Goal: Task Accomplishment & Management: Use online tool/utility

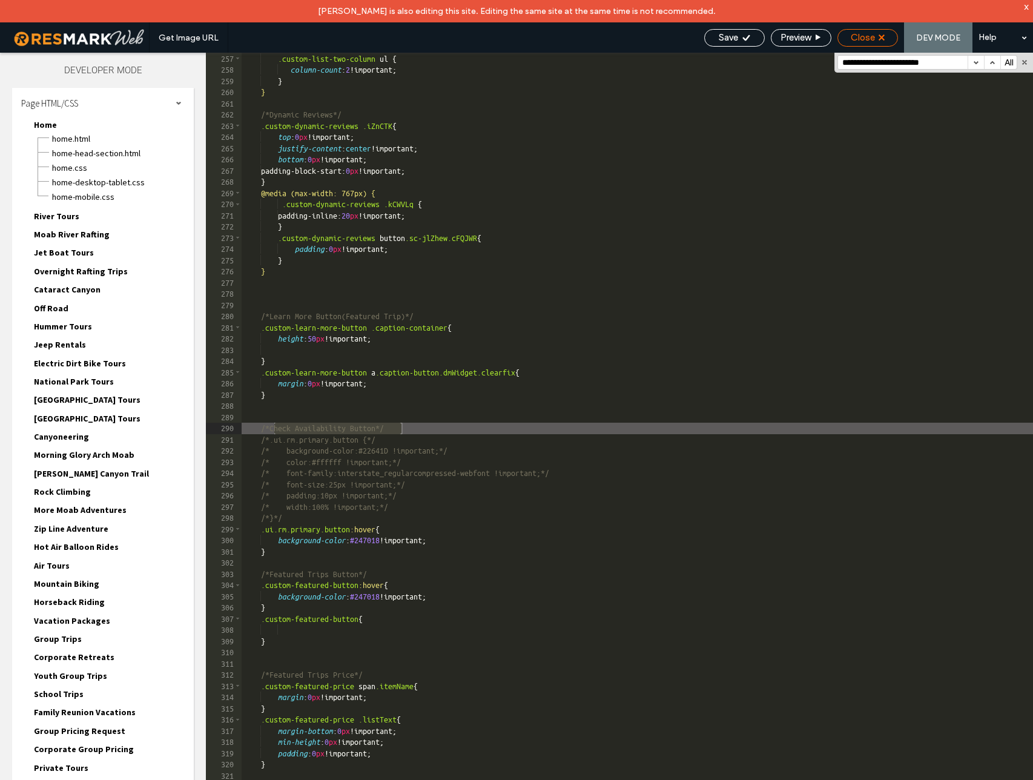
click at [871, 35] on span "Close" at bounding box center [862, 37] width 24 height 11
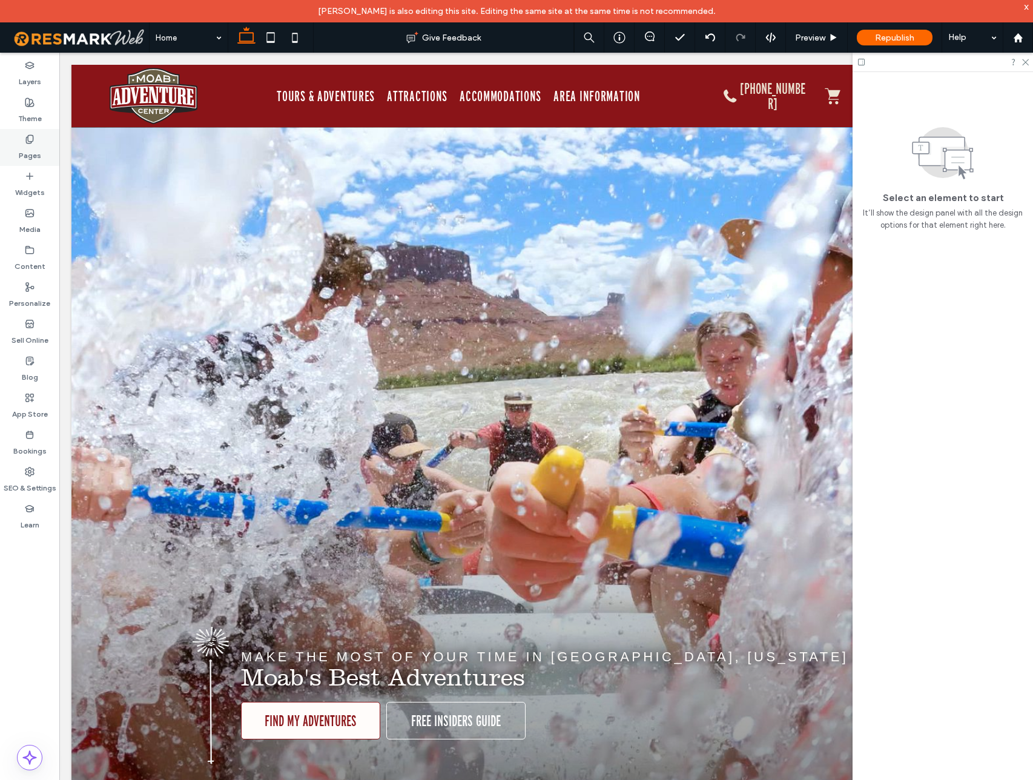
click at [30, 141] on use at bounding box center [29, 139] width 7 height 8
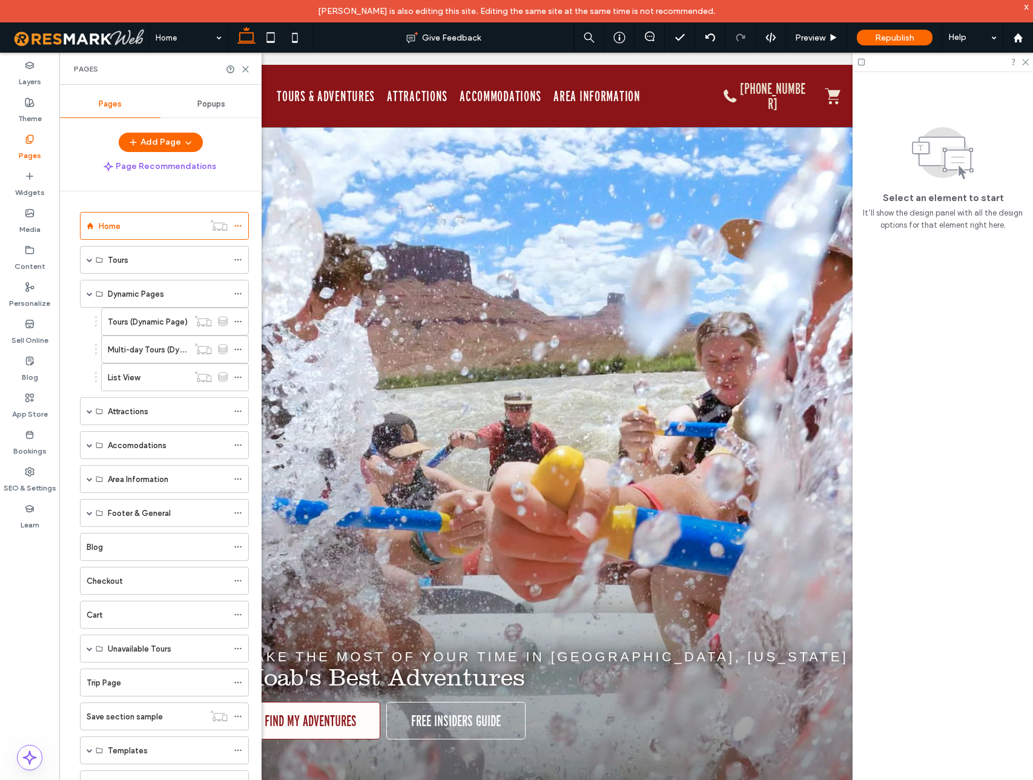
click at [212, 100] on span "Popups" at bounding box center [211, 104] width 28 height 10
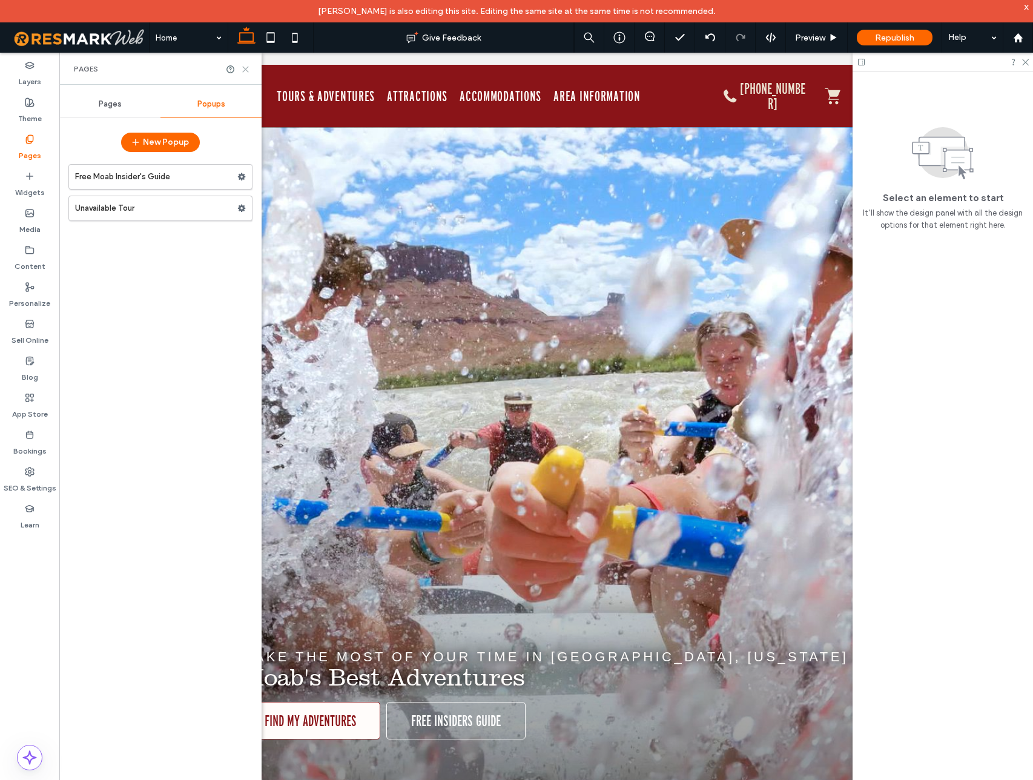
click at [243, 67] on use at bounding box center [245, 69] width 5 height 5
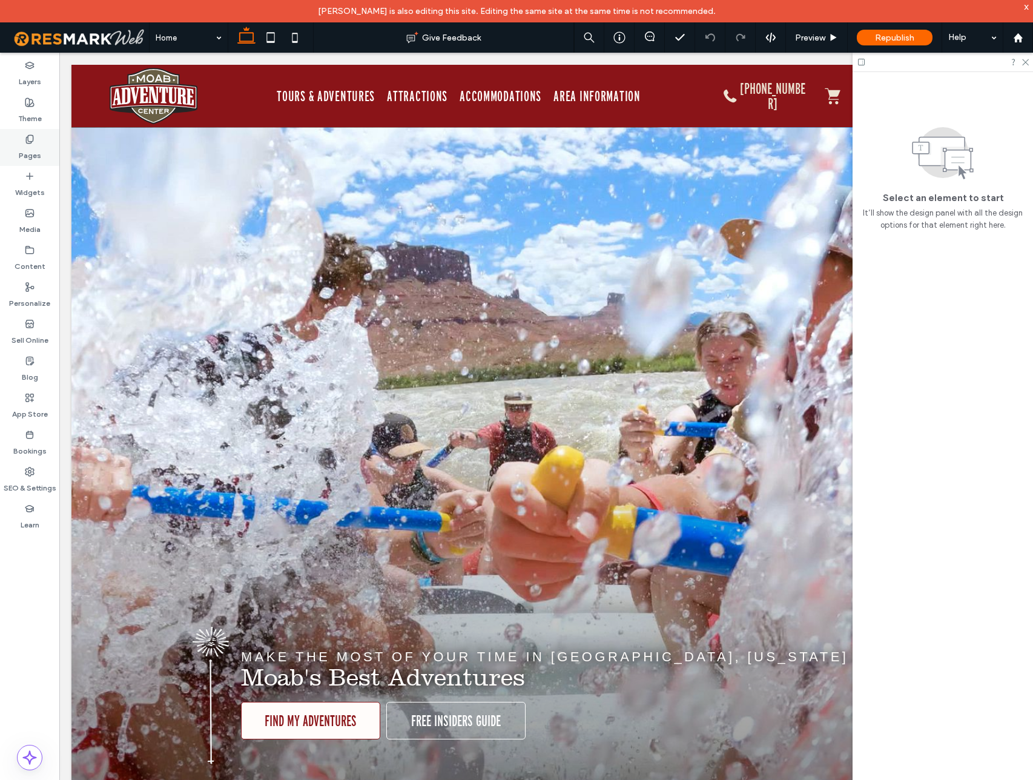
click at [31, 142] on icon at bounding box center [30, 139] width 10 height 10
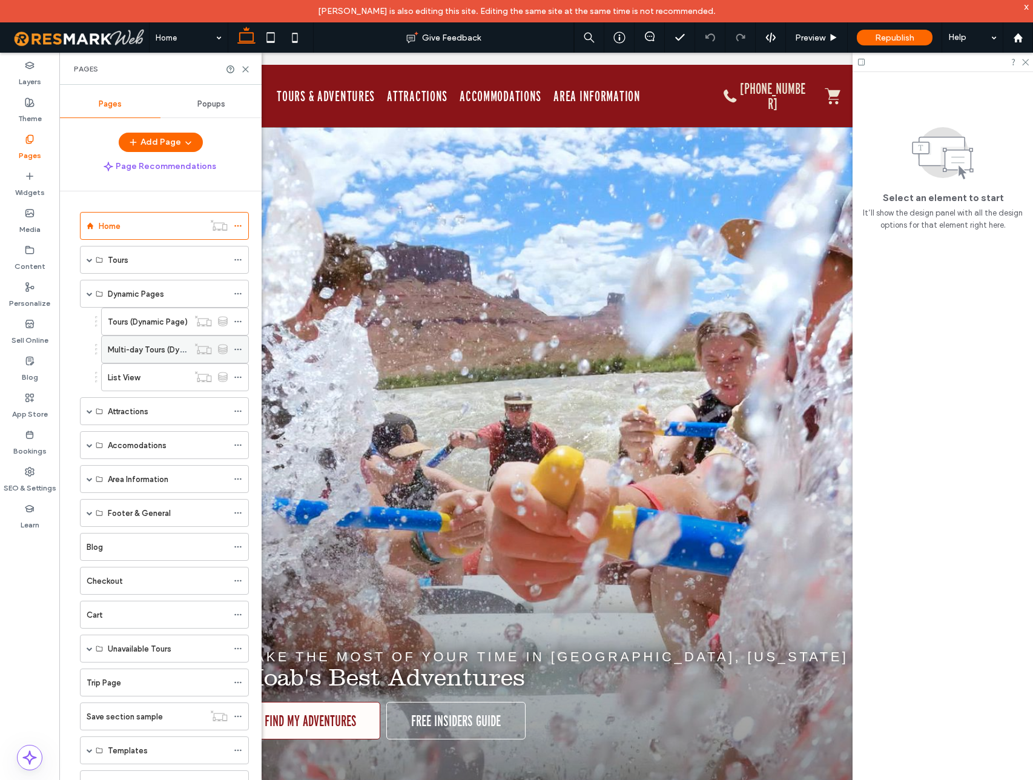
click at [142, 345] on label "Multi-day Tours (Dynamic)" at bounding box center [156, 349] width 96 height 21
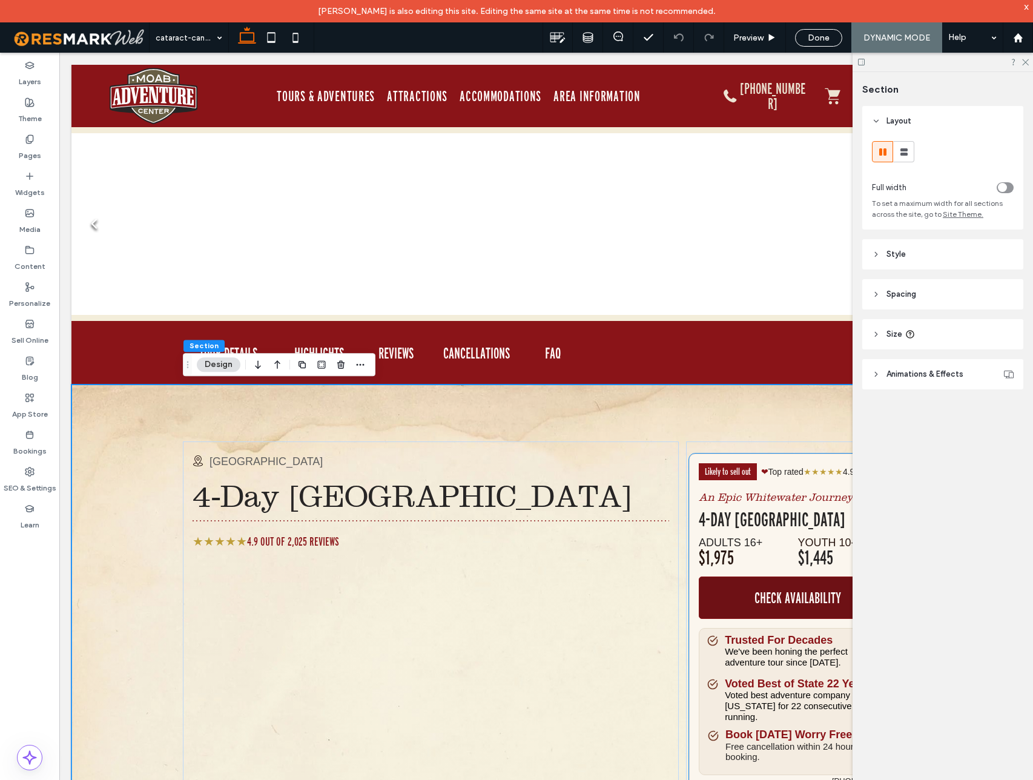
click at [727, 615] on link "CHECK AVAILABILITY" at bounding box center [797, 597] width 198 height 42
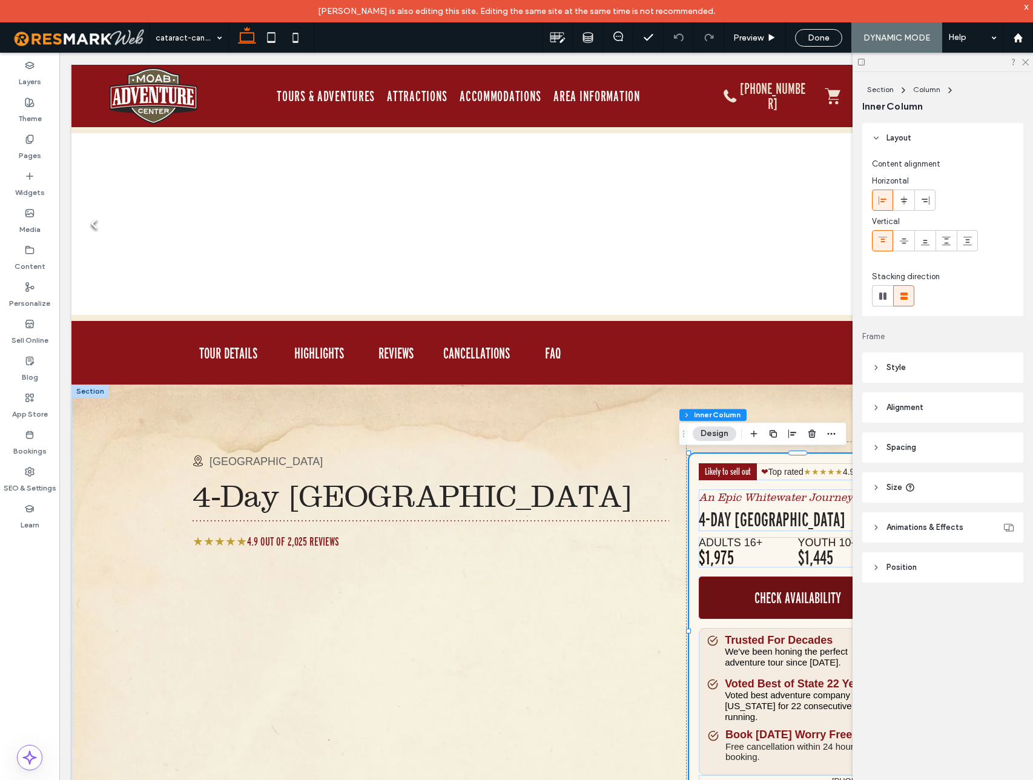
click at [727, 615] on link "CHECK AVAILABILITY" at bounding box center [797, 597] width 198 height 42
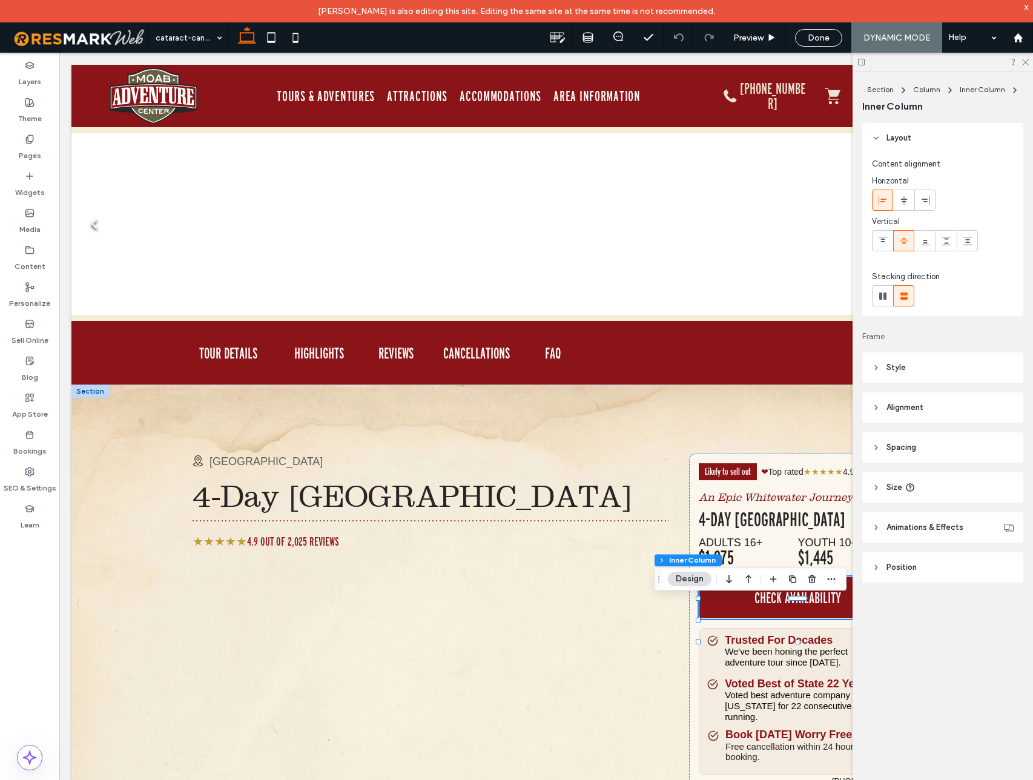
click at [876, 486] on icon at bounding box center [876, 487] width 8 height 8
click at [876, 448] on icon at bounding box center [876, 447] width 8 height 8
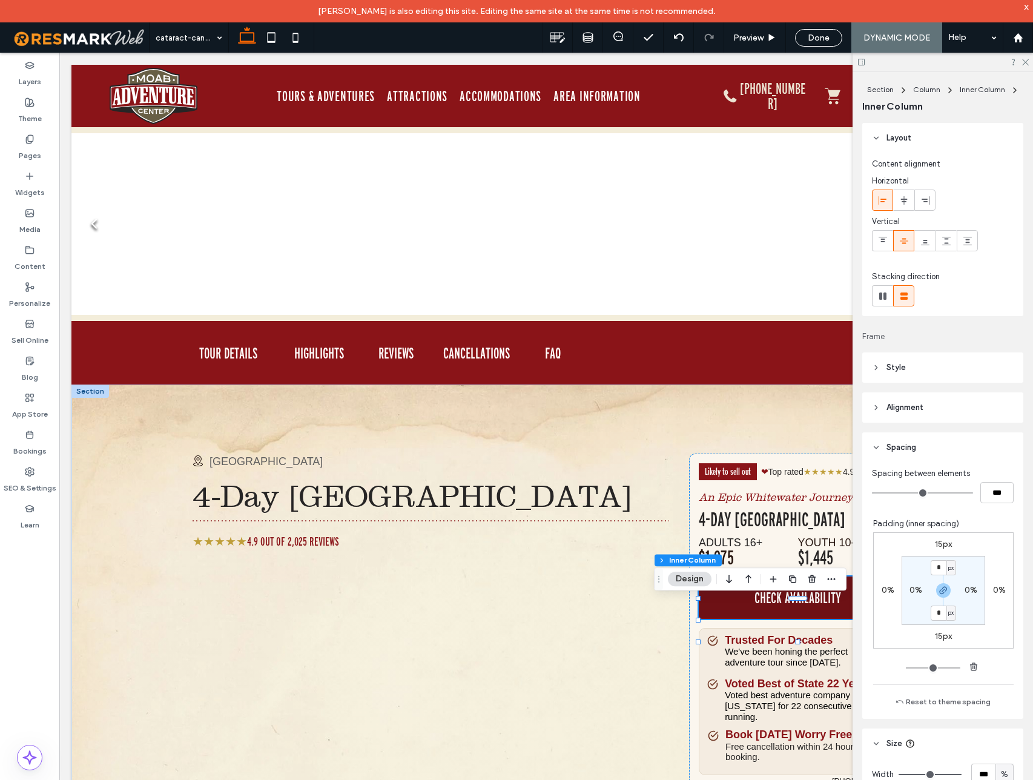
click at [714, 619] on link "CHECK AVAILABILITY" at bounding box center [797, 597] width 198 height 42
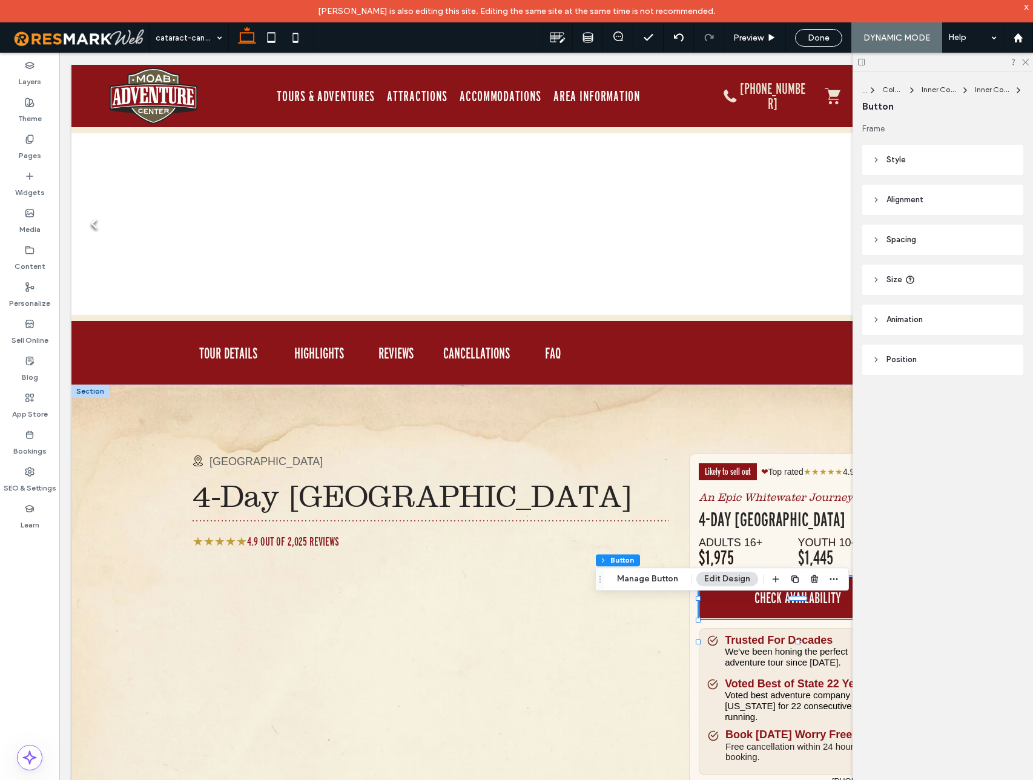
click at [877, 240] on icon at bounding box center [876, 239] width 8 height 8
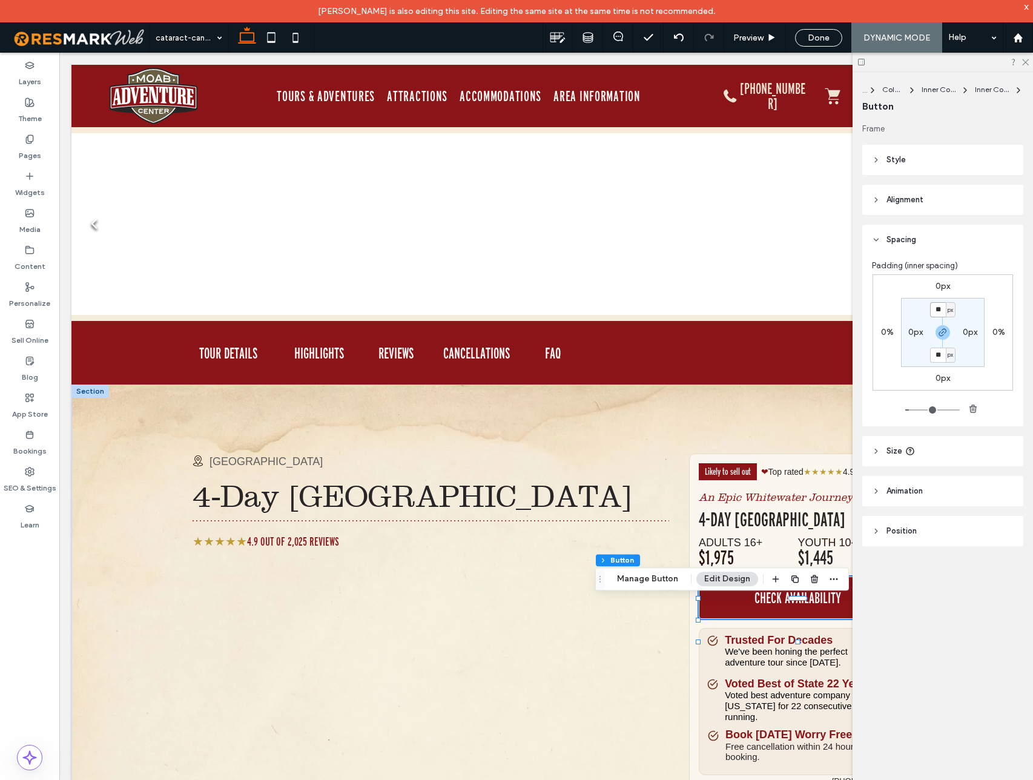
click at [941, 307] on input "**" at bounding box center [938, 309] width 16 height 15
click at [37, 71] on label "Layers" at bounding box center [30, 78] width 22 height 17
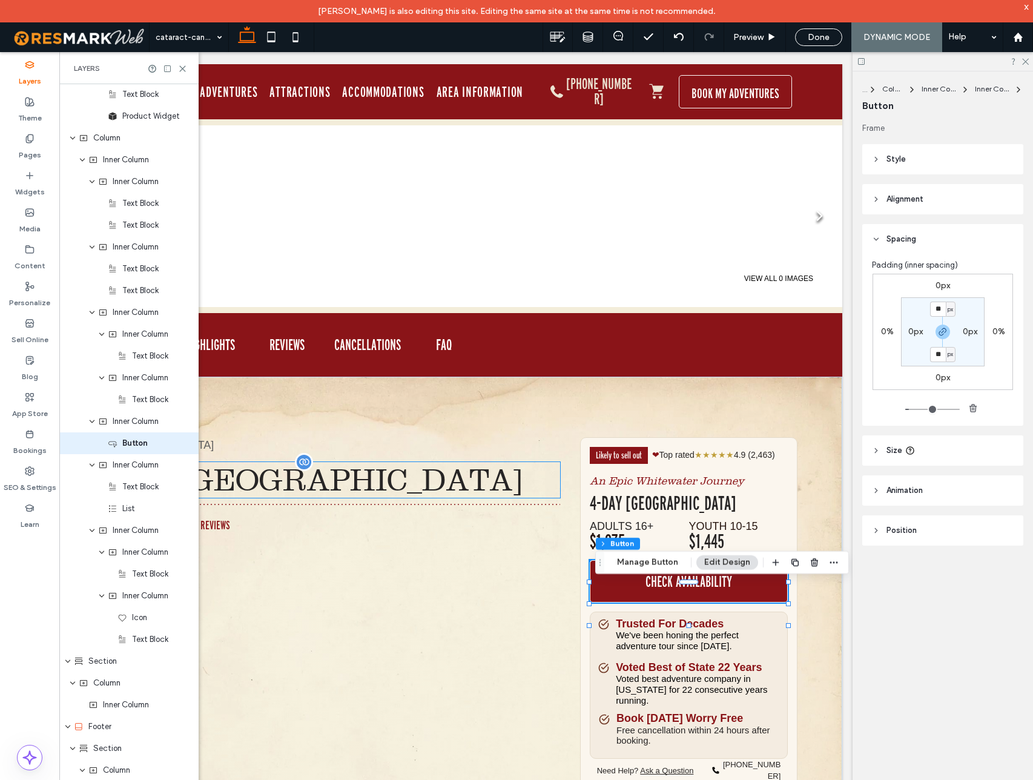
scroll to position [0, 180]
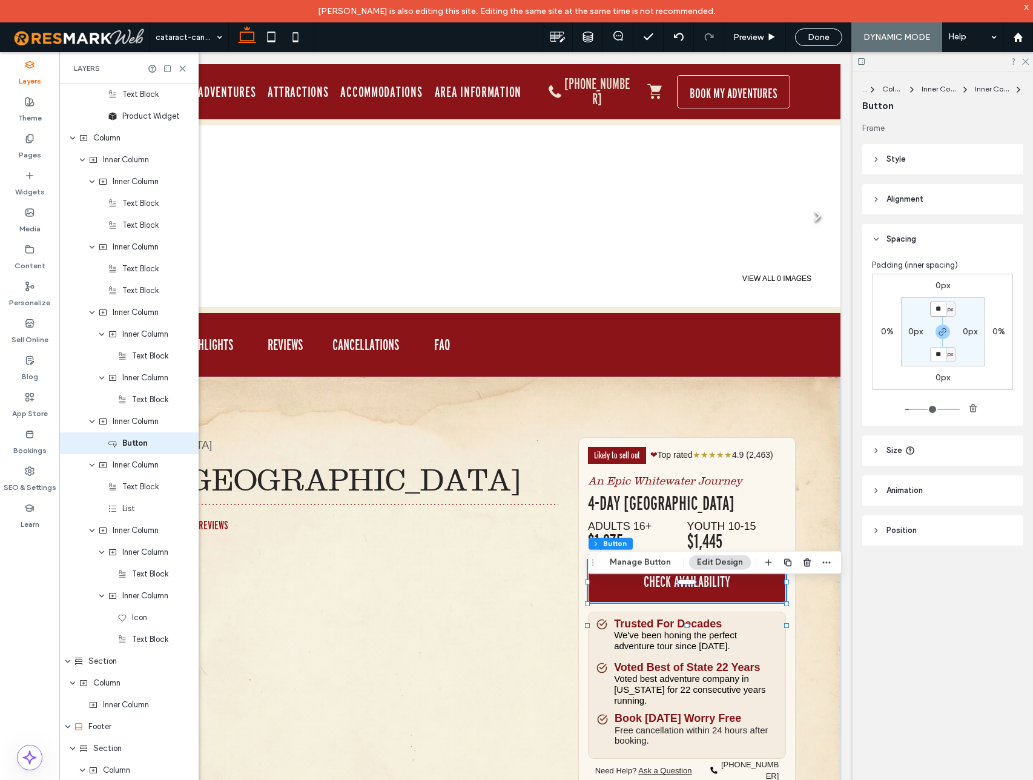
click at [942, 311] on input "**" at bounding box center [938, 308] width 16 height 15
type input "*"
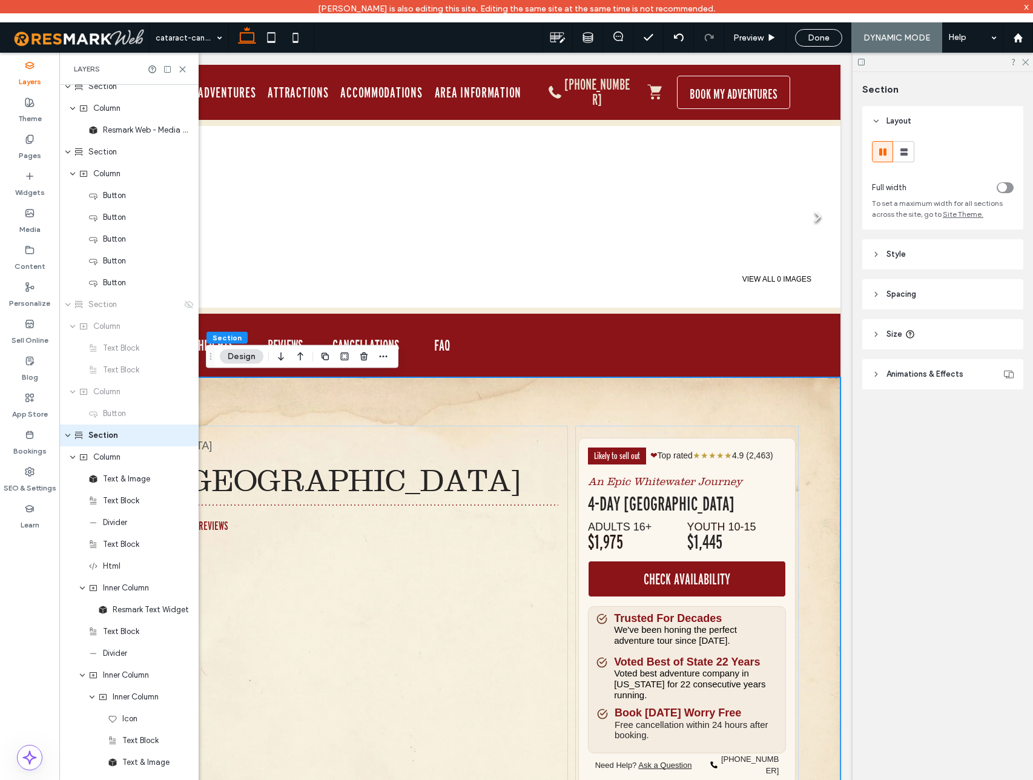
scroll to position [2158, 0]
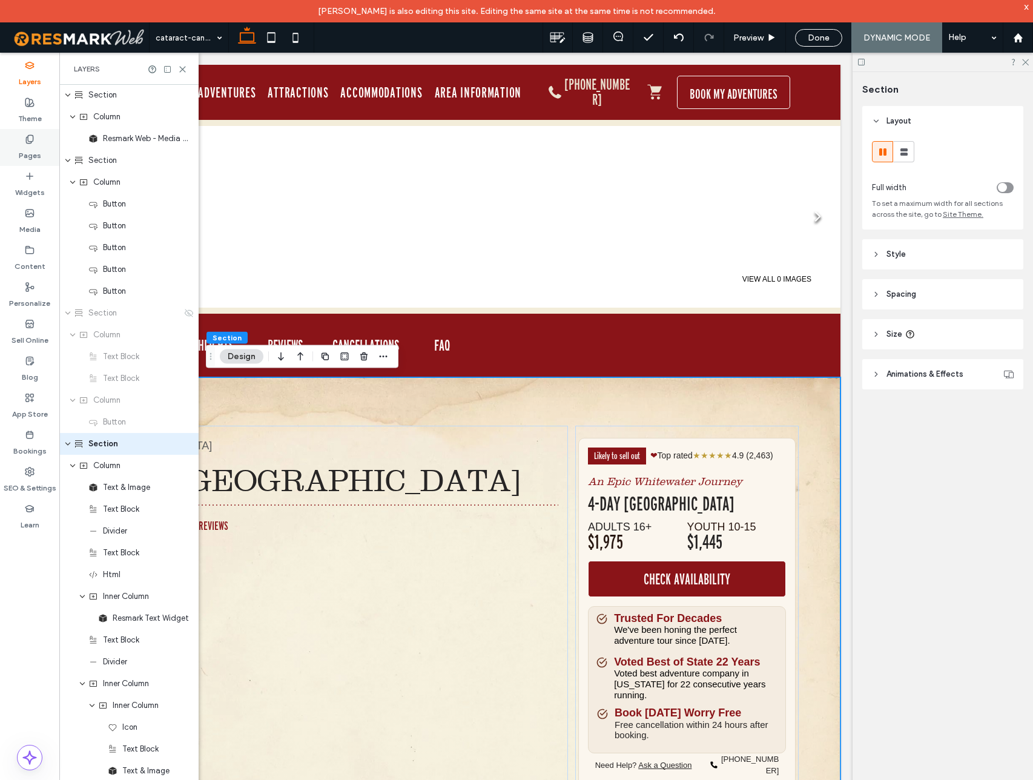
click at [36, 146] on label "Pages" at bounding box center [30, 152] width 22 height 17
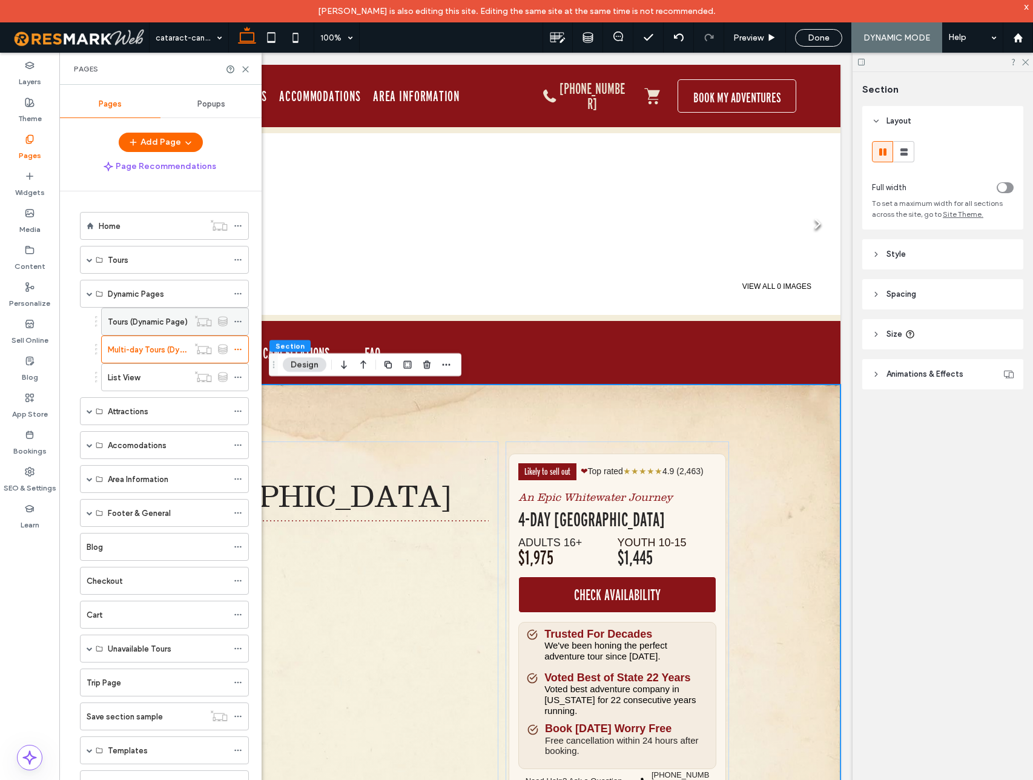
click at [145, 322] on label "Tours (Dynamic Page)" at bounding box center [148, 321] width 80 height 21
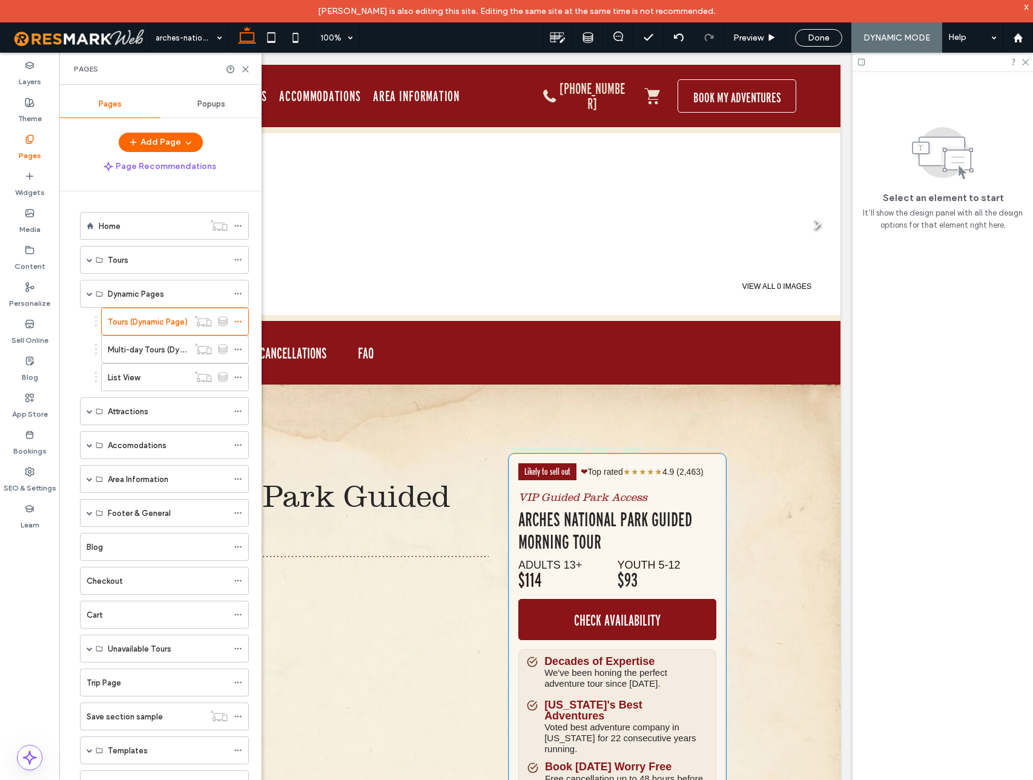
click at [681, 623] on div "Check Availability" at bounding box center [617, 619] width 198 height 41
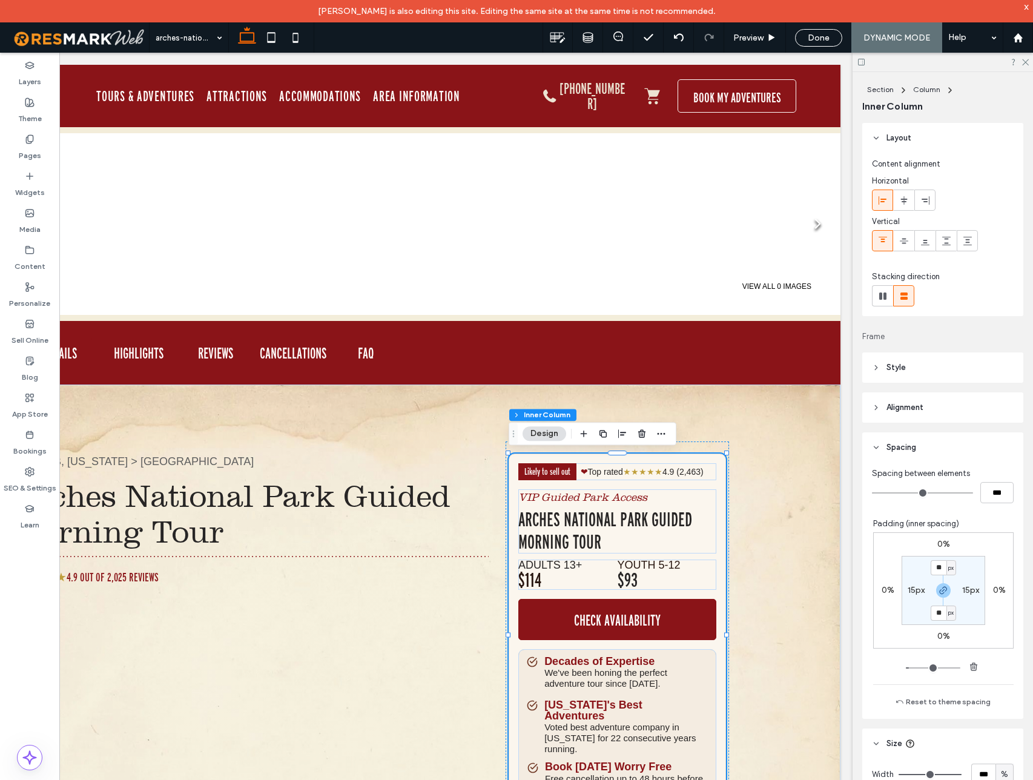
click at [681, 623] on div "Check Availability" at bounding box center [617, 619] width 198 height 41
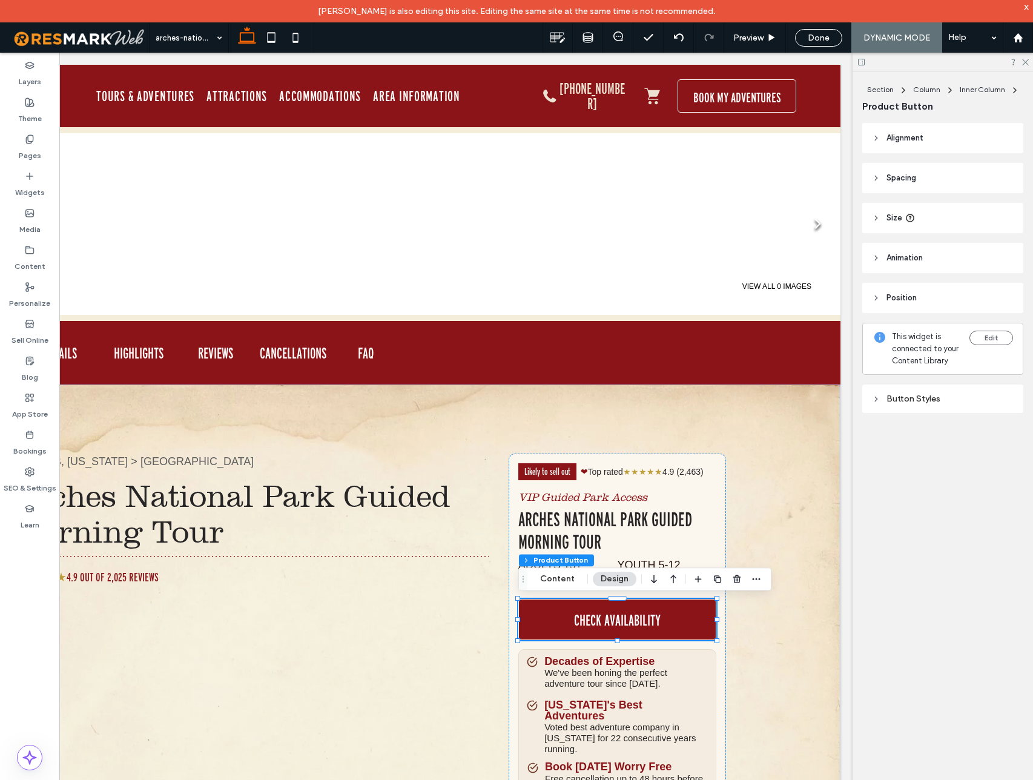
click at [876, 215] on icon at bounding box center [876, 218] width 8 height 8
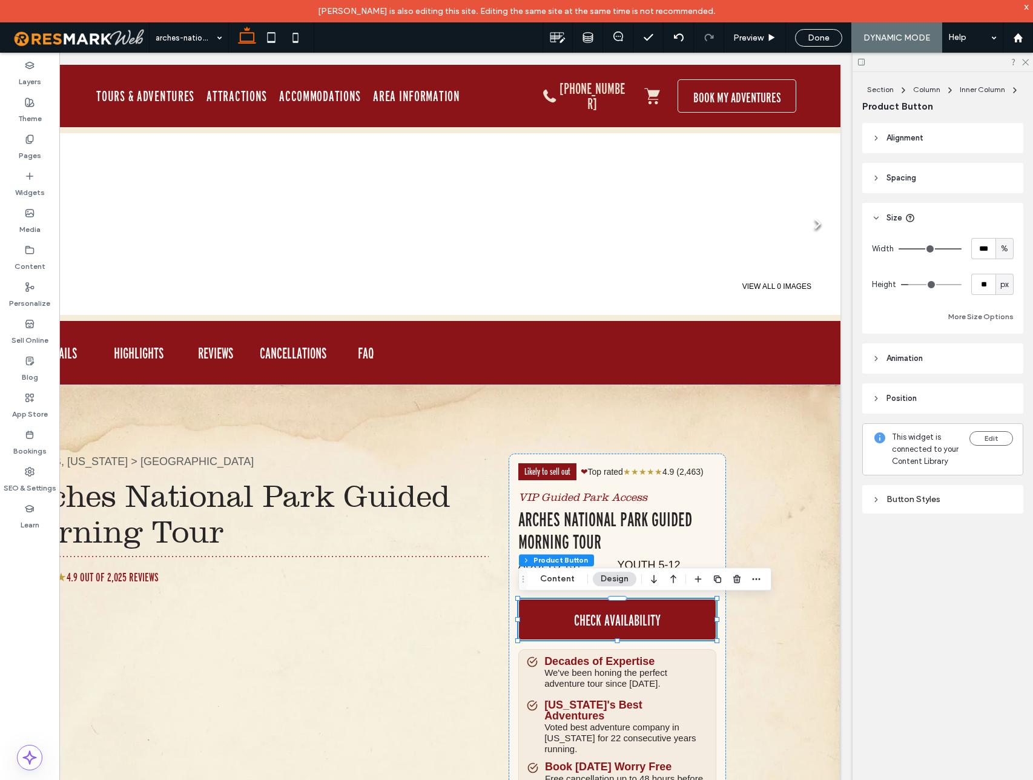
click at [876, 178] on use at bounding box center [876, 178] width 2 height 4
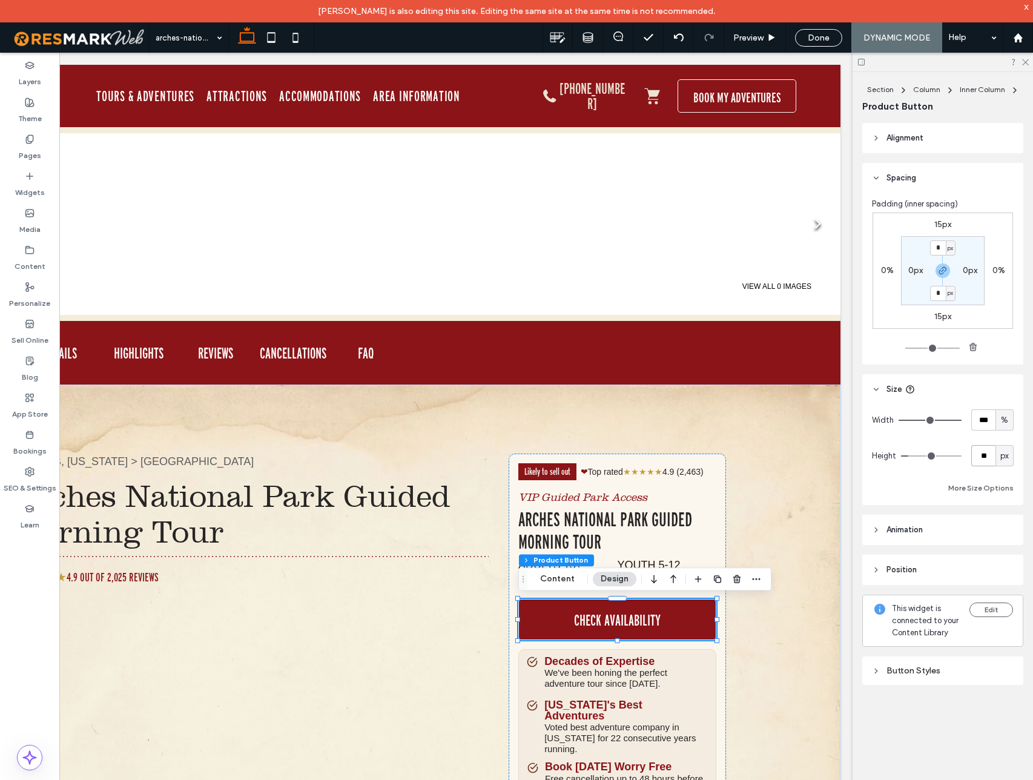
drag, startPoint x: 989, startPoint y: 455, endPoint x: 974, endPoint y: 454, distance: 14.5
click at [974, 454] on input "**" at bounding box center [983, 455] width 24 height 21
click at [990, 455] on input "**" at bounding box center [983, 455] width 24 height 21
type input "**"
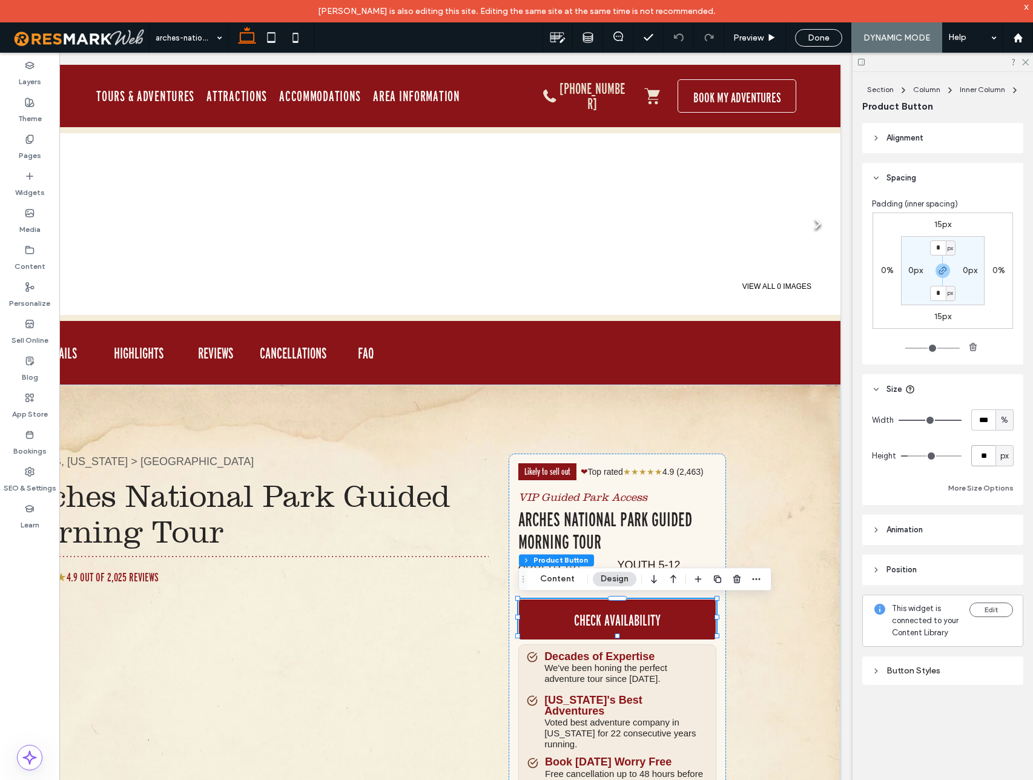
click at [993, 460] on input "**" at bounding box center [983, 455] width 24 height 21
type input "**"
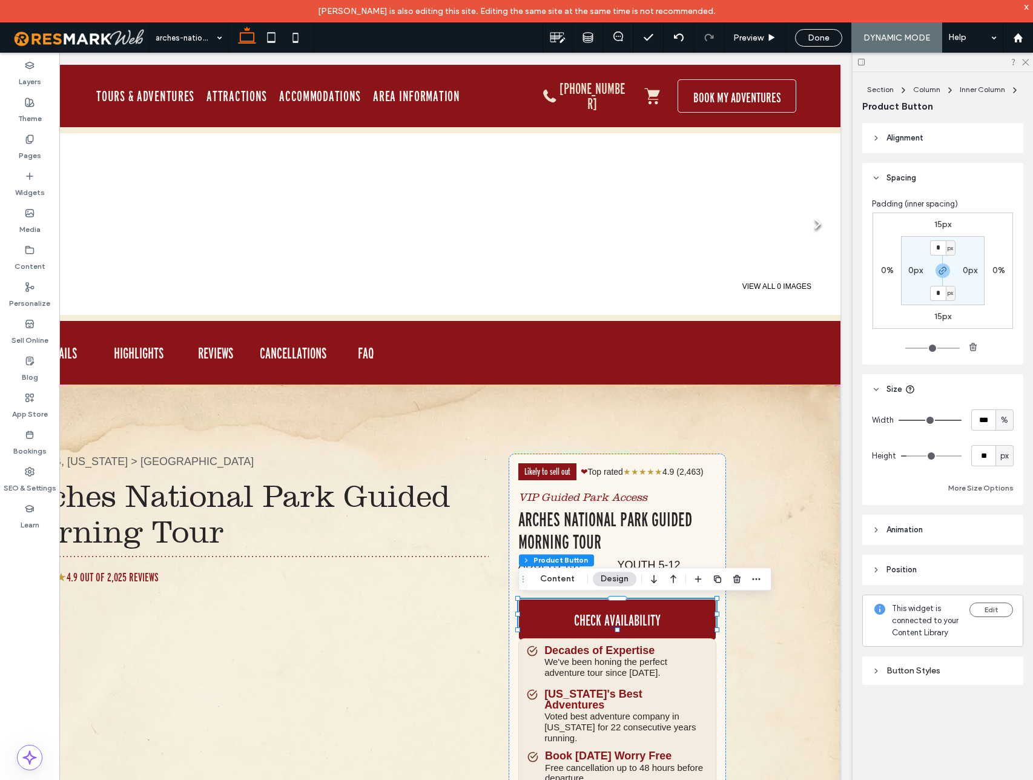
click at [882, 668] on div "Button Styles" at bounding box center [943, 670] width 142 height 10
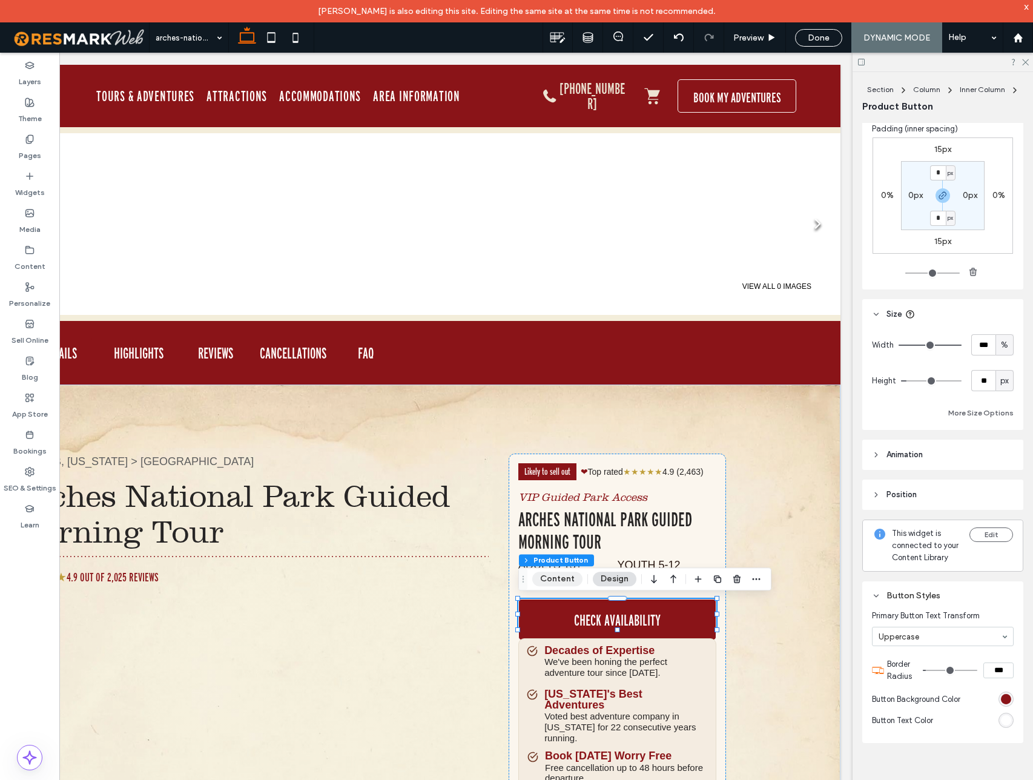
click at [563, 576] on button "Content" at bounding box center [557, 578] width 50 height 15
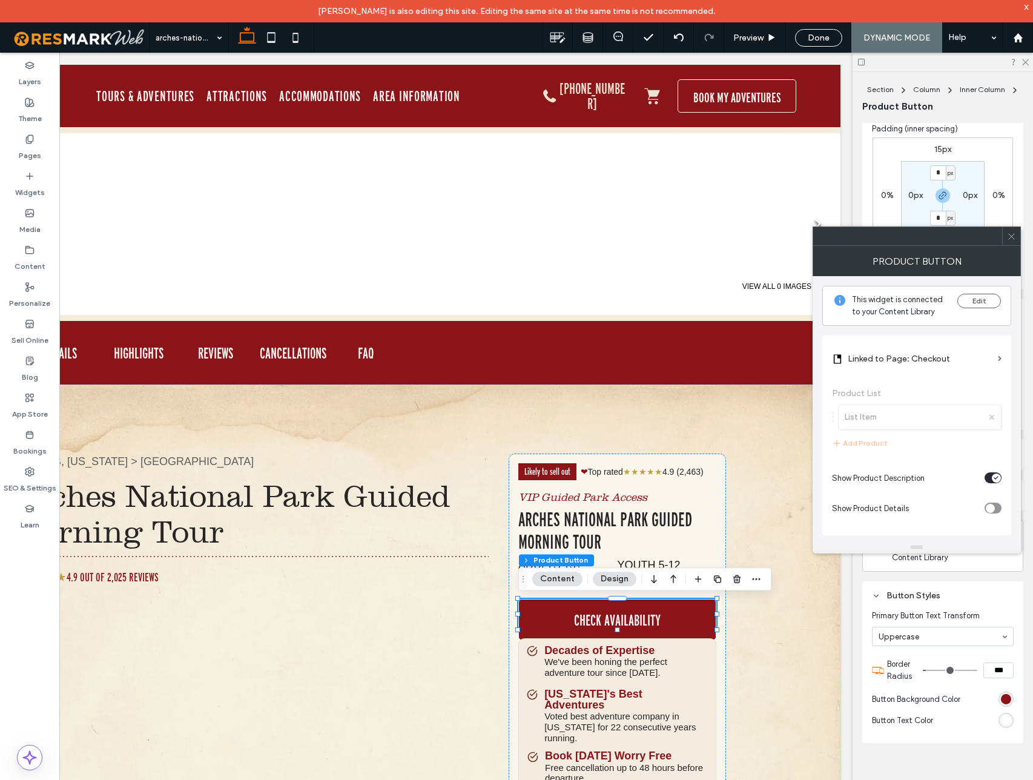
click at [1014, 232] on icon at bounding box center [1010, 236] width 9 height 9
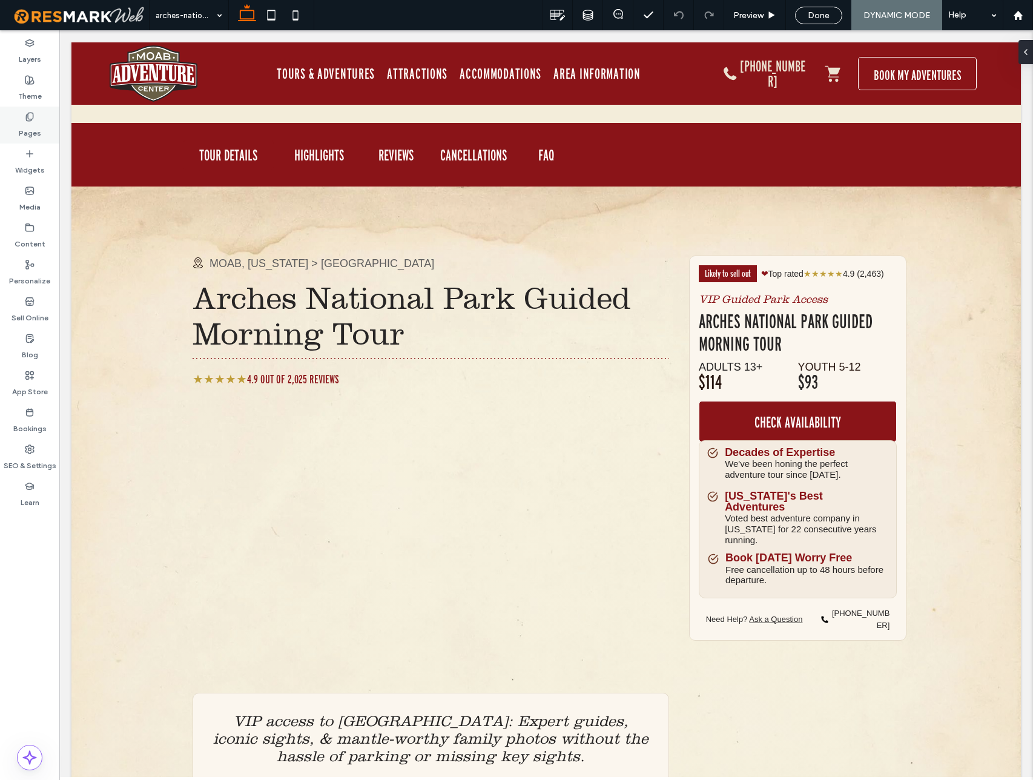
click at [25, 121] on icon at bounding box center [30, 117] width 10 height 10
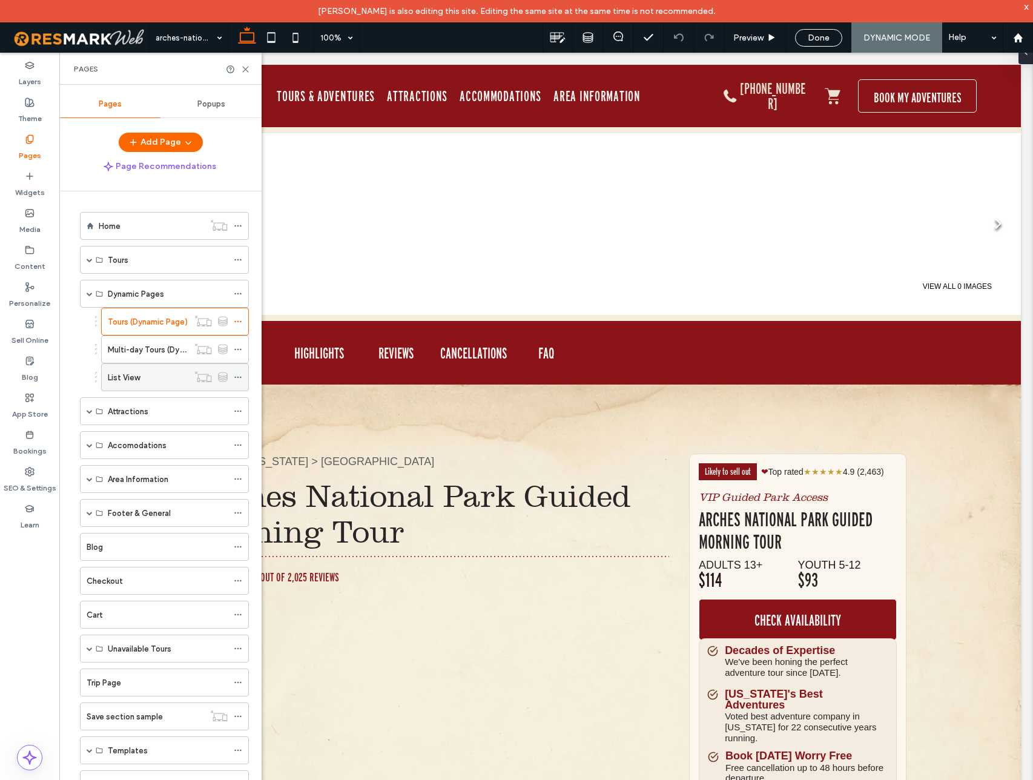
click at [124, 377] on label "List View" at bounding box center [124, 377] width 32 height 21
click at [237, 377] on use at bounding box center [237, 377] width 7 height 2
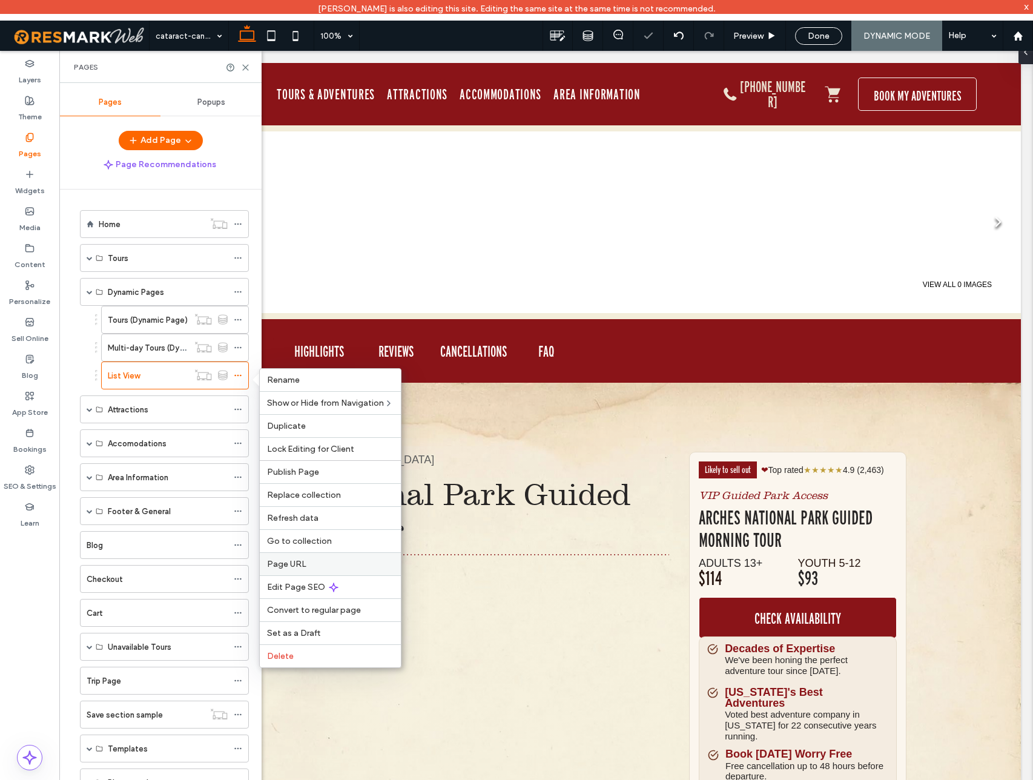
click at [318, 561] on label "Page URL" at bounding box center [330, 564] width 126 height 10
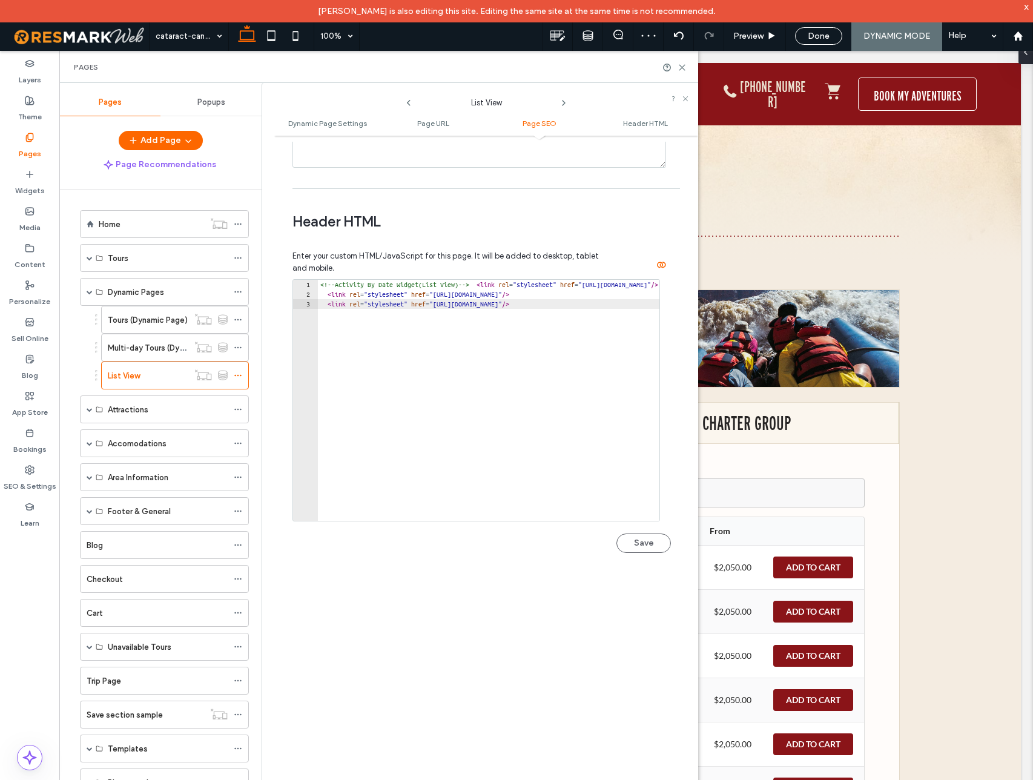
type textarea "**********"
click at [419, 349] on div "<!-- Activity By Date Widget(List View) --> < link rel = "stylesheet" href = "h…" at bounding box center [643, 410] width 650 height 260
paste textarea "**********"
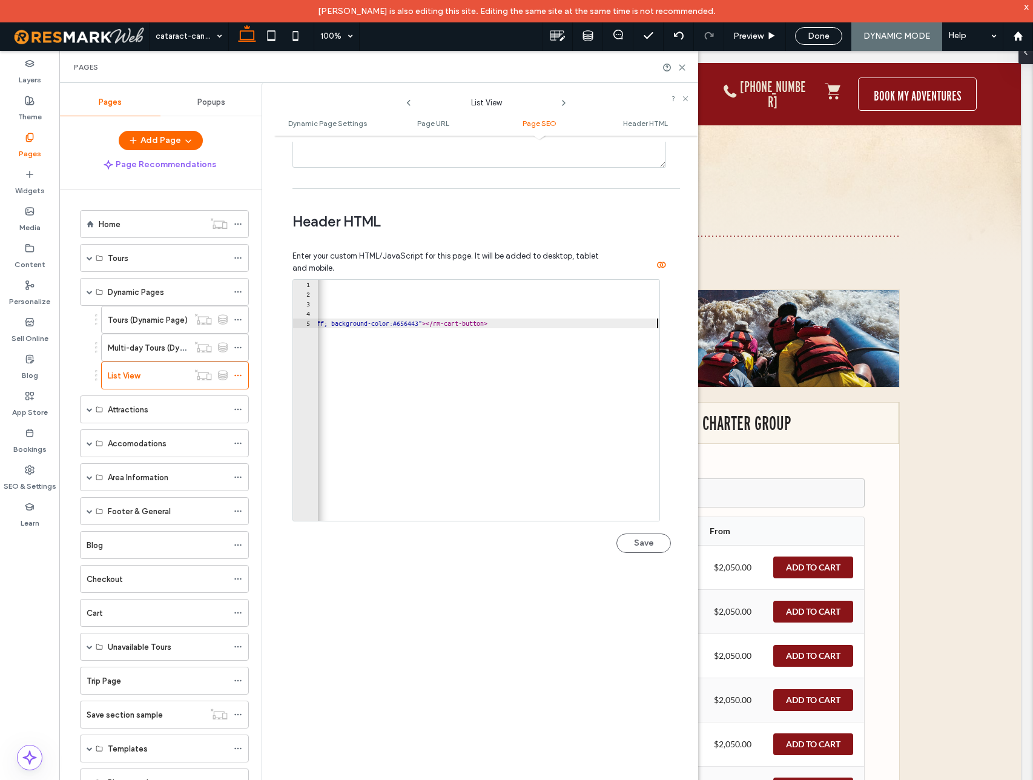
scroll to position [0, 679]
type textarea "**********"
click at [631, 545] on button "Save" at bounding box center [643, 542] width 54 height 19
click at [956, 485] on div "**********" at bounding box center [545, 759] width 949 height 996
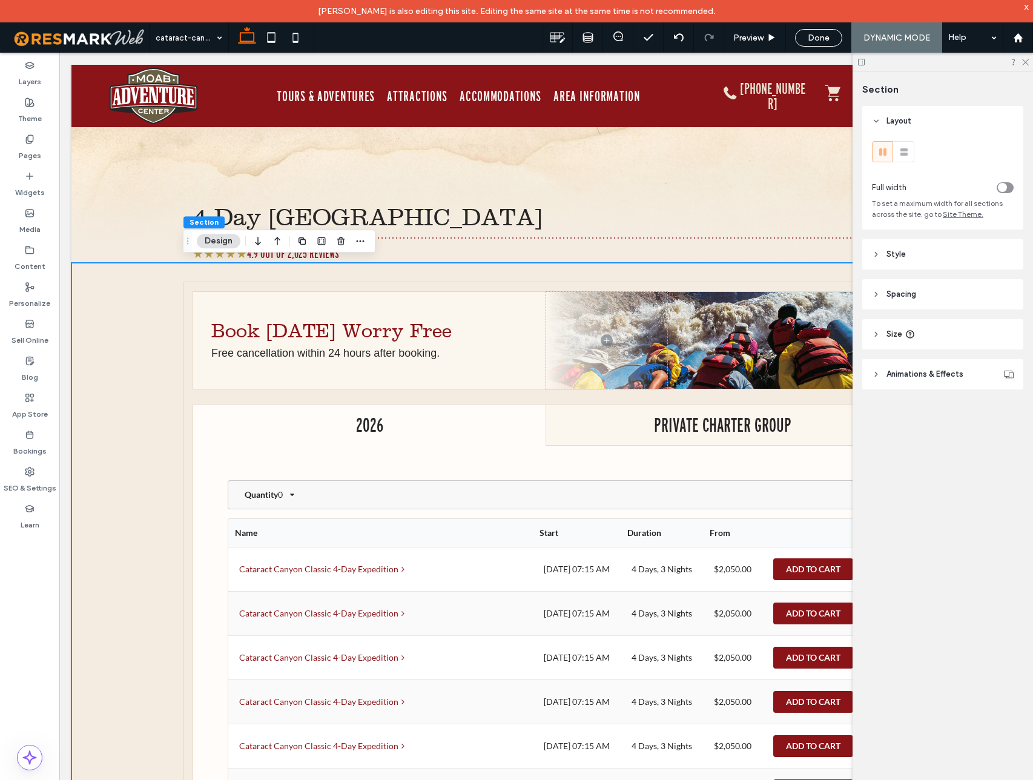
scroll to position [1, 0]
click at [30, 473] on icon at bounding box center [30, 472] width 10 height 10
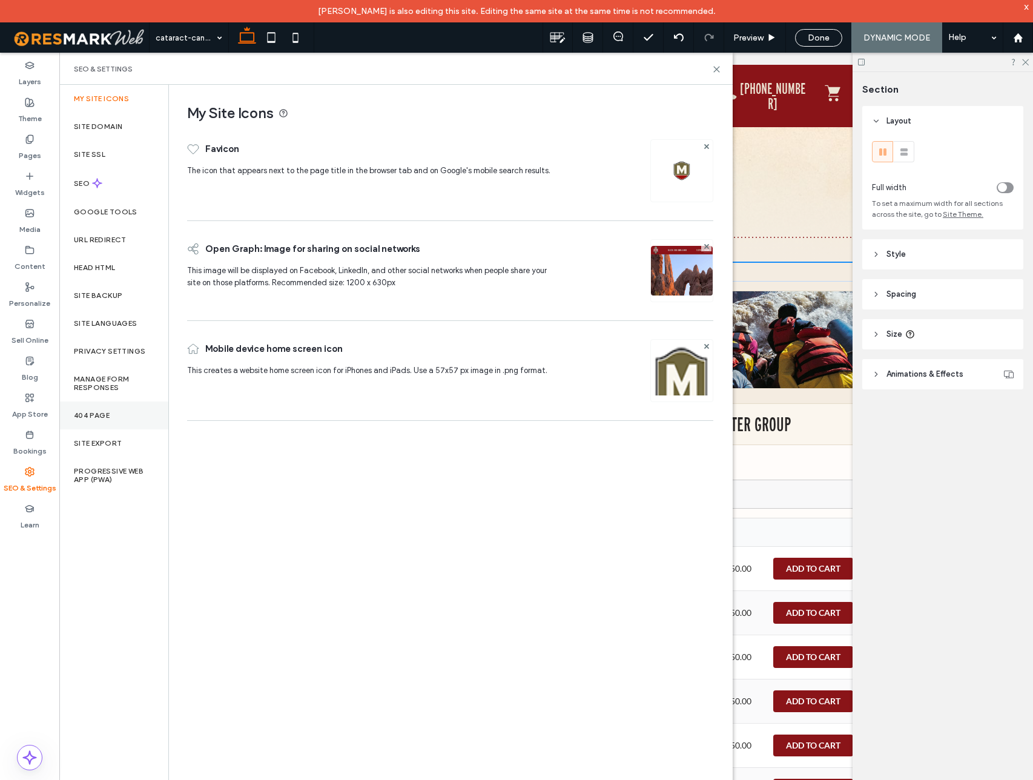
drag, startPoint x: 29, startPoint y: 140, endPoint x: 152, endPoint y: 418, distance: 304.3
click at [29, 140] on icon at bounding box center [30, 139] width 10 height 10
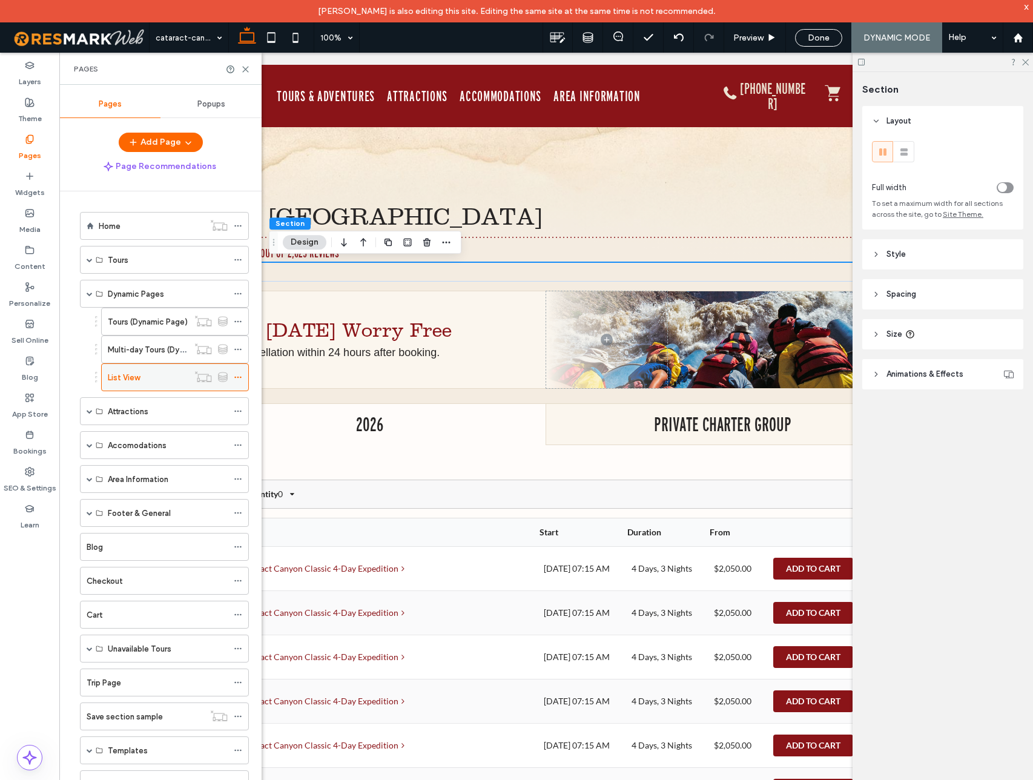
click at [239, 376] on icon at bounding box center [238, 377] width 8 height 8
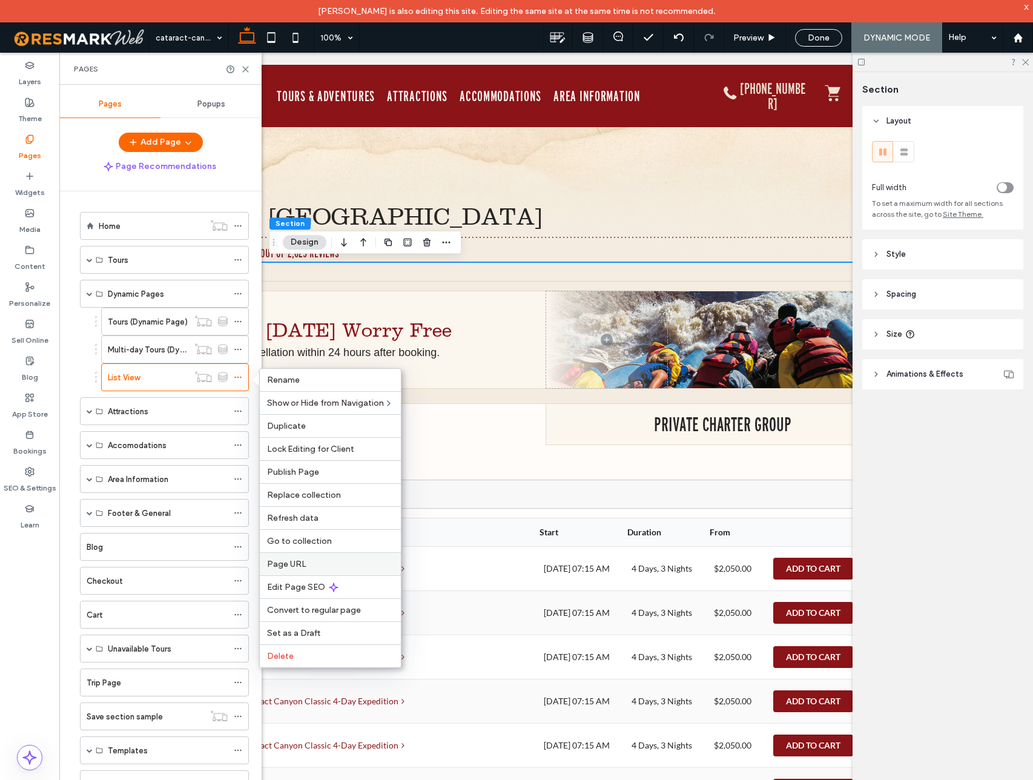
click at [303, 560] on span "Page URL" at bounding box center [286, 564] width 39 height 10
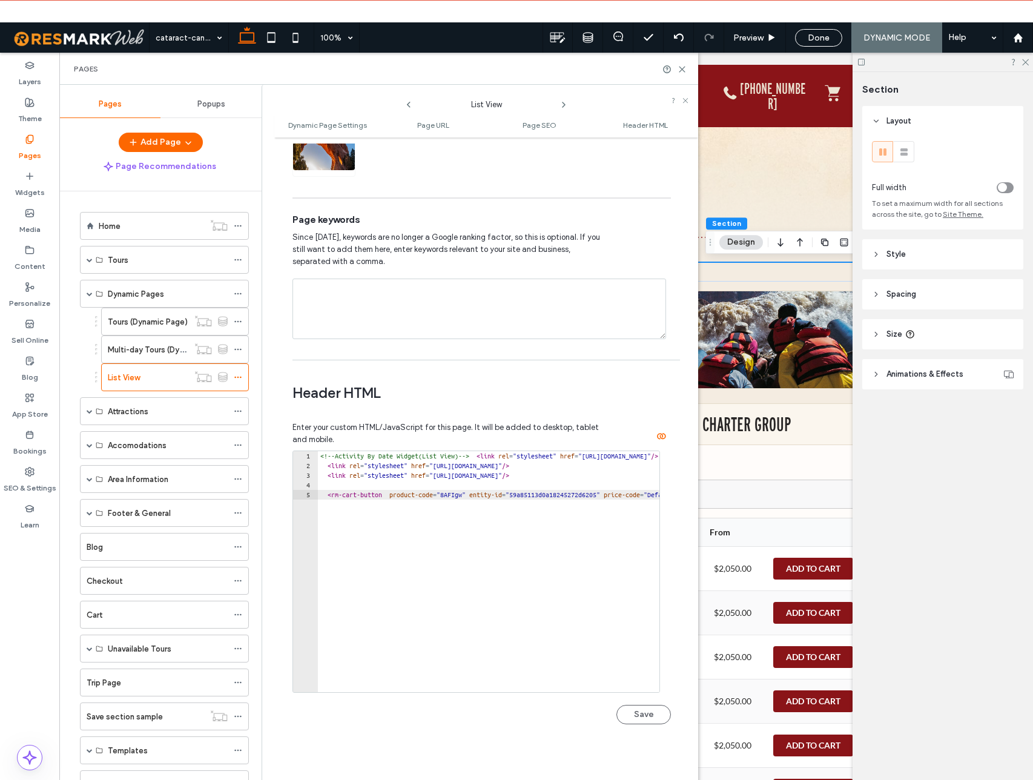
scroll to position [1140, 0]
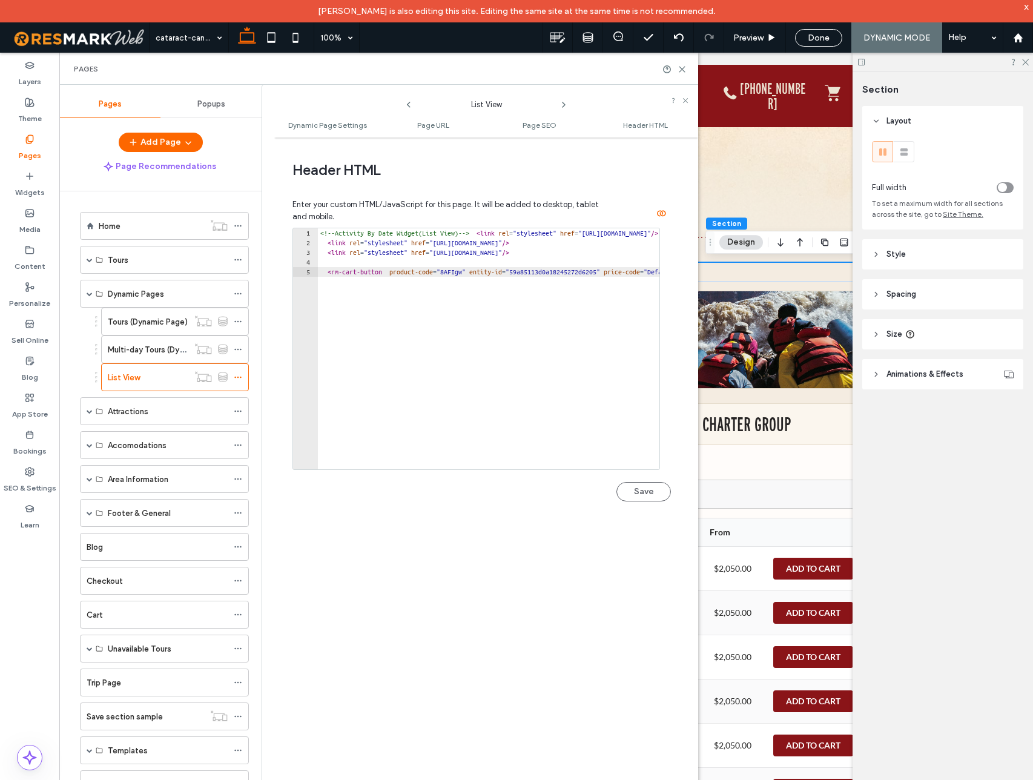
type textarea "**********"
click at [329, 271] on div "<!-- Activity By Date Widget(List View) --> < link rel = "stylesheet" href = "h…" at bounding box center [828, 358] width 1020 height 260
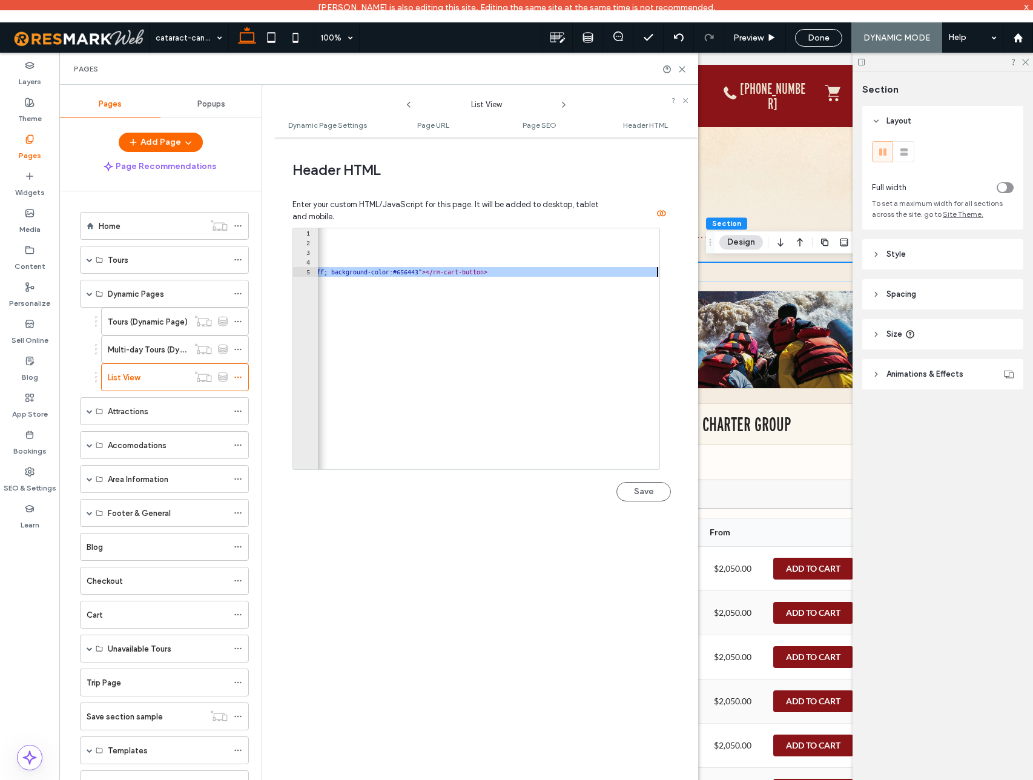
scroll to position [0, 0]
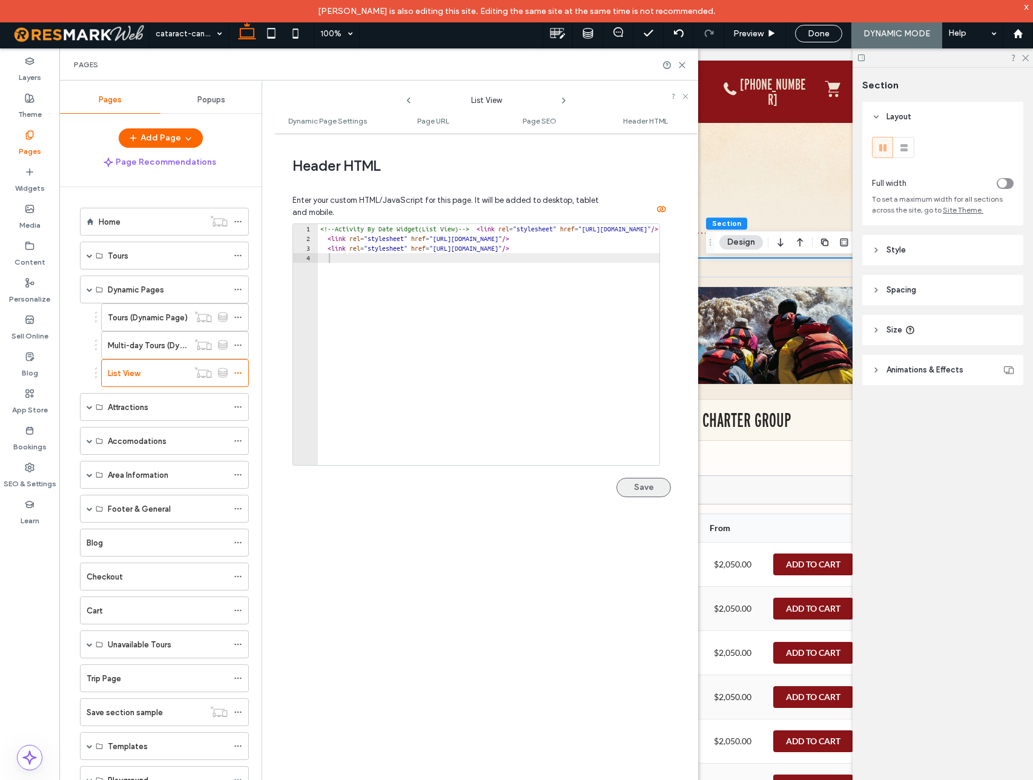
click at [646, 486] on button "Save" at bounding box center [643, 487] width 54 height 19
click at [767, 158] on div "4-Day Cataract Canyon & Canyonlands National Park ★★★★★ 4.9 Out of 2,025 Reviews" at bounding box center [546, 189] width 726 height 135
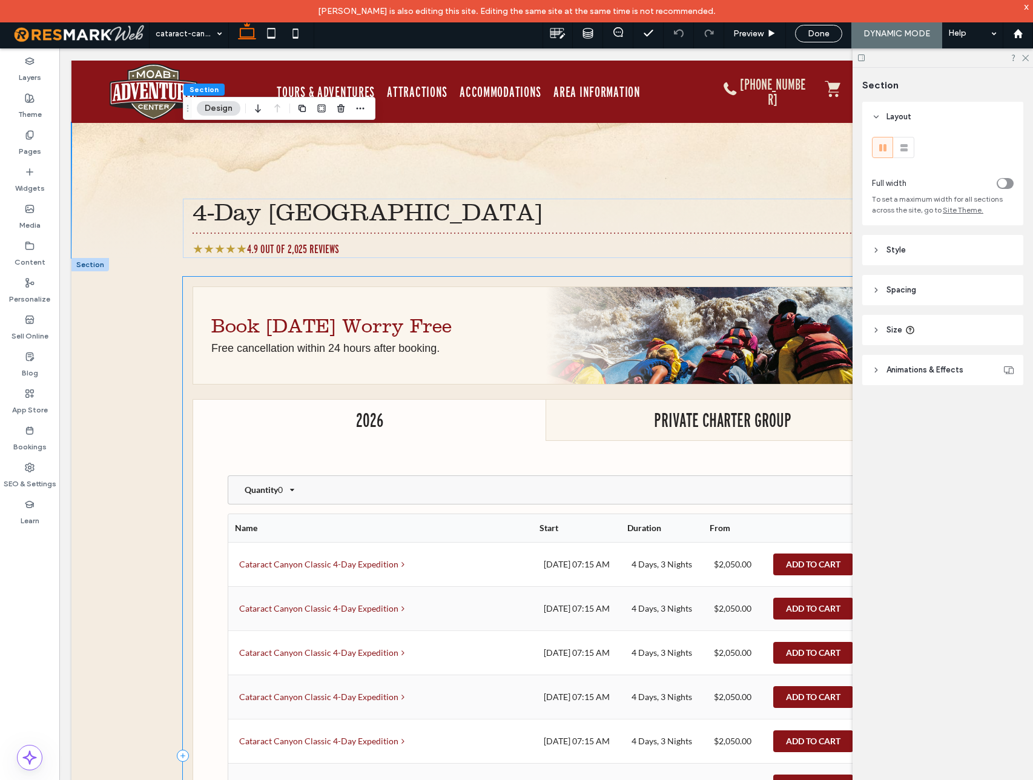
click at [344, 393] on div "**********" at bounding box center [546, 755] width 726 height 957
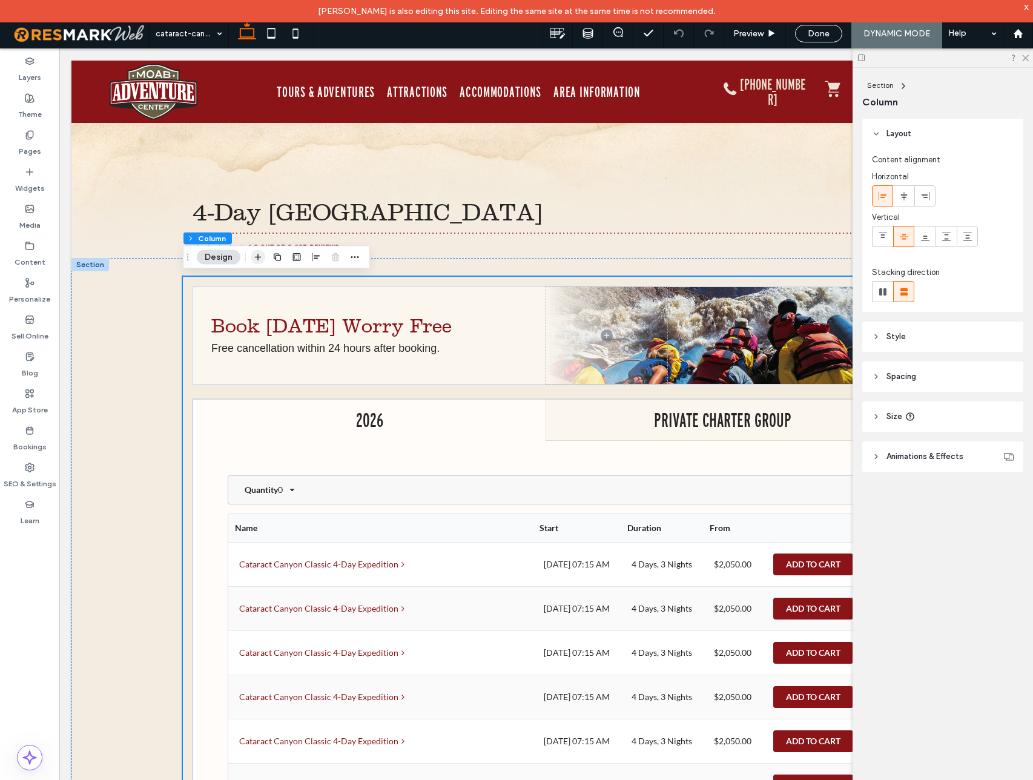
click at [259, 257] on icon "button" at bounding box center [258, 257] width 10 height 10
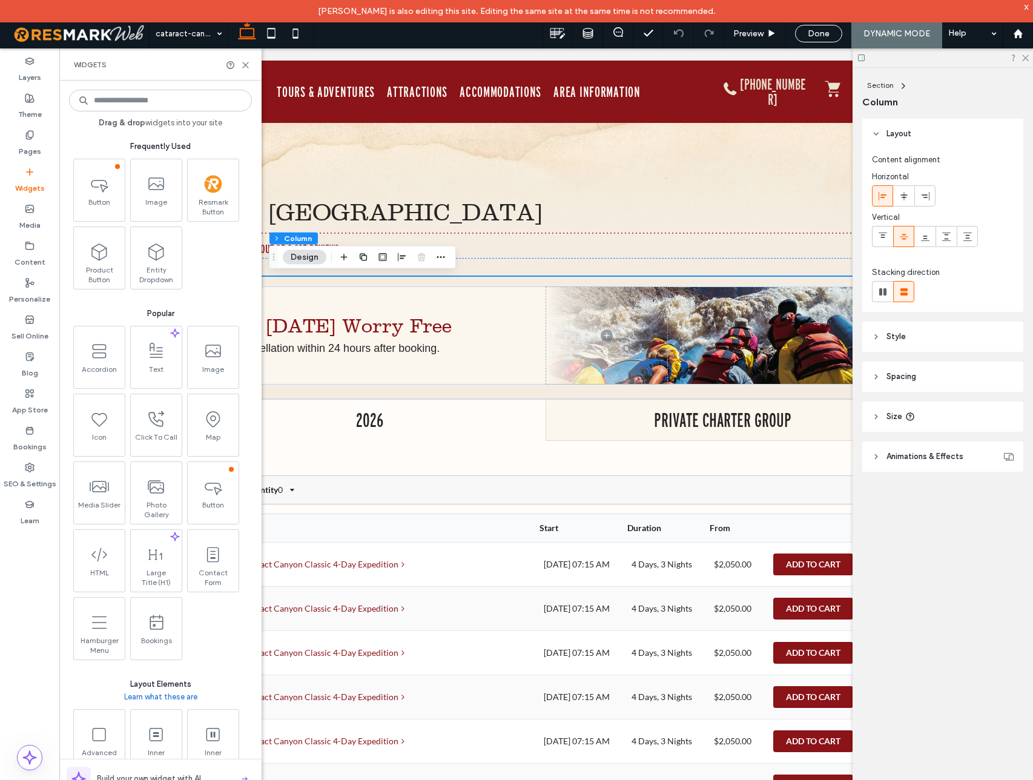
click at [148, 102] on input at bounding box center [160, 101] width 183 height 22
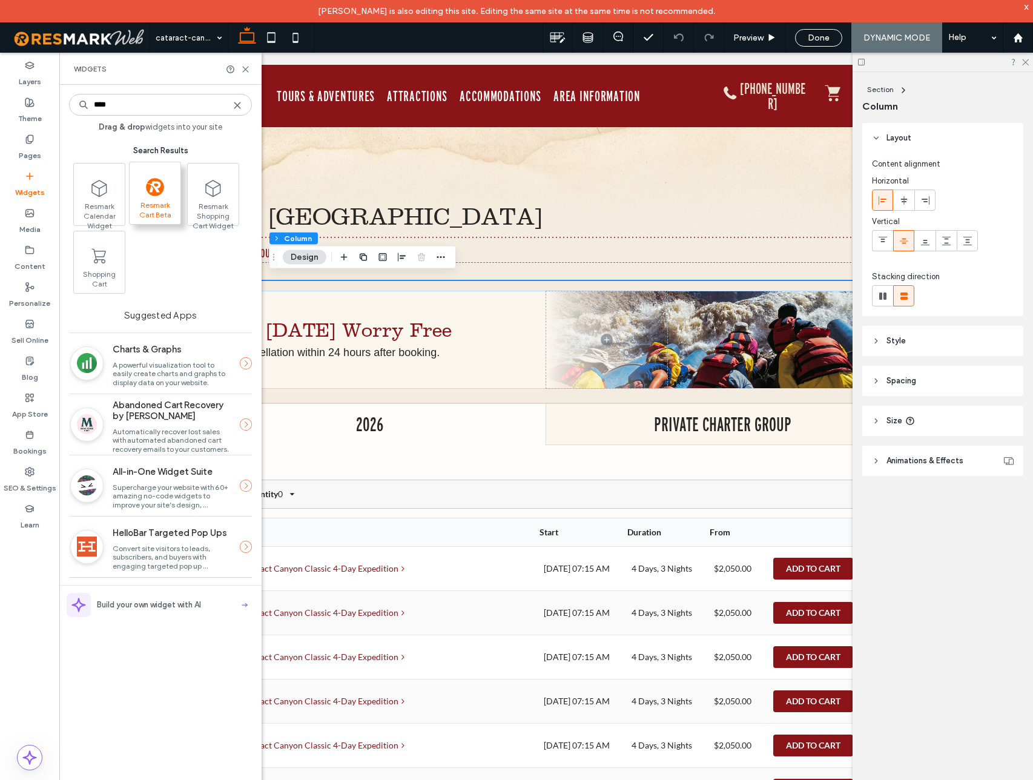
type input "****"
click at [164, 189] on span ".st0{fill:#F79420;}" at bounding box center [155, 186] width 51 height 27
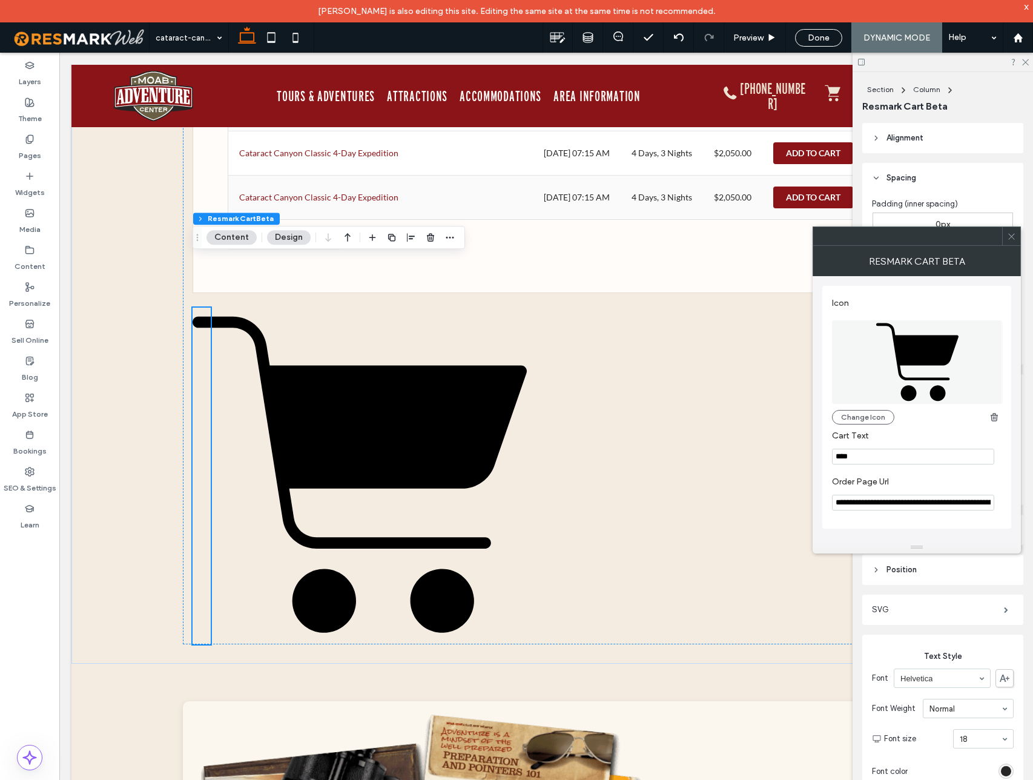
scroll to position [997, 0]
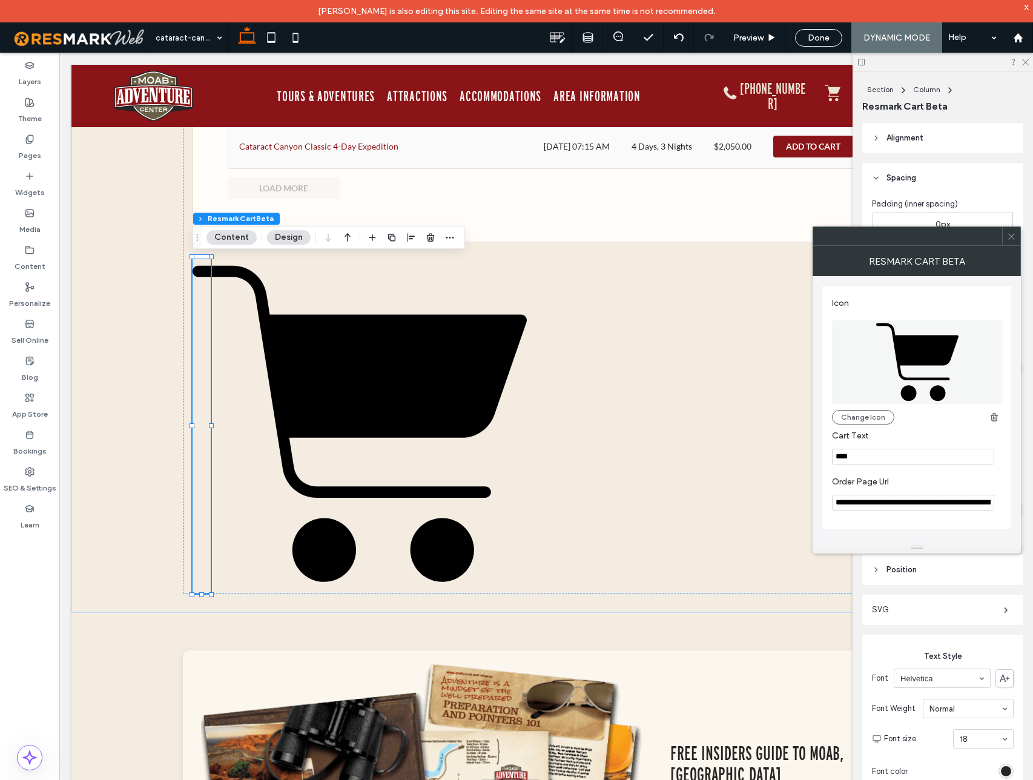
click at [925, 499] on input "**********" at bounding box center [913, 502] width 162 height 16
paste input "*******"
type input "**********"
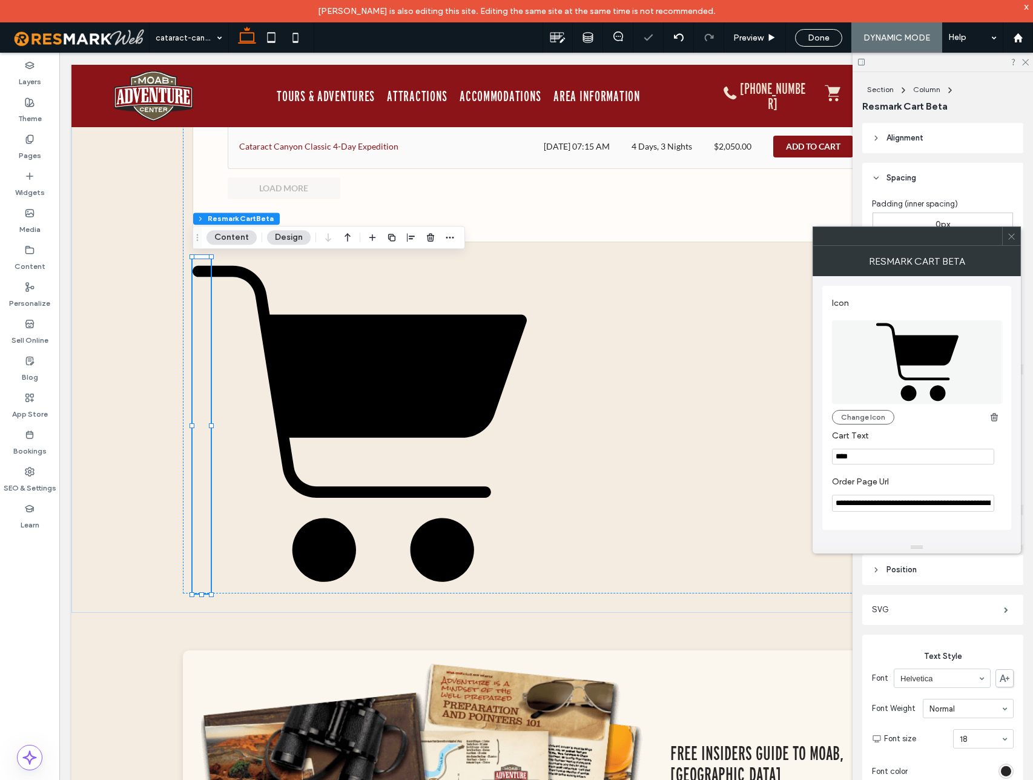
click at [907, 435] on label "Cart Text" at bounding box center [914, 436] width 165 height 13
click at [994, 417] on use "button" at bounding box center [993, 417] width 7 height 8
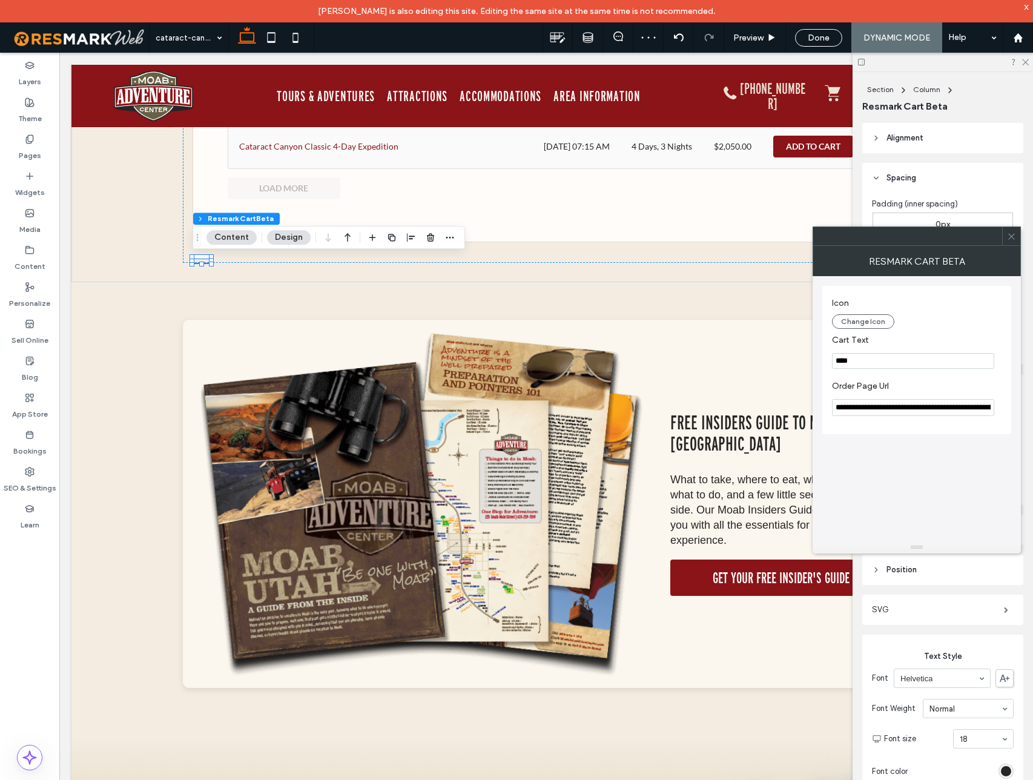
click at [874, 361] on input "****" at bounding box center [913, 361] width 162 height 16
click at [904, 349] on section "Cart Text" at bounding box center [916, 352] width 169 height 46
click at [1011, 235] on use at bounding box center [1011, 236] width 6 height 6
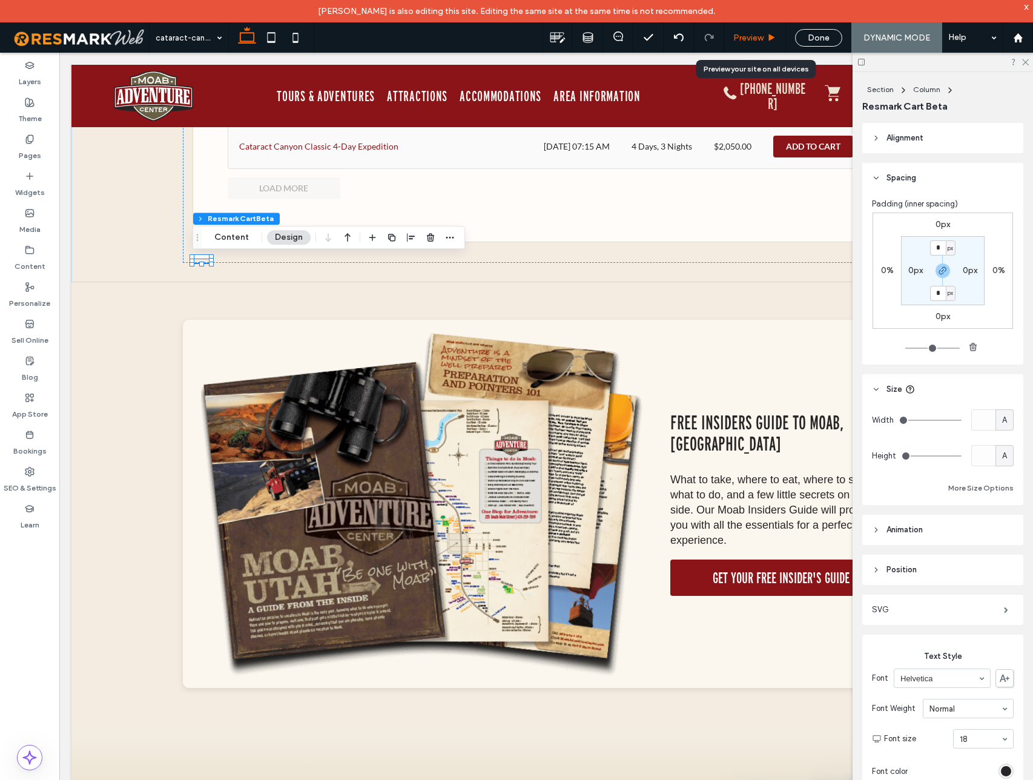
click at [754, 36] on span "Preview" at bounding box center [748, 38] width 30 height 10
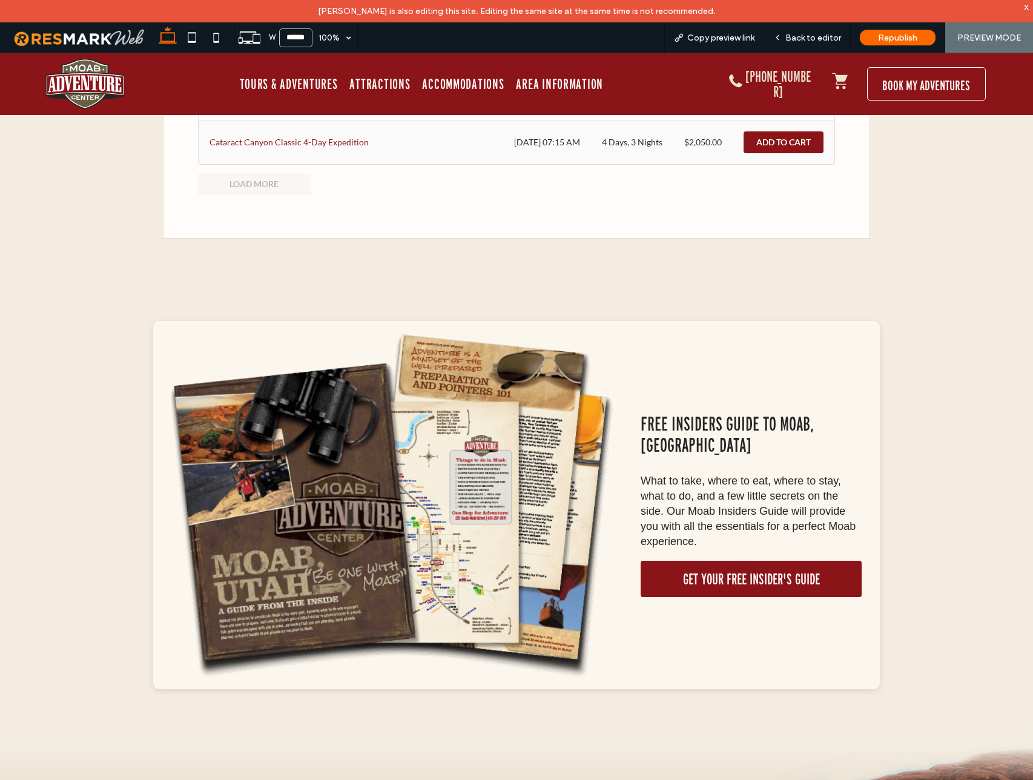
scroll to position [1003, 0]
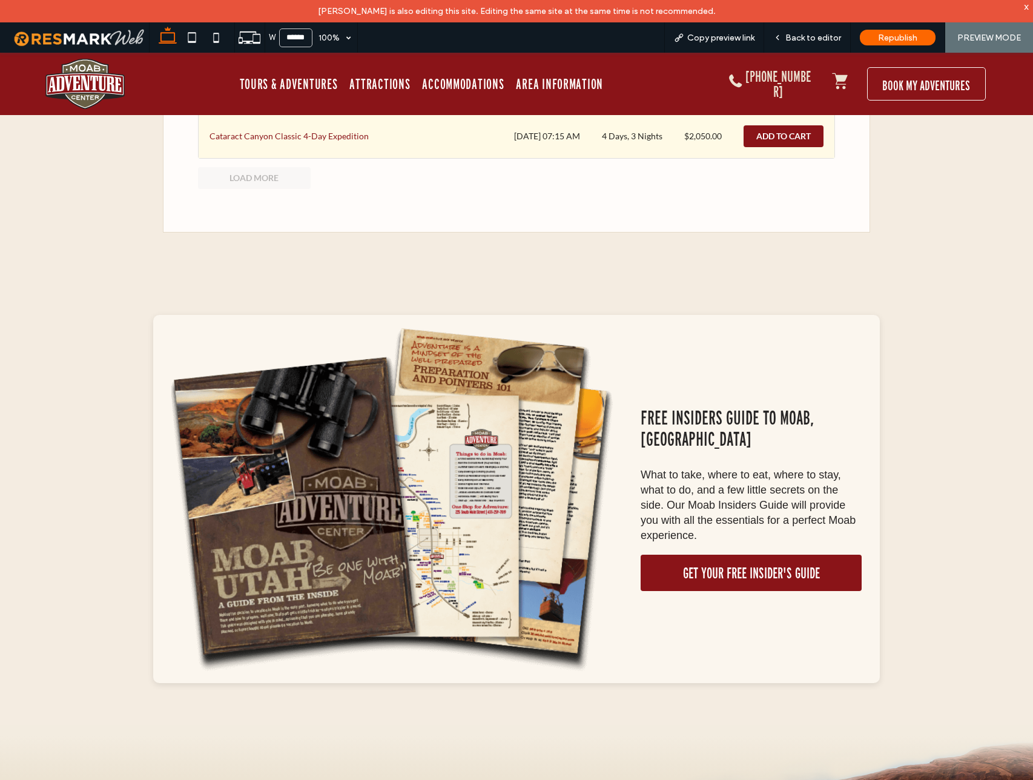
click at [781, 136] on div "Add To Cart" at bounding box center [783, 136] width 80 height 22
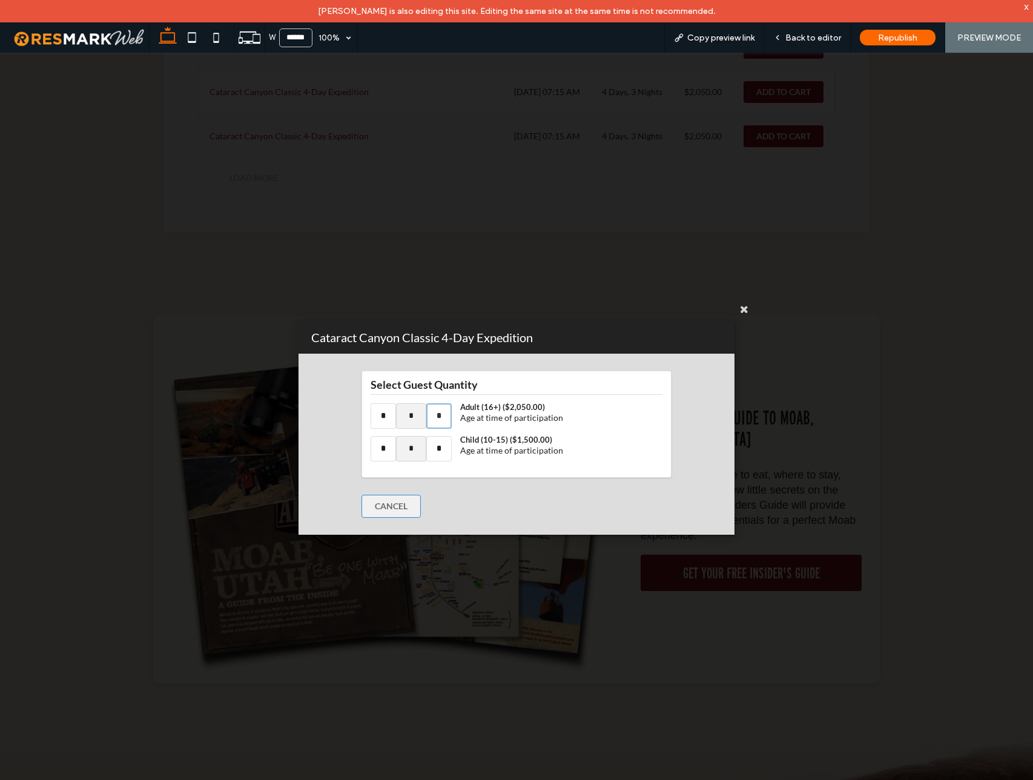
click at [437, 409] on input "*" at bounding box center [438, 415] width 25 height 25
type input "*"
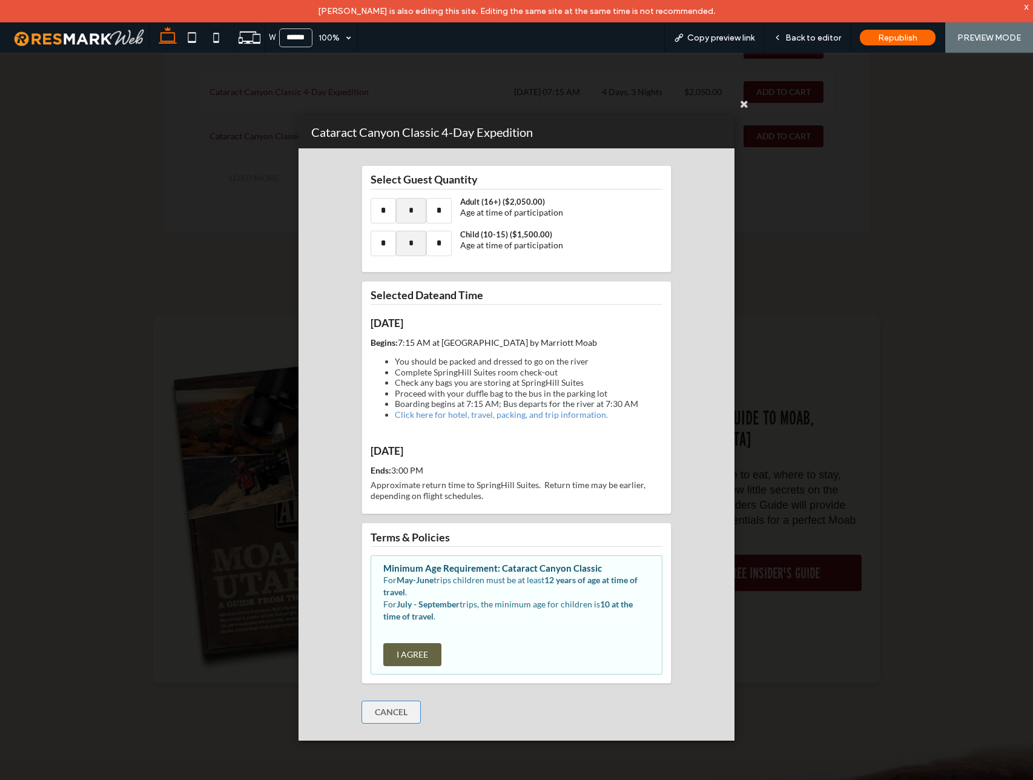
click at [411, 654] on button "I Agree" at bounding box center [412, 653] width 58 height 23
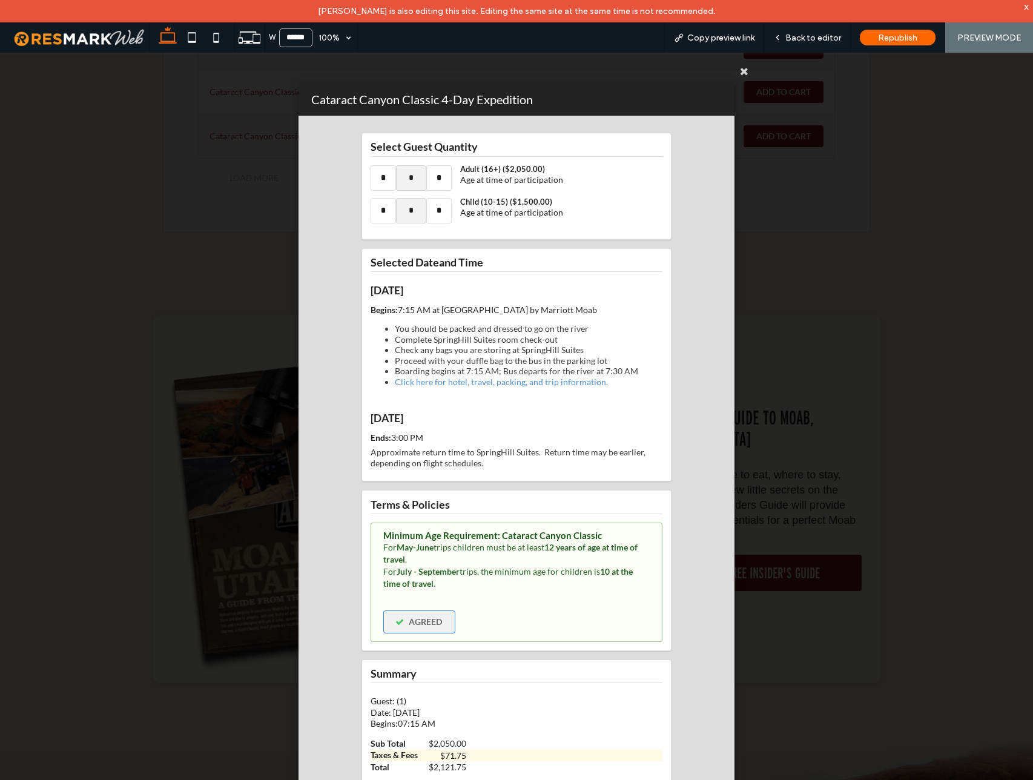
scroll to position [59, 0]
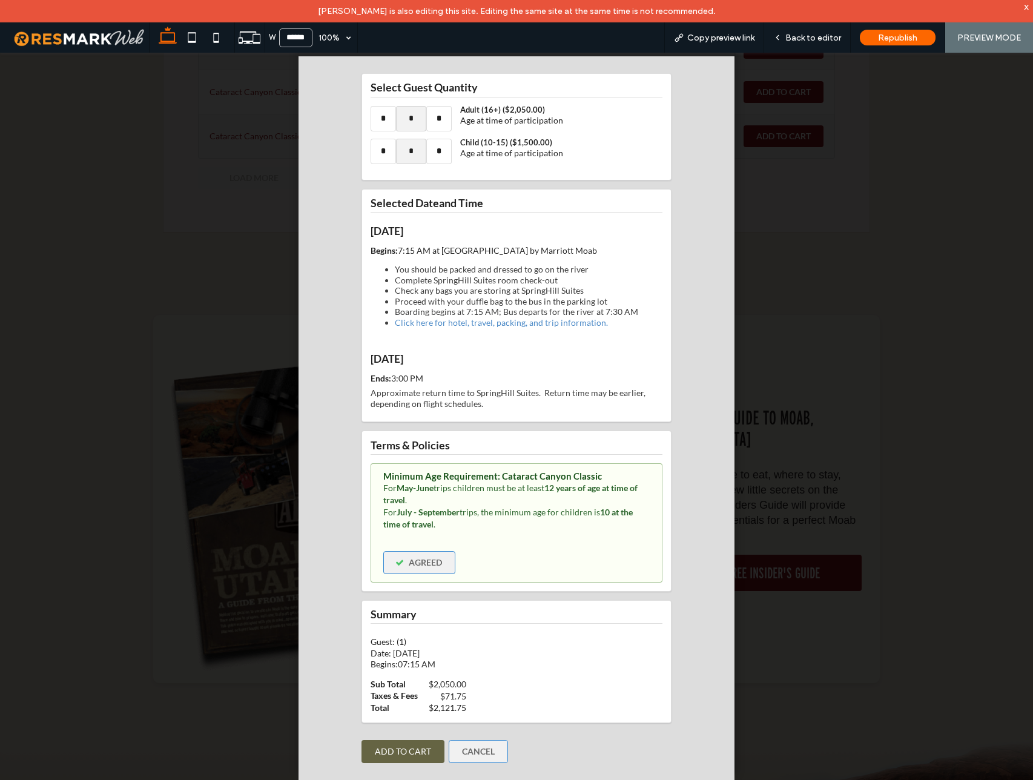
click at [402, 761] on button "Add To Cart" at bounding box center [402, 751] width 83 height 23
click at [402, 753] on button "Add To Cart" at bounding box center [402, 751] width 83 height 23
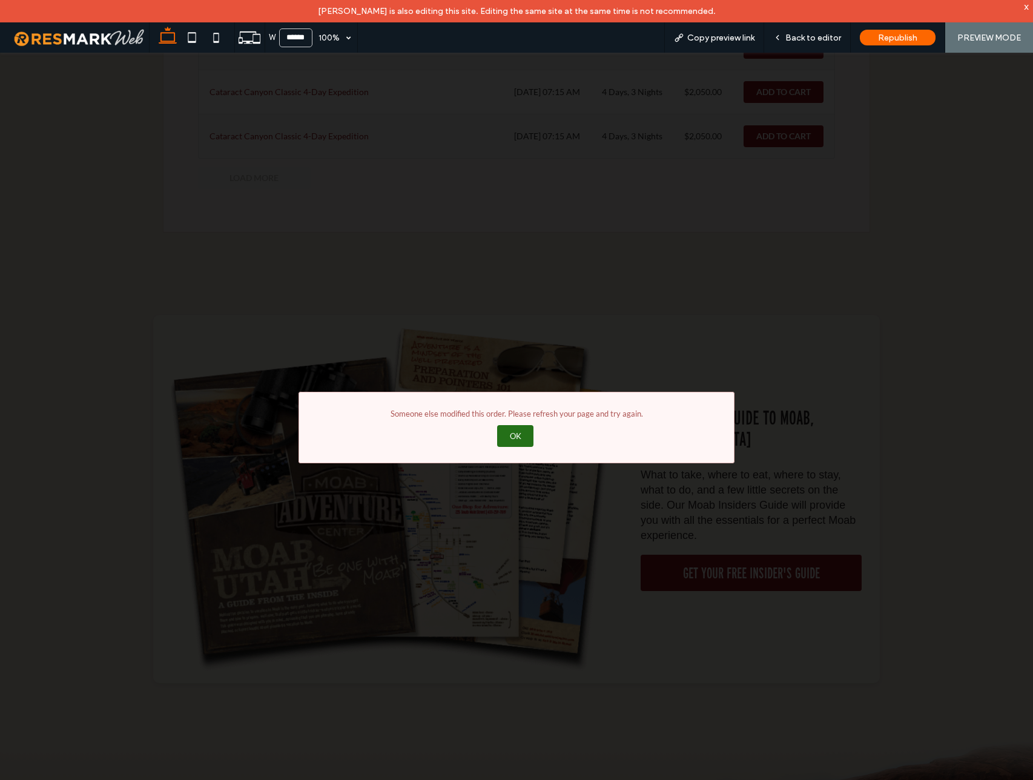
click at [514, 435] on button "Ok" at bounding box center [515, 435] width 36 height 21
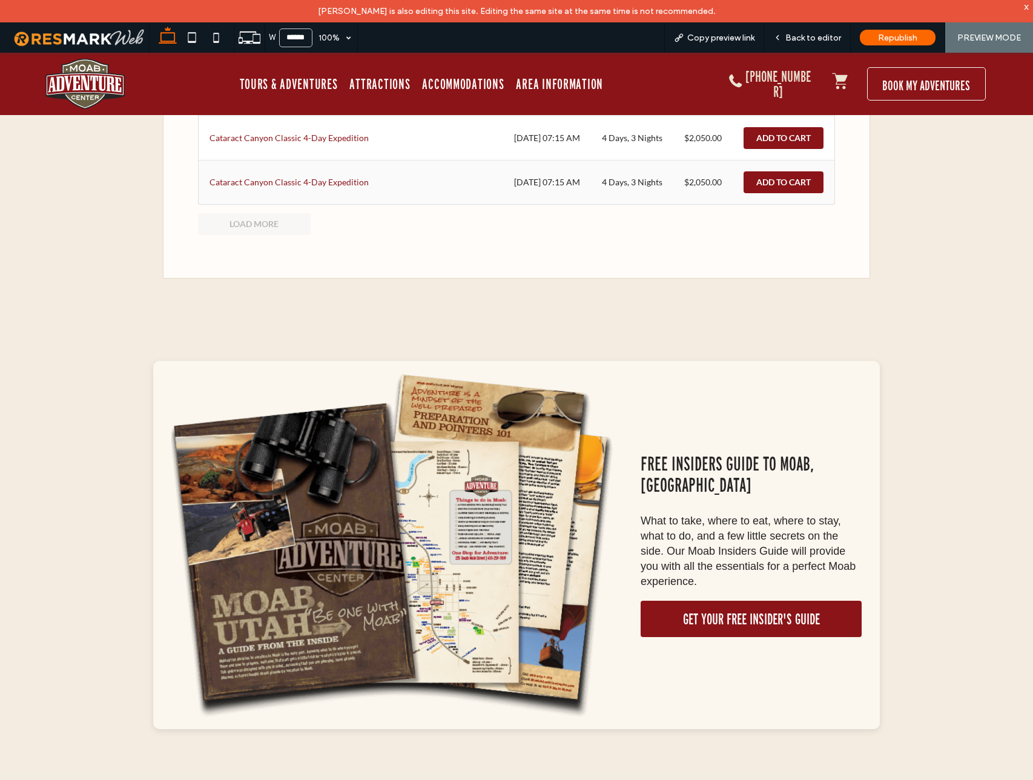
scroll to position [833, 0]
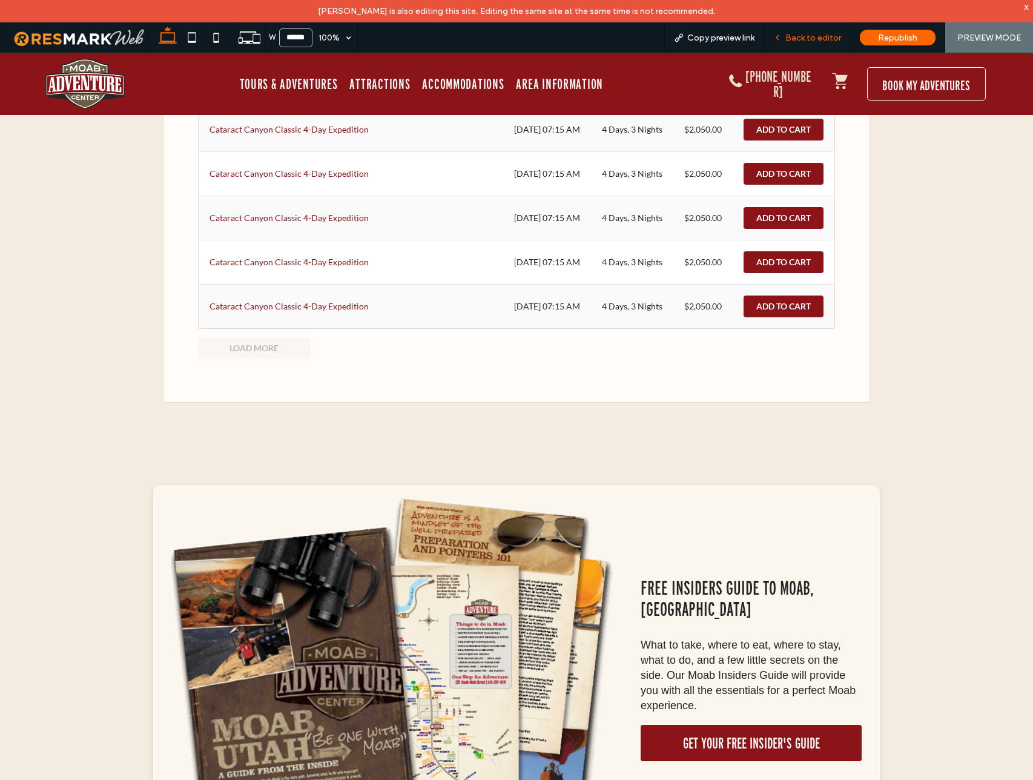
click at [804, 39] on span "Back to editor" at bounding box center [813, 38] width 56 height 10
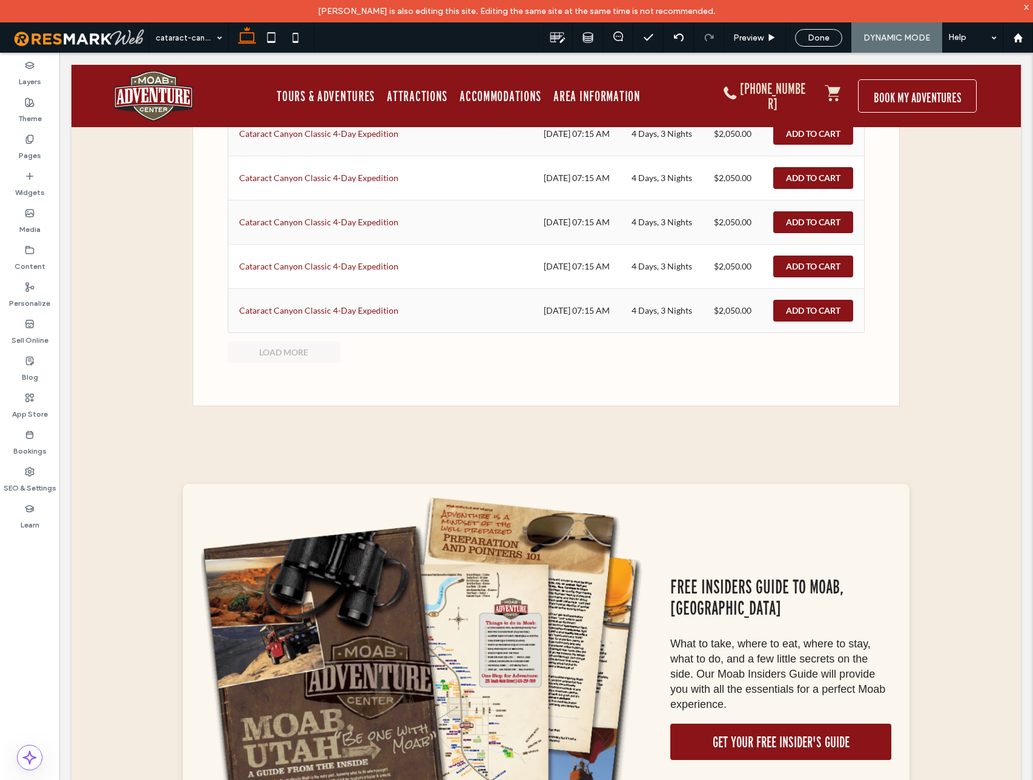
scroll to position [827, 0]
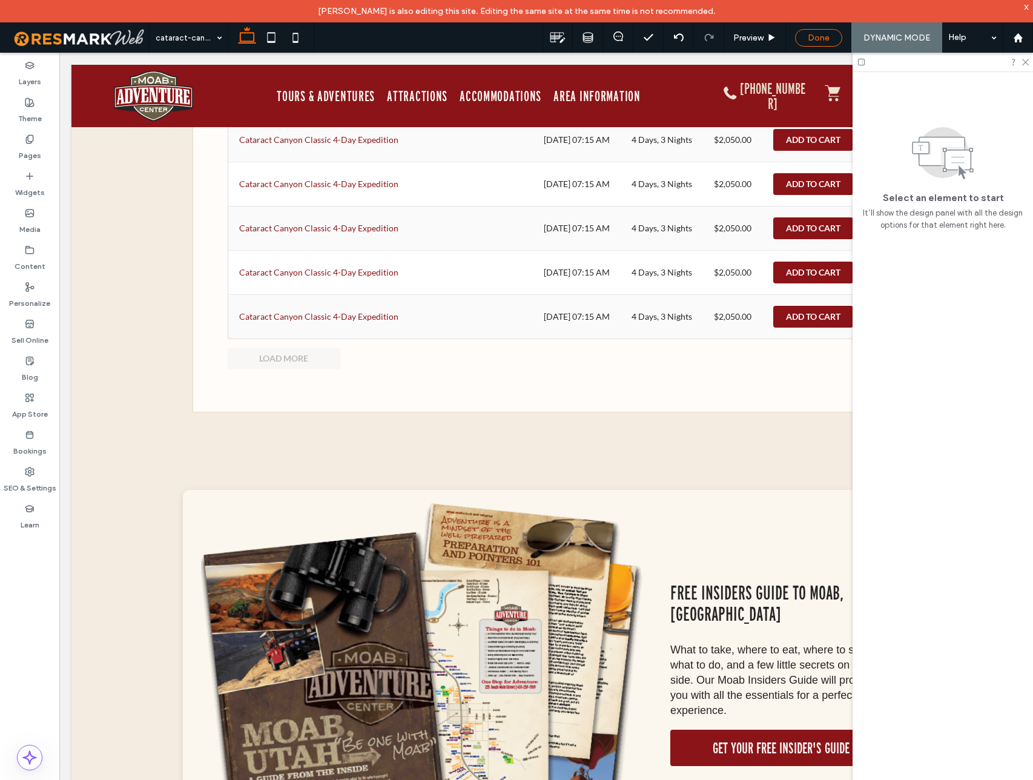
click at [815, 37] on span "Done" at bounding box center [818, 38] width 22 height 10
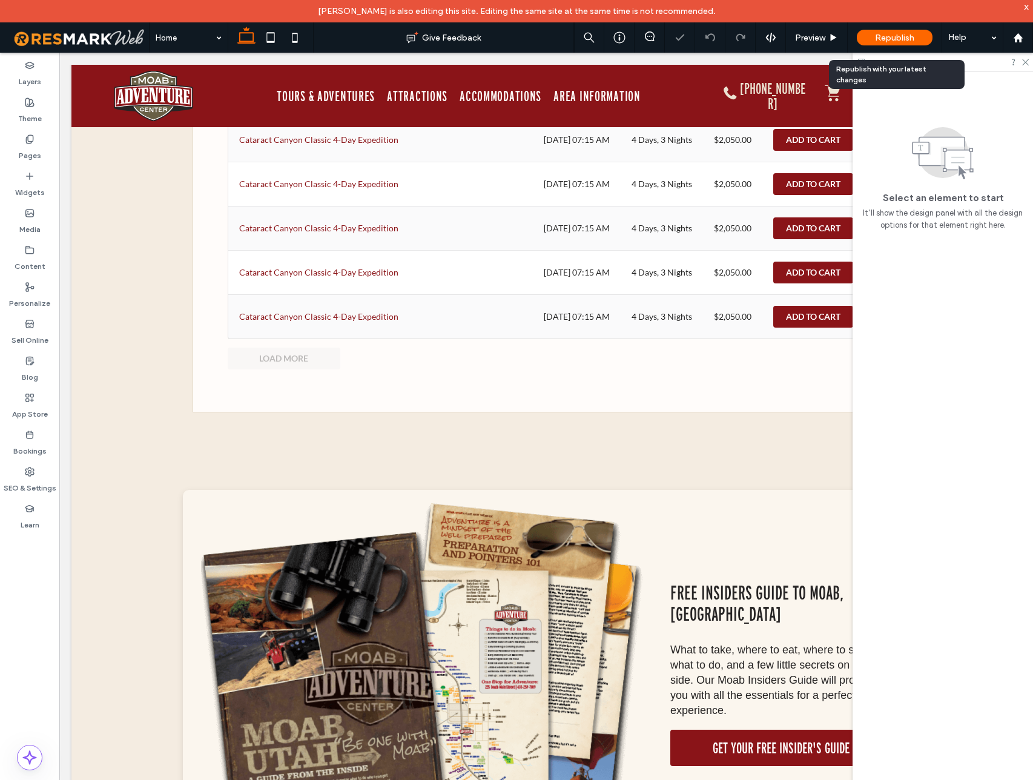
click at [900, 38] on span "Republish" at bounding box center [894, 38] width 39 height 10
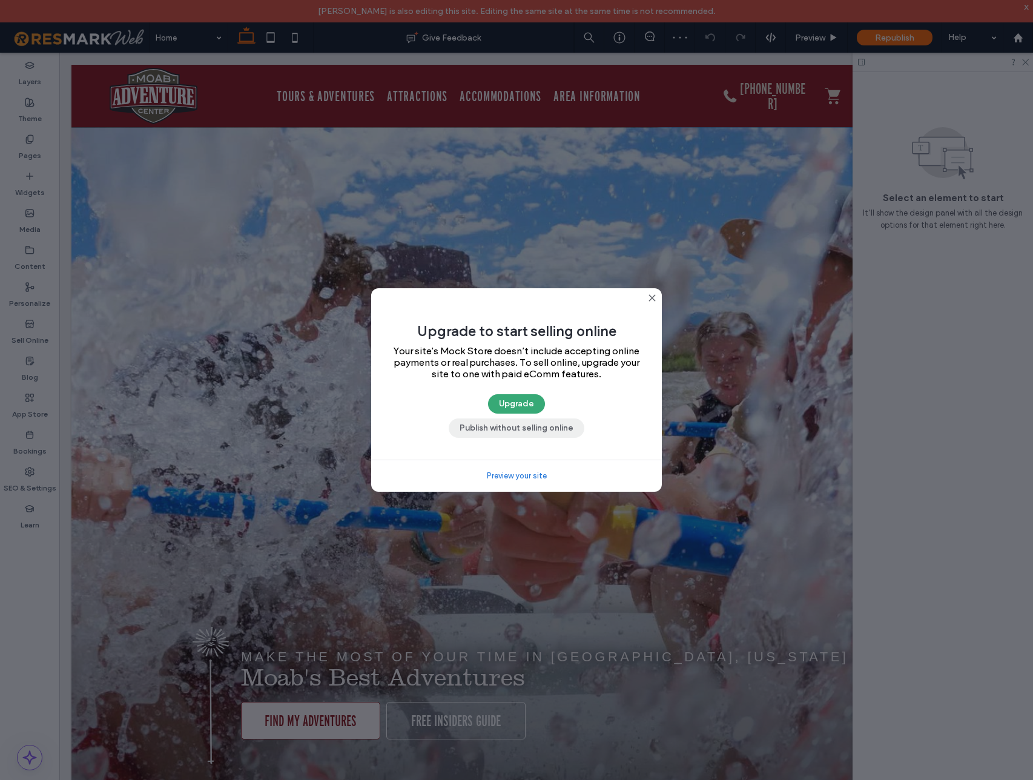
click at [529, 429] on button "Publish without selling online" at bounding box center [516, 427] width 136 height 19
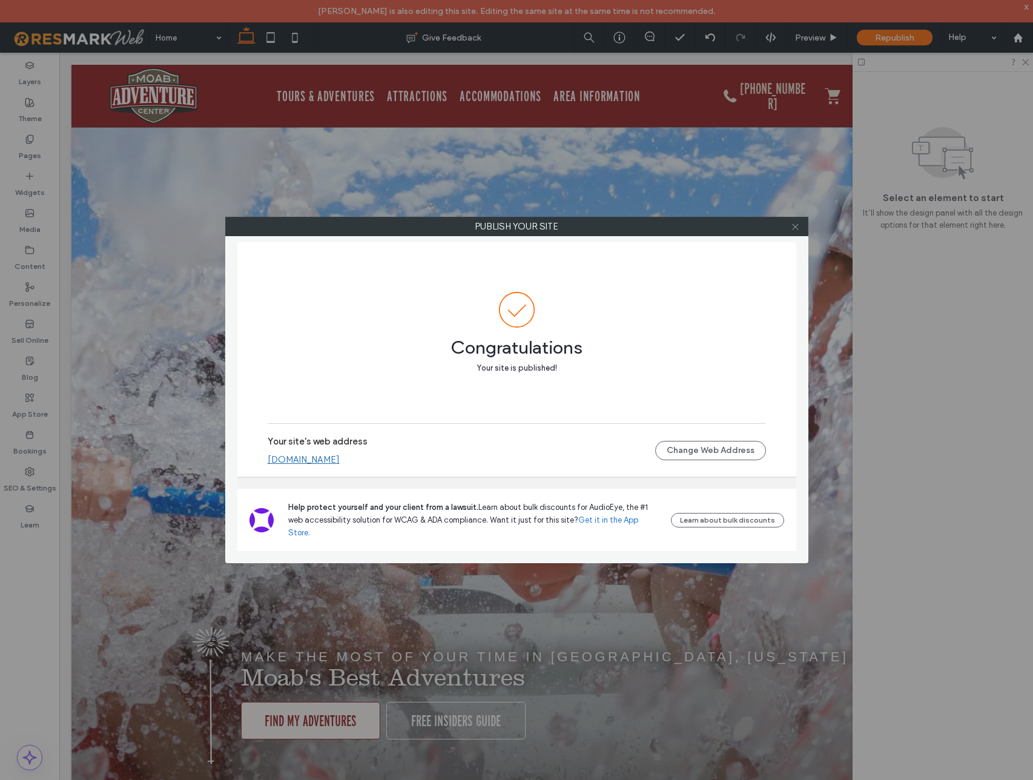
drag, startPoint x: 795, startPoint y: 222, endPoint x: 701, endPoint y: 205, distance: 95.4
click at [795, 222] on icon at bounding box center [794, 226] width 9 height 9
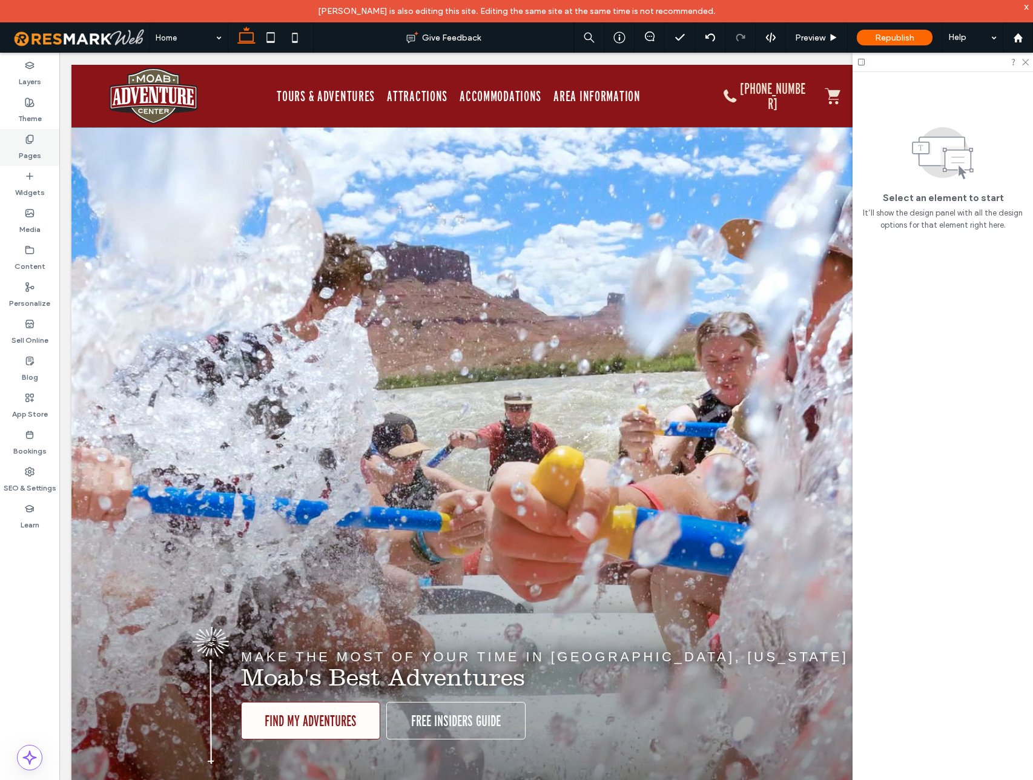
click at [32, 145] on label "Pages" at bounding box center [30, 152] width 22 height 17
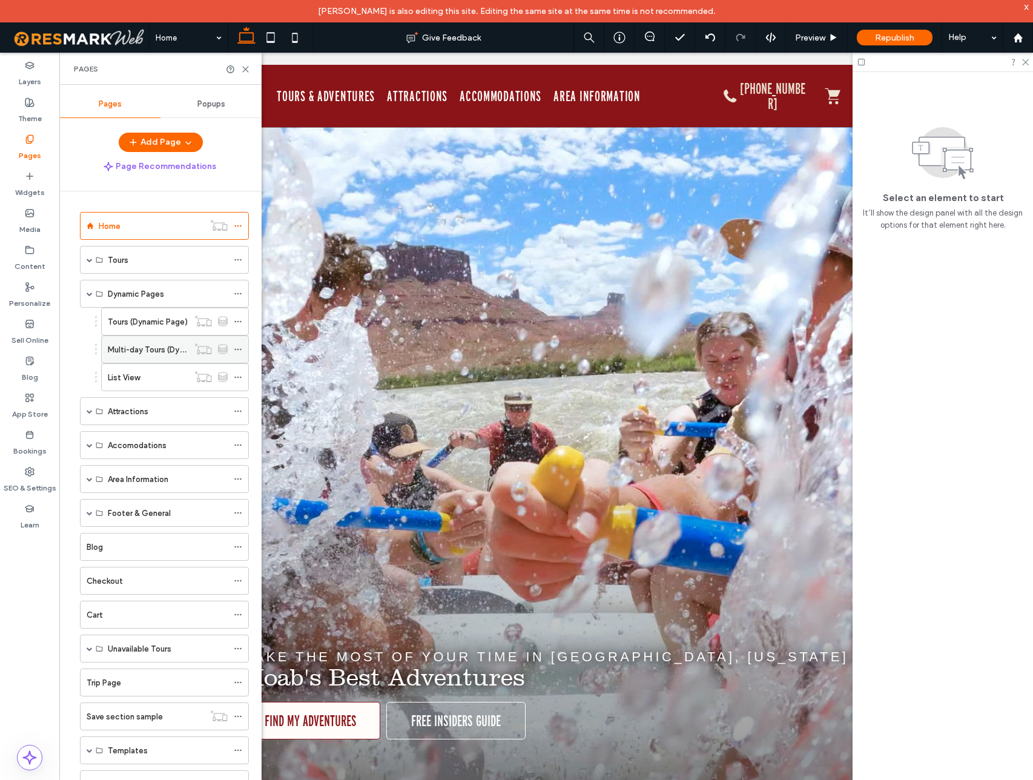
click at [155, 349] on label "Multi-day Tours (Dynamic)" at bounding box center [156, 349] width 96 height 21
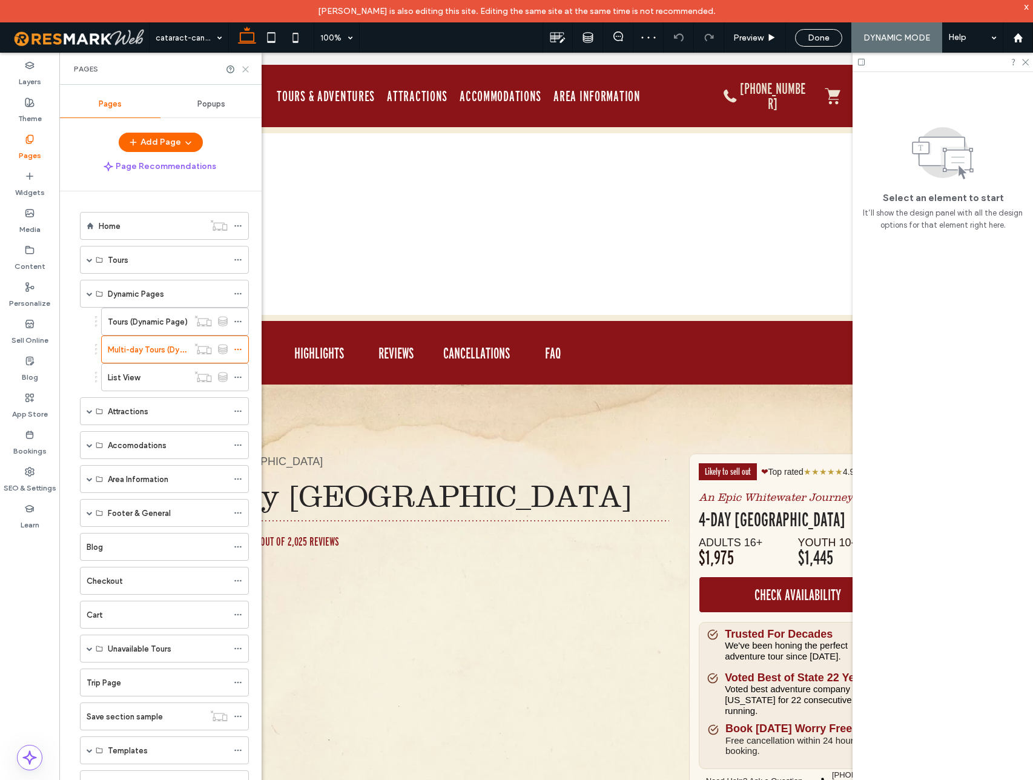
click at [248, 69] on icon at bounding box center [245, 69] width 9 height 9
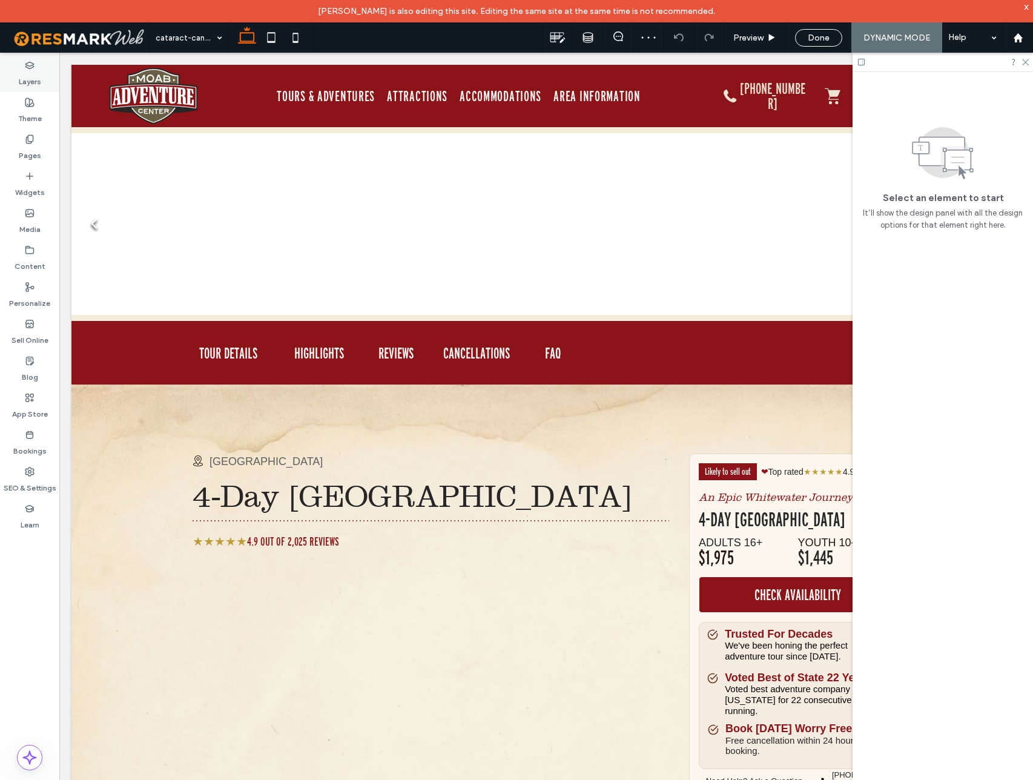
click at [28, 66] on icon at bounding box center [30, 66] width 10 height 10
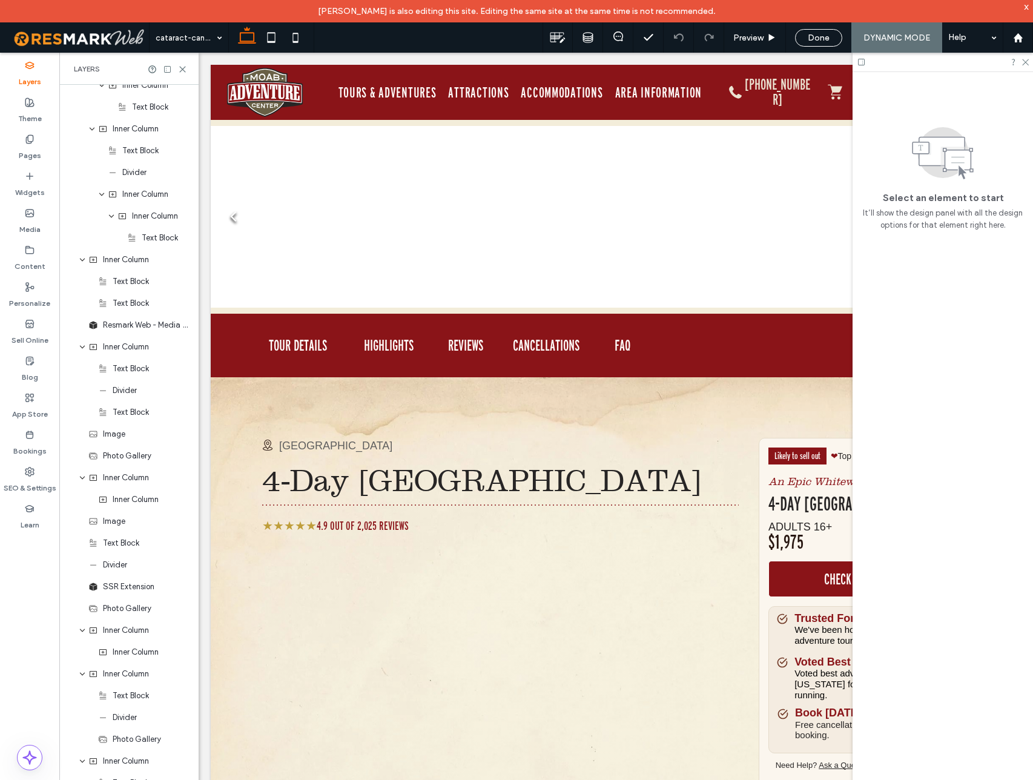
scroll to position [3754, 0]
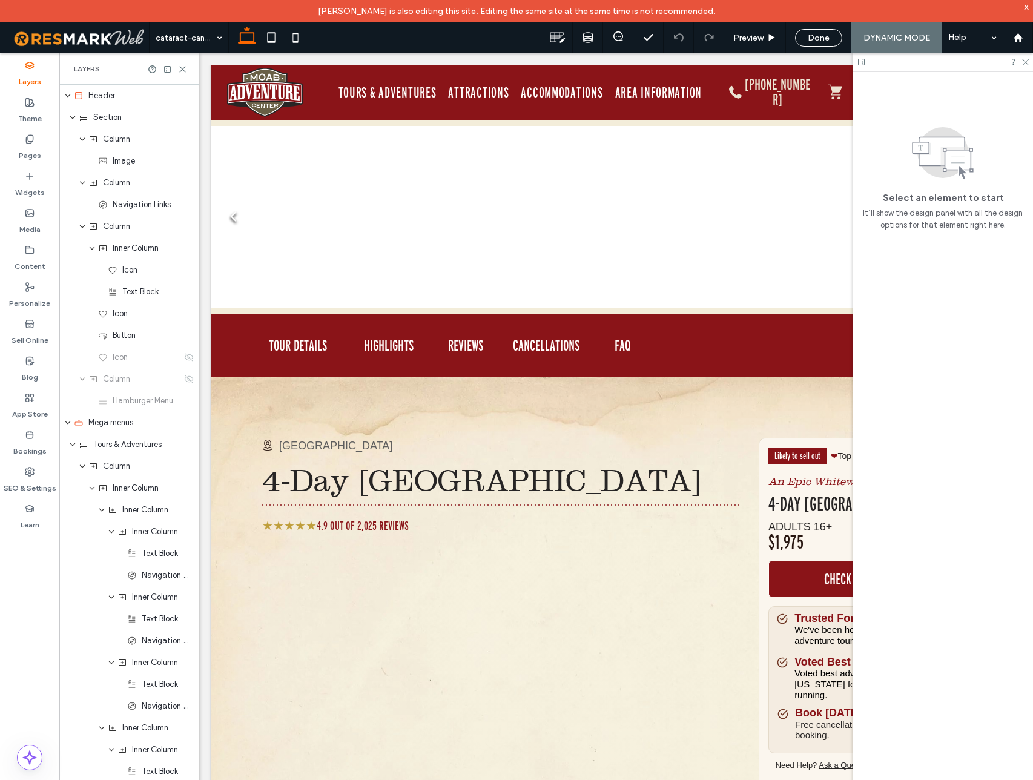
scroll to position [3754, 0]
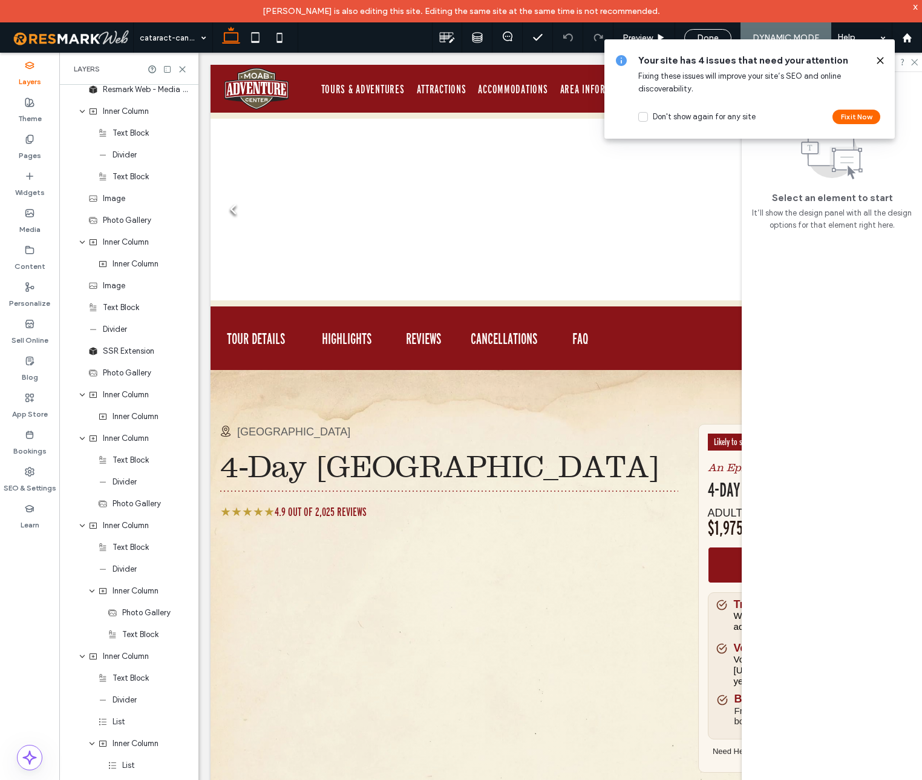
click at [880, 59] on icon at bounding box center [881, 61] width 10 height 10
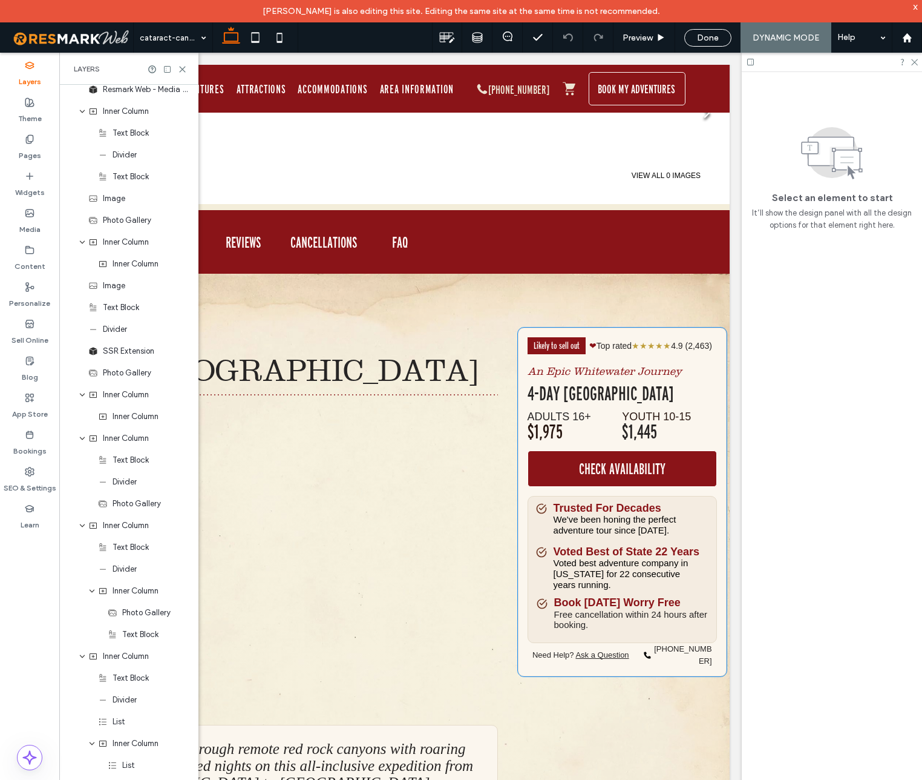
scroll to position [163, 0]
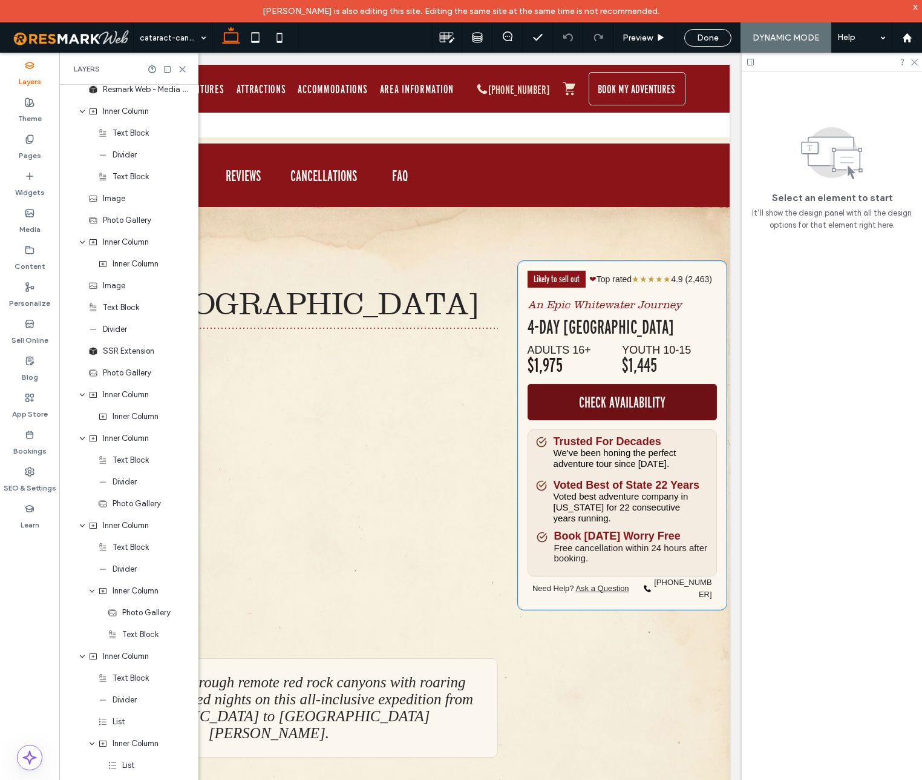
click at [556, 420] on link "CHECK AVAILABILITY" at bounding box center [622, 402] width 189 height 36
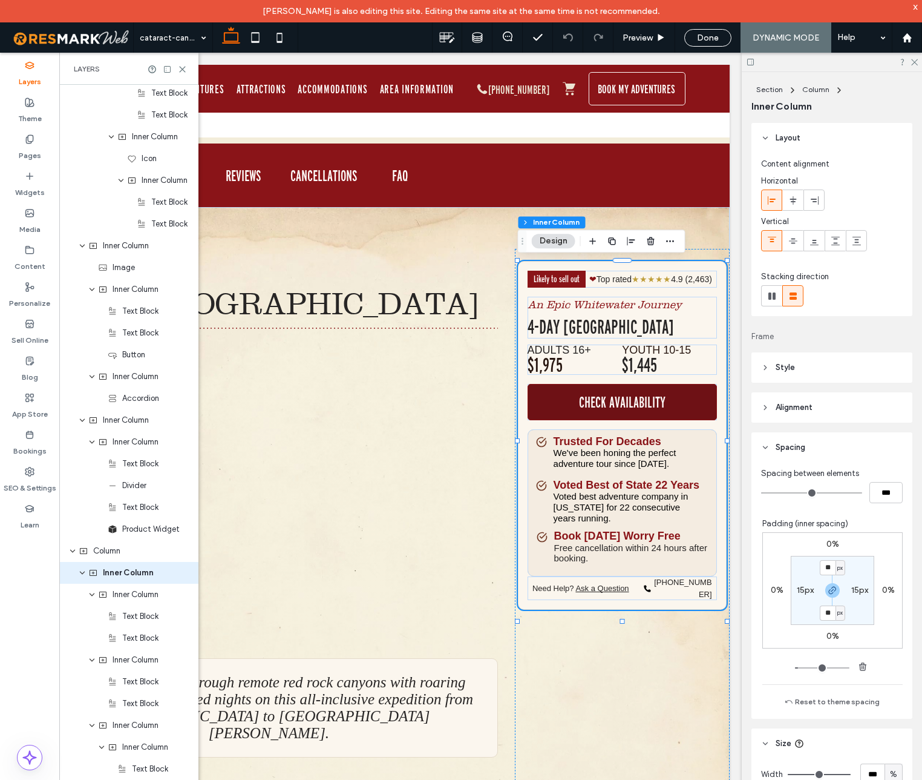
click at [551, 420] on link "CHECK AVAILABILITY" at bounding box center [622, 402] width 189 height 36
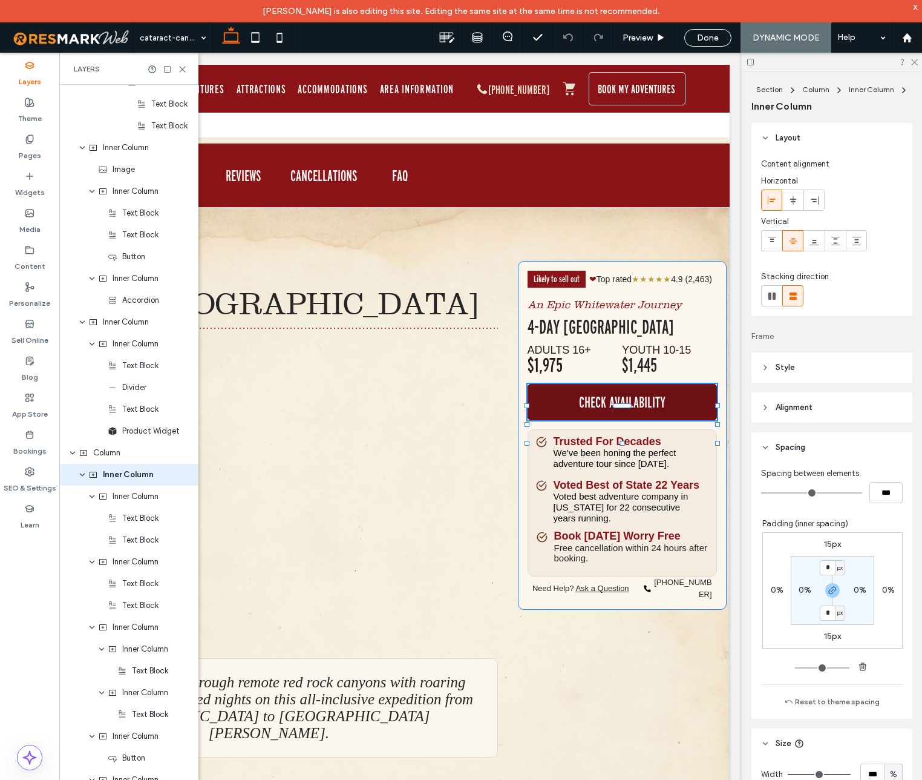
type input "**"
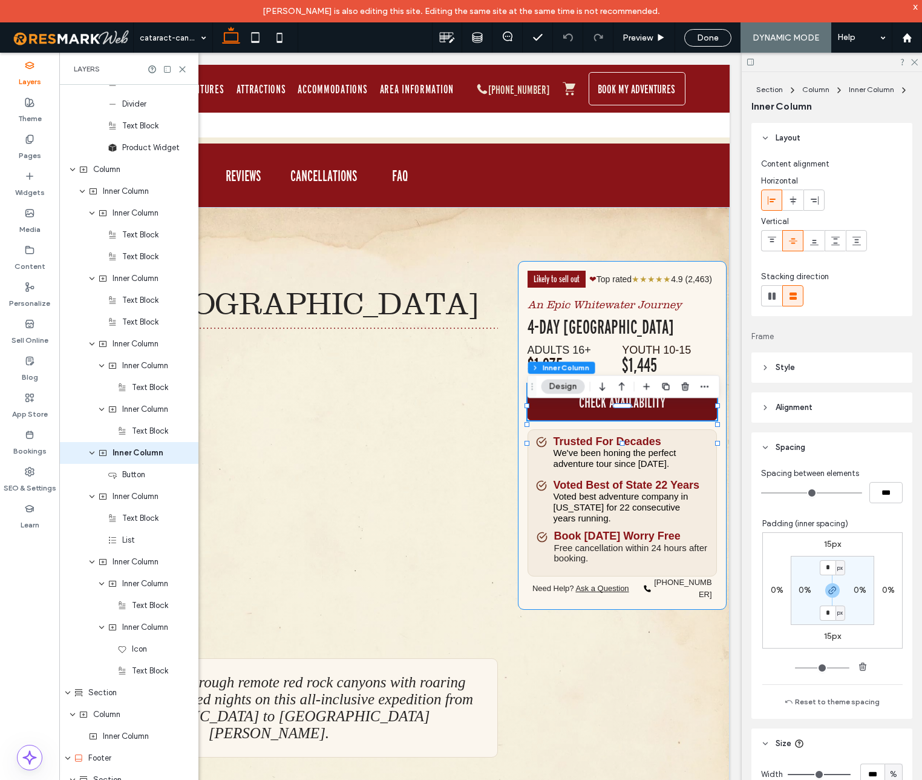
scroll to position [5121, 0]
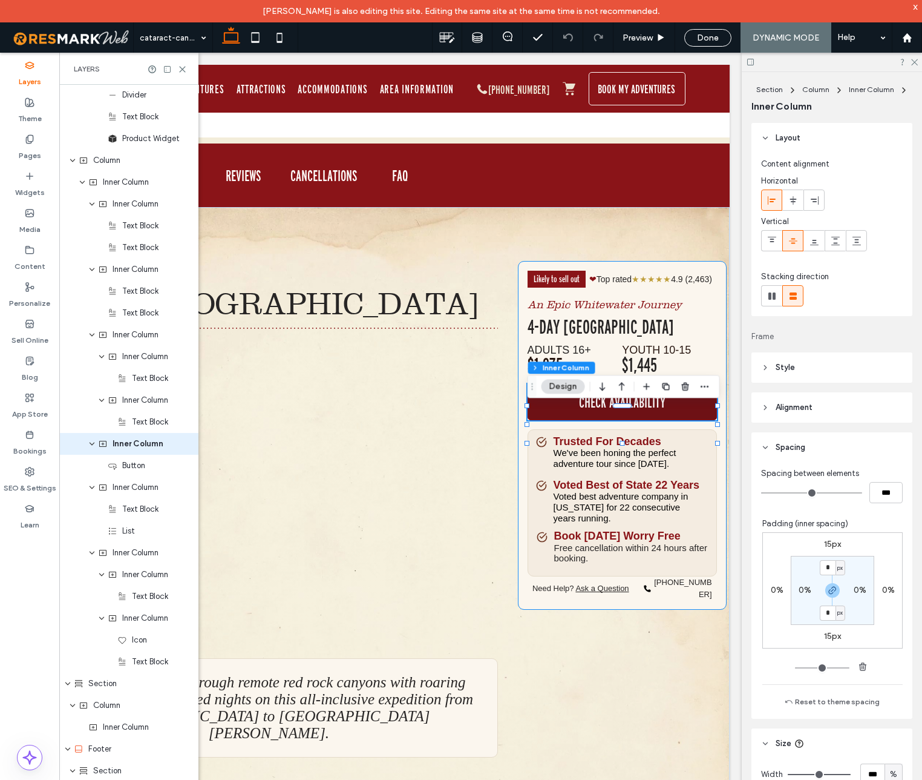
click at [548, 420] on link "CHECK AVAILABILITY" at bounding box center [622, 402] width 189 height 36
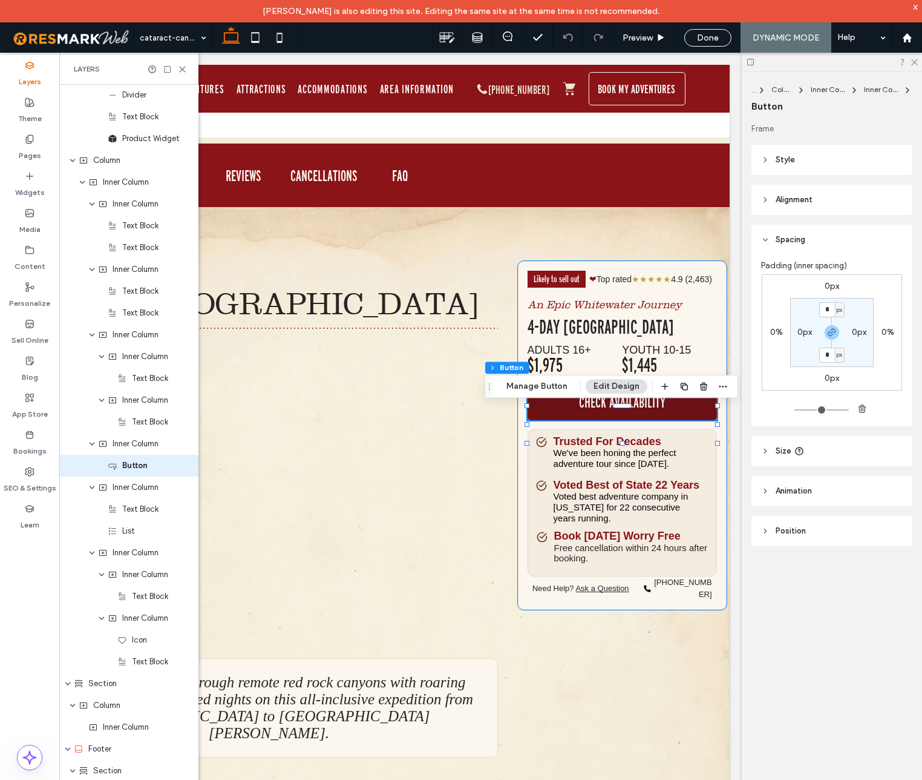
scroll to position [5143, 0]
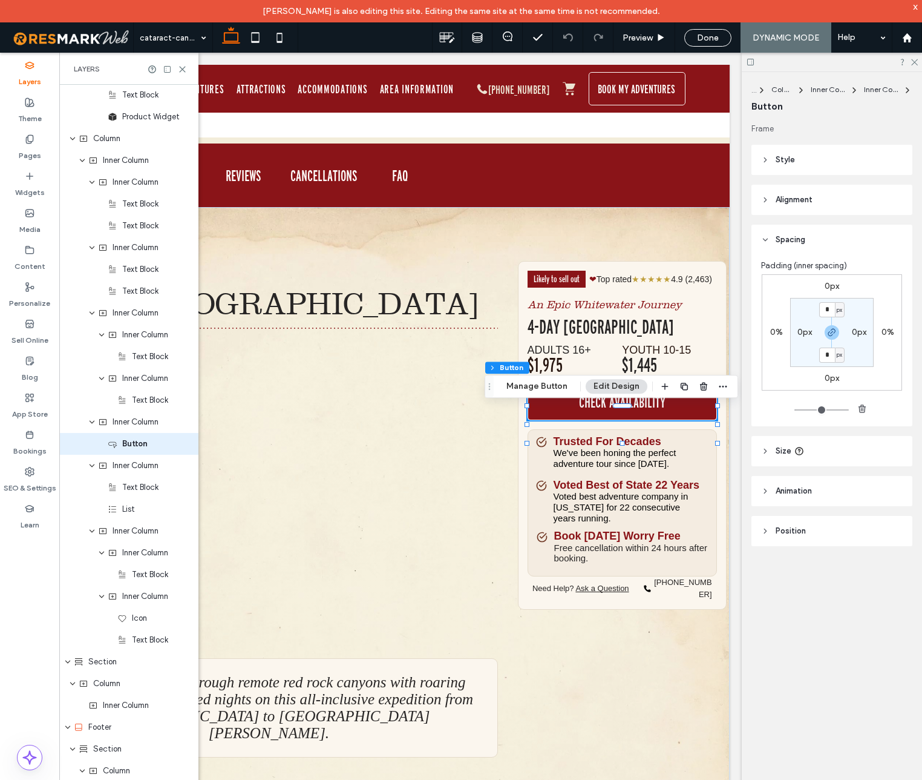
click at [781, 449] on span "Size" at bounding box center [784, 451] width 16 height 12
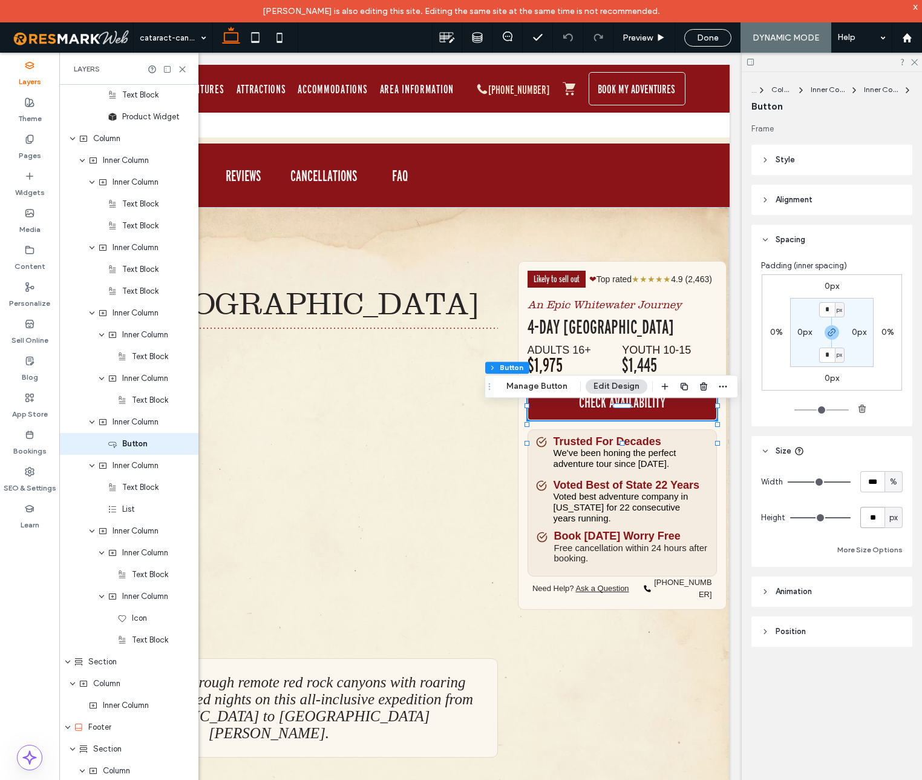
click at [878, 516] on input "**" at bounding box center [873, 517] width 24 height 21
type input "**"
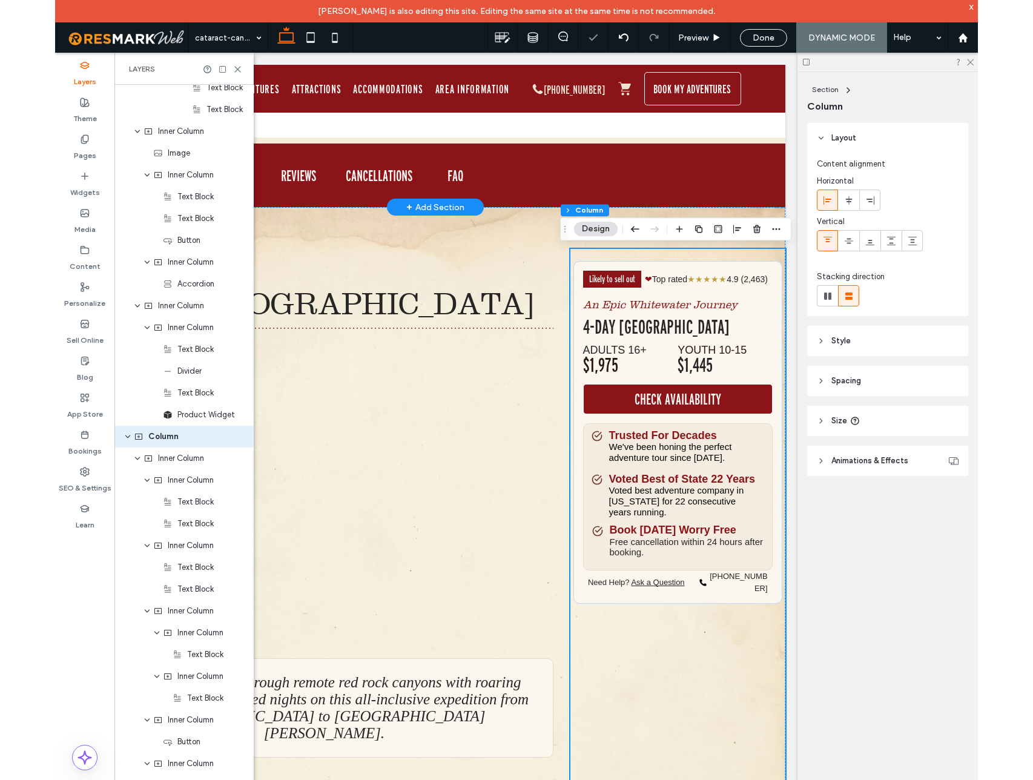
scroll to position [4838, 0]
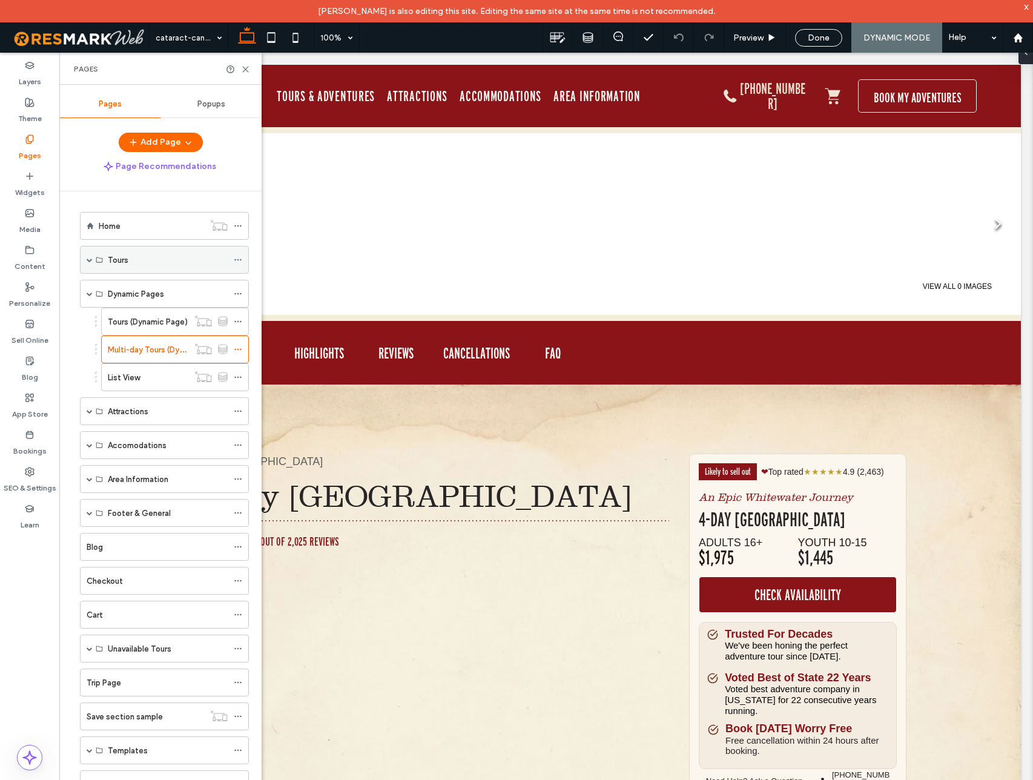
click at [87, 257] on span at bounding box center [90, 260] width 6 height 6
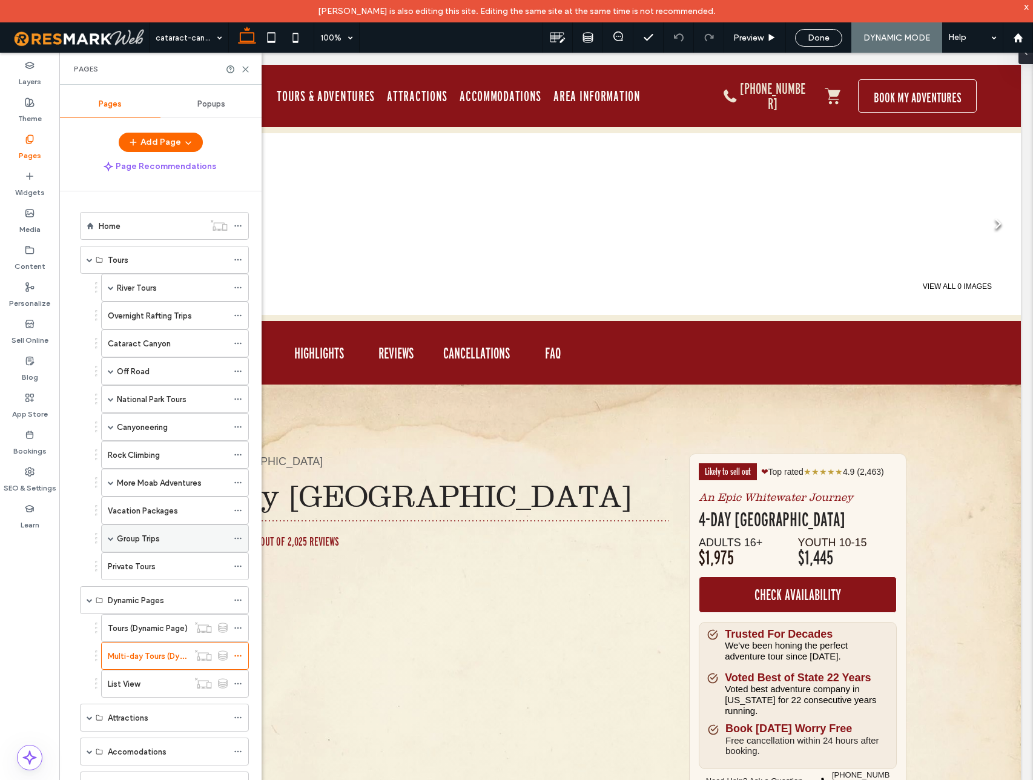
click at [109, 537] on span at bounding box center [111, 538] width 6 height 6
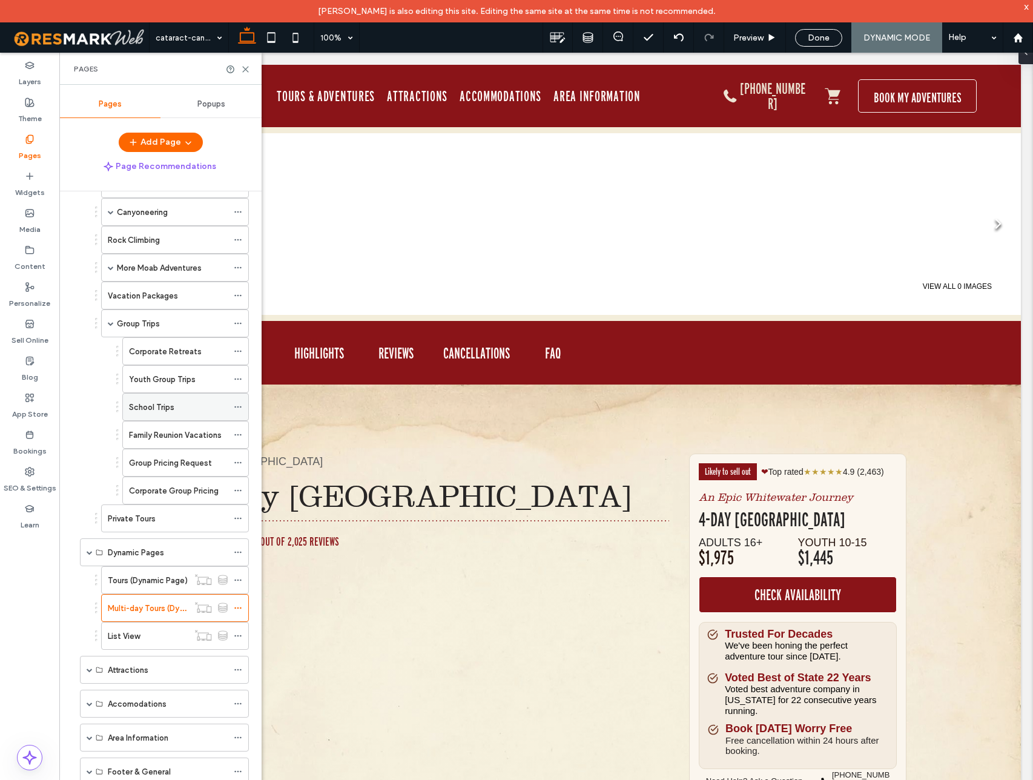
scroll to position [254, 0]
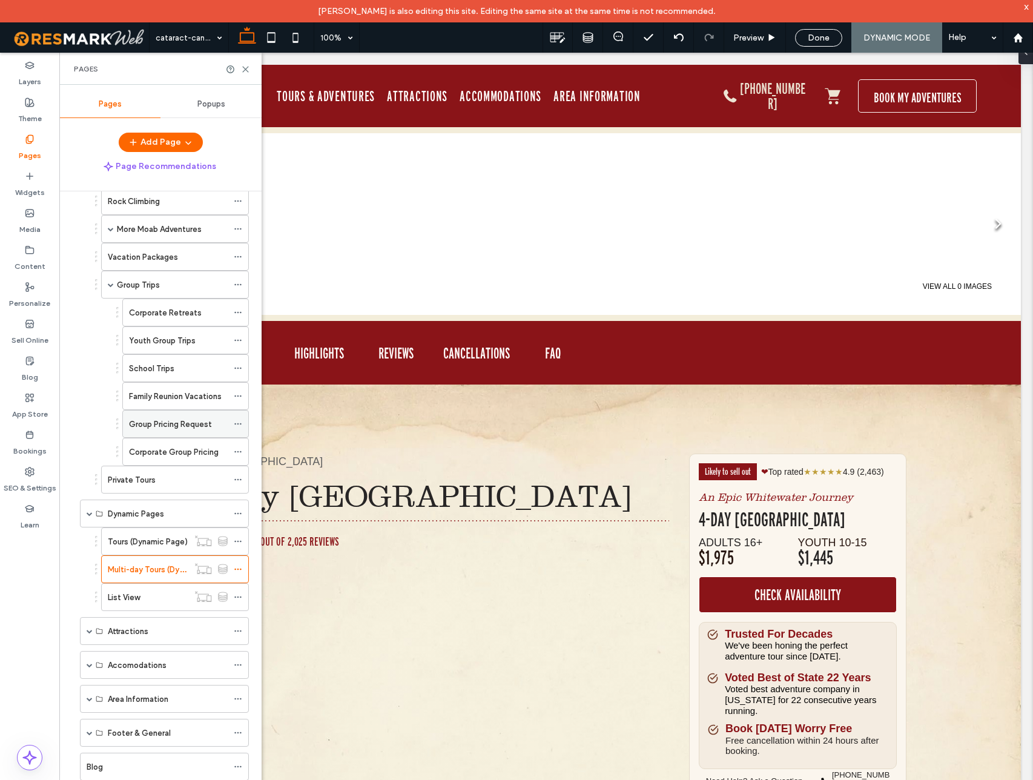
click at [239, 421] on icon at bounding box center [238, 423] width 8 height 8
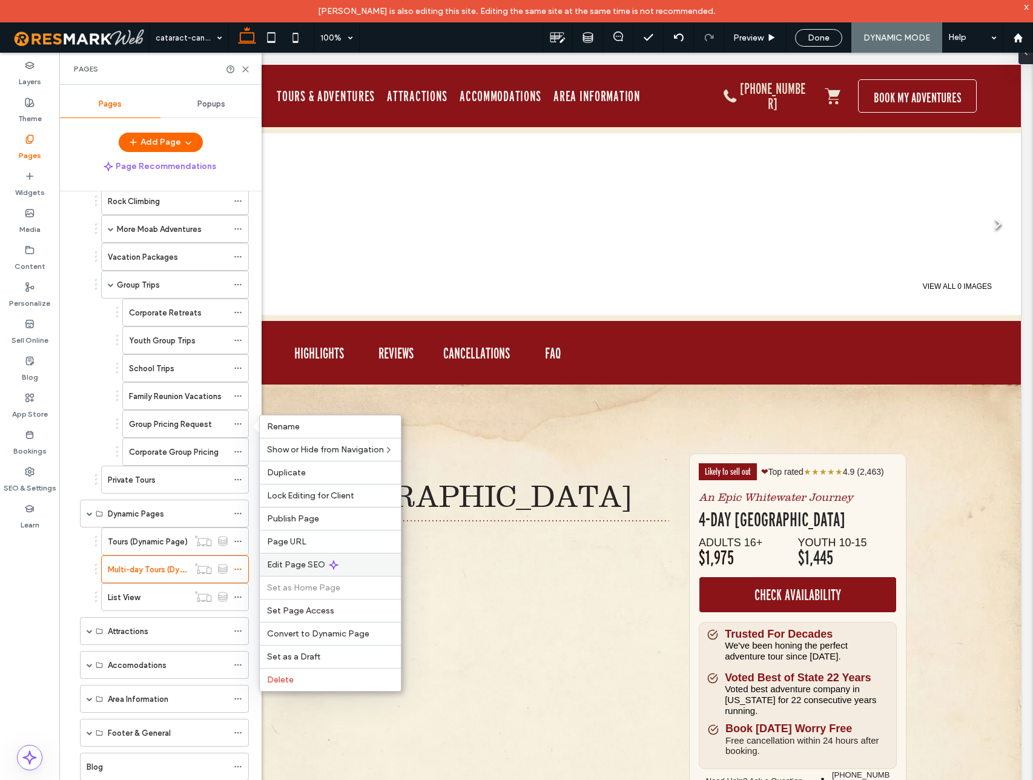
click at [303, 560] on span "Edit Page SEO" at bounding box center [296, 564] width 58 height 10
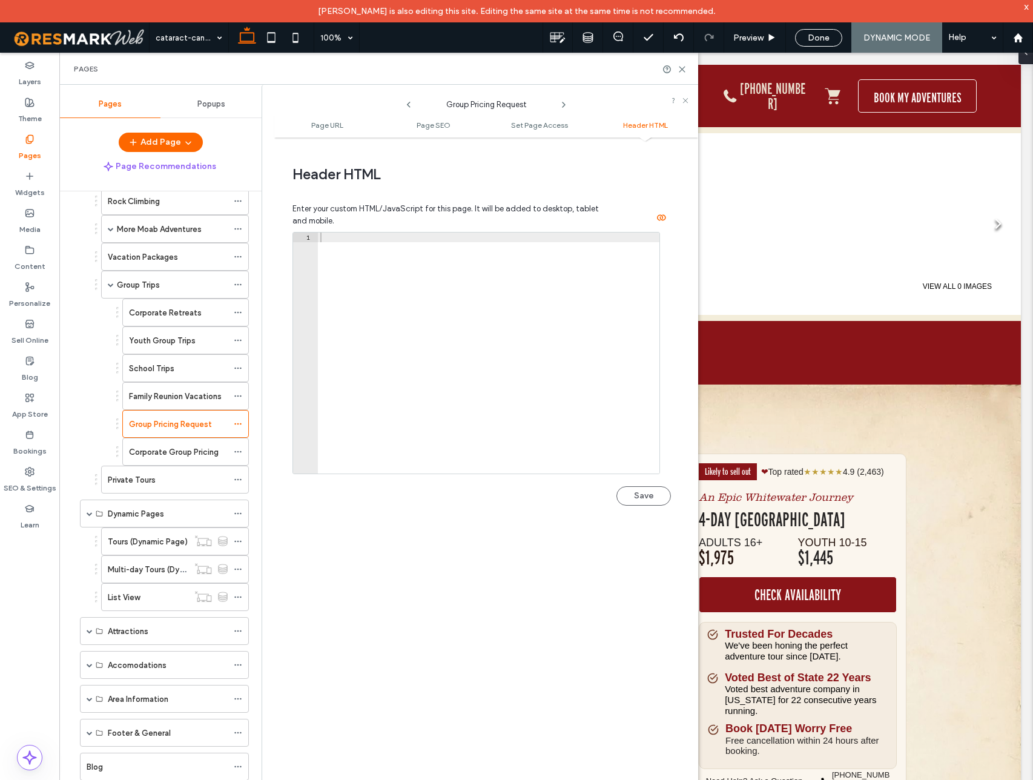
scroll to position [1088, 0]
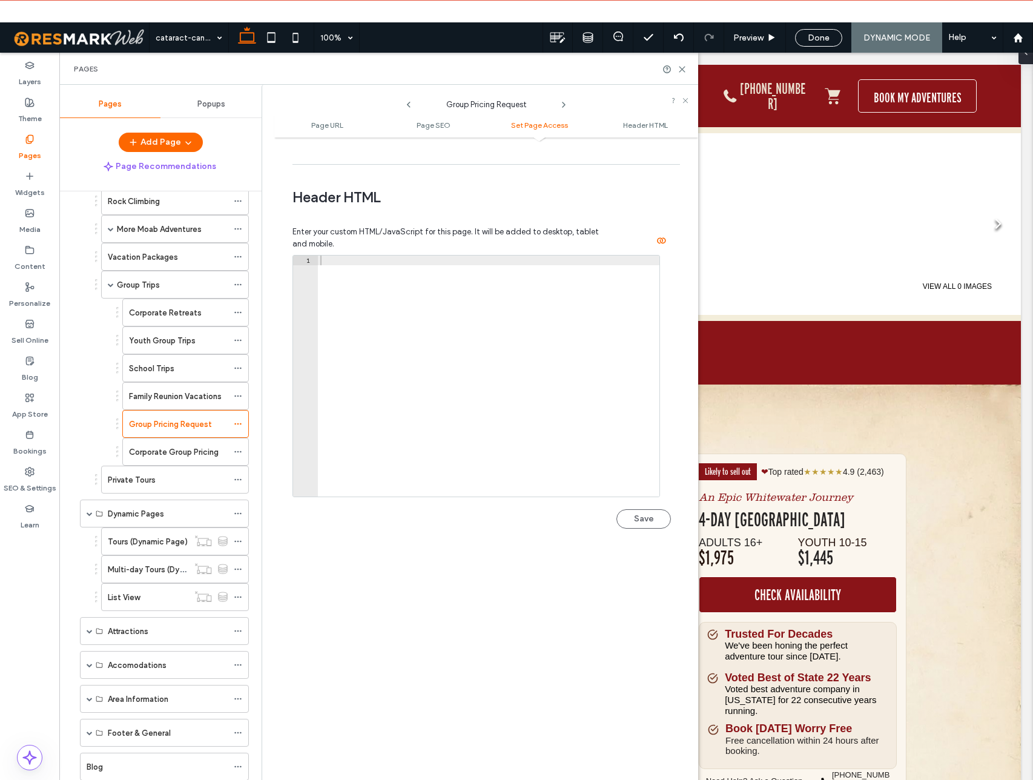
click at [381, 338] on div at bounding box center [488, 385] width 341 height 260
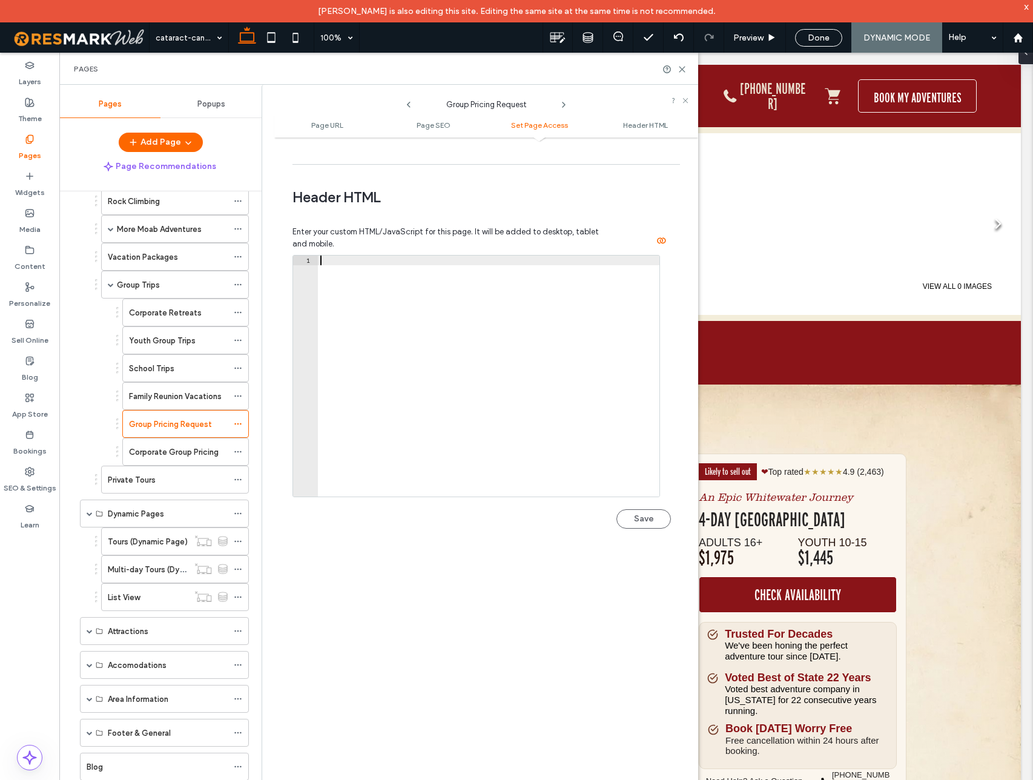
paste textarea "**********"
type textarea "**********"
click at [646, 522] on button "Save" at bounding box center [643, 518] width 54 height 19
click at [237, 451] on use at bounding box center [237, 452] width 7 height 2
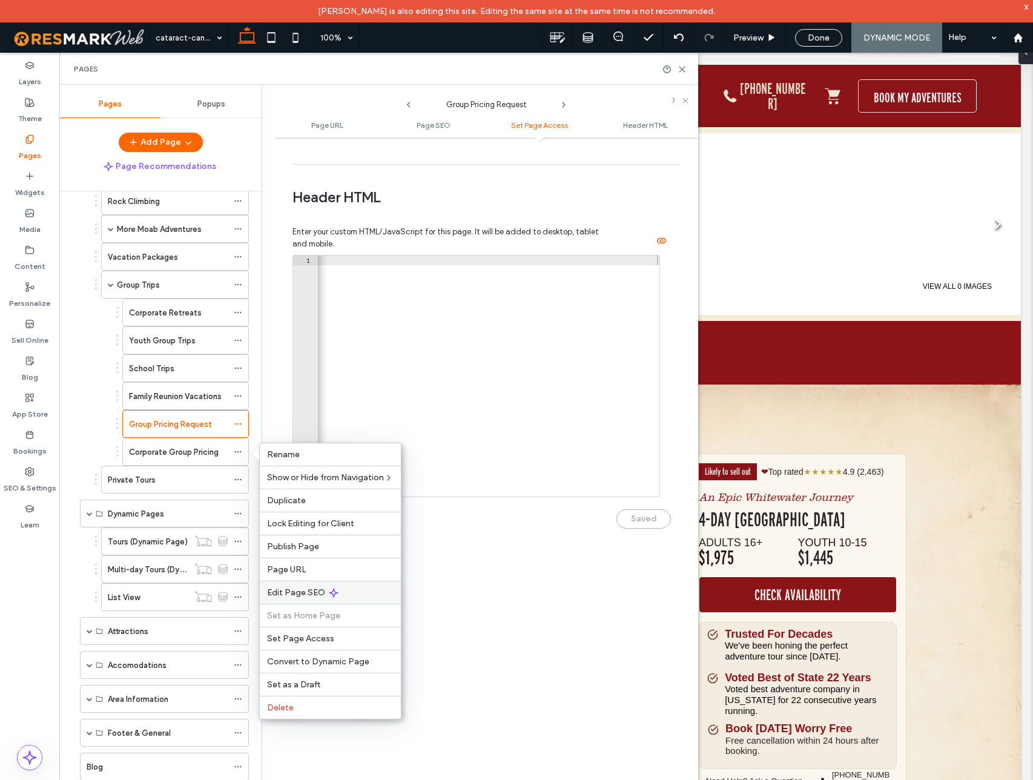
click at [298, 589] on span "Edit Page SEO" at bounding box center [296, 592] width 58 height 10
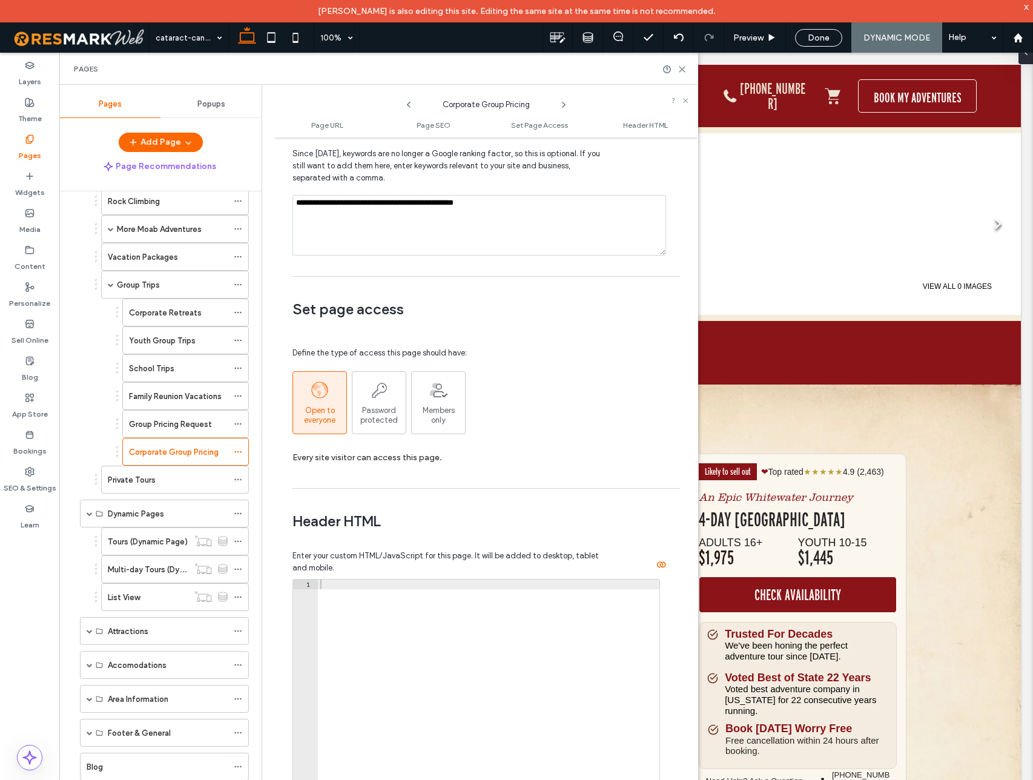
scroll to position [1116, 0]
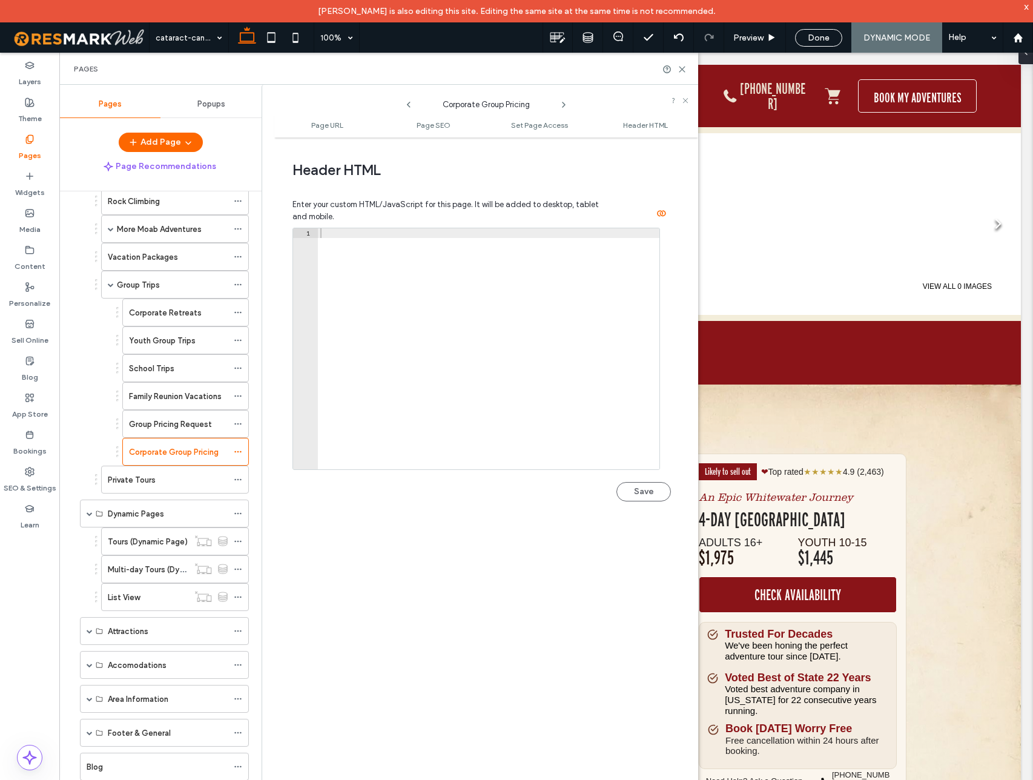
click at [429, 290] on div at bounding box center [488, 358] width 341 height 260
paste textarea "**********"
type textarea "**********"
click at [648, 491] on button "Save" at bounding box center [643, 491] width 54 height 19
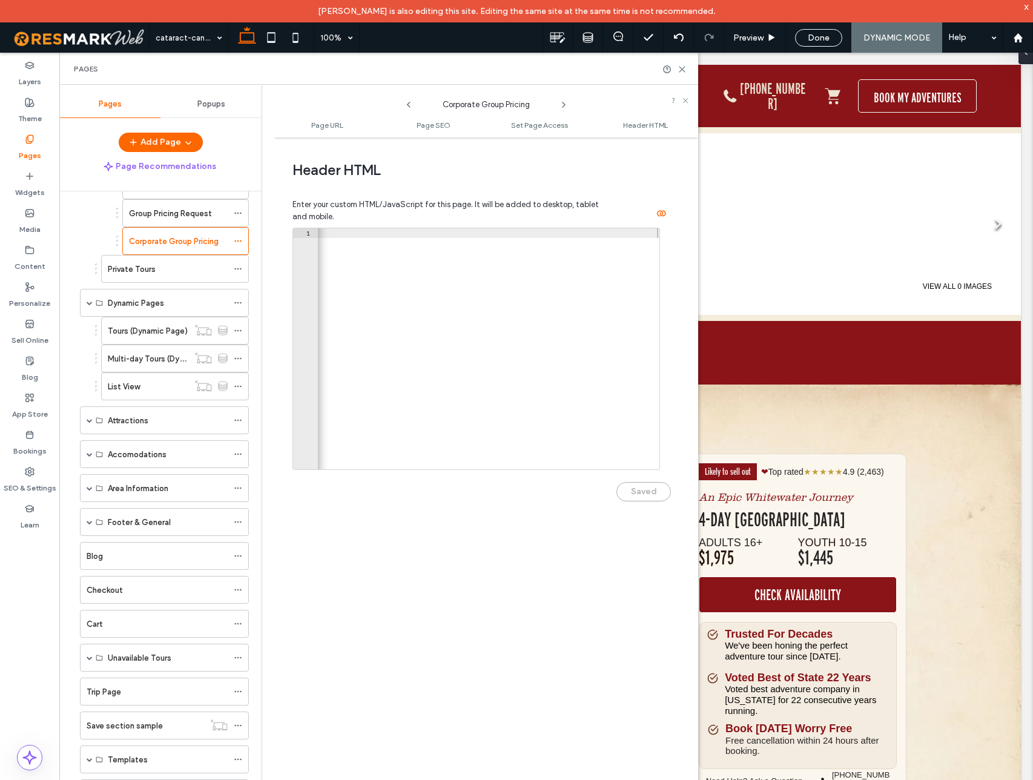
scroll to position [603, 0]
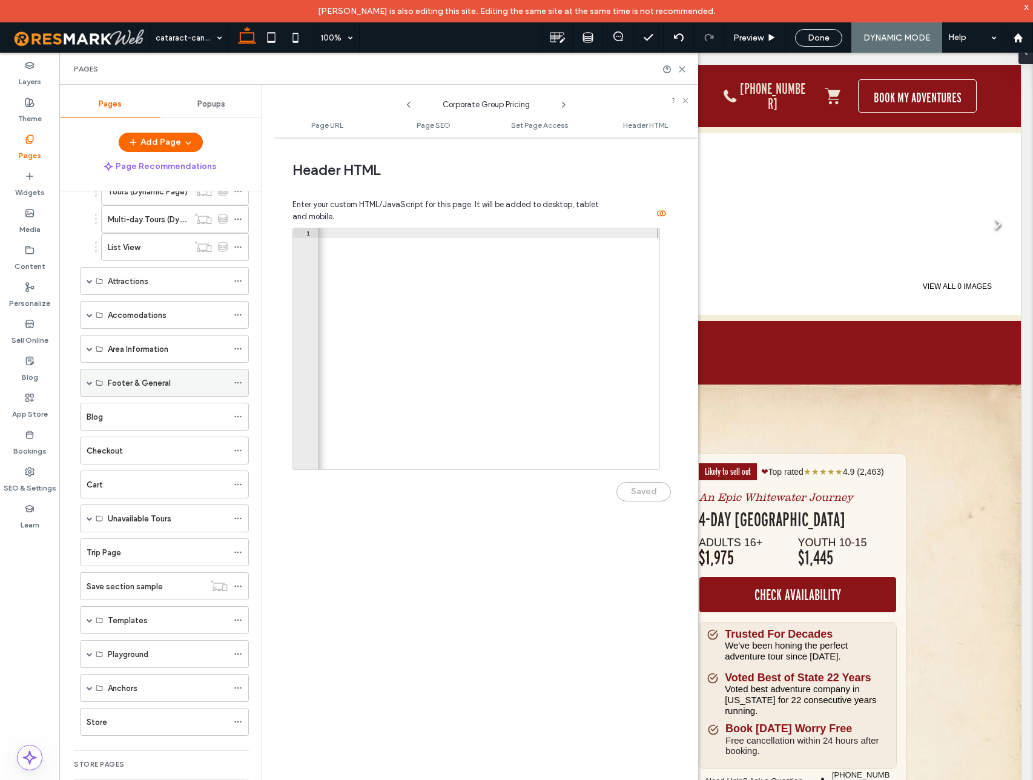
click at [90, 381] on span at bounding box center [90, 382] width 6 height 6
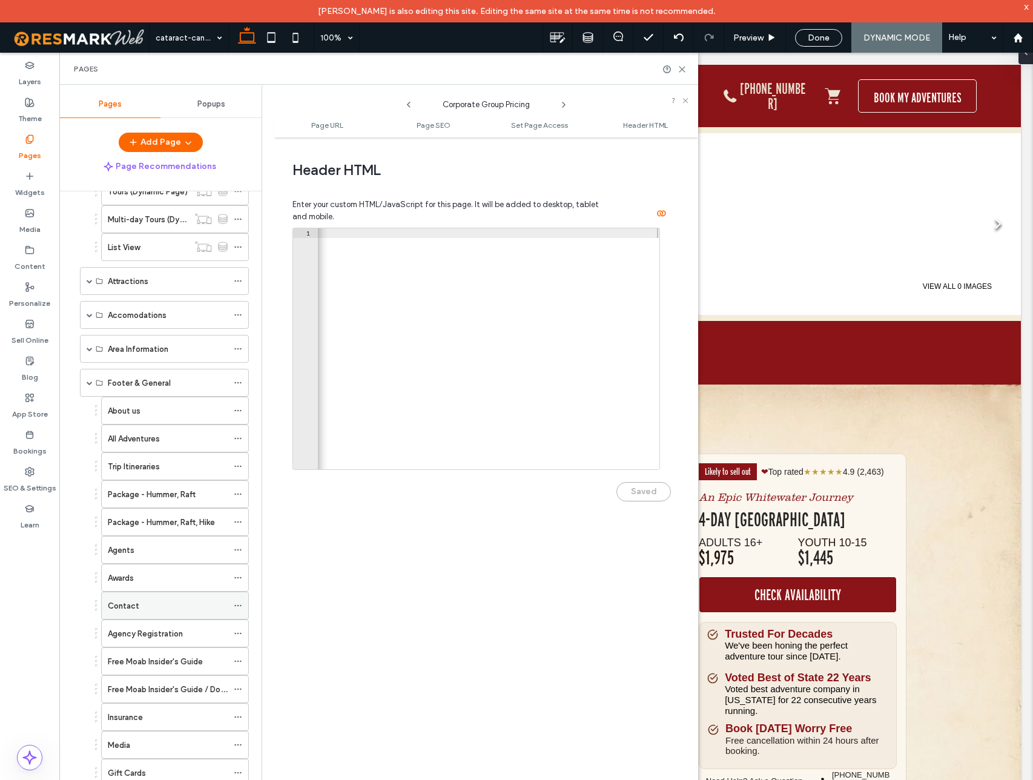
click at [129, 603] on label "Contact" at bounding box center [123, 605] width 31 height 21
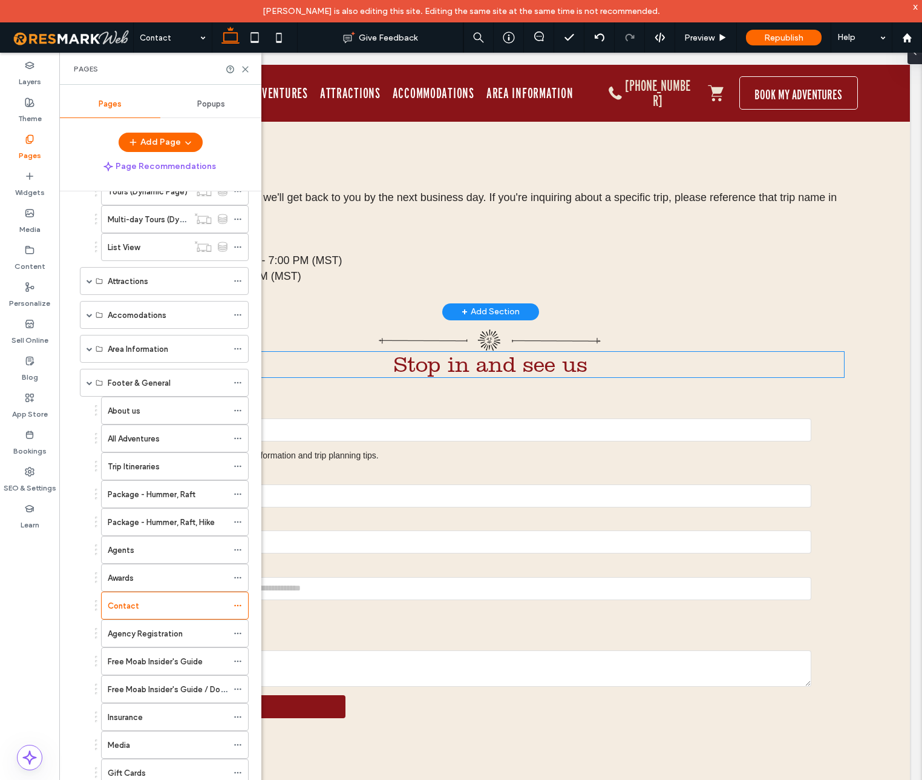
scroll to position [401, 0]
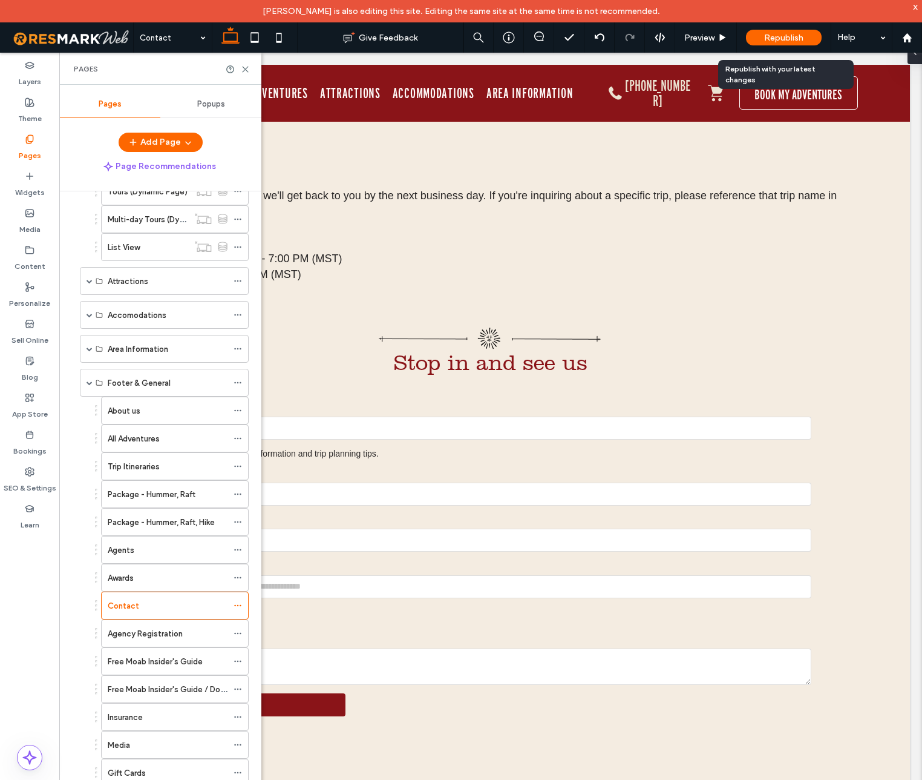
click at [799, 34] on span "Republish" at bounding box center [783, 38] width 39 height 10
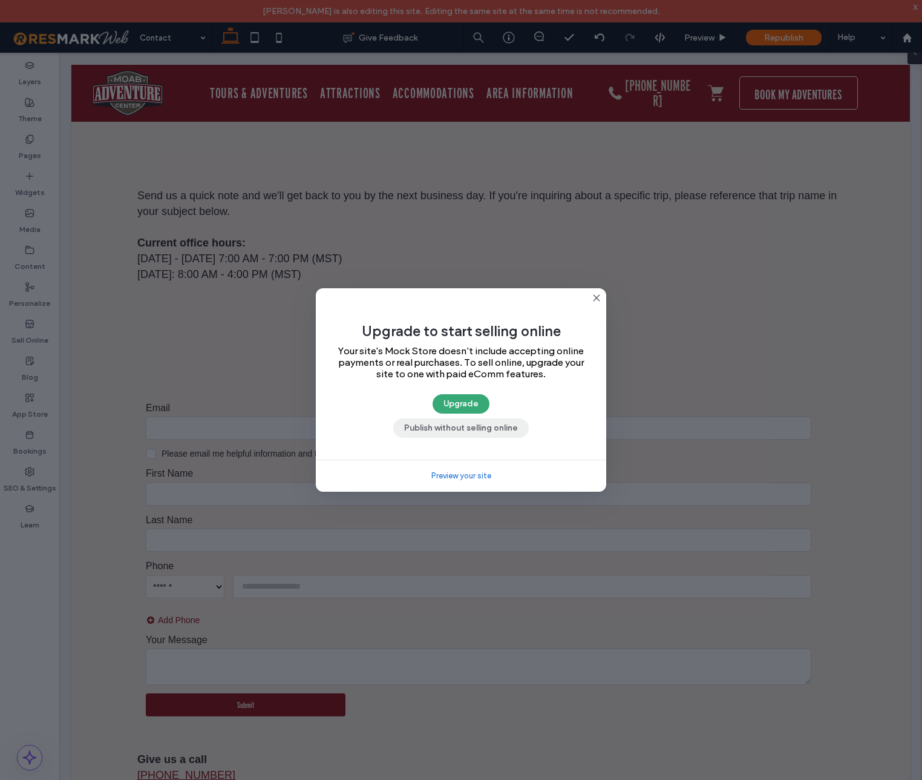
click at [485, 432] on button "Publish without selling online" at bounding box center [461, 427] width 136 height 19
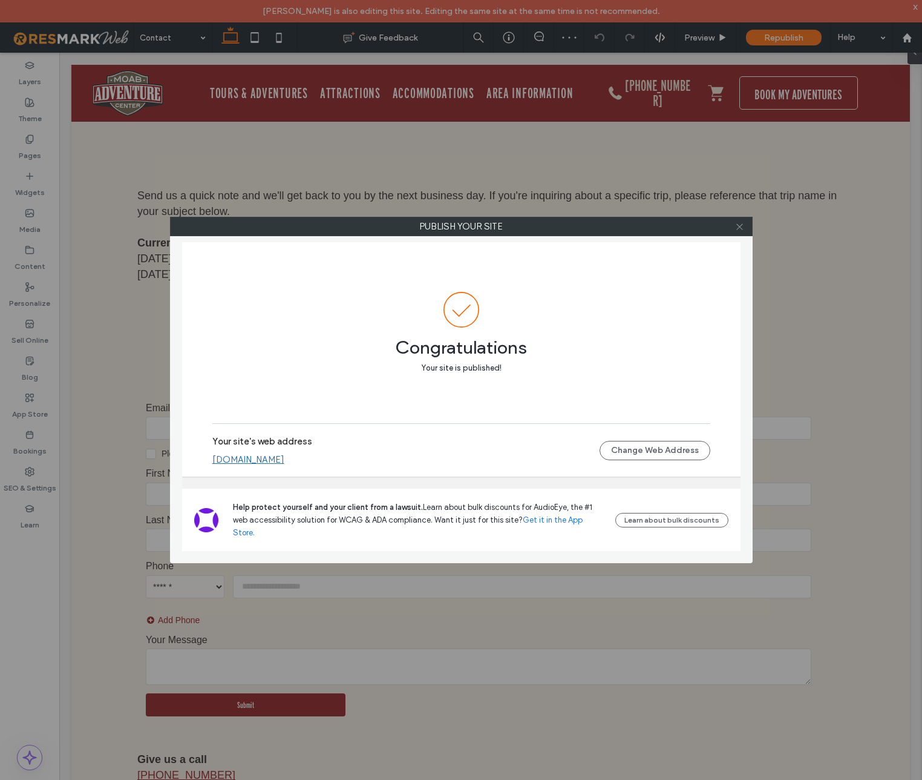
click at [738, 227] on use at bounding box center [740, 226] width 6 height 6
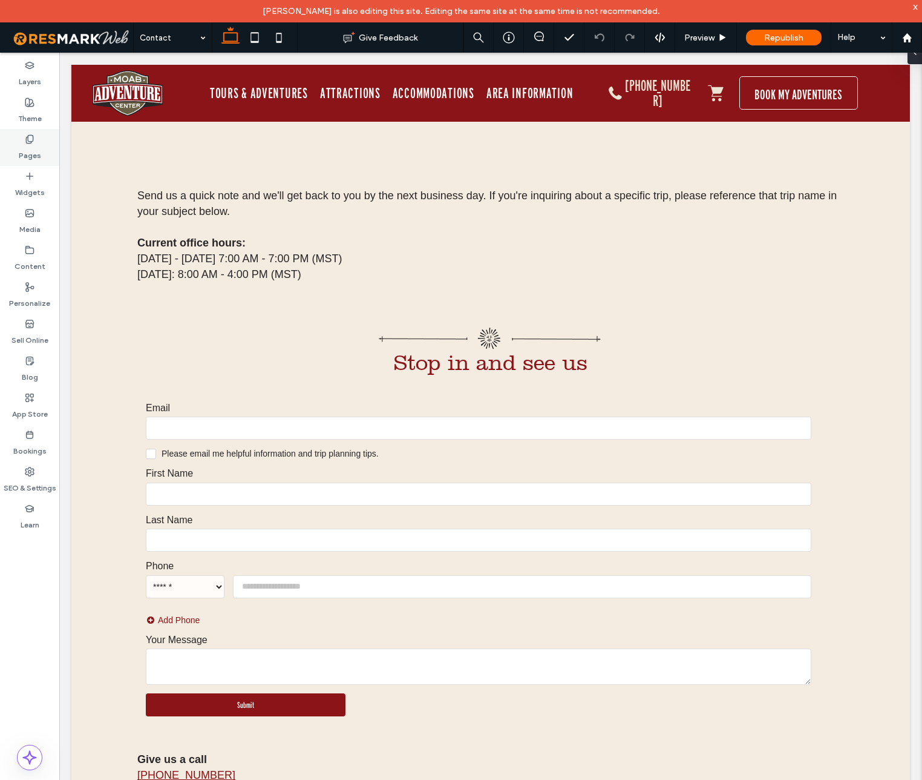
click at [35, 137] on div "Pages" at bounding box center [29, 147] width 59 height 37
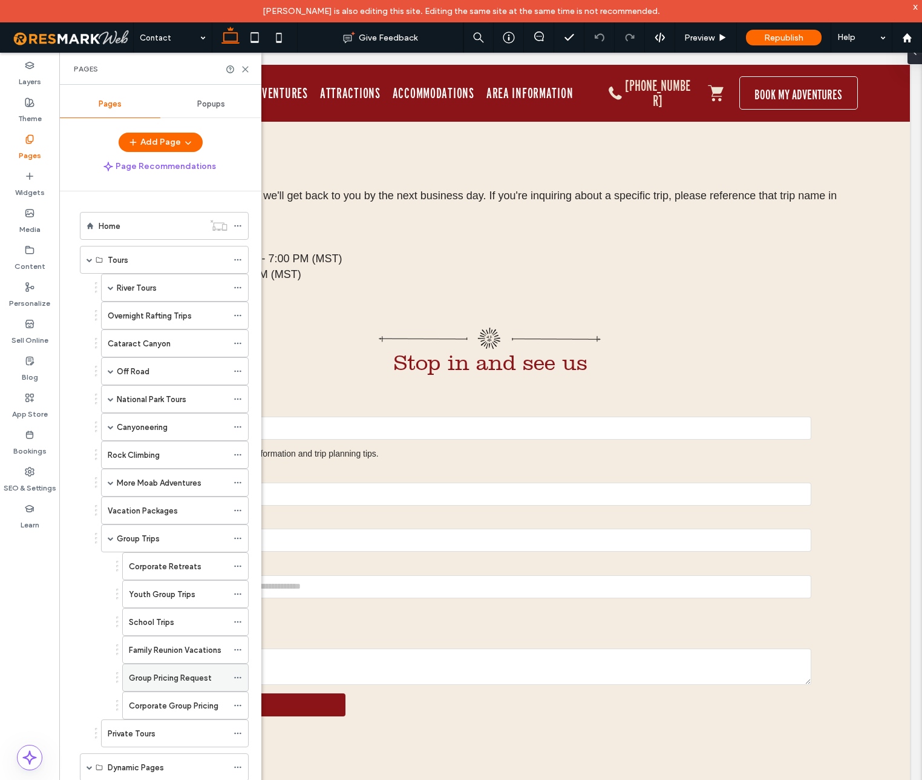
scroll to position [13, 0]
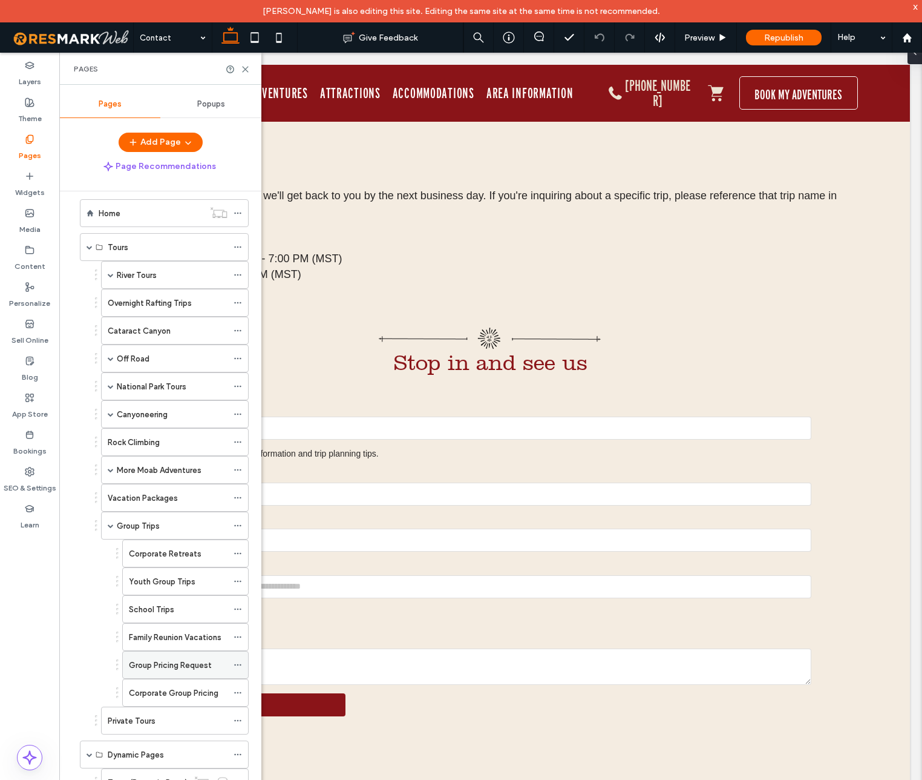
click at [180, 666] on label "Group Pricing Request" at bounding box center [170, 664] width 83 height 21
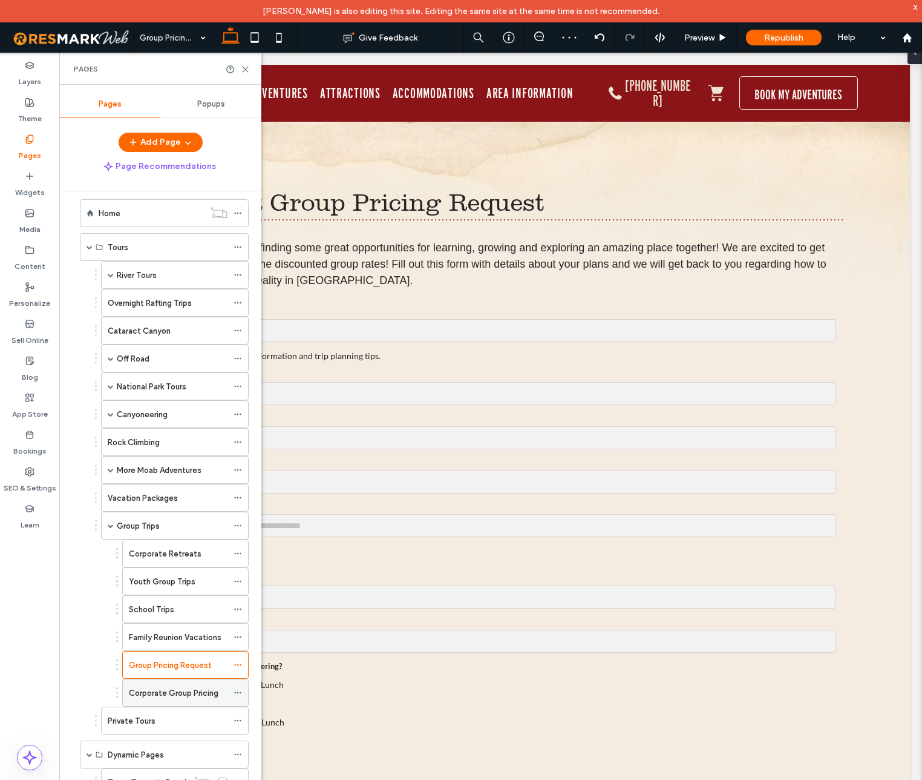
click at [169, 688] on label "Corporate Group Pricing" at bounding box center [174, 692] width 90 height 21
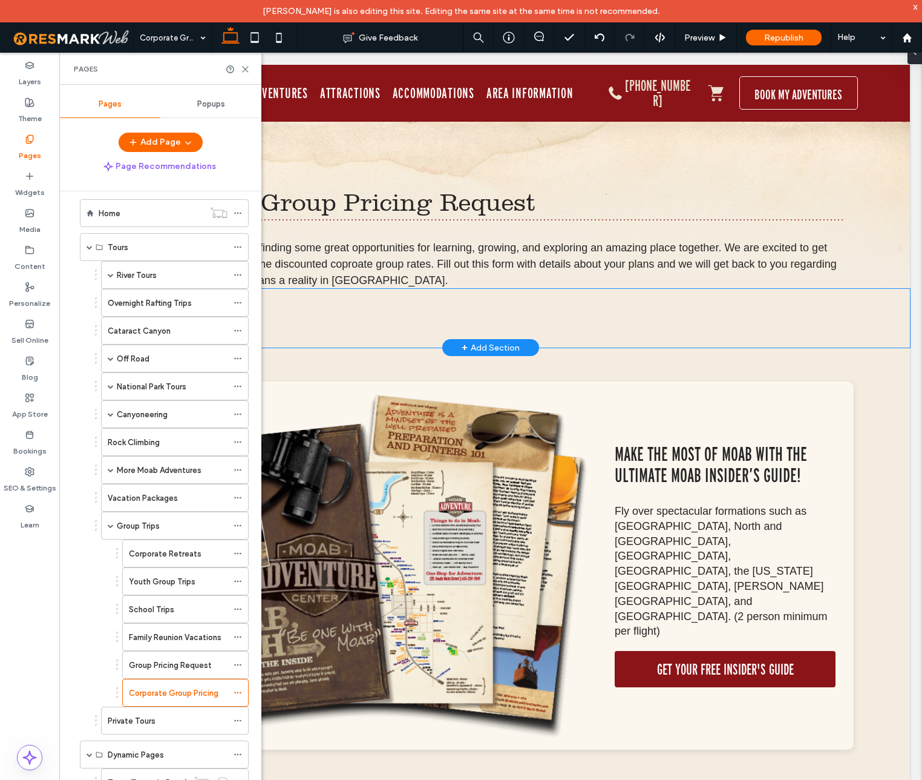
click at [441, 330] on div at bounding box center [491, 318] width 726 height 59
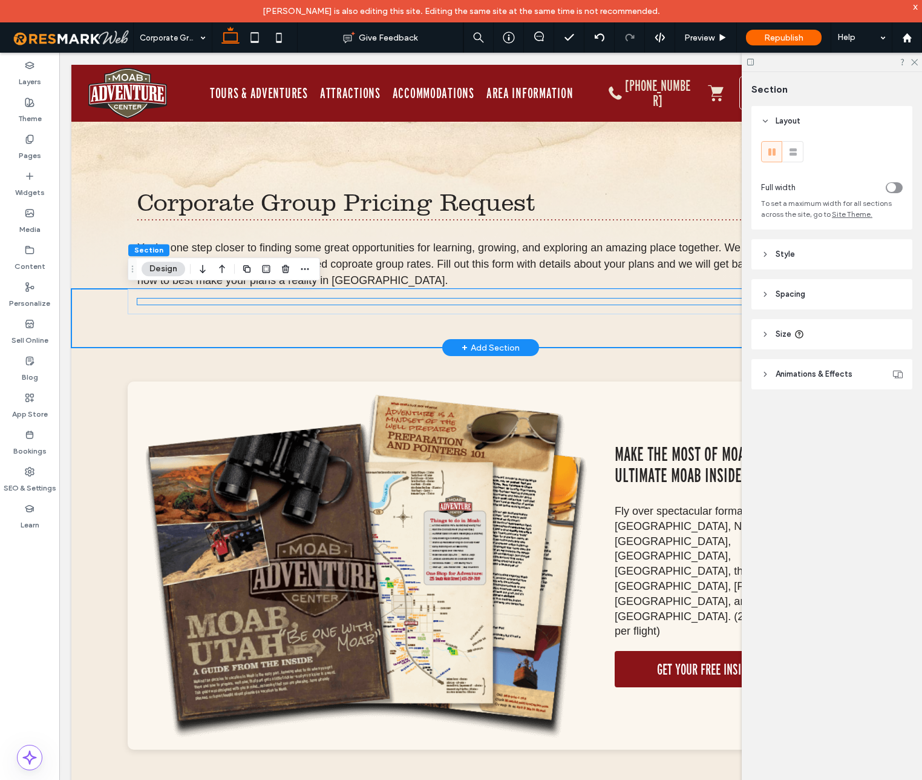
click at [369, 301] on div at bounding box center [490, 301] width 707 height 6
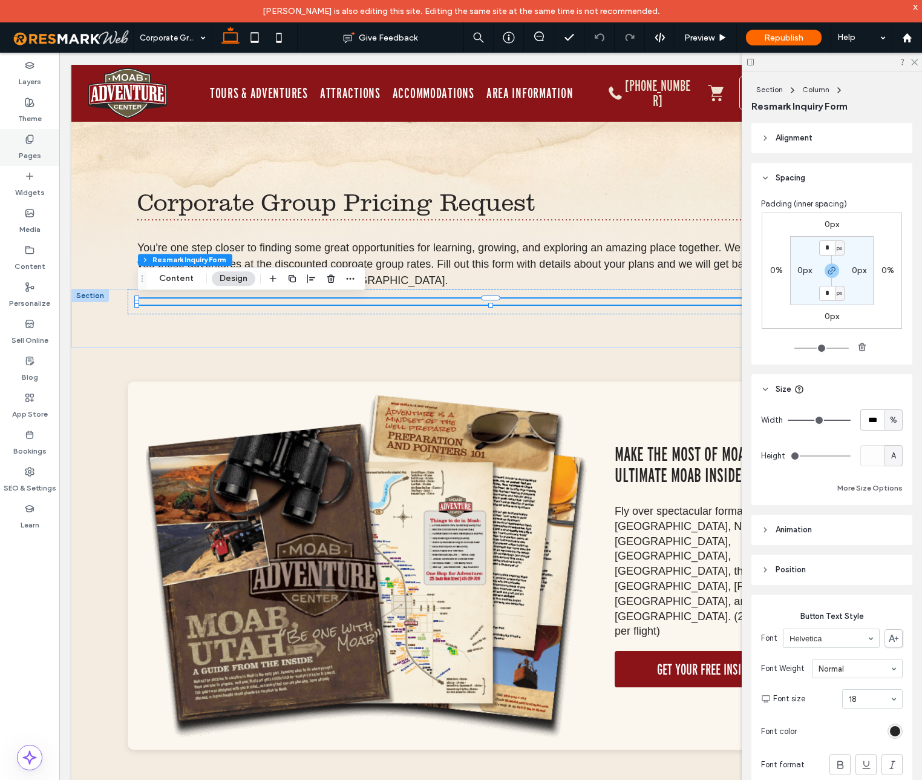
drag, startPoint x: 37, startPoint y: 143, endPoint x: 208, endPoint y: 441, distance: 343.5
click at [37, 143] on div "Pages" at bounding box center [29, 147] width 59 height 37
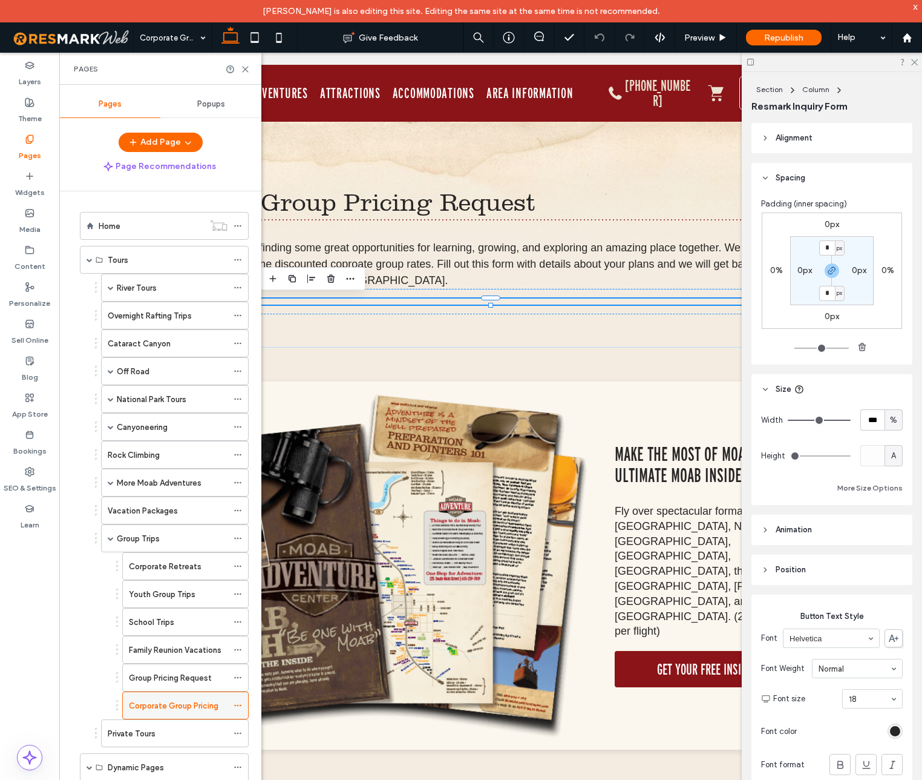
click at [238, 706] on use at bounding box center [237, 705] width 7 height 2
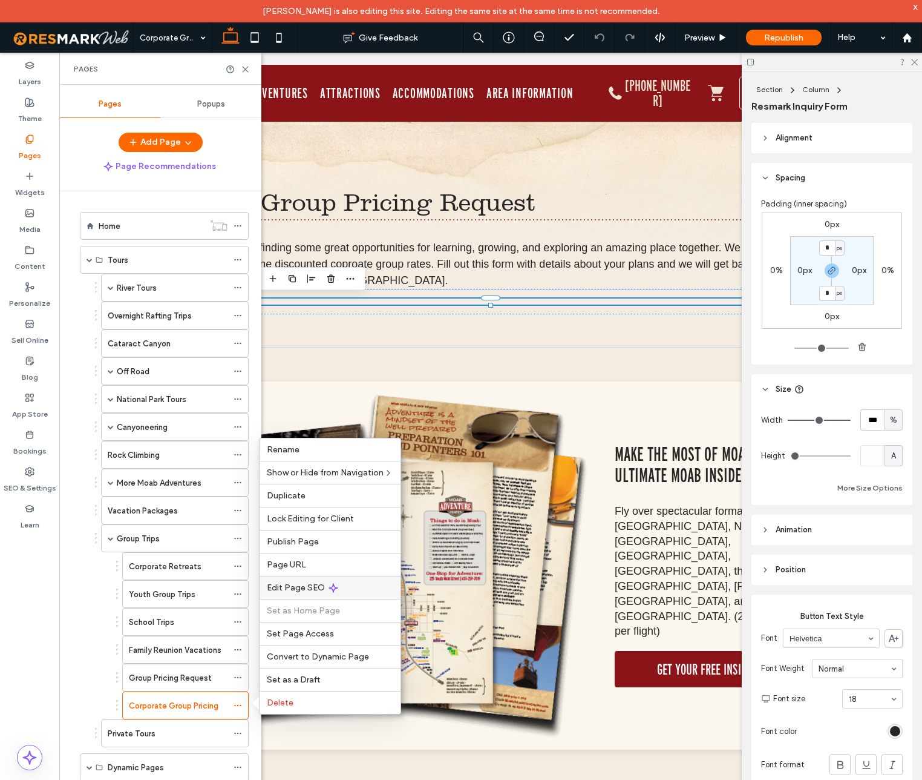
click at [291, 588] on span "Edit Page SEO" at bounding box center [296, 587] width 58 height 10
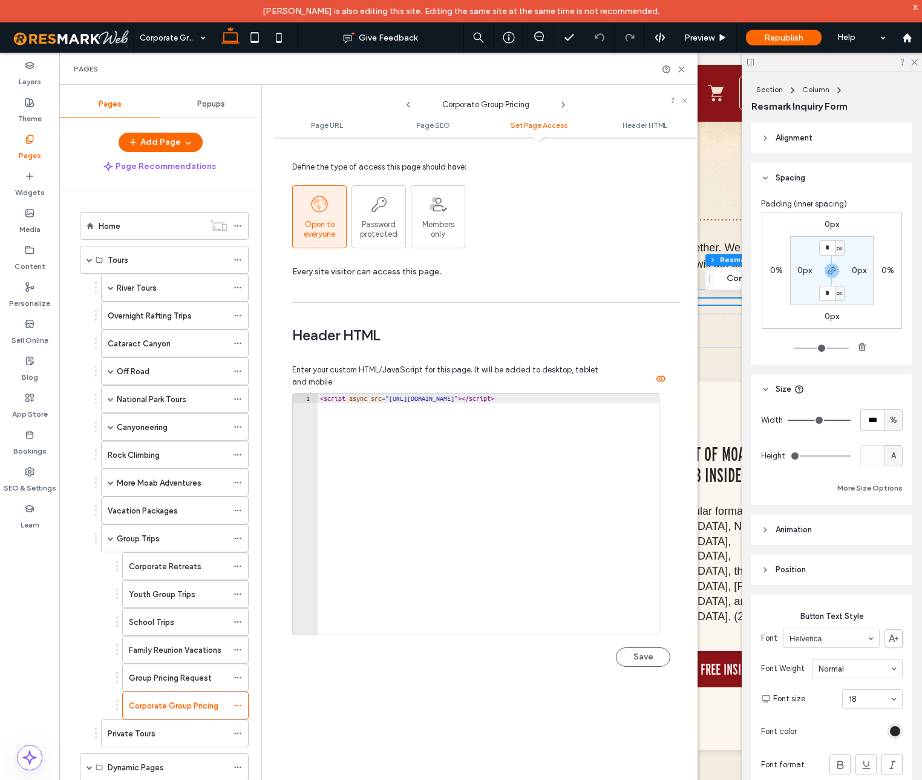
scroll to position [1013, 0]
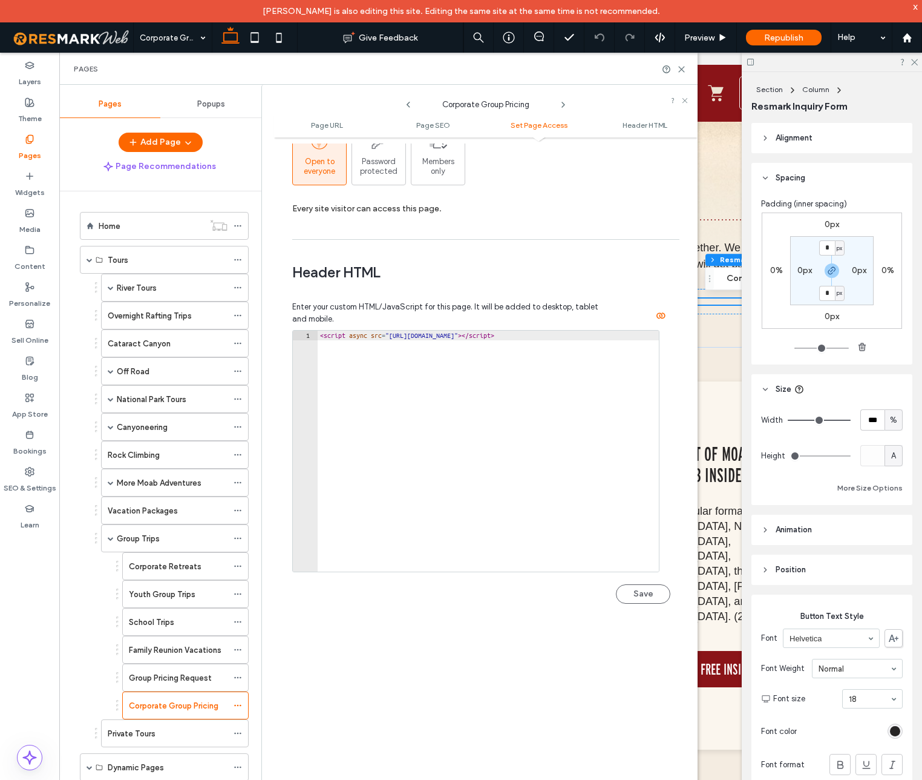
click at [644, 593] on button "Save" at bounding box center [643, 593] width 54 height 19
click at [683, 70] on use at bounding box center [681, 69] width 5 height 5
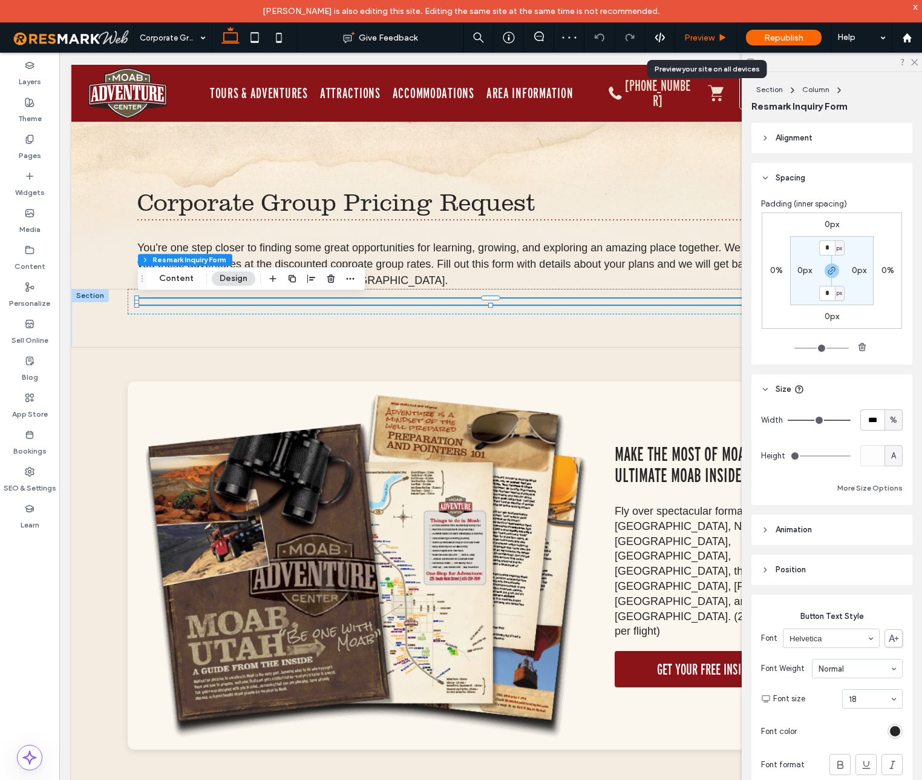
click at [695, 39] on span "Preview" at bounding box center [700, 38] width 30 height 10
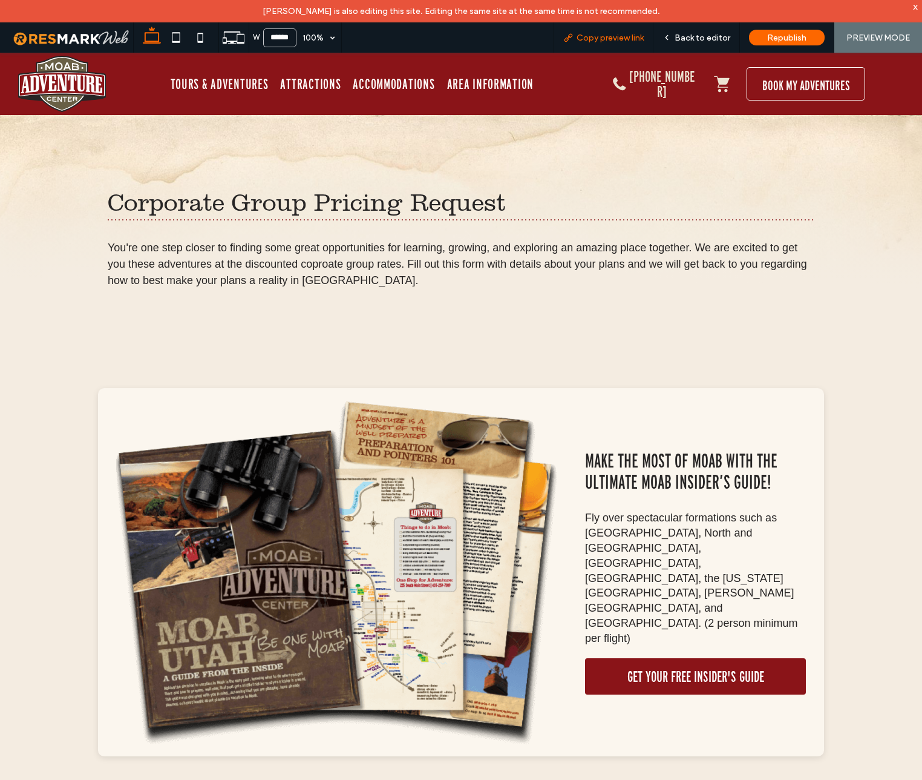
click at [620, 36] on span "Copy preview link" at bounding box center [610, 38] width 67 height 10
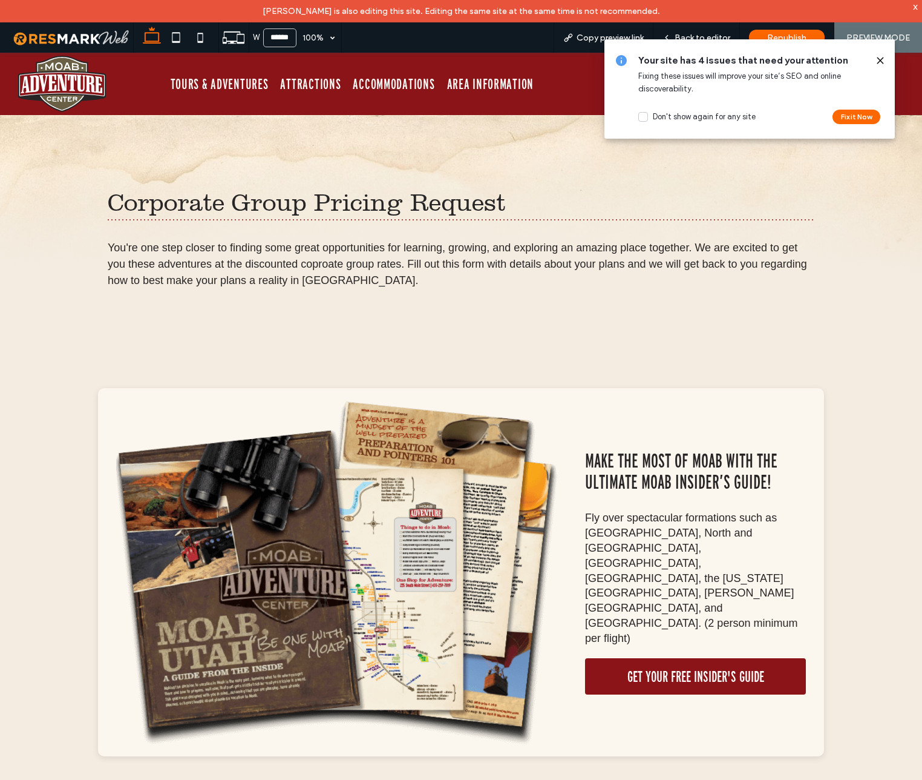
click at [879, 56] on icon at bounding box center [881, 61] width 10 height 10
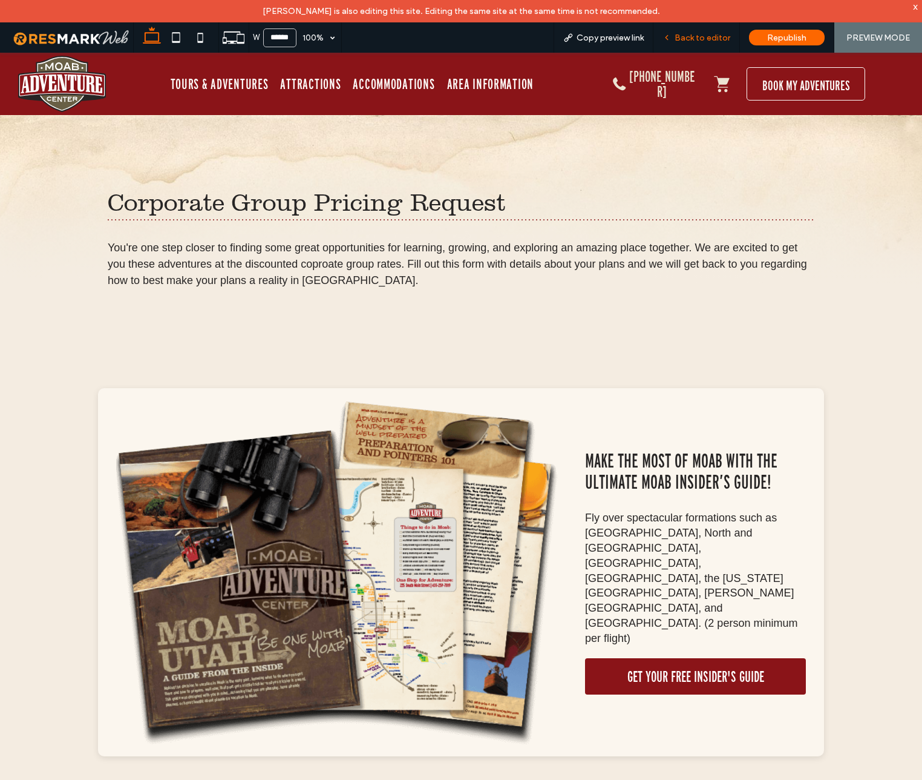
click at [695, 35] on span "Back to editor" at bounding box center [703, 38] width 56 height 10
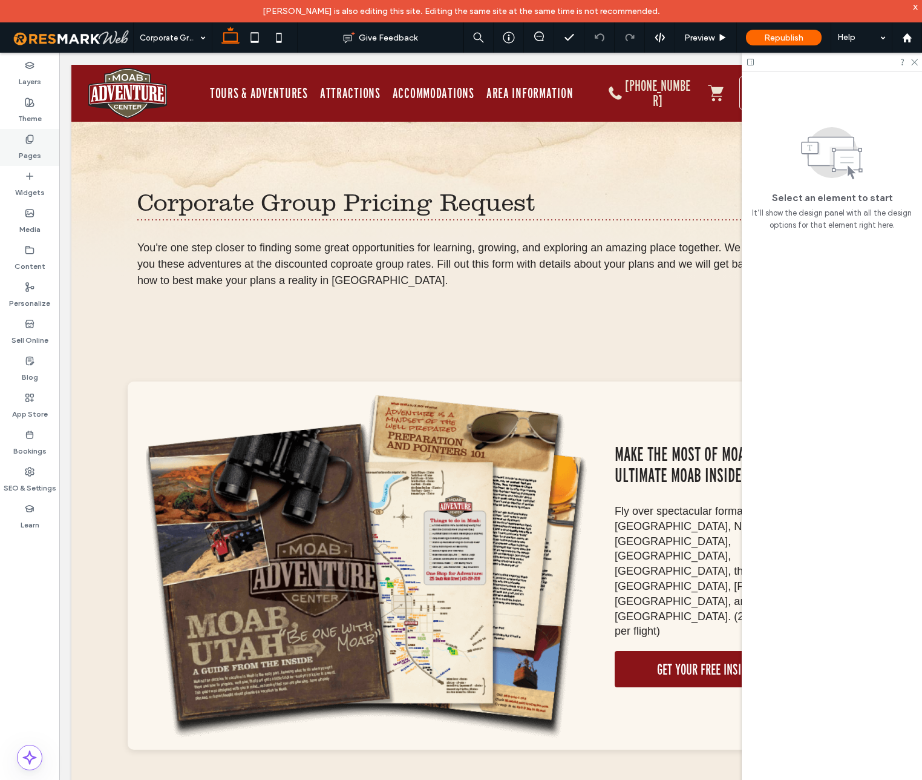
click at [31, 146] on label "Pages" at bounding box center [30, 152] width 22 height 17
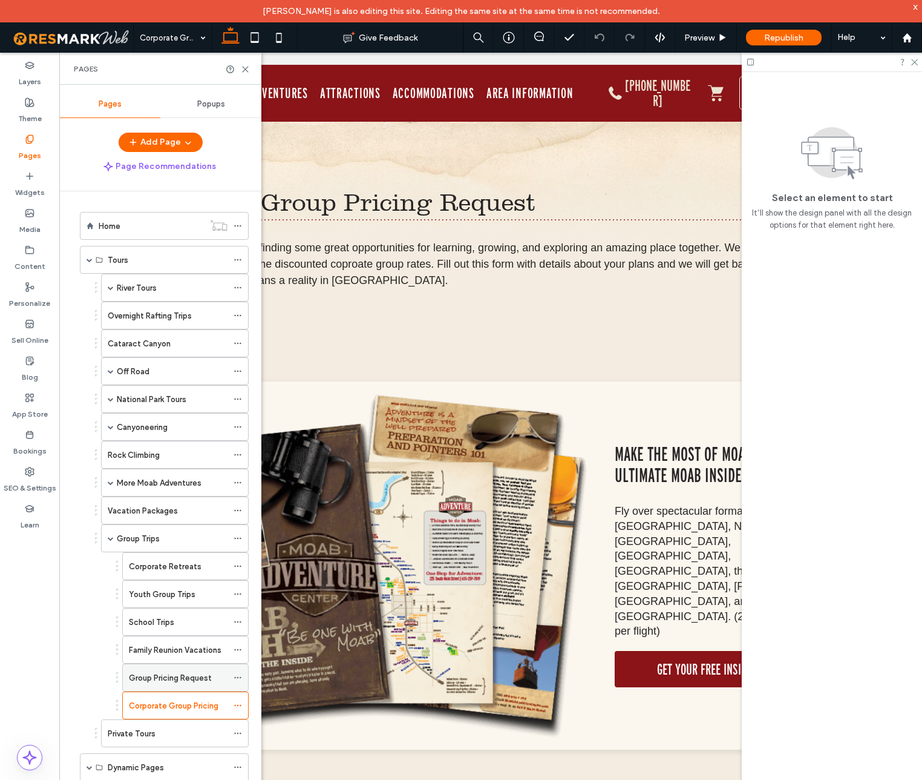
click at [189, 678] on label "Group Pricing Request" at bounding box center [170, 677] width 83 height 21
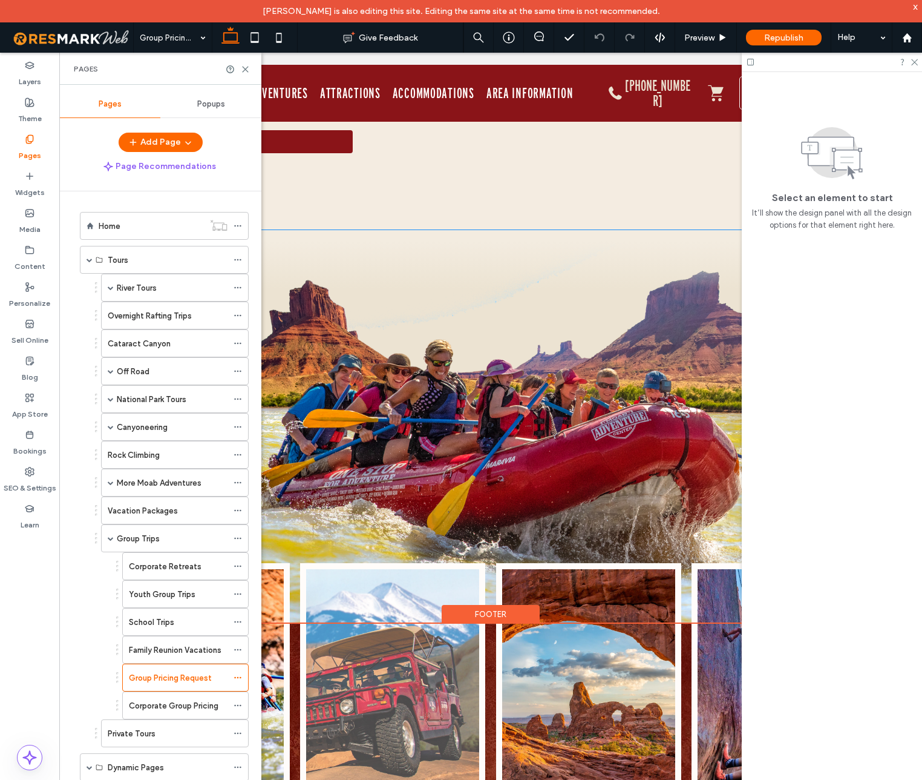
scroll to position [699, 0]
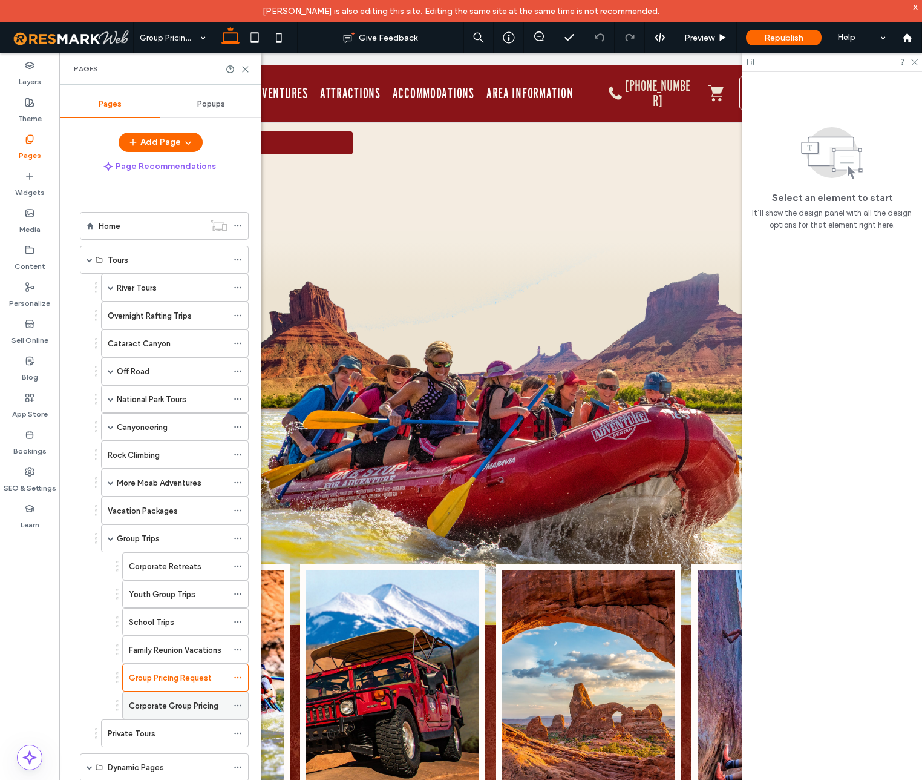
click at [172, 708] on label "Corporate Group Pricing" at bounding box center [174, 705] width 90 height 21
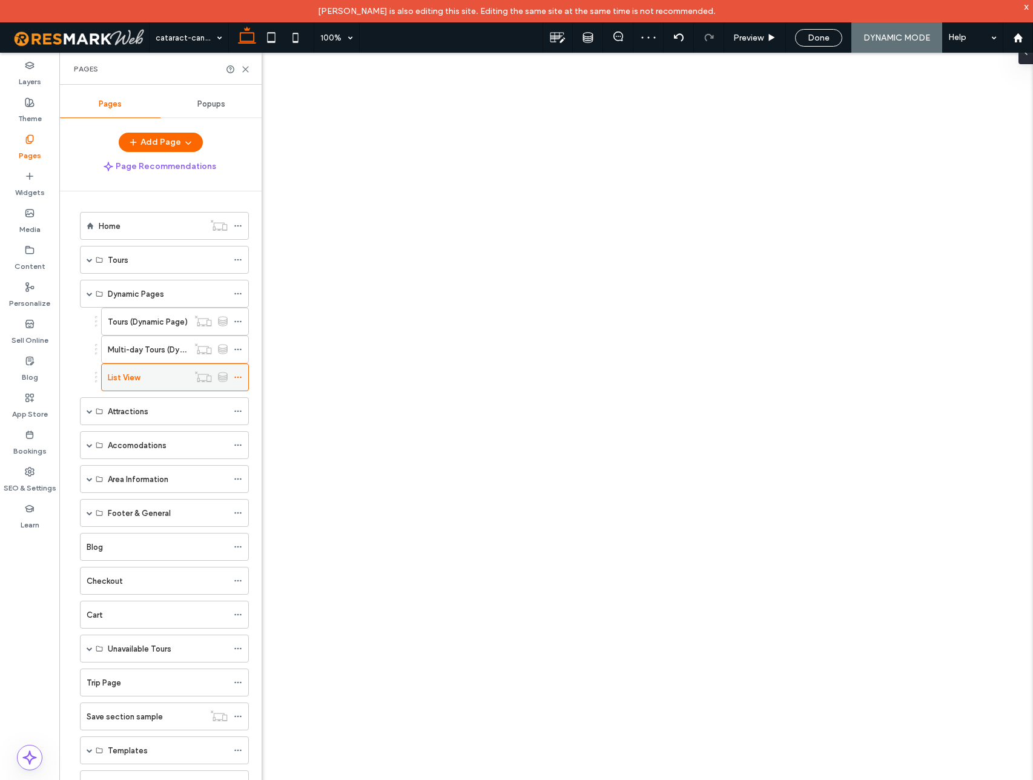
click at [238, 376] on use at bounding box center [237, 377] width 7 height 2
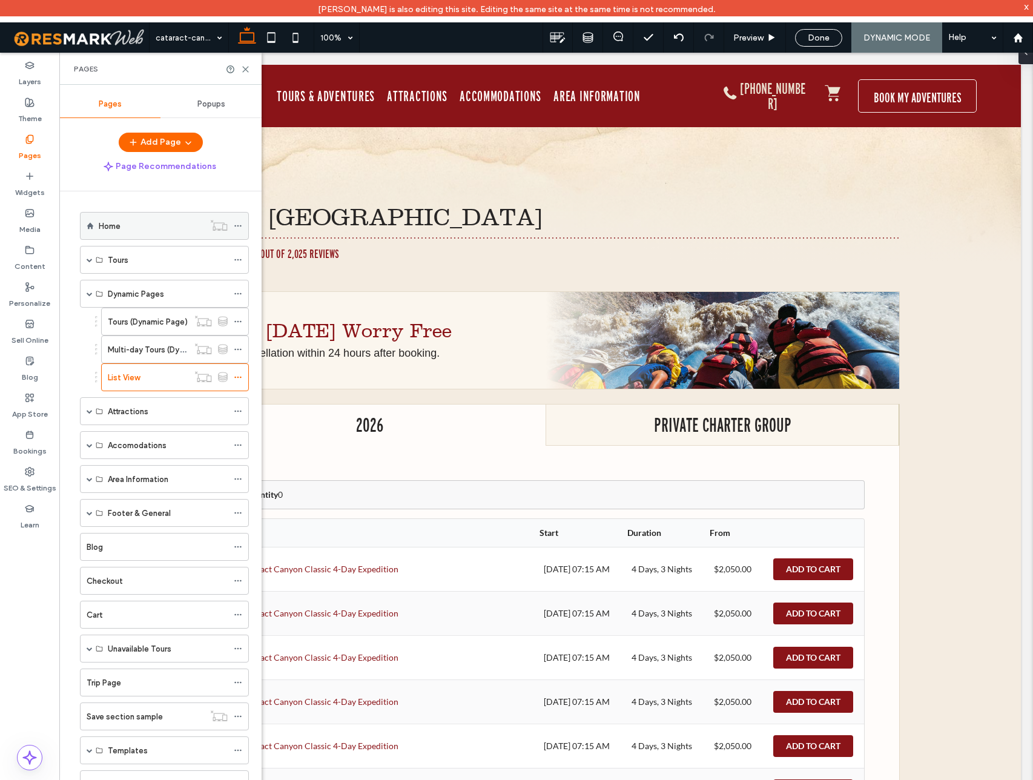
click at [112, 223] on label "Home" at bounding box center [110, 225] width 22 height 21
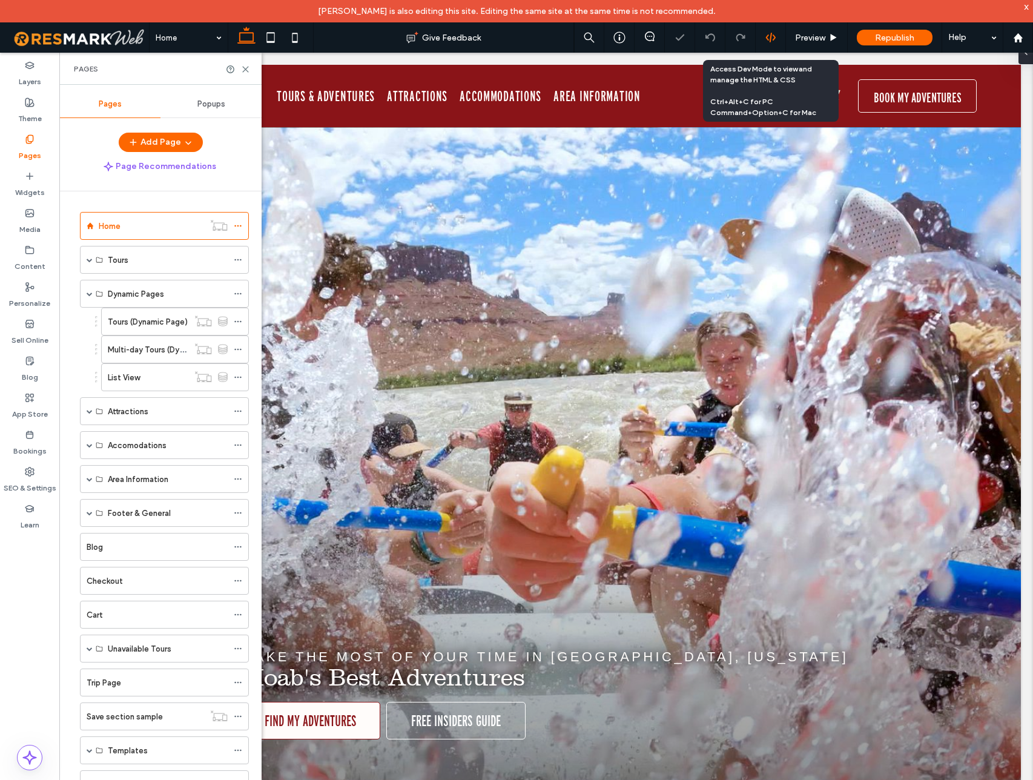
click at [770, 39] on icon at bounding box center [770, 37] width 11 height 11
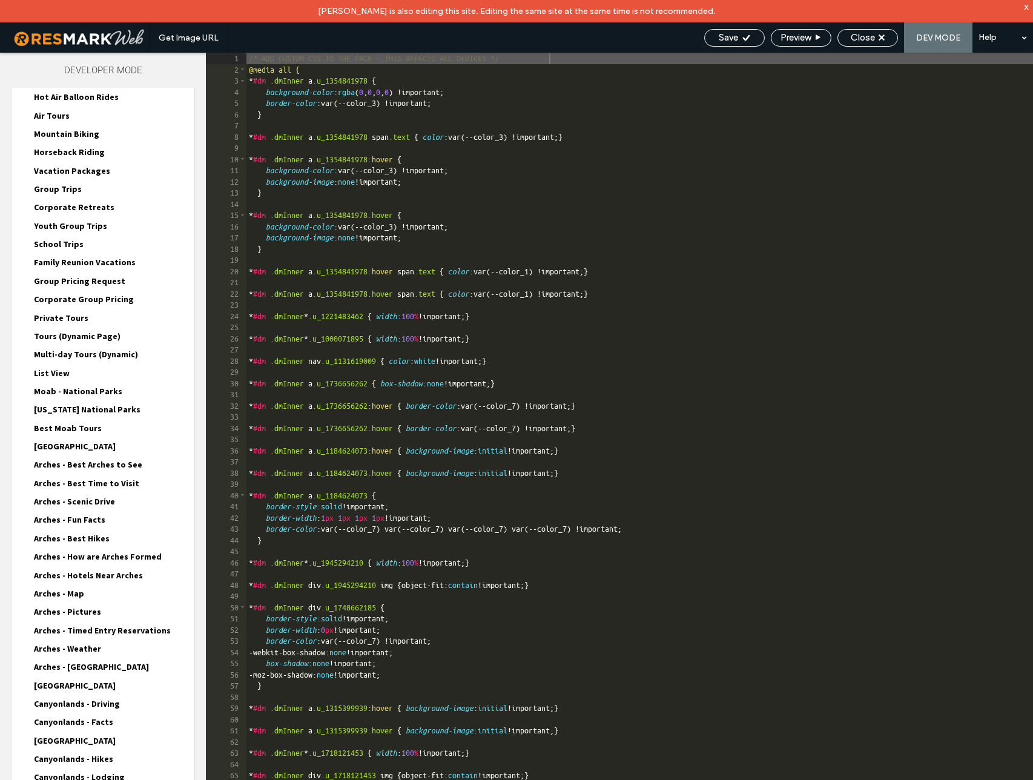
scroll to position [473, 0]
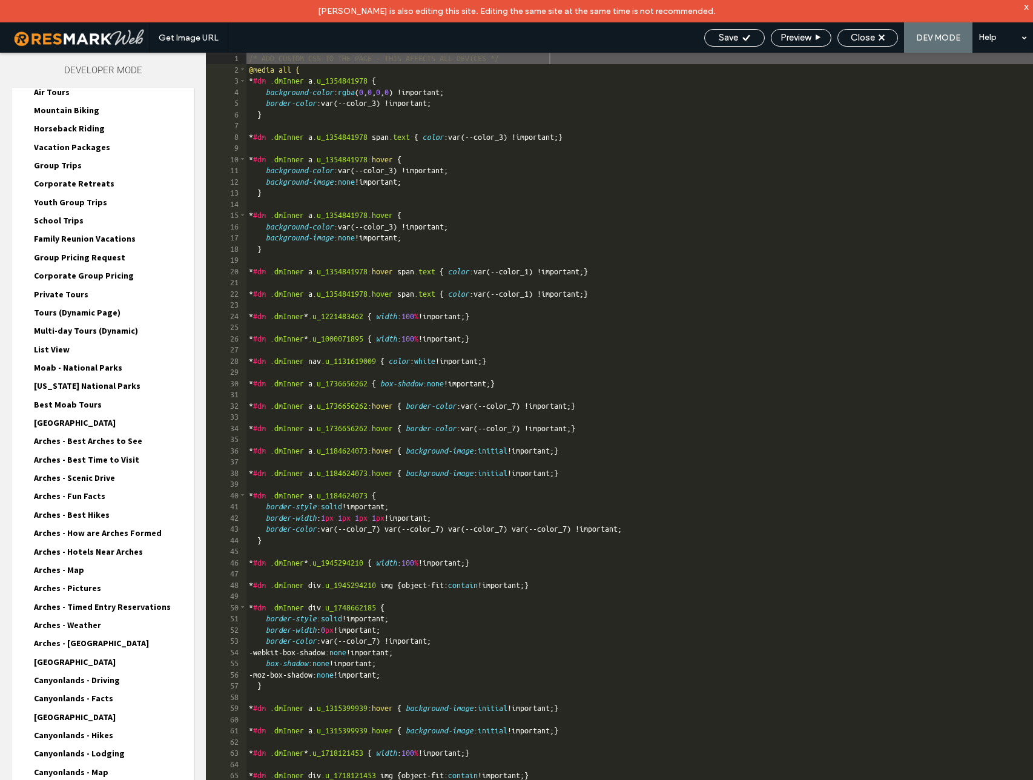
click at [47, 346] on span "List View" at bounding box center [52, 349] width 36 height 11
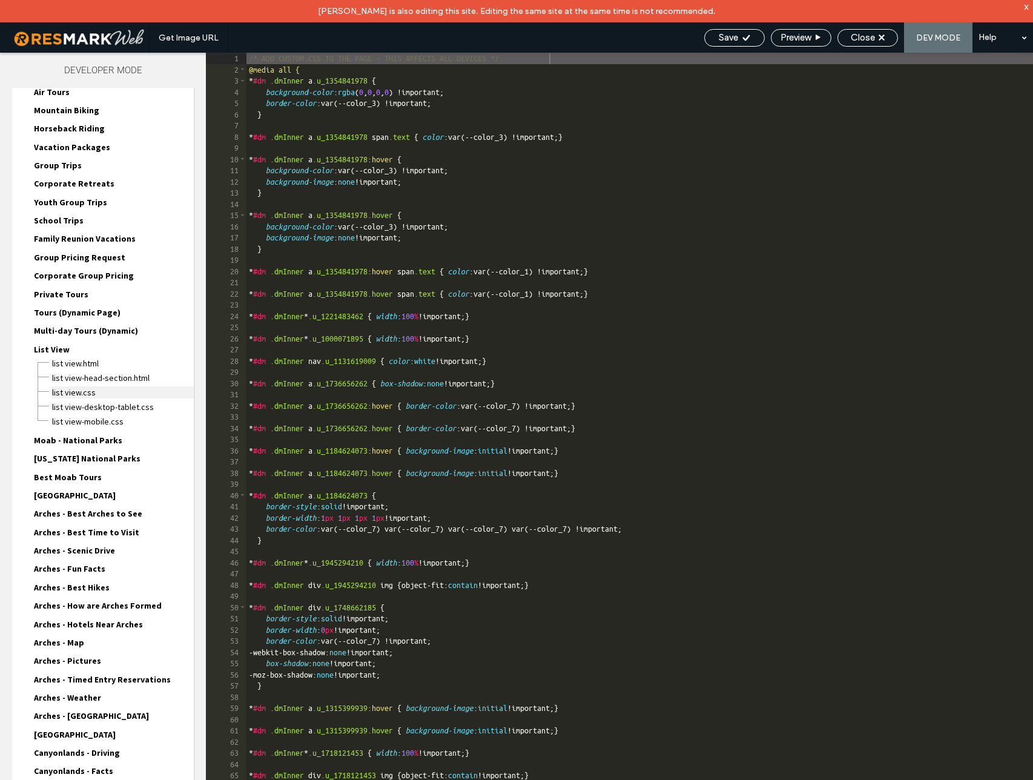
click at [83, 392] on span "List View.css" at bounding box center [122, 392] width 142 height 12
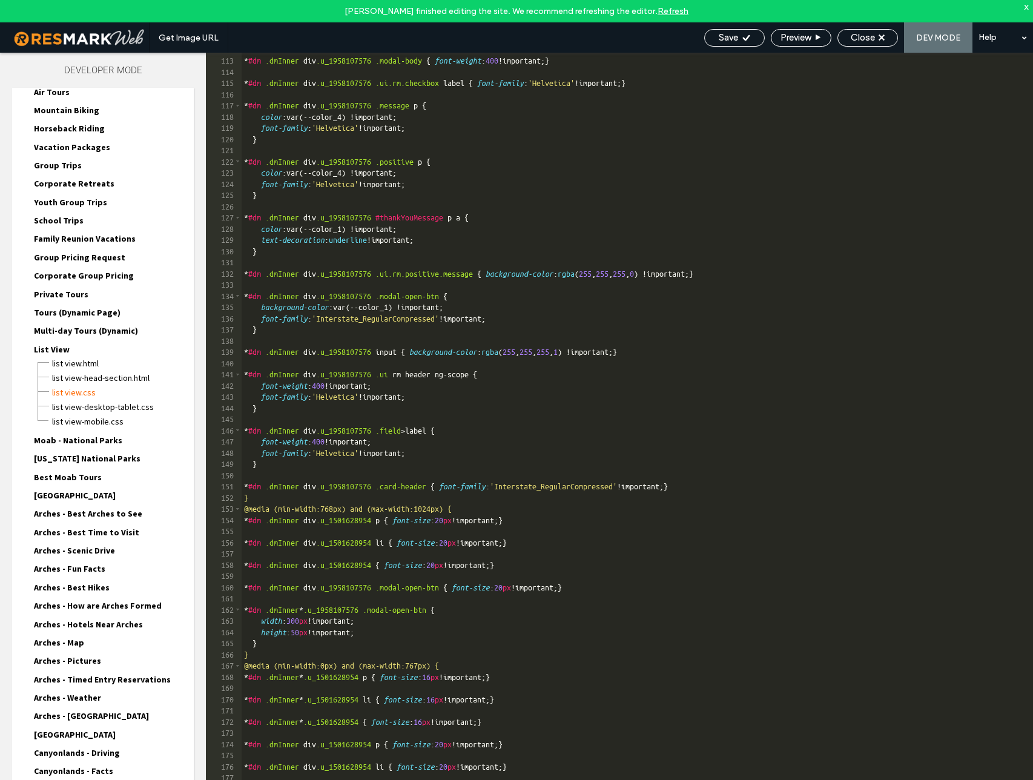
scroll to position [1468, 0]
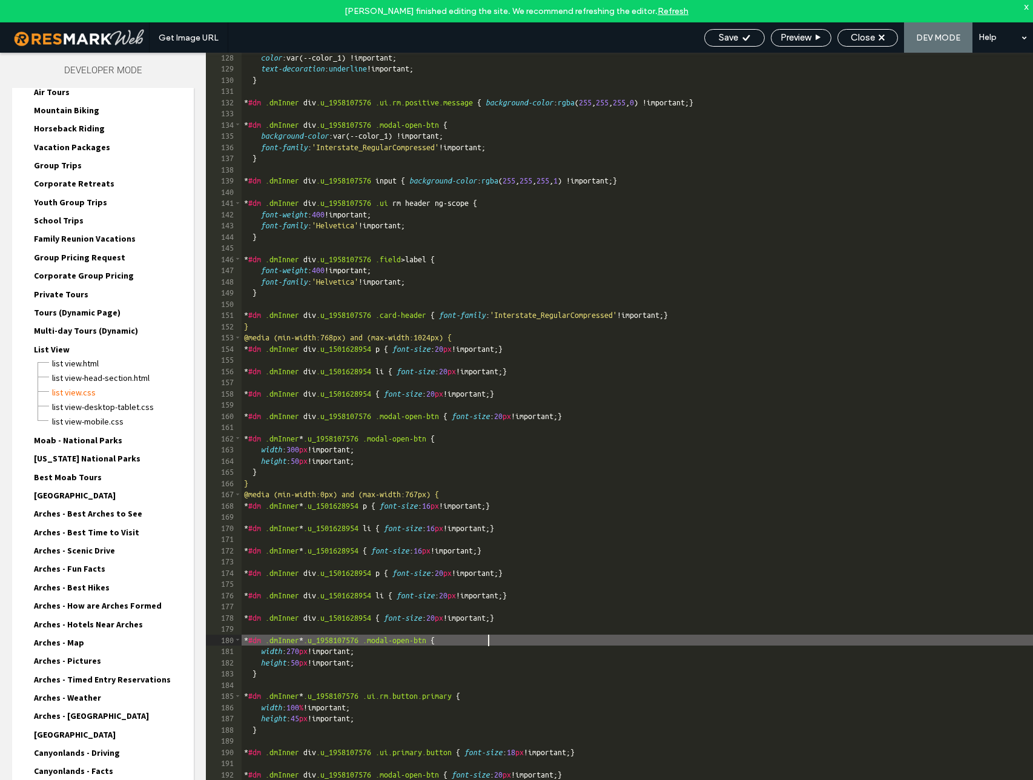
click at [614, 639] on div "color :var(--color_1) !important; text-decoration : underline !important; } * #…" at bounding box center [636, 438] width 791 height 772
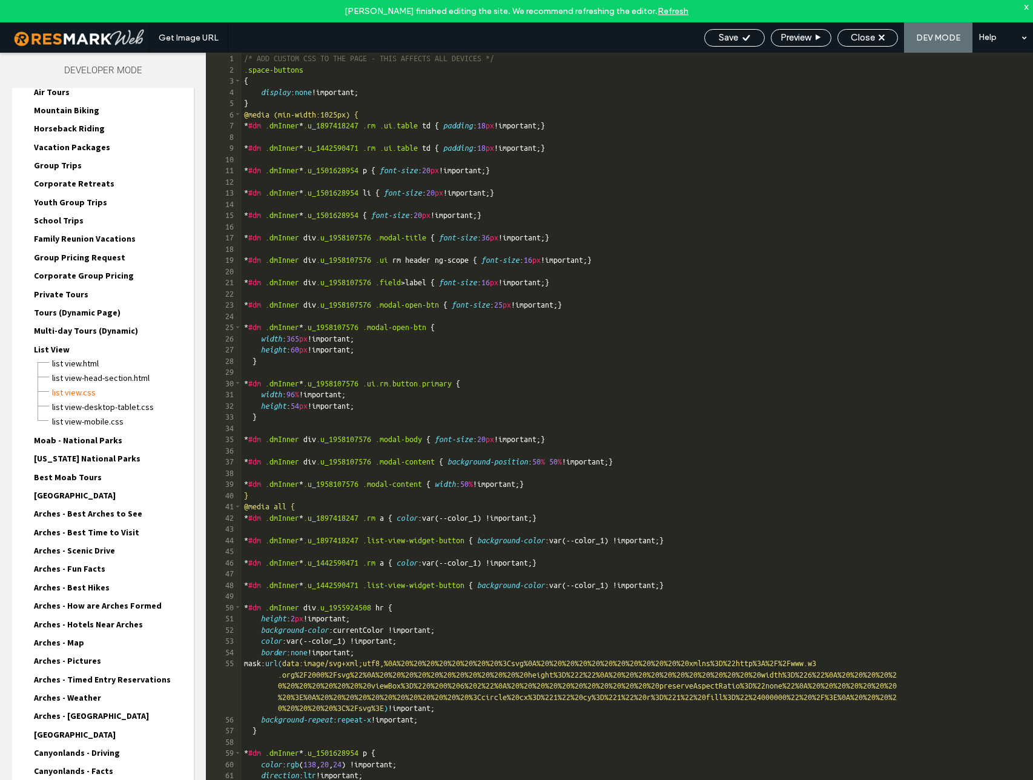
scroll to position [0, 0]
click at [261, 104] on div "/* ADD CUSTOM CSS TO THE PAGE - THIS AFFECTS ALL DEVICES */ .space-buttons { di…" at bounding box center [636, 439] width 791 height 772
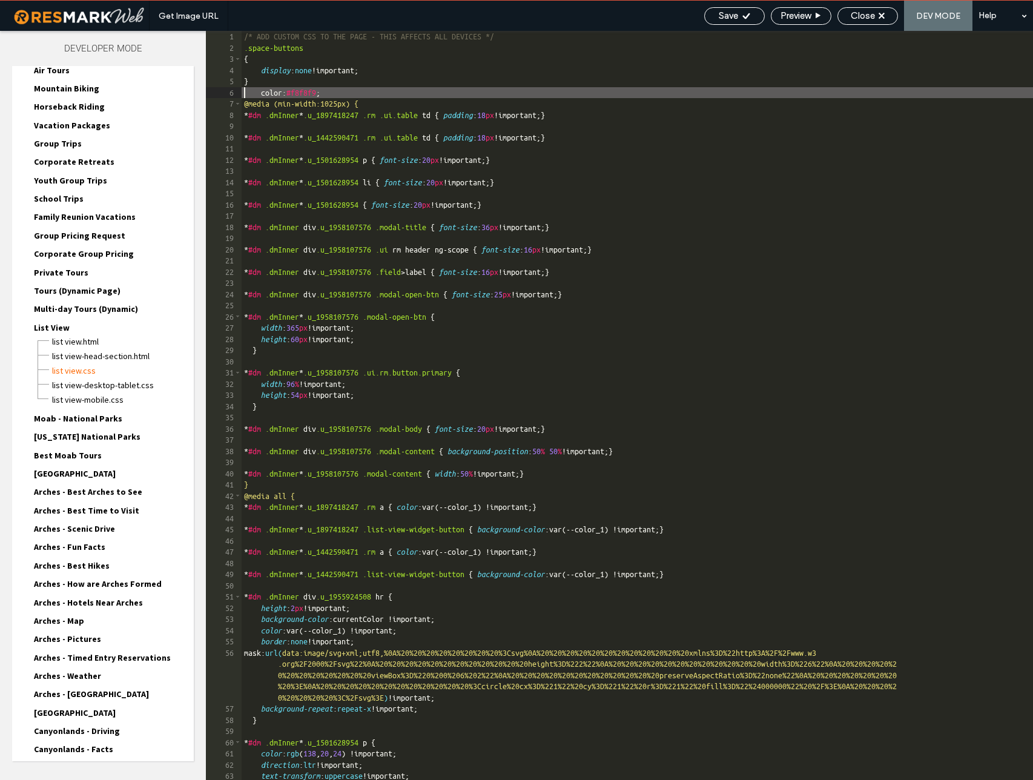
click at [246, 91] on div "/* ADD CUSTOM CSS TO THE PAGE - THIS AFFECTS ALL DEVICES */ .space-buttons { di…" at bounding box center [636, 417] width 791 height 772
paste textarea
type textarea "**"
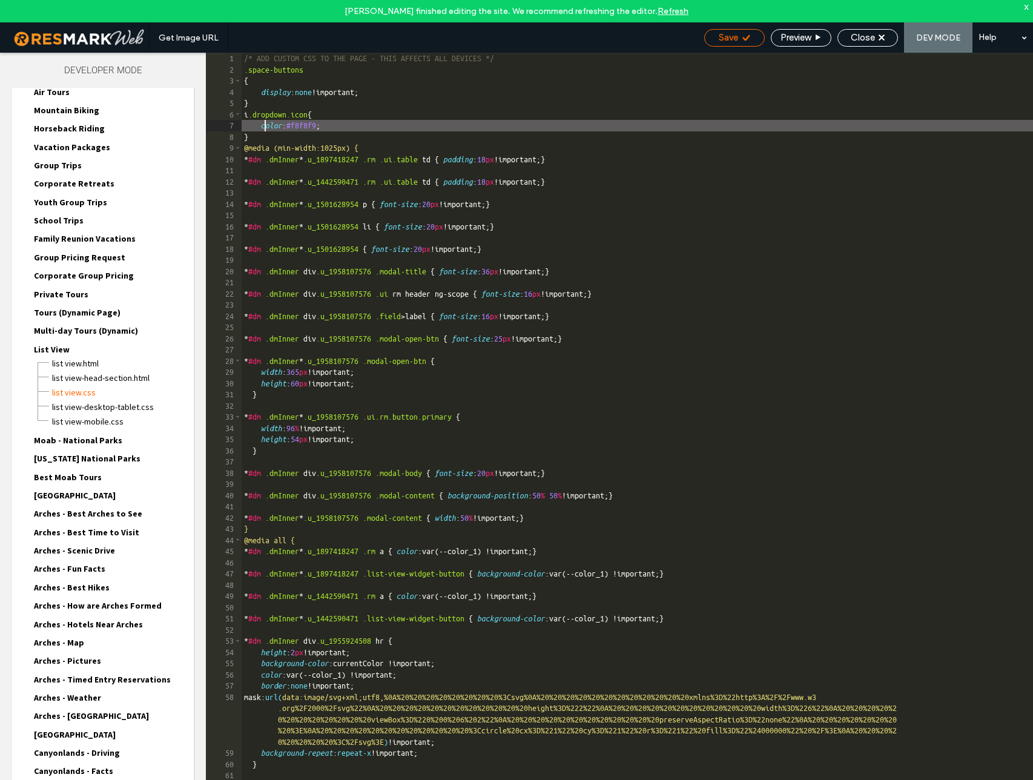
click at [726, 37] on span "Save" at bounding box center [727, 37] width 19 height 11
click at [865, 38] on span "Close" at bounding box center [862, 37] width 24 height 11
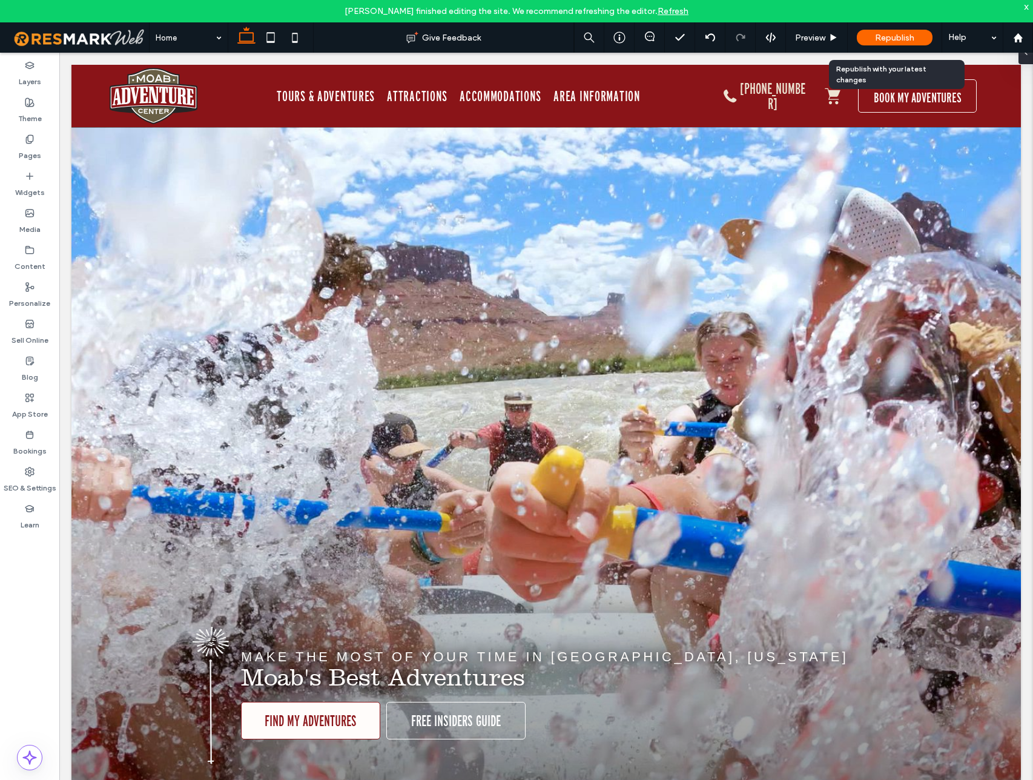
click at [877, 42] on span "Republish" at bounding box center [894, 38] width 39 height 10
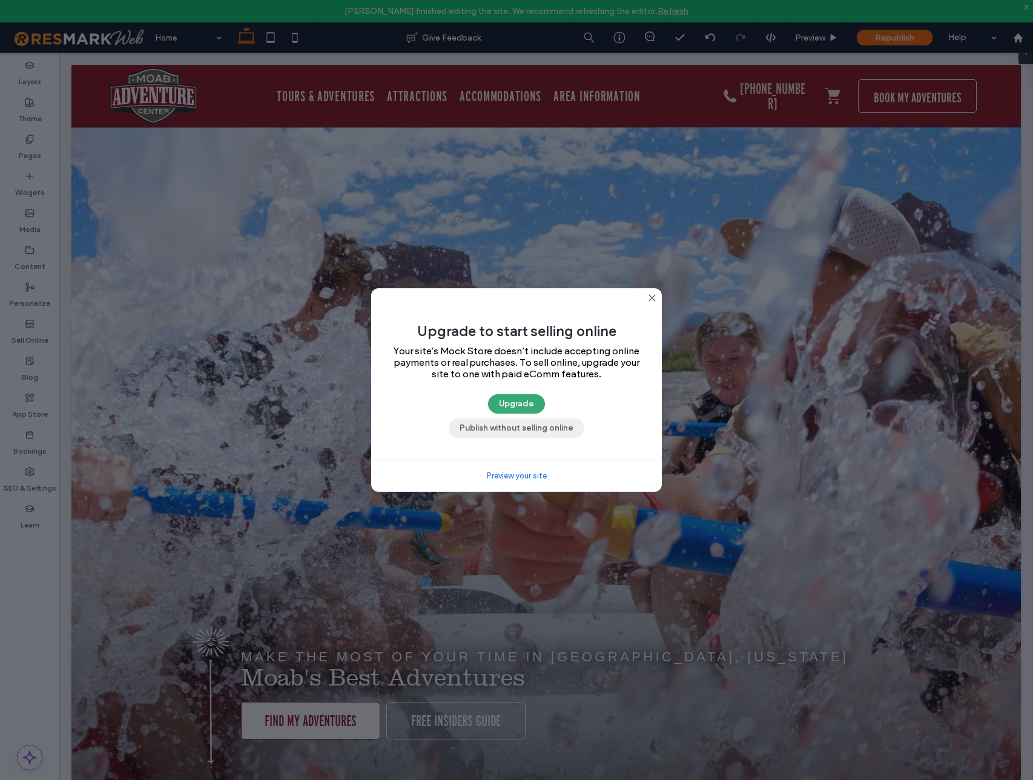
click at [565, 425] on button "Publish without selling online" at bounding box center [516, 427] width 136 height 19
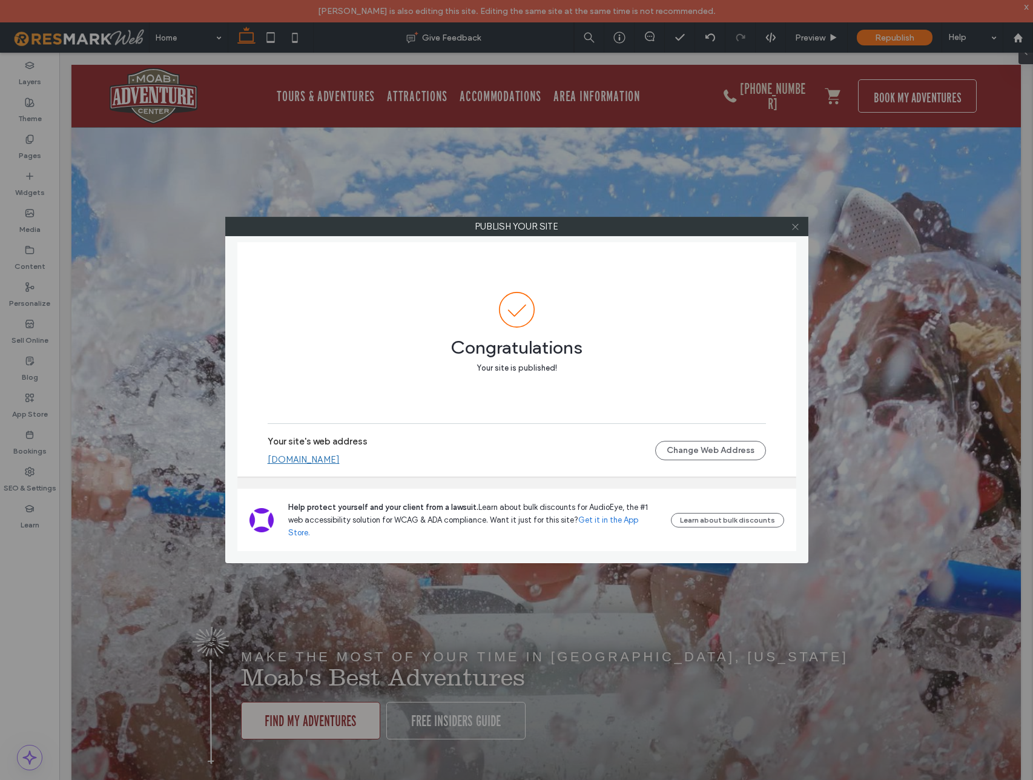
drag, startPoint x: 797, startPoint y: 226, endPoint x: 777, endPoint y: 224, distance: 20.7
click at [797, 226] on icon at bounding box center [794, 226] width 9 height 9
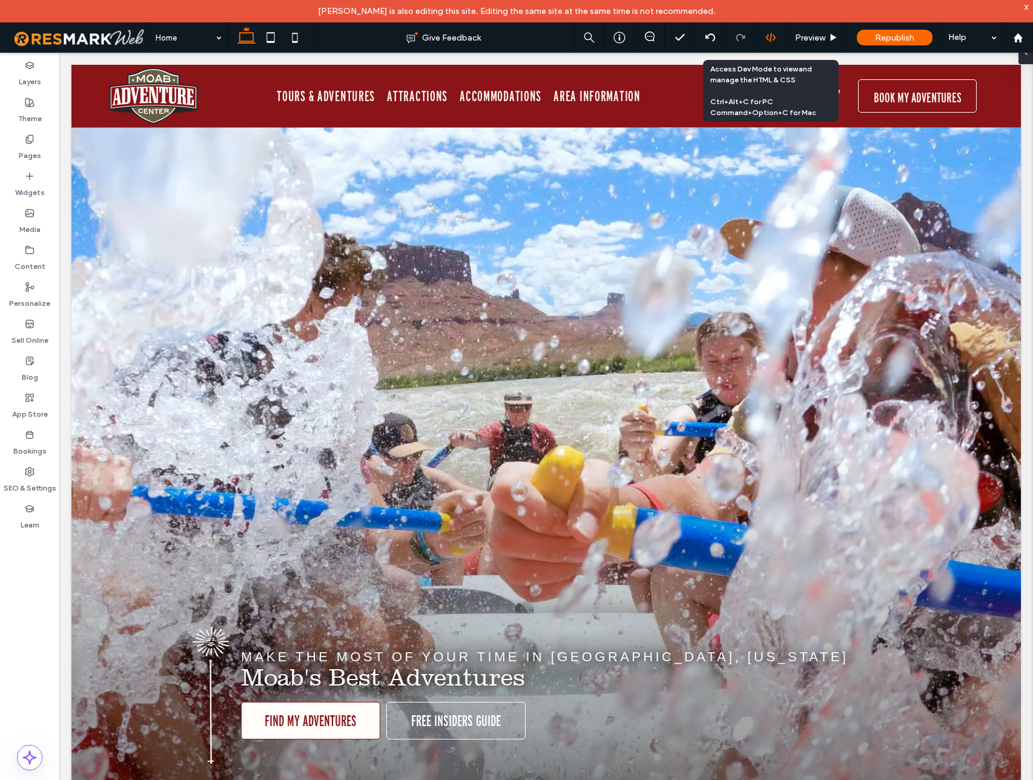
click at [769, 37] on icon at bounding box center [770, 37] width 11 height 11
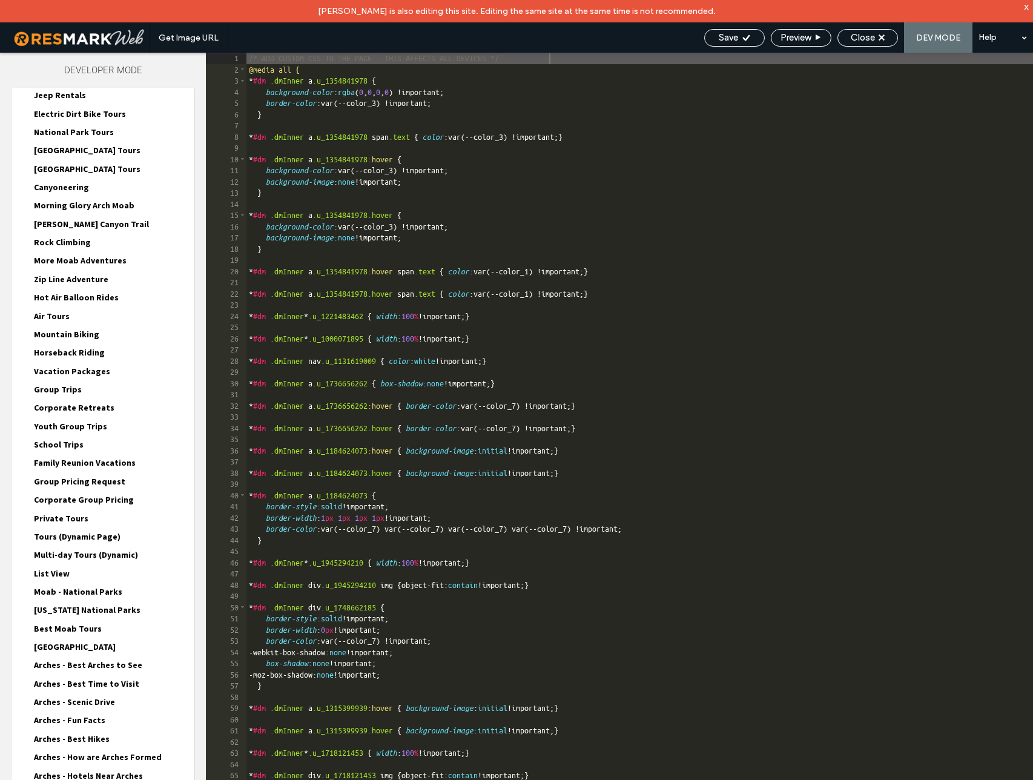
scroll to position [252, 0]
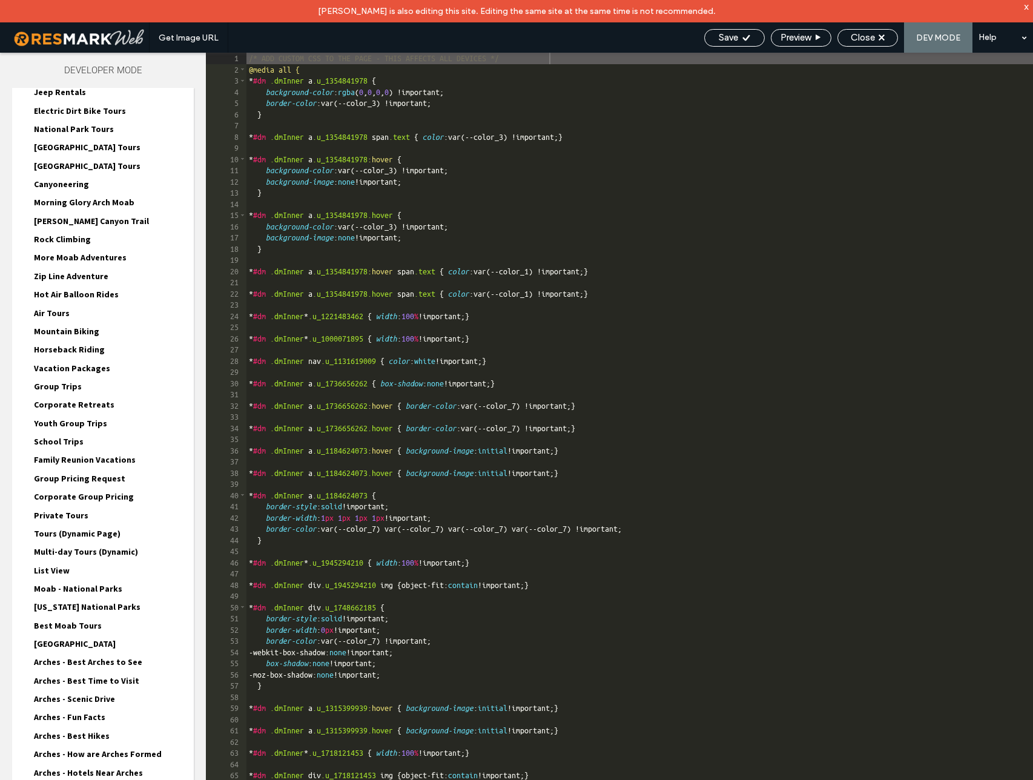
click at [58, 569] on span "List View" at bounding box center [52, 570] width 36 height 11
click at [94, 611] on span "List View.css" at bounding box center [122, 613] width 142 height 12
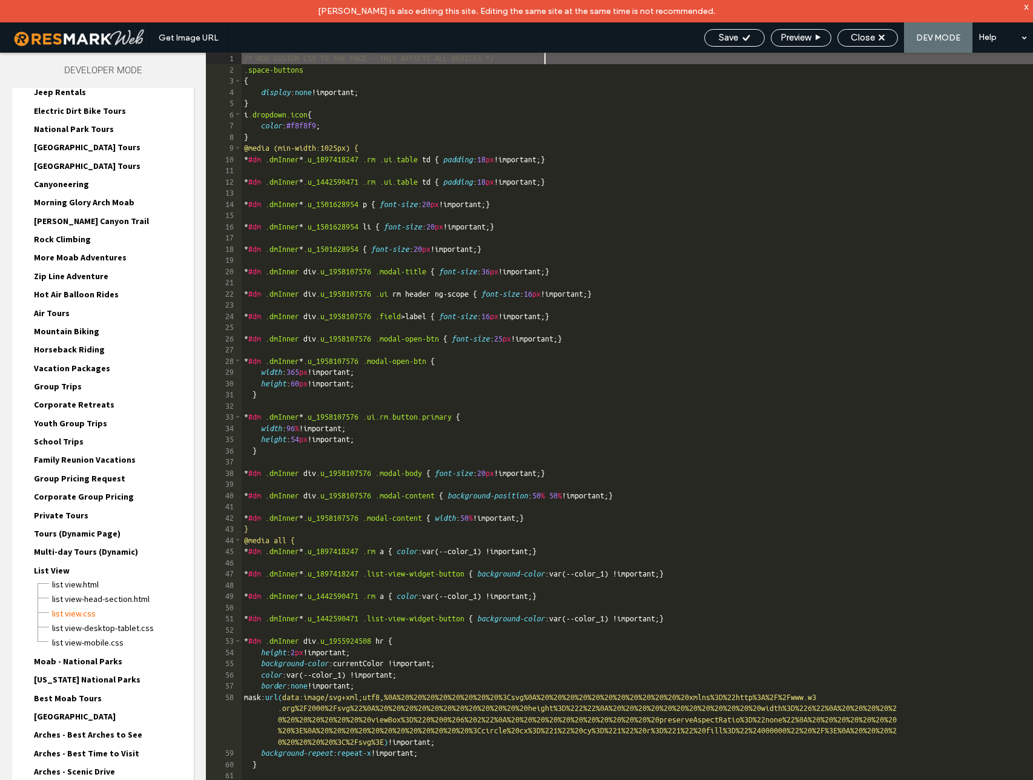
scroll to position [1, 0]
click at [301, 125] on div "/* ADD CUSTOM CSS TO THE PAGE - THIS AFFECTS ALL DEVICES */ .space-buttons { di…" at bounding box center [636, 439] width 791 height 772
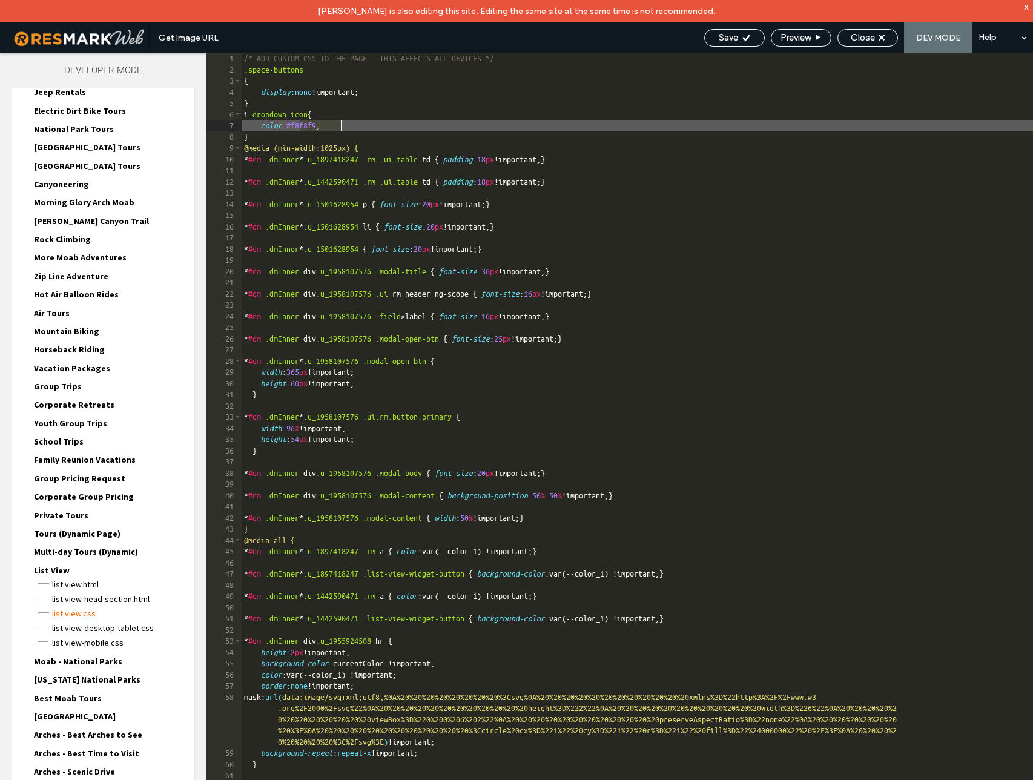
paste textarea
type textarea "**"
click at [731, 34] on span "Save" at bounding box center [727, 37] width 19 height 11
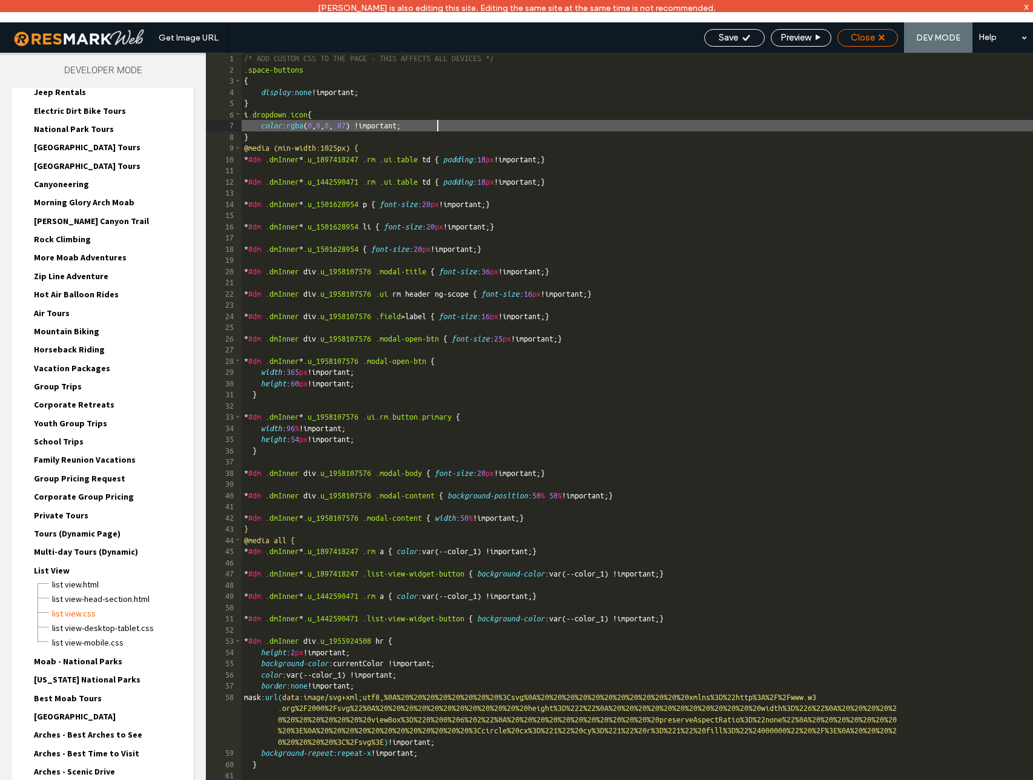
click at [875, 41] on div "Close" at bounding box center [867, 37] width 59 height 11
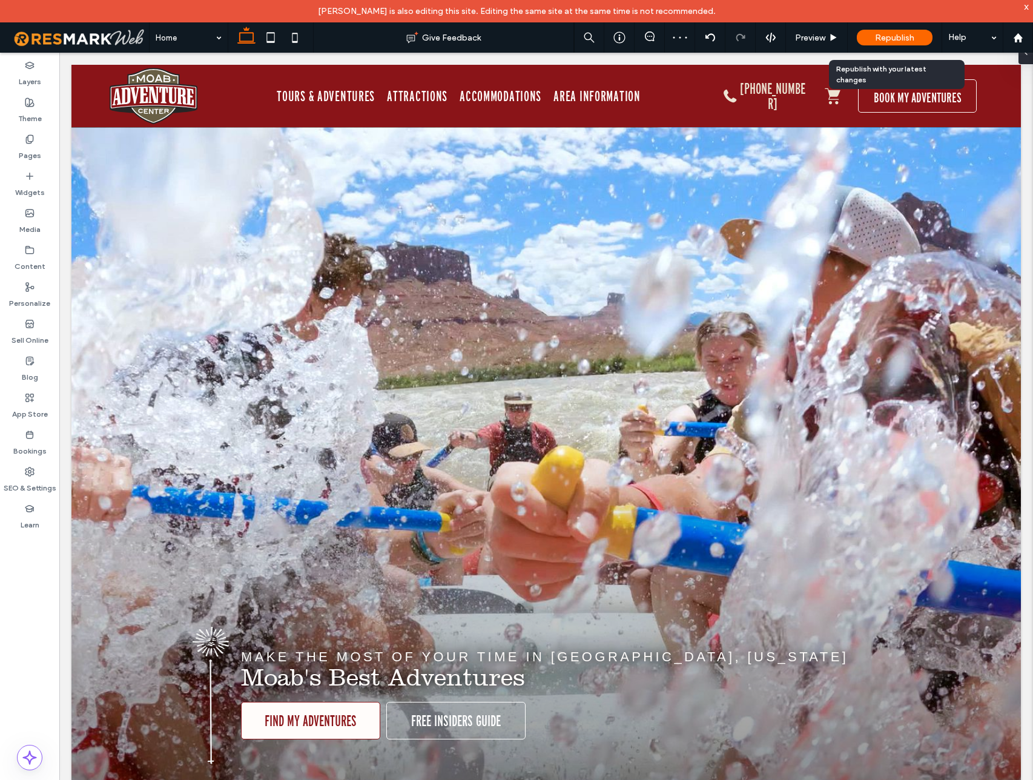
click at [878, 34] on span "Republish" at bounding box center [894, 38] width 39 height 10
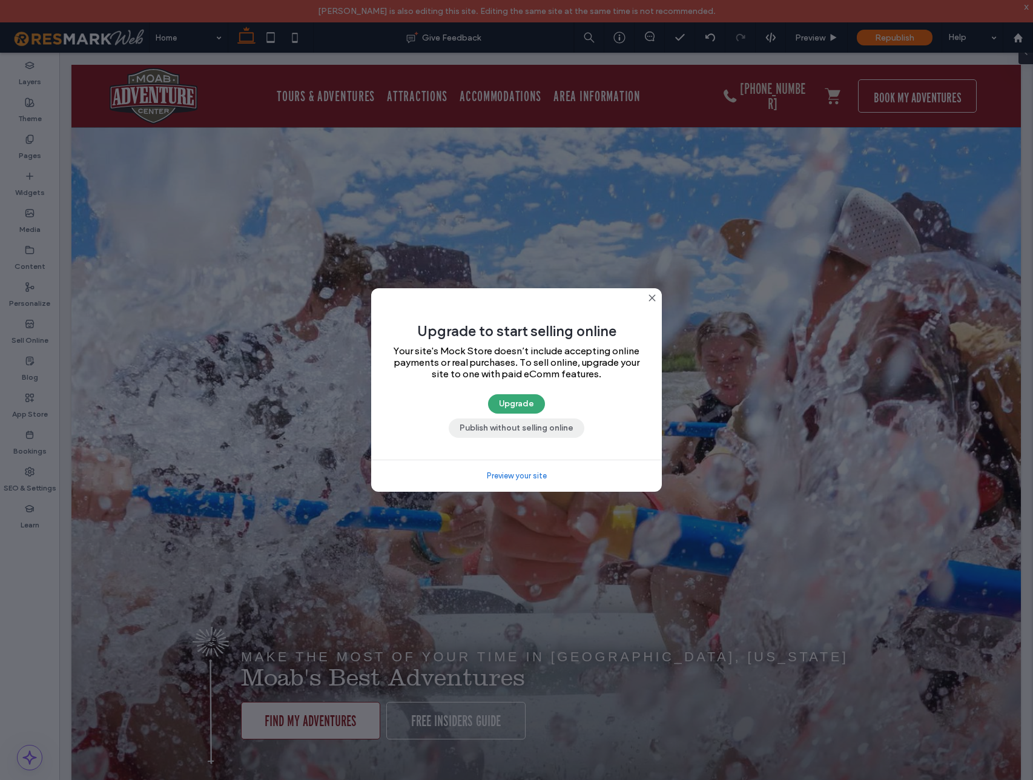
click at [505, 432] on button "Publish without selling online" at bounding box center [516, 427] width 136 height 19
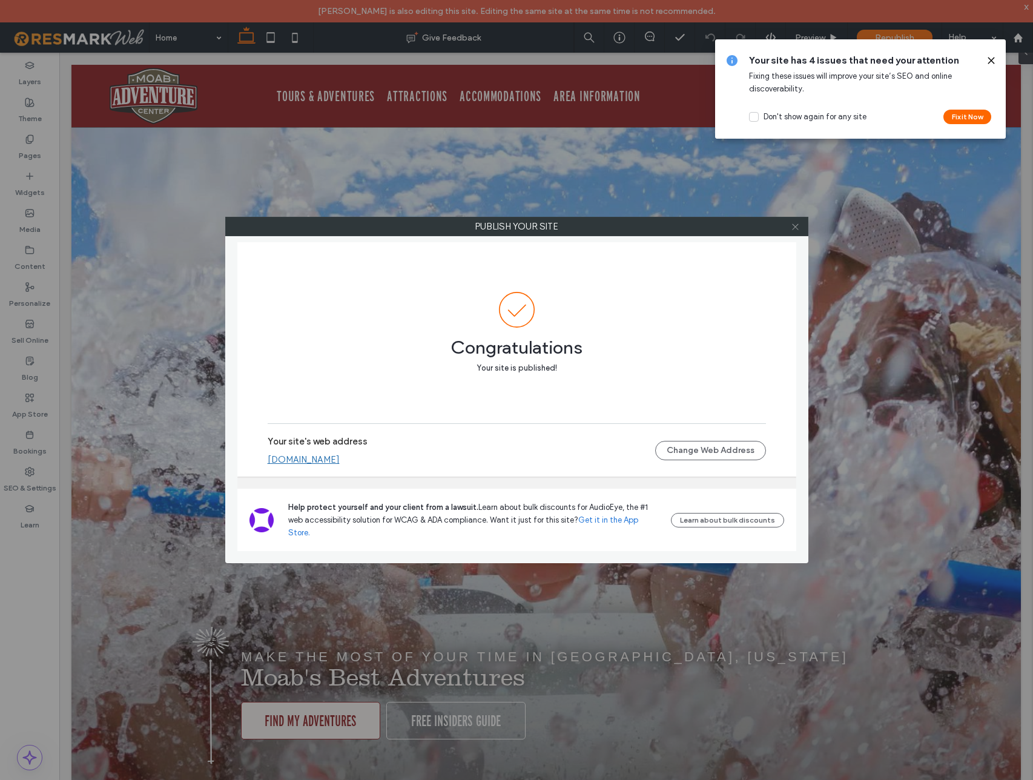
click at [796, 225] on use at bounding box center [795, 226] width 6 height 6
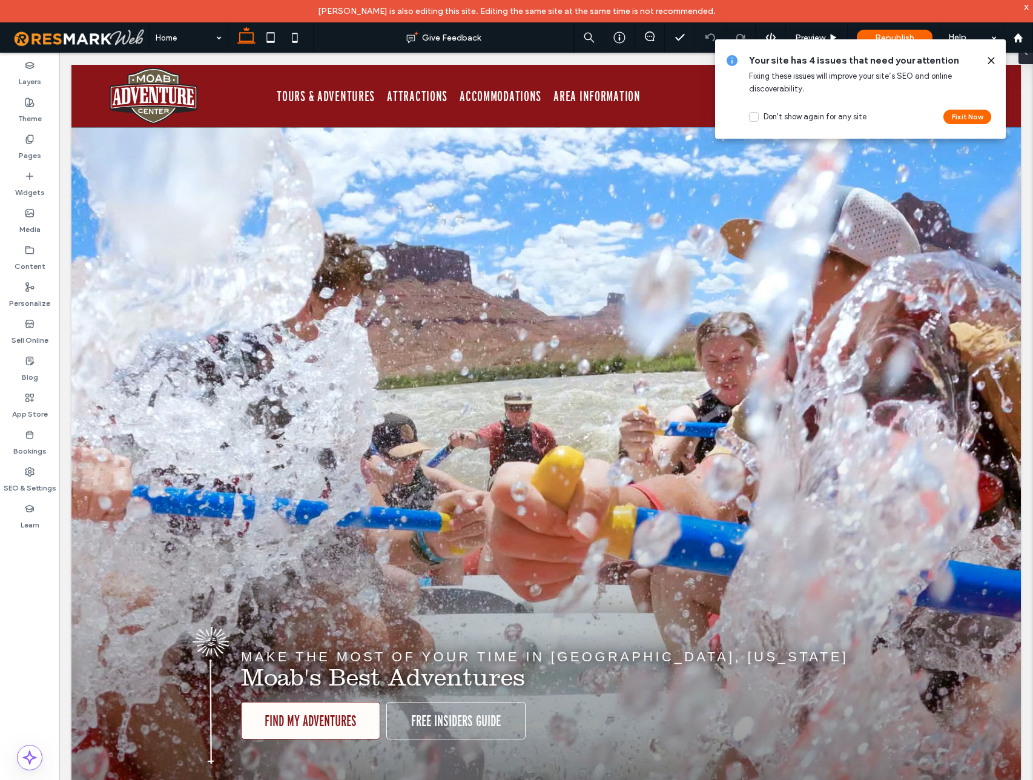
click at [994, 59] on icon at bounding box center [991, 61] width 10 height 10
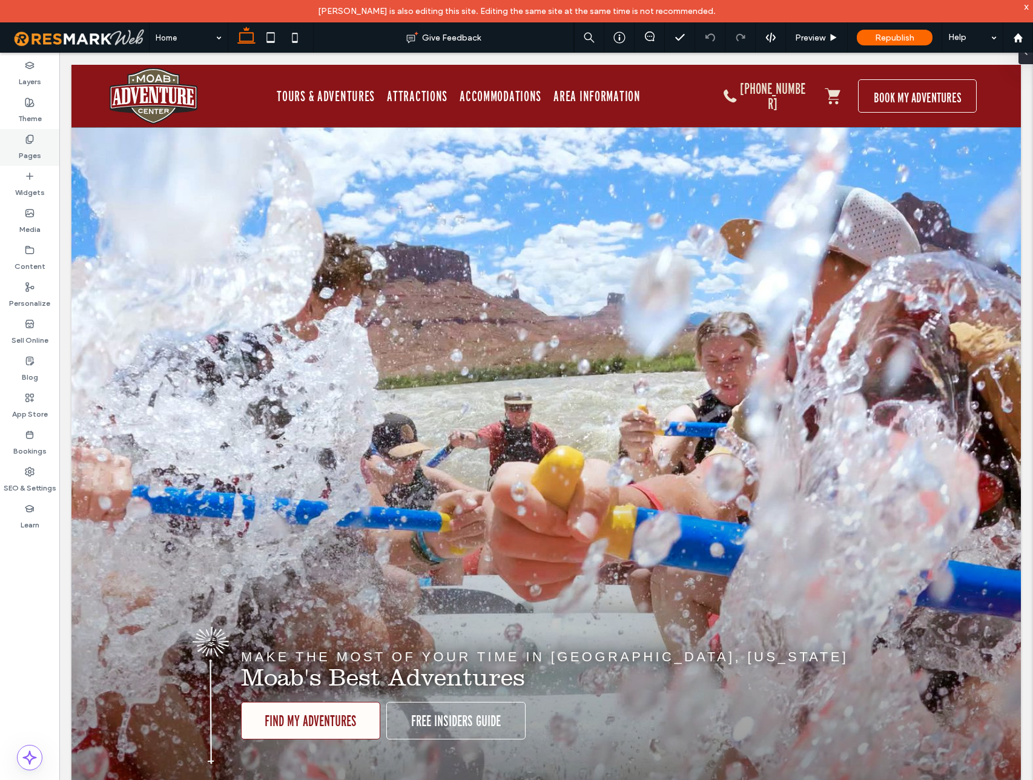
click at [28, 142] on icon at bounding box center [30, 139] width 10 height 10
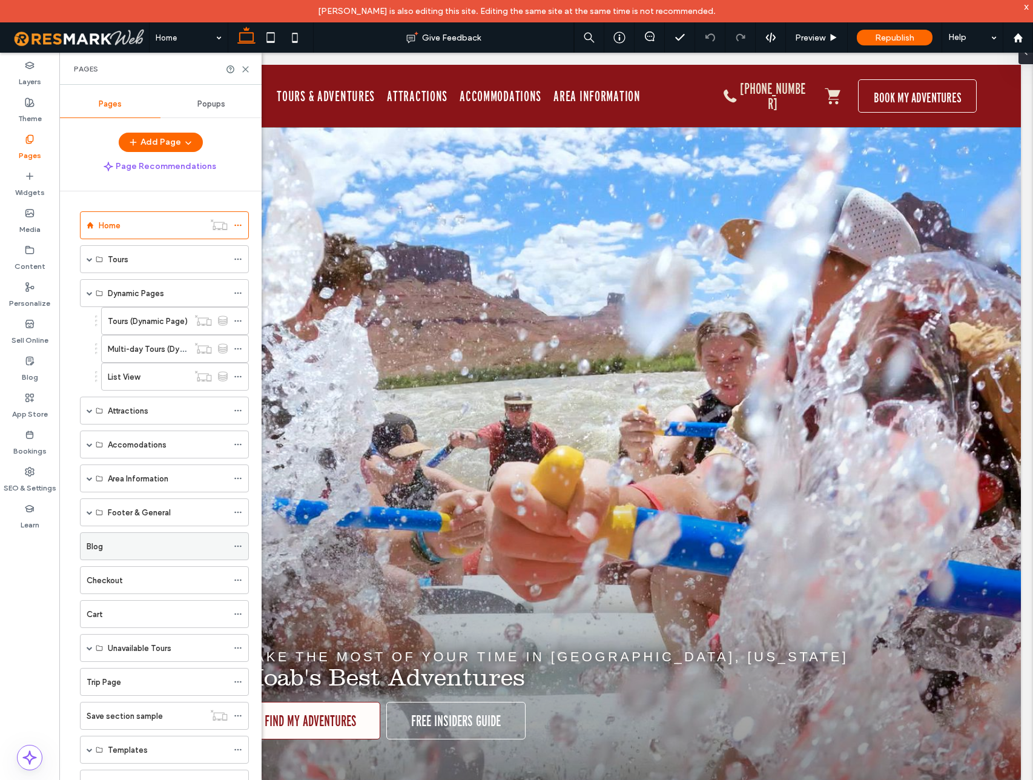
scroll to position [2, 0]
click at [126, 370] on label "List View" at bounding box center [124, 374] width 32 height 21
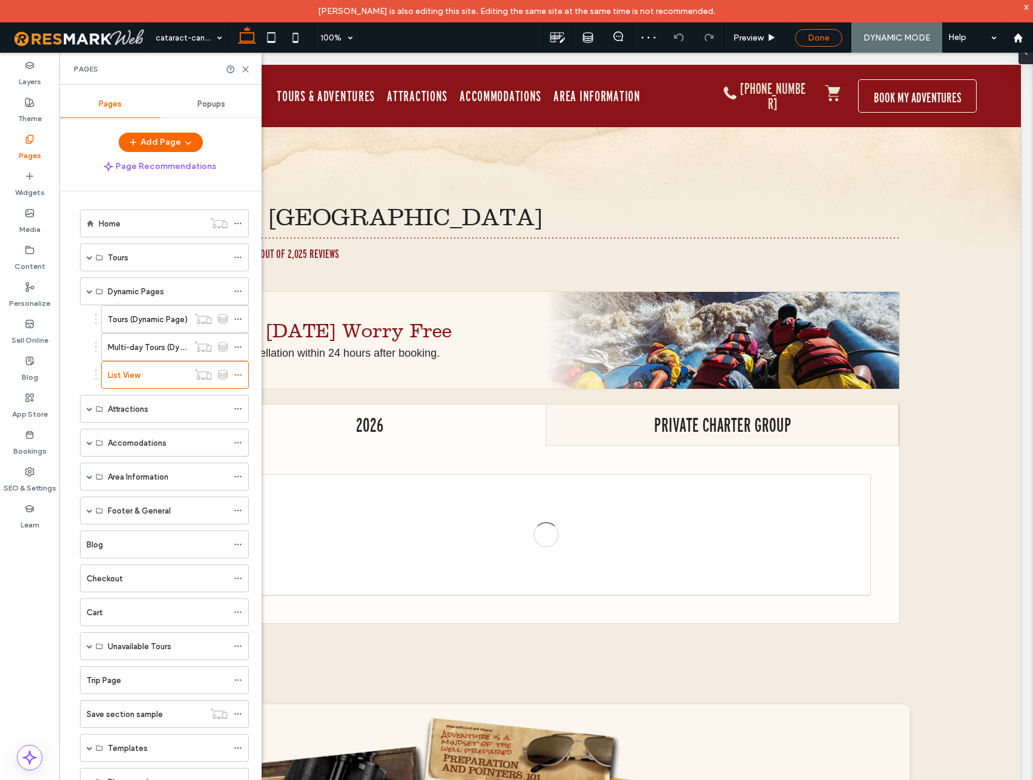
click at [822, 39] on span "Done" at bounding box center [818, 38] width 22 height 10
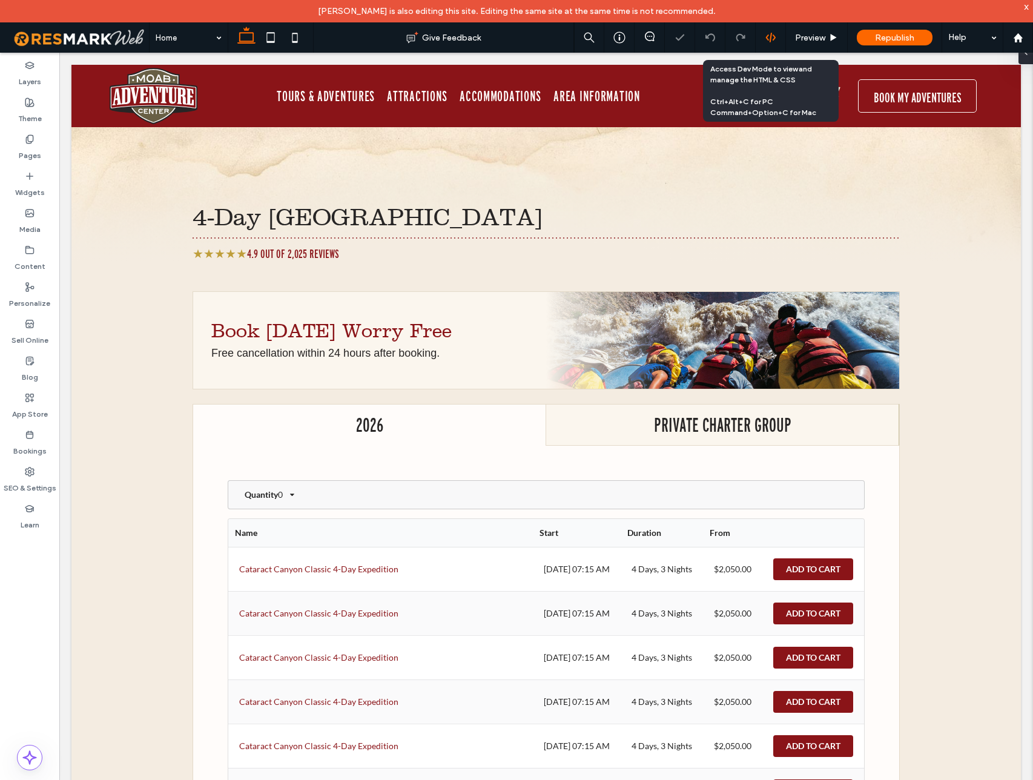
click at [770, 38] on use at bounding box center [770, 38] width 10 height 10
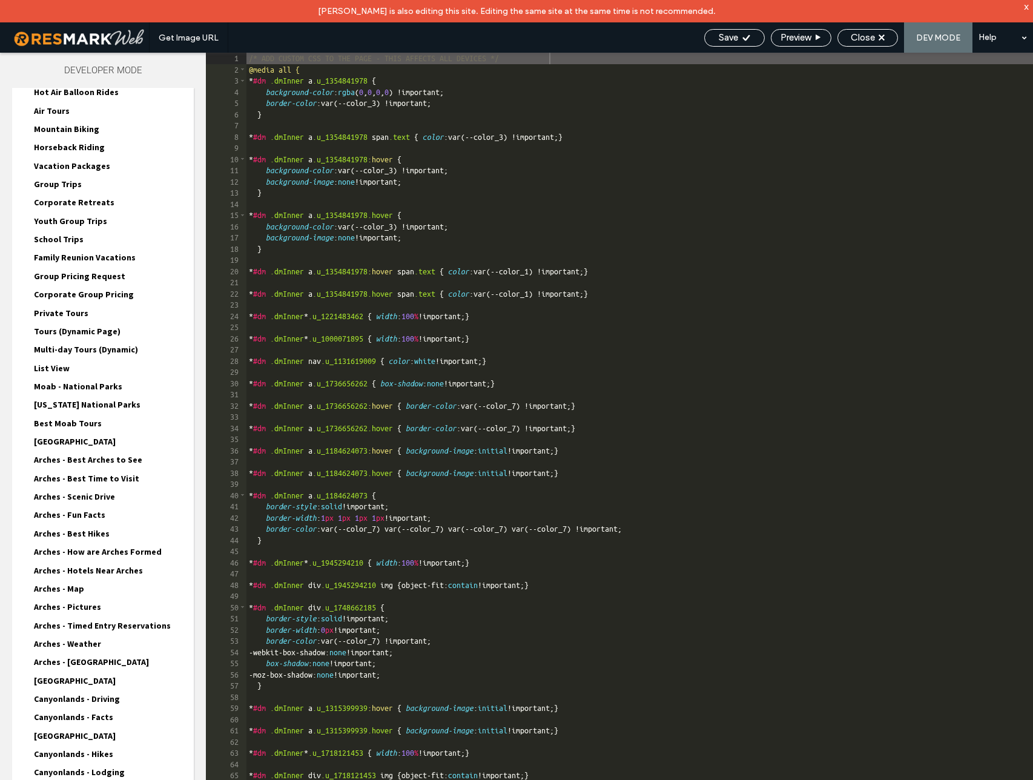
scroll to position [452, 0]
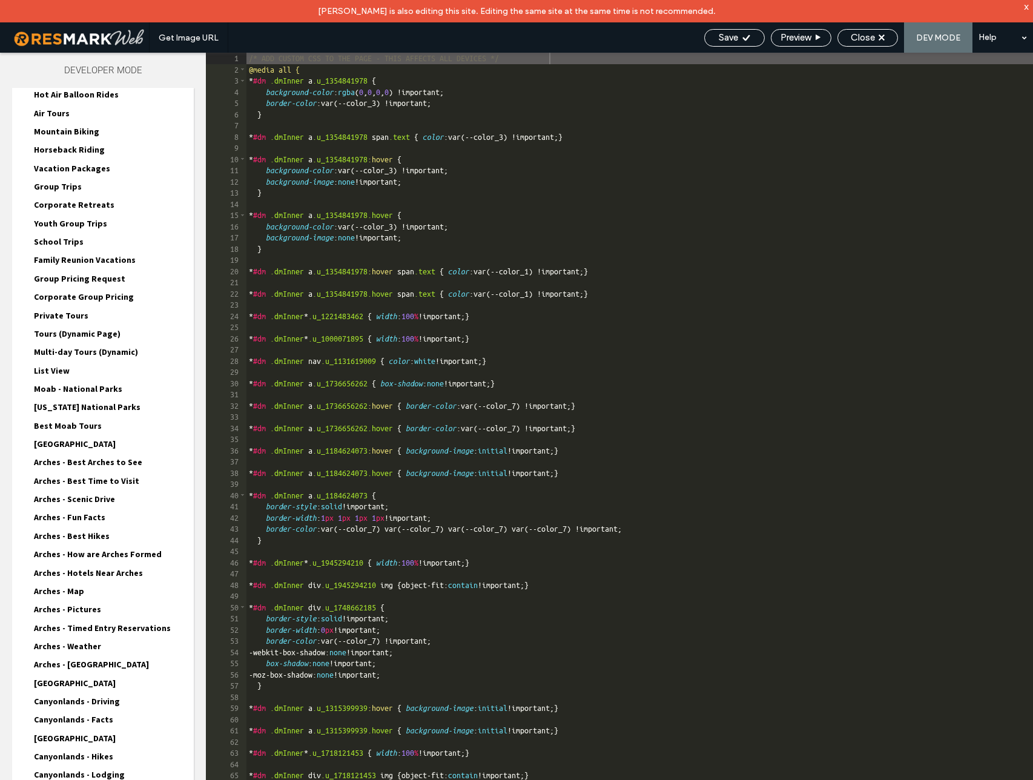
click at [58, 371] on span "List View" at bounding box center [52, 370] width 36 height 11
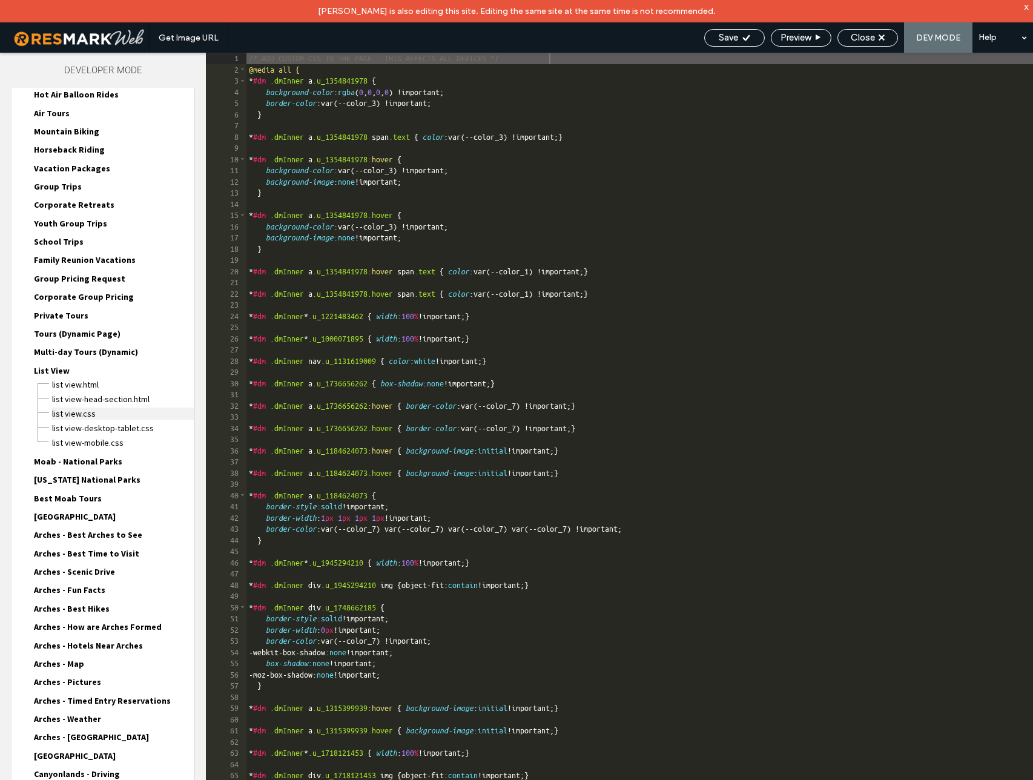
click at [82, 410] on span "List View.css" at bounding box center [122, 413] width 142 height 12
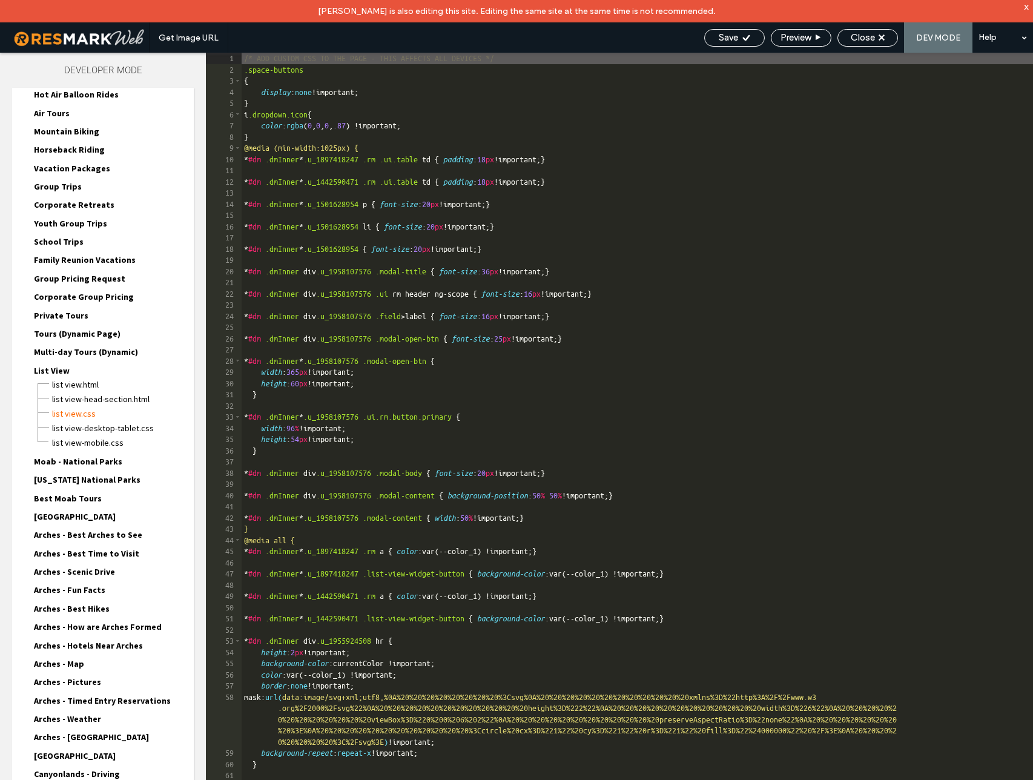
click at [278, 138] on div "/* ADD CUSTOM CSS TO THE PAGE - THIS AFFECTS ALL DEVICES */ .space-buttons { di…" at bounding box center [636, 439] width 791 height 772
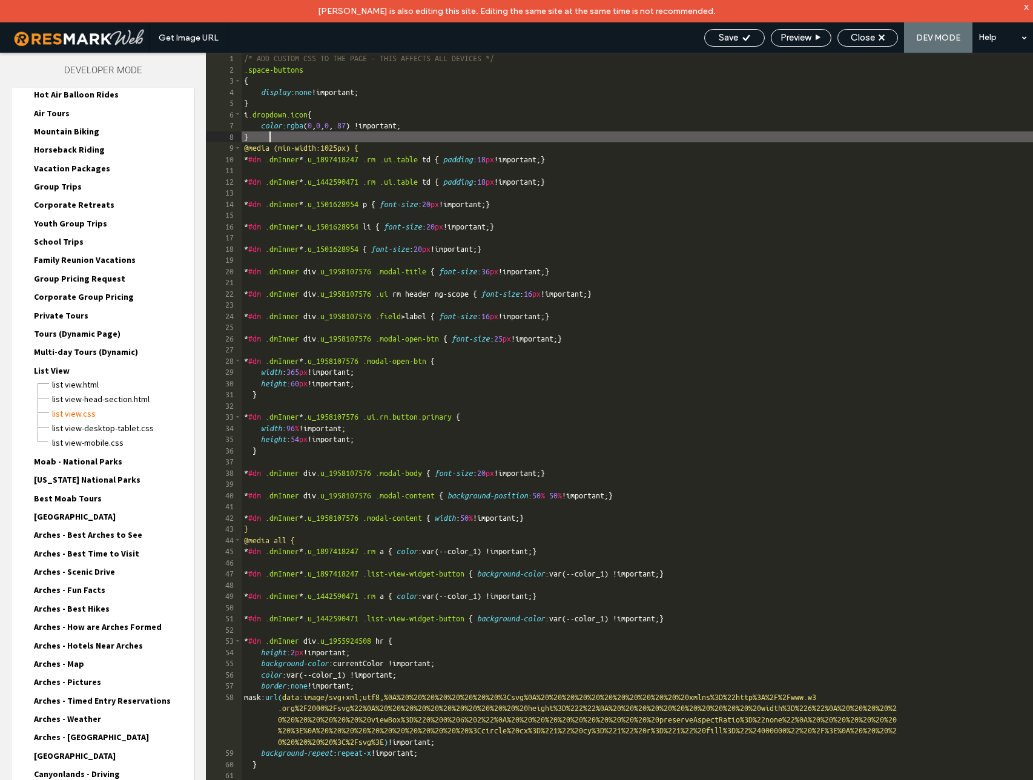
type textarea "**"
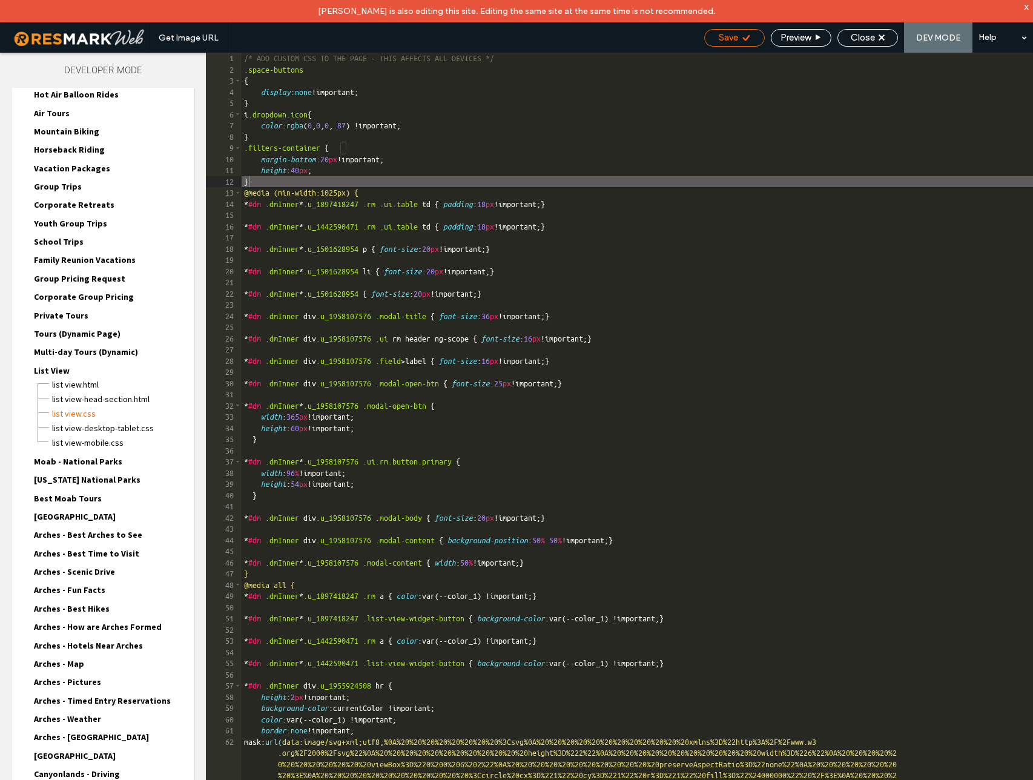
click at [734, 35] on span "Save" at bounding box center [727, 37] width 19 height 11
click at [803, 42] on span "Preview" at bounding box center [795, 37] width 30 height 11
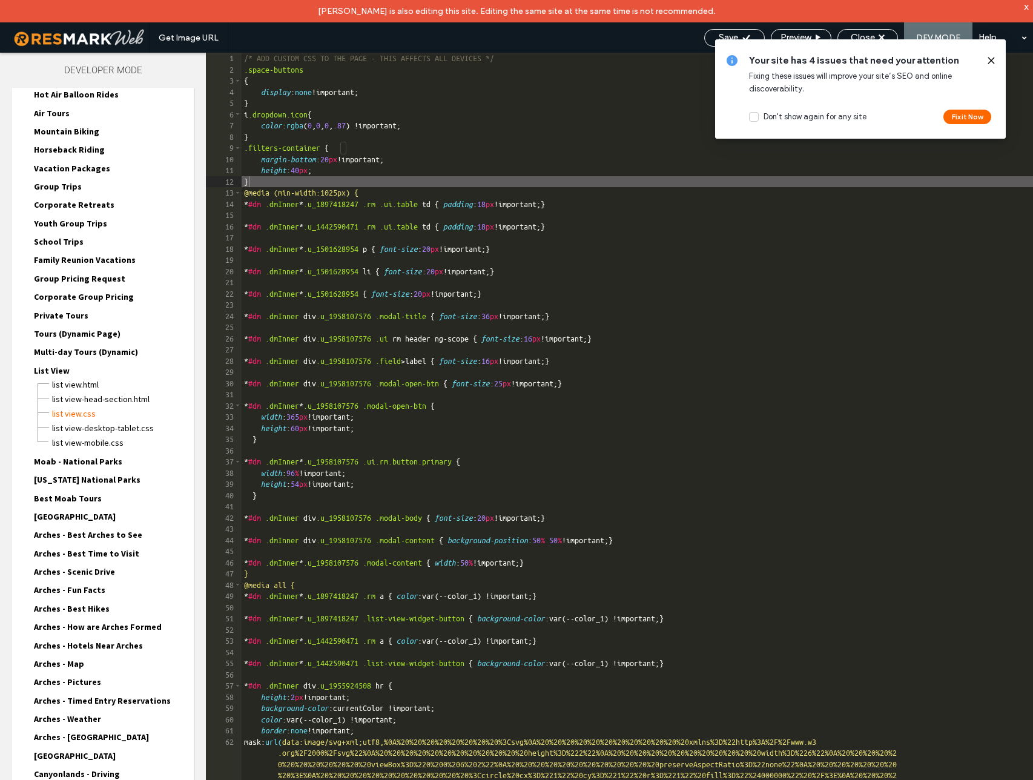
click at [988, 59] on icon at bounding box center [991, 61] width 10 height 10
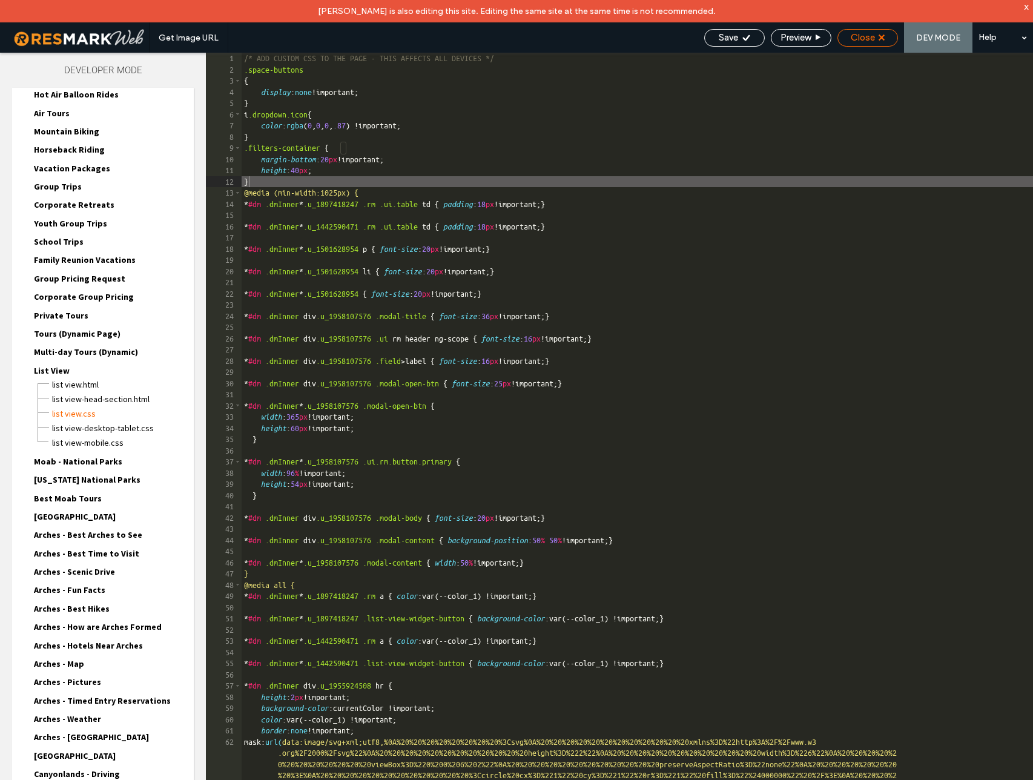
click at [867, 39] on span "Close" at bounding box center [862, 37] width 24 height 11
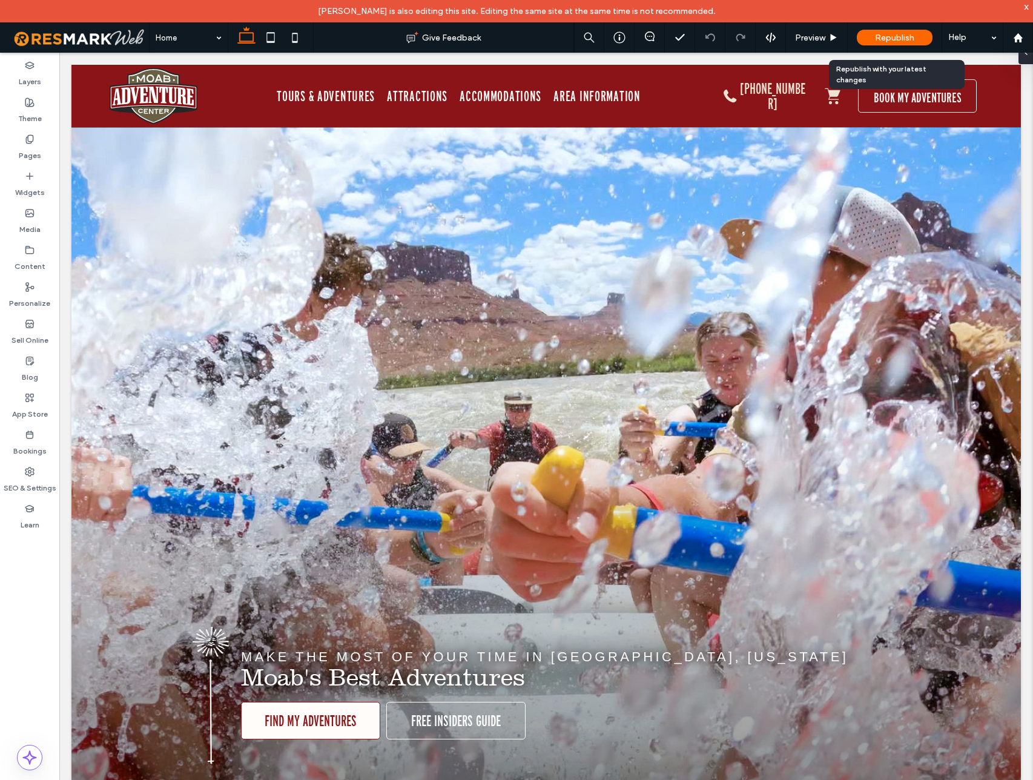
click at [895, 37] on span "Republish" at bounding box center [894, 38] width 39 height 10
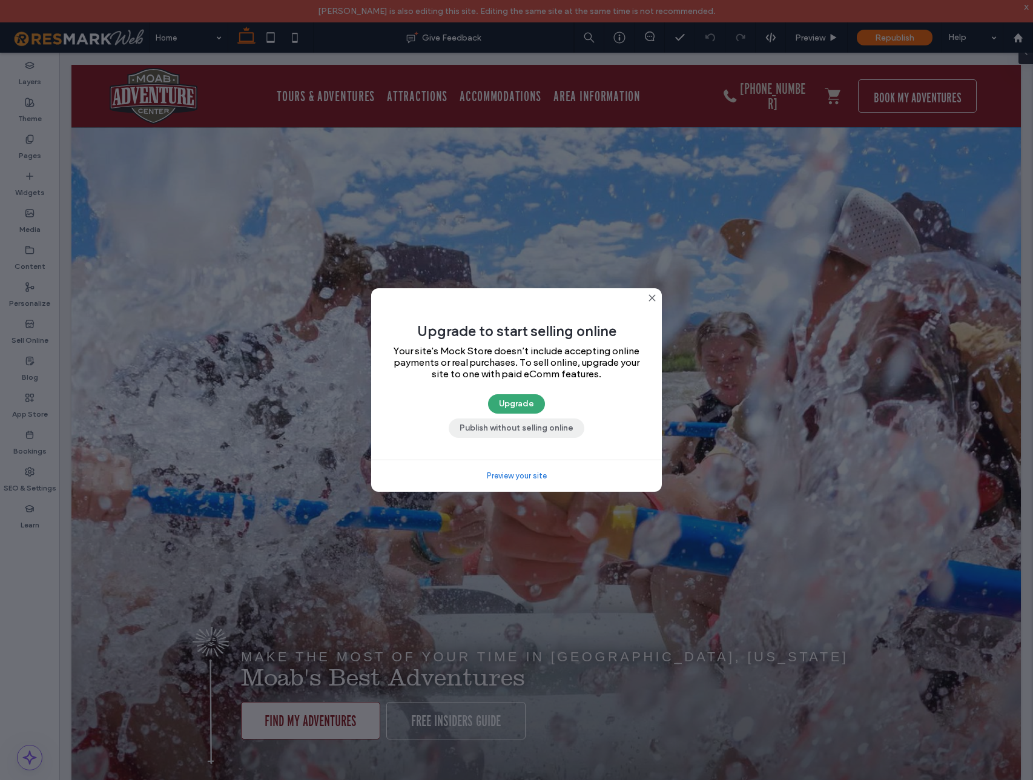
click at [480, 428] on button "Publish without selling online" at bounding box center [516, 427] width 136 height 19
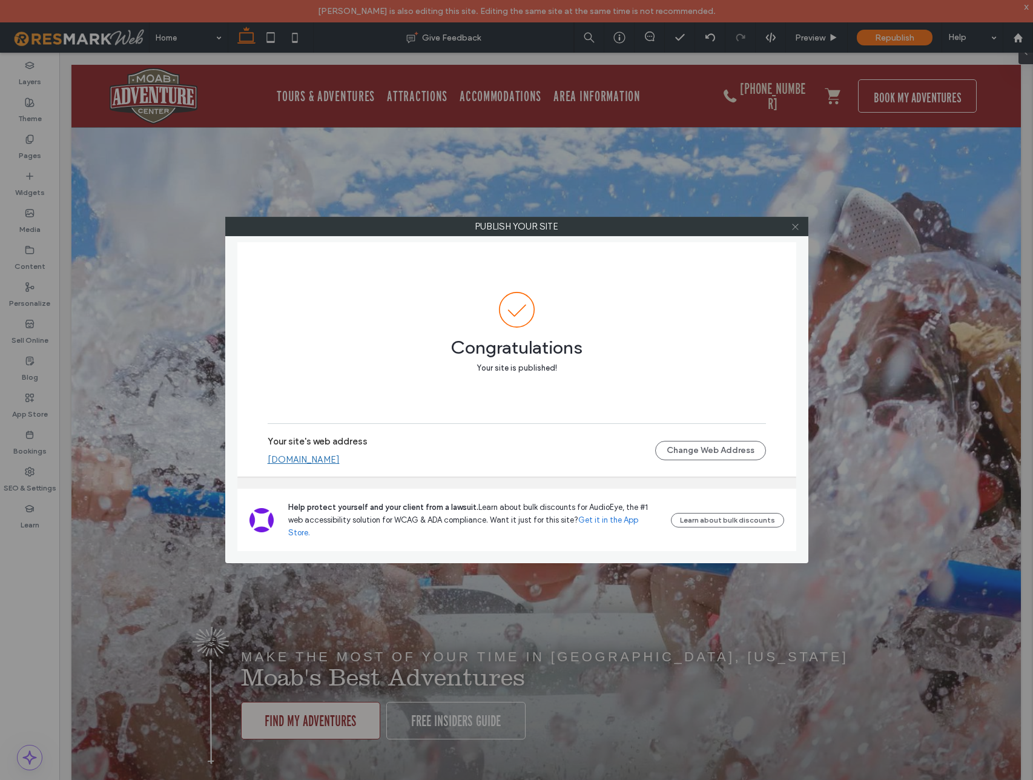
click at [795, 227] on use at bounding box center [795, 226] width 6 height 6
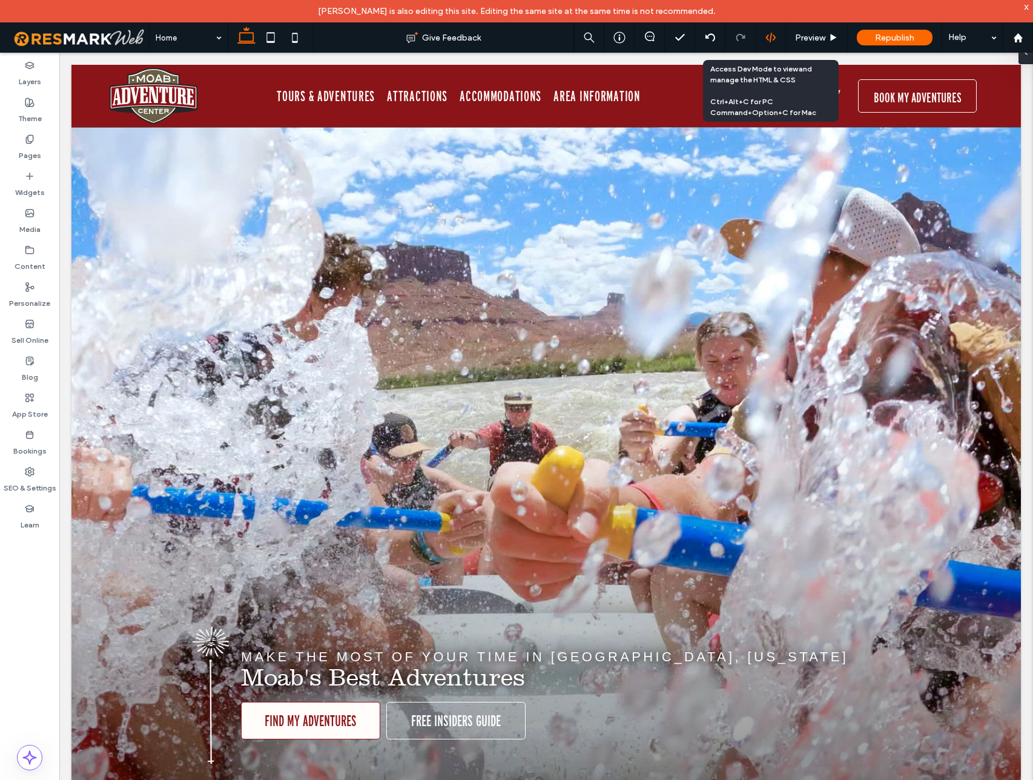
click at [772, 40] on use at bounding box center [770, 38] width 10 height 10
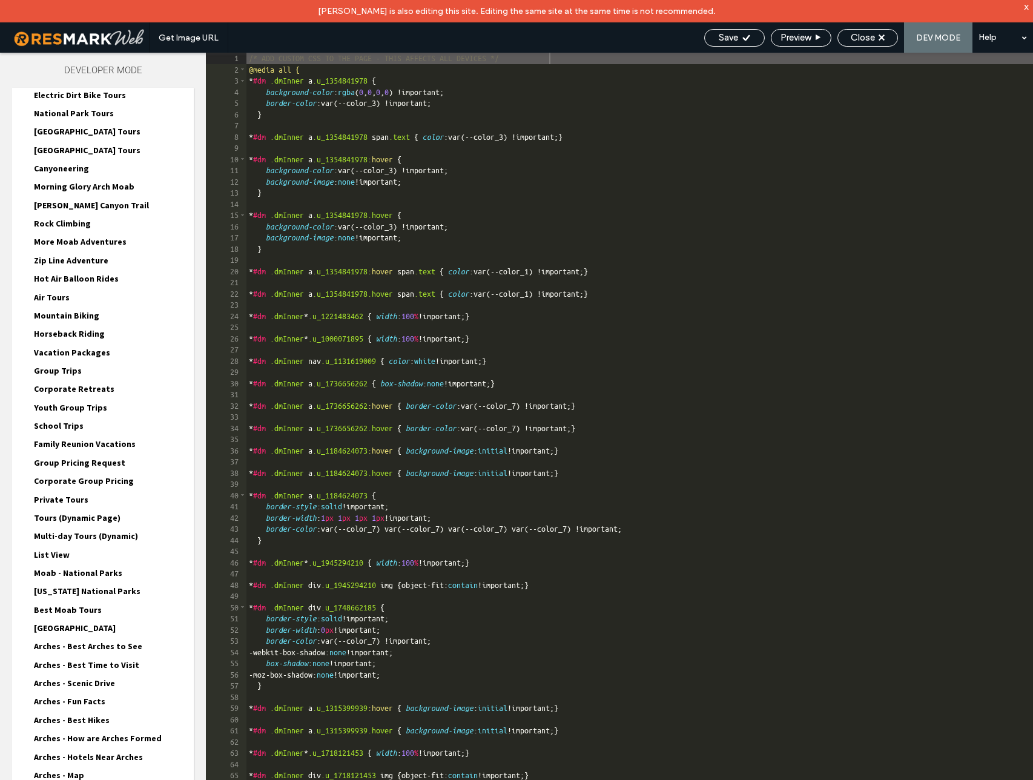
scroll to position [417, 0]
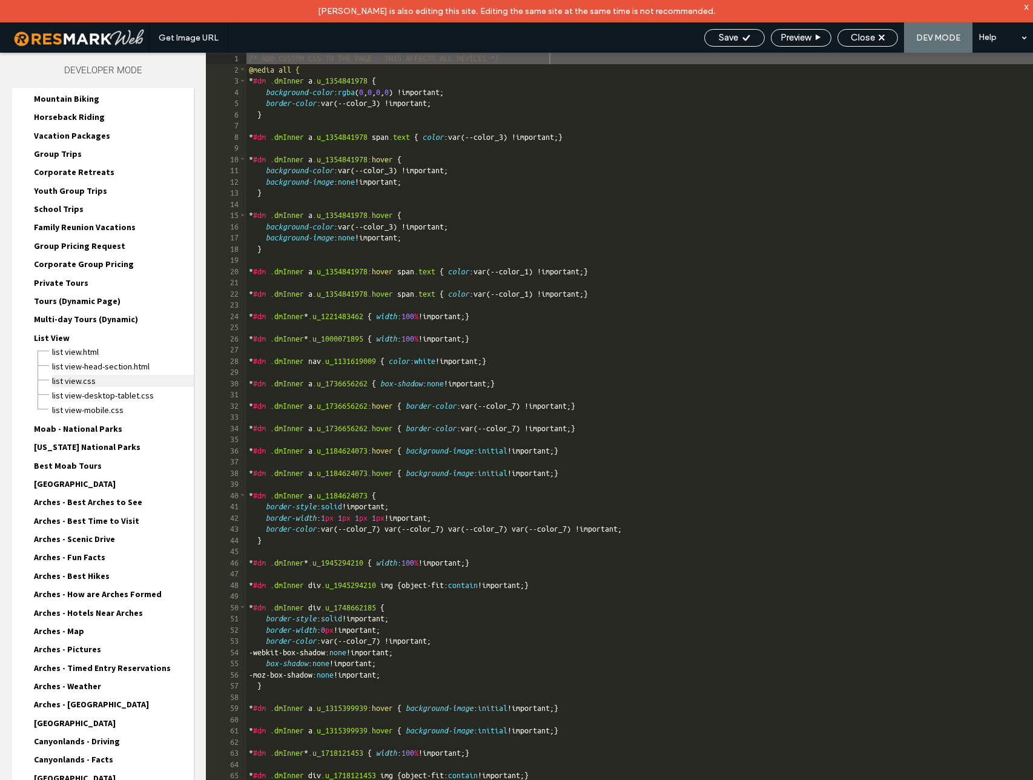
click at [78, 376] on span "List View.css" at bounding box center [122, 381] width 142 height 12
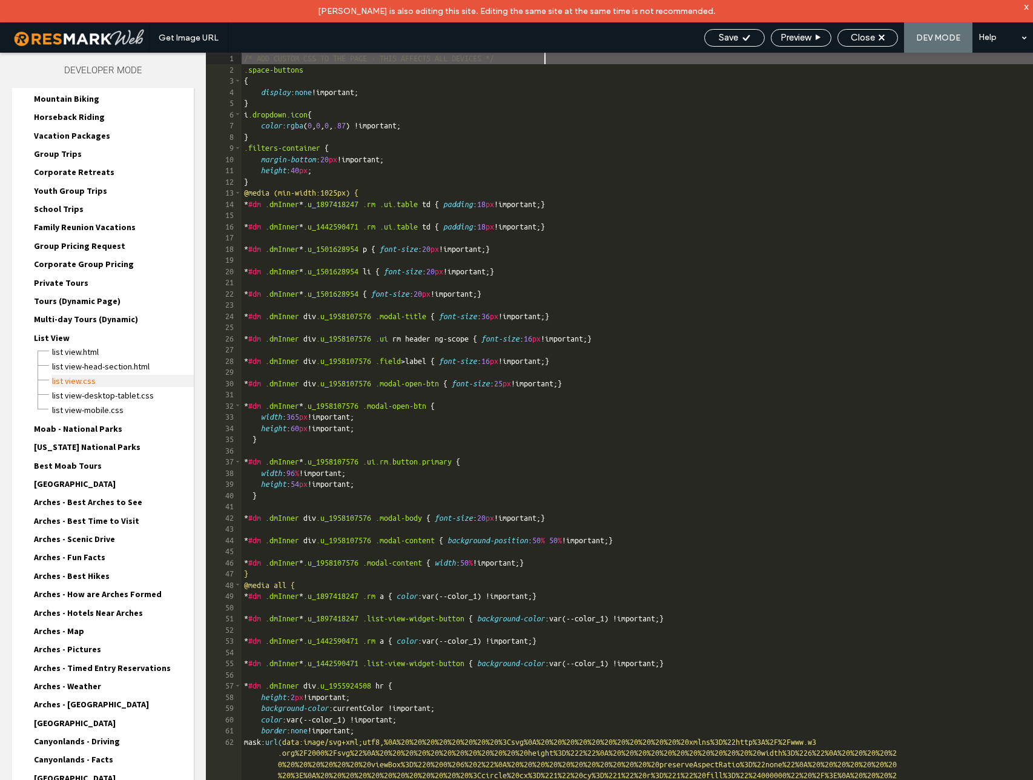
scroll to position [1, 0]
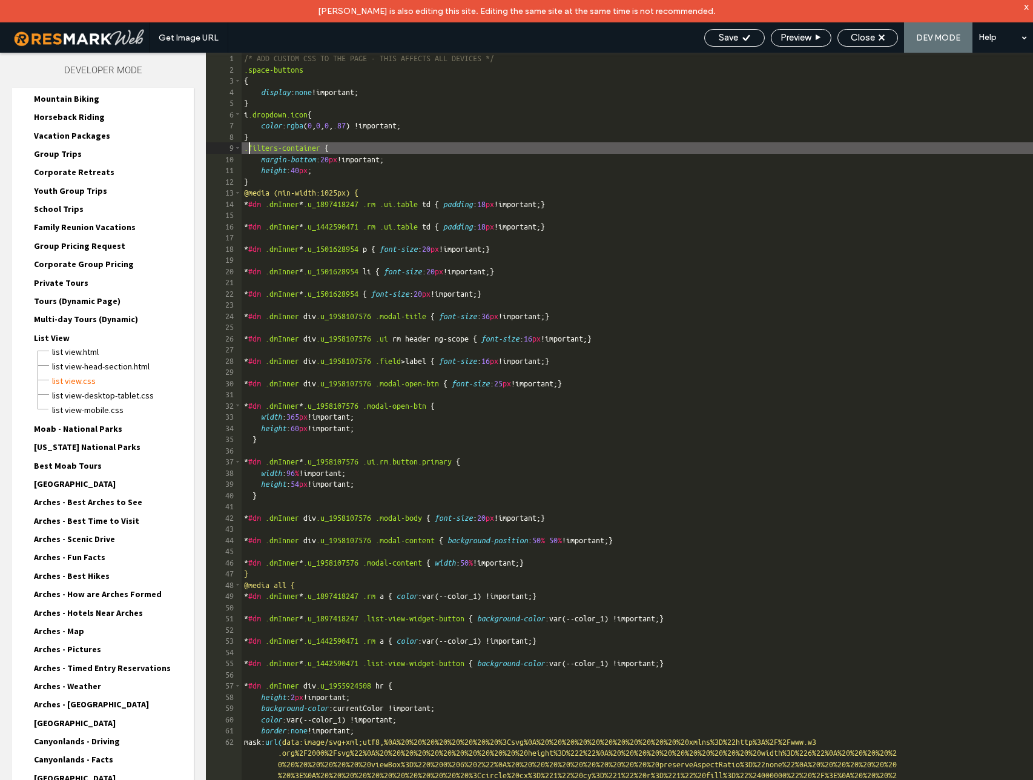
click at [248, 149] on div "/* ADD CUSTOM CSS TO THE PAGE - THIS AFFECTS ALL DEVICES */ .space-buttons { di…" at bounding box center [636, 439] width 791 height 772
click at [335, 149] on div "/* ADD CUSTOM CSS TO THE PAGE - THIS AFFECTS ALL DEVICES */ .space-buttons { di…" at bounding box center [636, 439] width 791 height 772
click at [718, 35] on span "Save" at bounding box center [727, 37] width 19 height 11
click at [857, 41] on span "Close" at bounding box center [862, 37] width 24 height 11
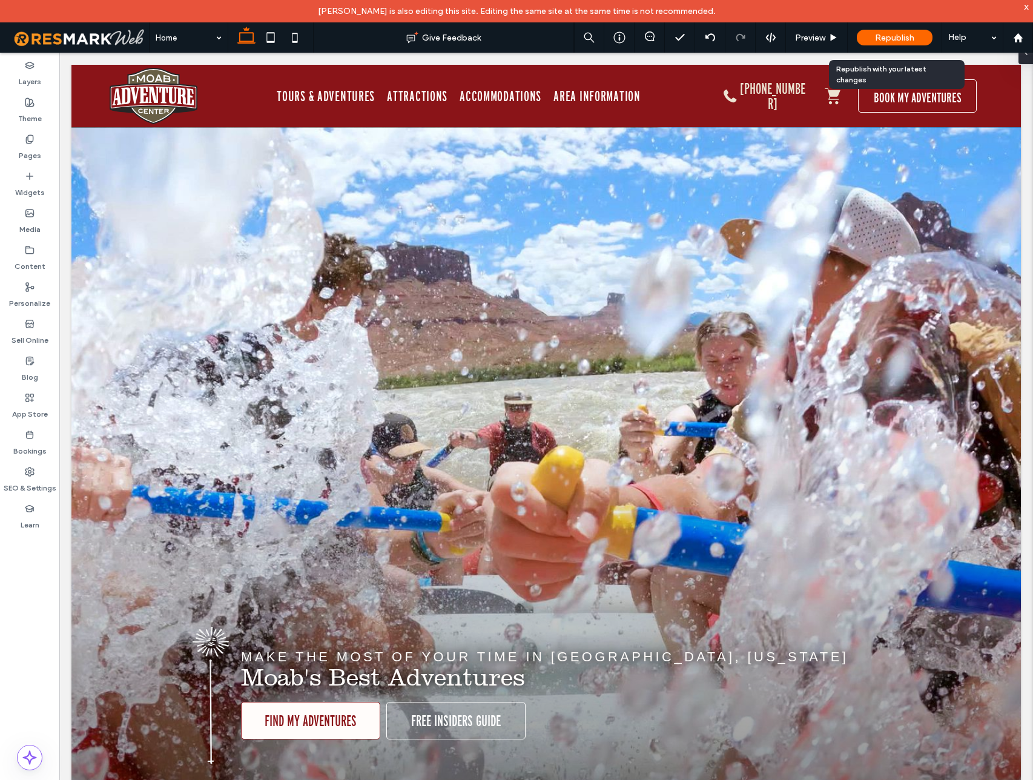
click at [879, 41] on span "Republish" at bounding box center [894, 38] width 39 height 10
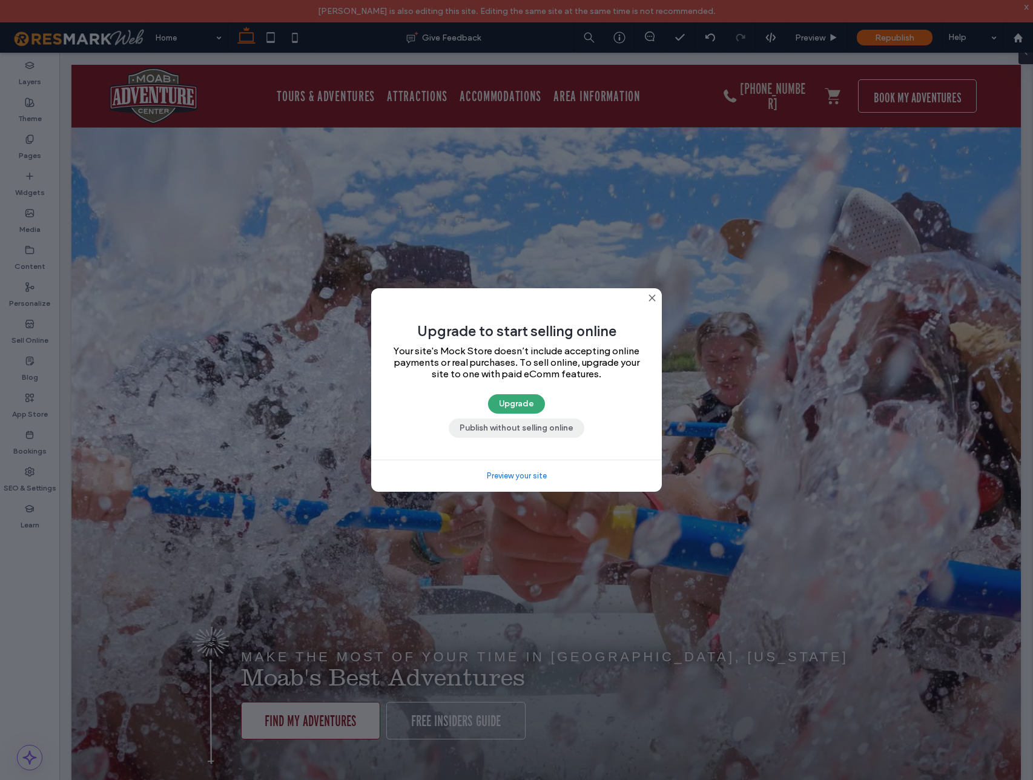
click at [559, 430] on button "Publish without selling online" at bounding box center [516, 427] width 136 height 19
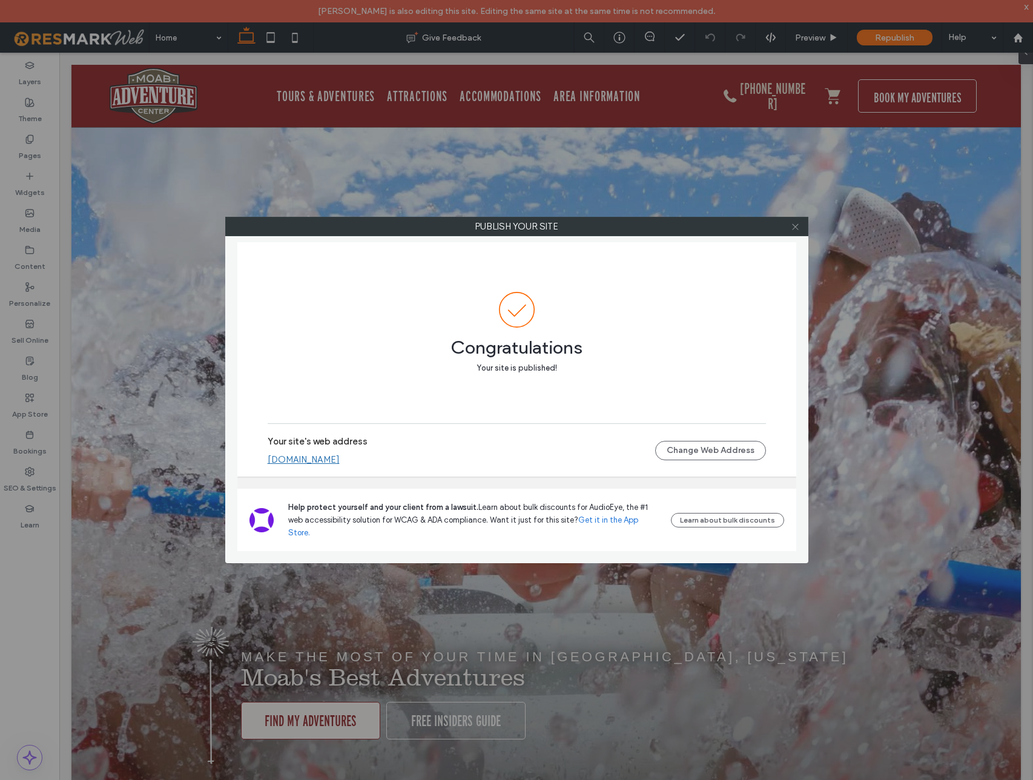
click at [794, 226] on icon at bounding box center [794, 226] width 9 height 9
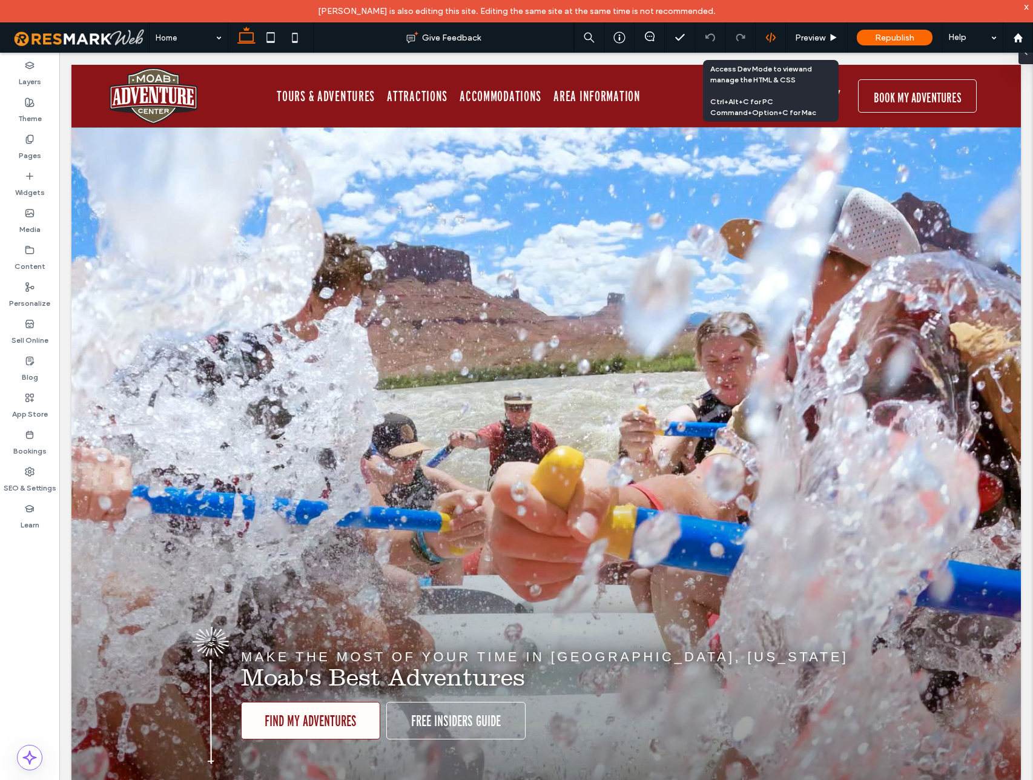
click at [773, 39] on use at bounding box center [770, 38] width 10 height 10
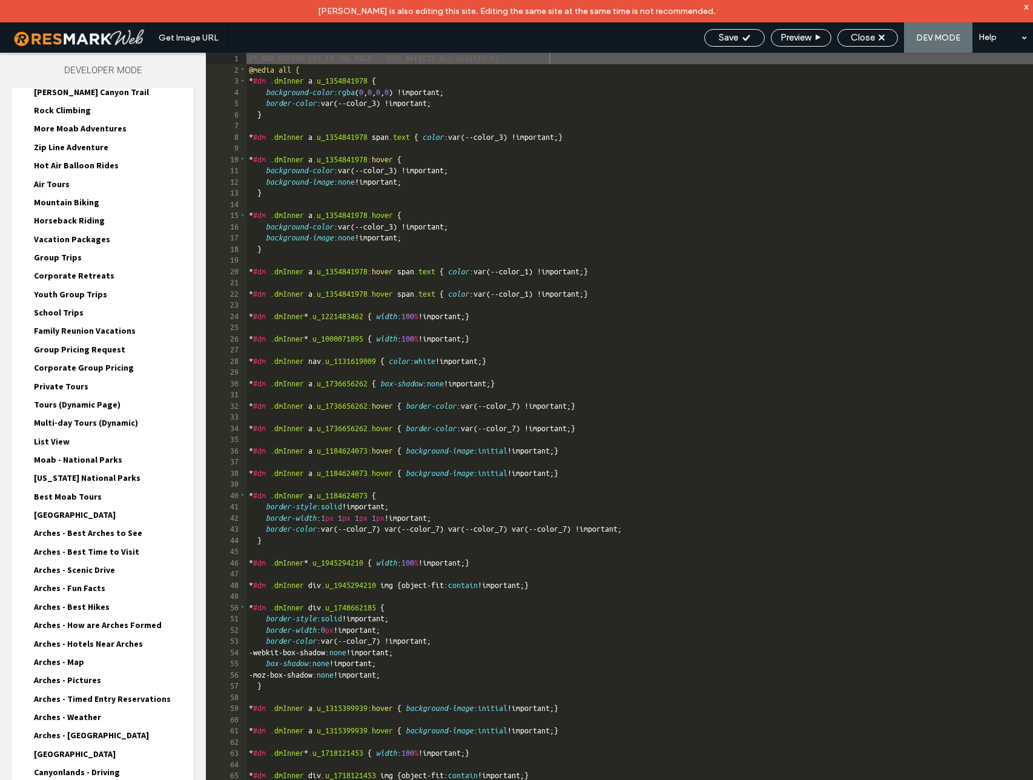
scroll to position [424, 0]
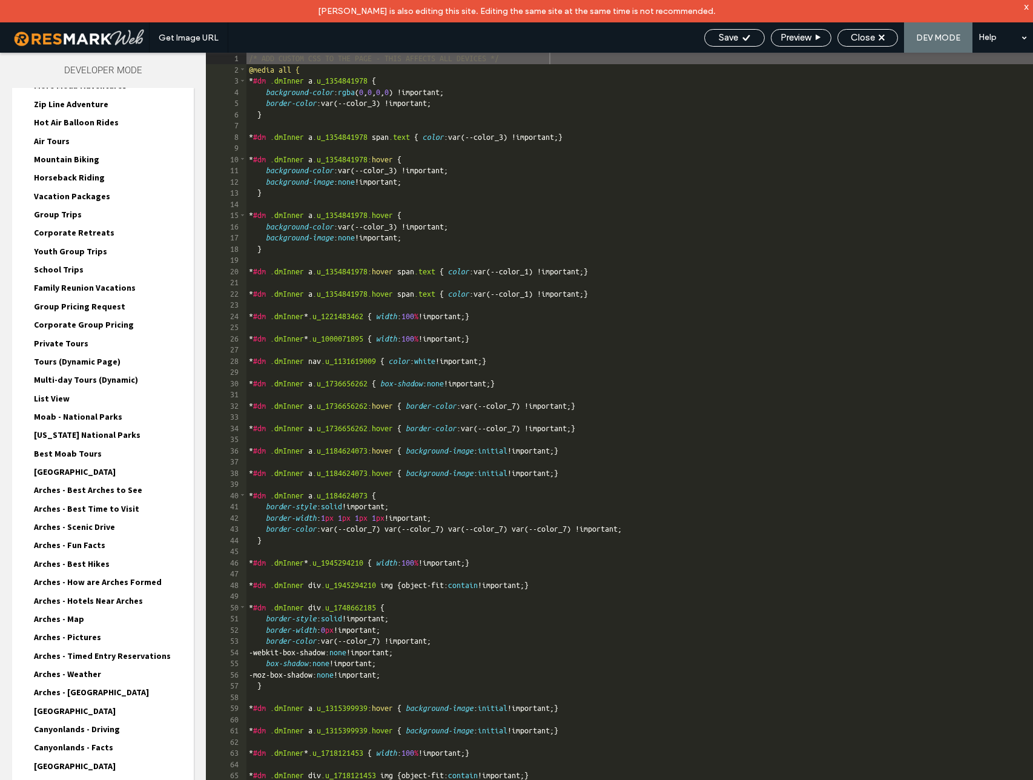
click at [66, 396] on span "List View" at bounding box center [52, 398] width 36 height 11
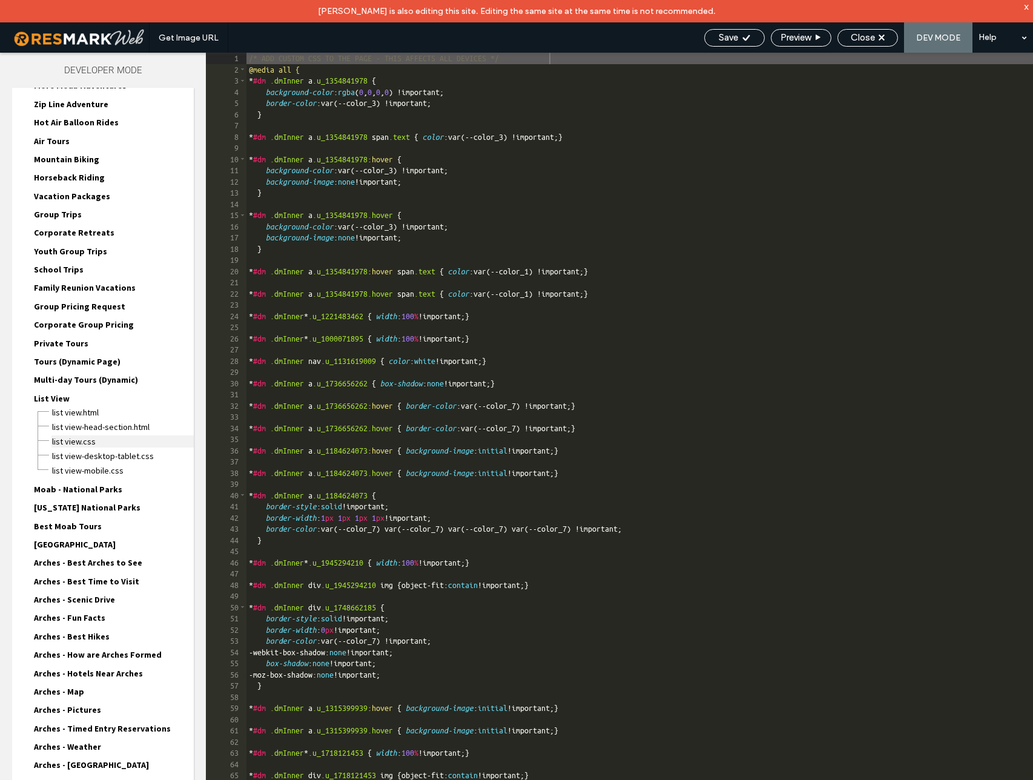
click at [75, 441] on span "List View.css" at bounding box center [122, 441] width 142 height 12
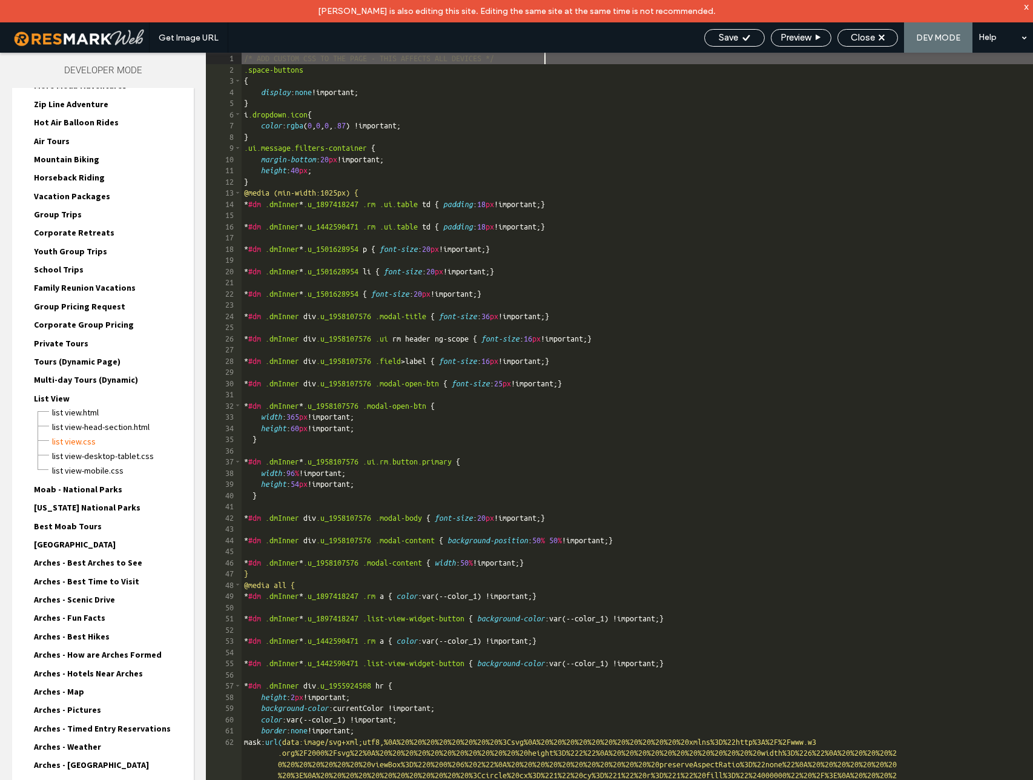
scroll to position [1, 0]
click at [267, 169] on div "/* ADD CUSTOM CSS TO THE PAGE - THIS AFFECTS ALL DEVICES */ .space-buttons { di…" at bounding box center [636, 439] width 791 height 772
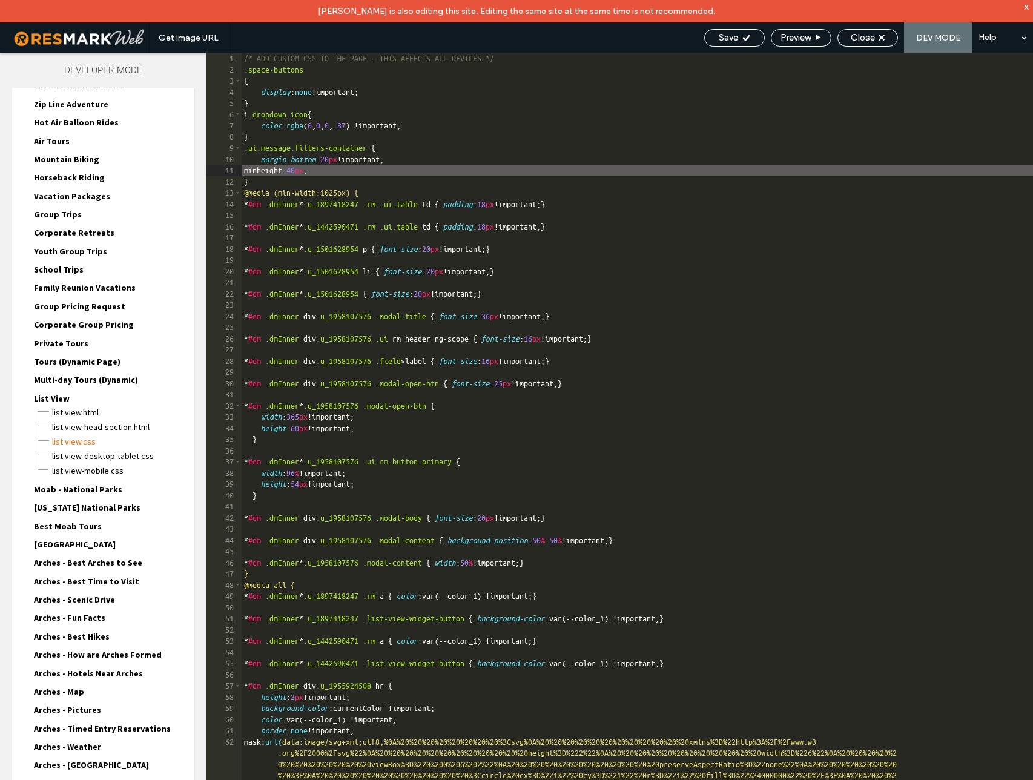
type textarea "**"
click at [726, 38] on span "Save" at bounding box center [727, 37] width 19 height 11
click at [856, 40] on span "Close" at bounding box center [862, 37] width 24 height 11
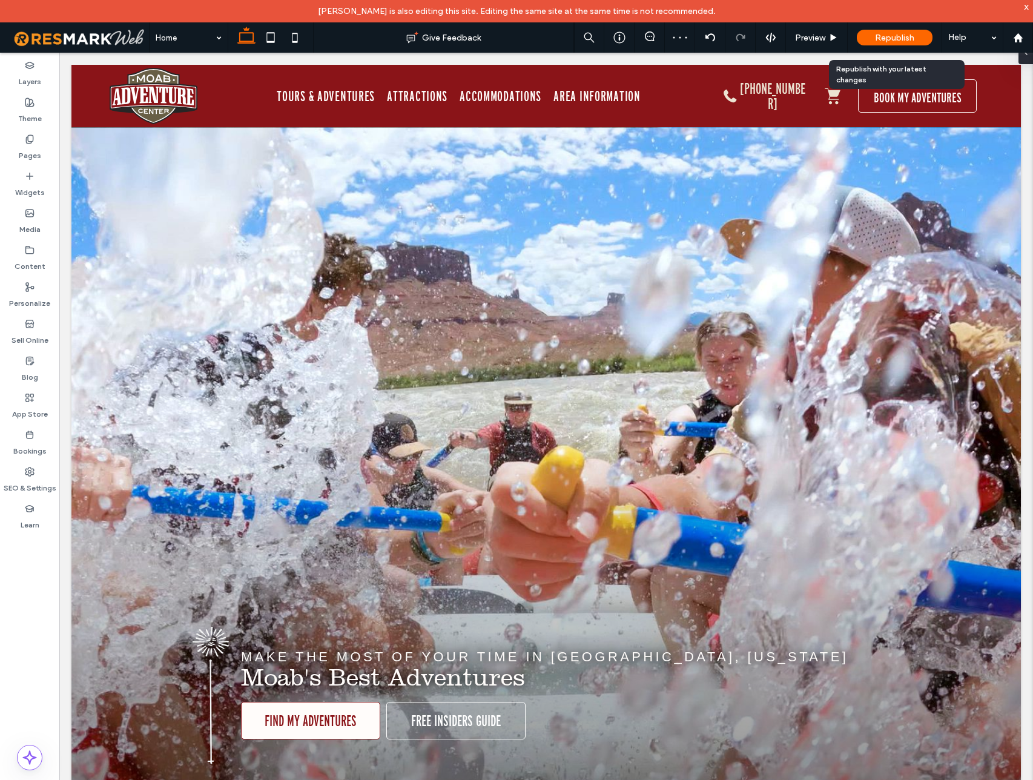
click at [876, 33] on span "Republish" at bounding box center [894, 38] width 39 height 10
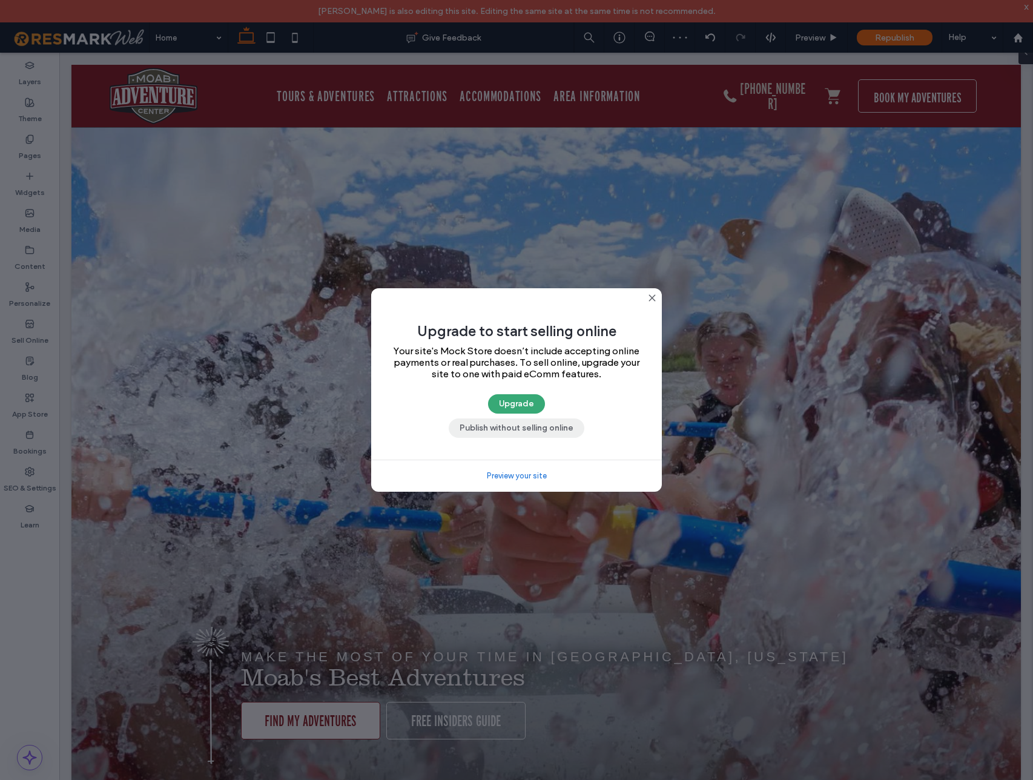
click at [563, 427] on button "Publish without selling online" at bounding box center [516, 427] width 136 height 19
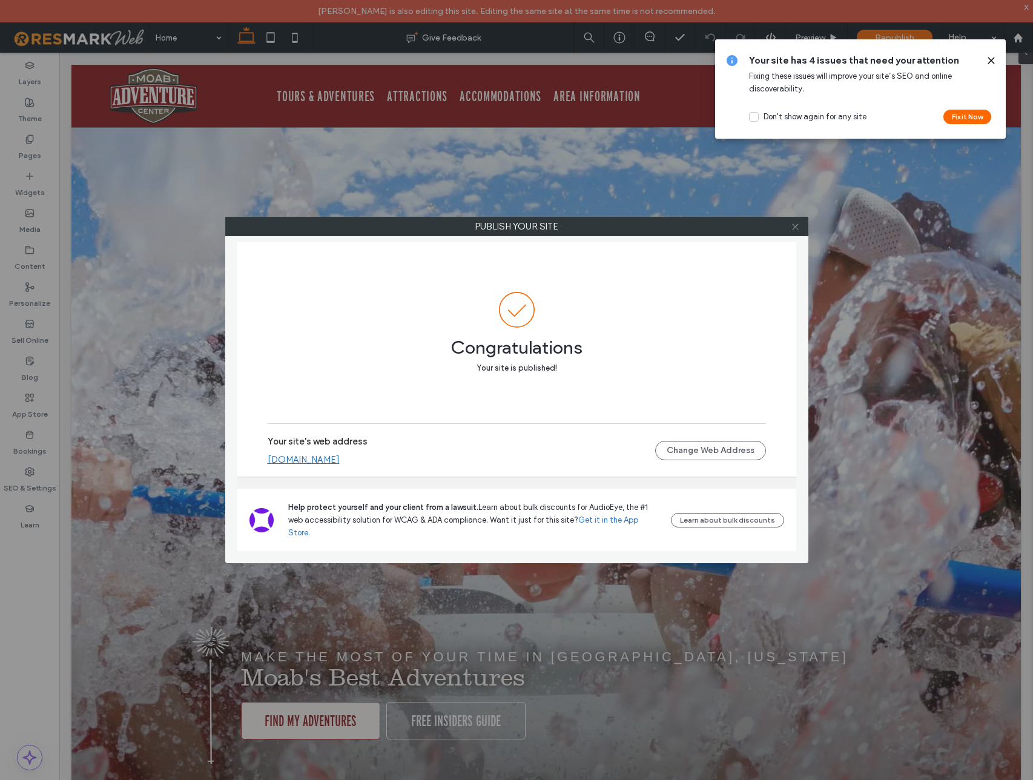
click at [793, 228] on icon at bounding box center [794, 226] width 9 height 9
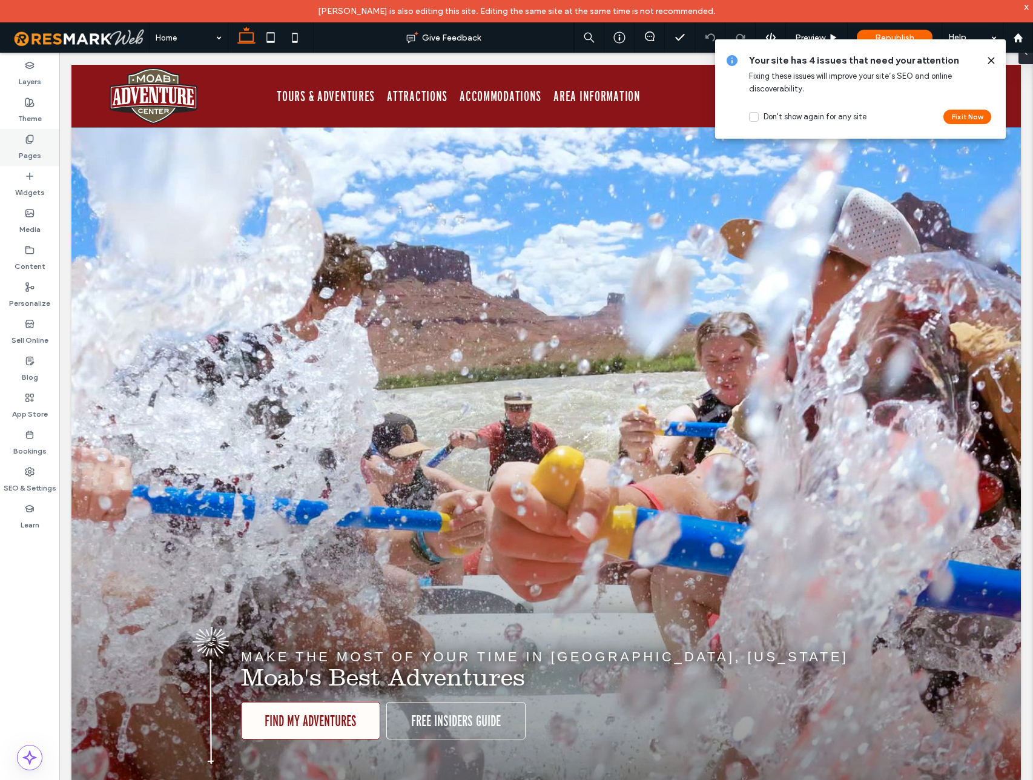
click at [21, 144] on label "Pages" at bounding box center [30, 152] width 22 height 17
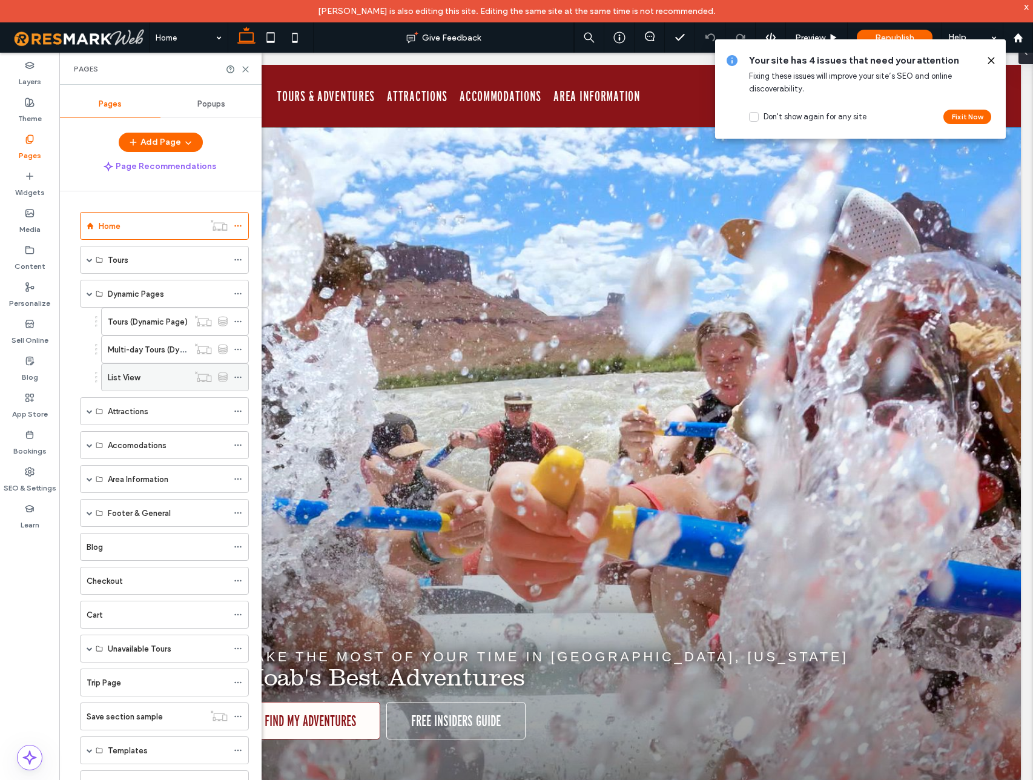
click at [131, 376] on label "List View" at bounding box center [124, 377] width 32 height 21
click at [993, 59] on icon at bounding box center [991, 61] width 10 height 10
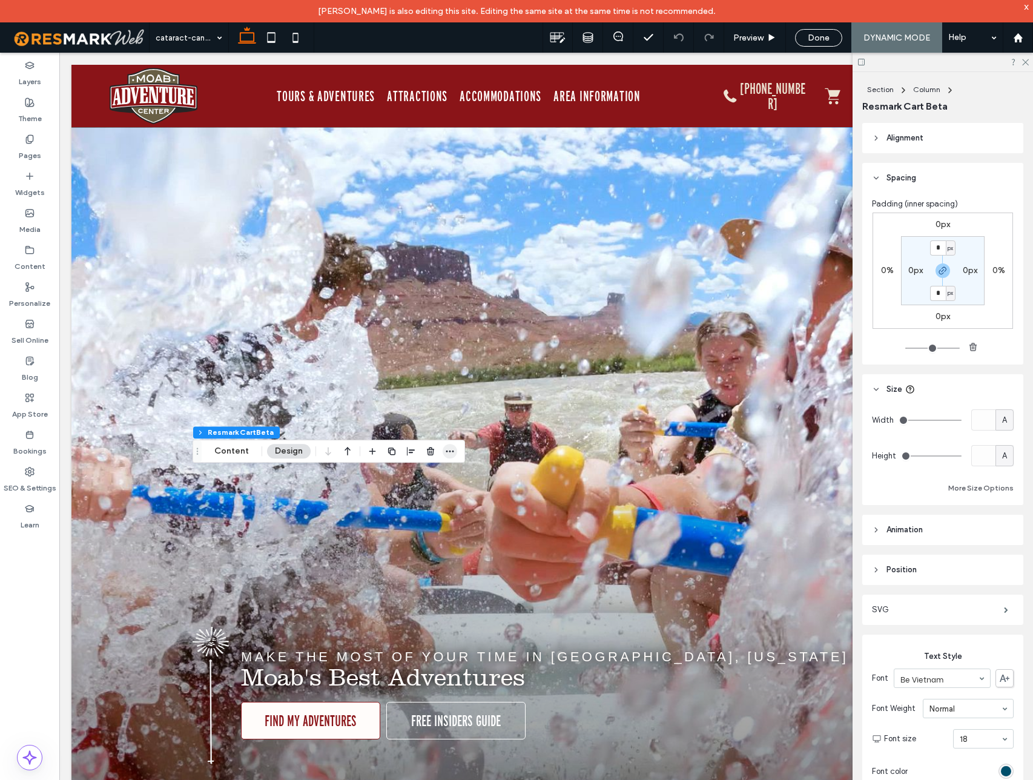
click at [450, 450] on use "button" at bounding box center [450, 451] width 8 height 2
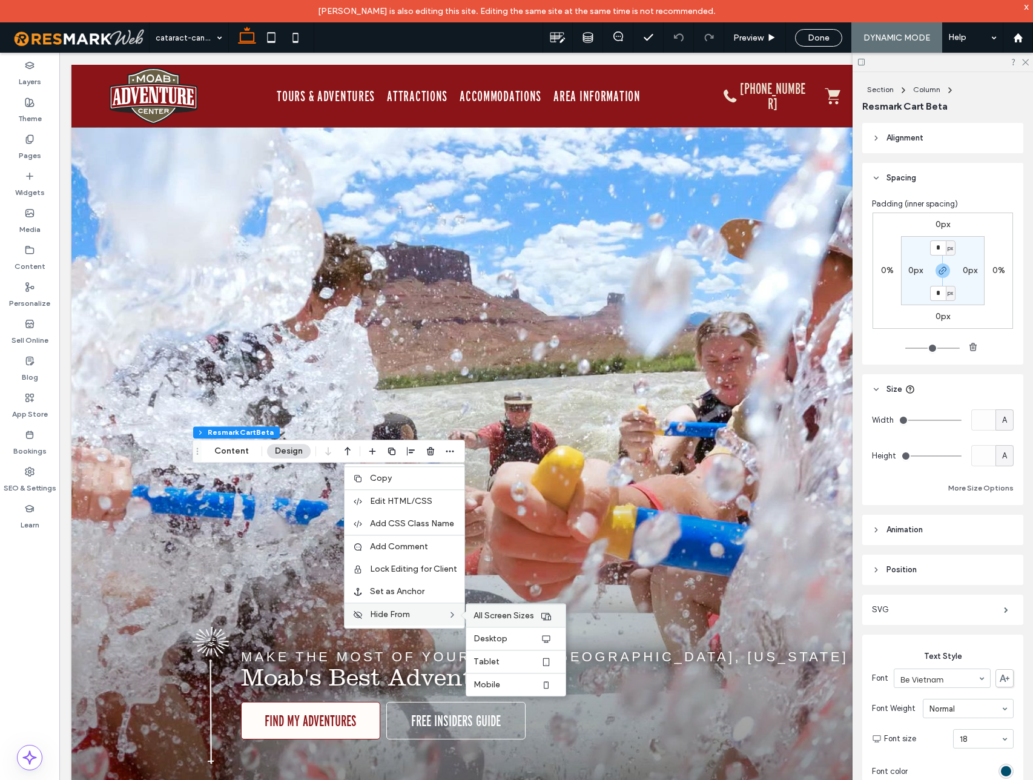
click at [487, 613] on span "All Screen Sizes" at bounding box center [503, 615] width 61 height 10
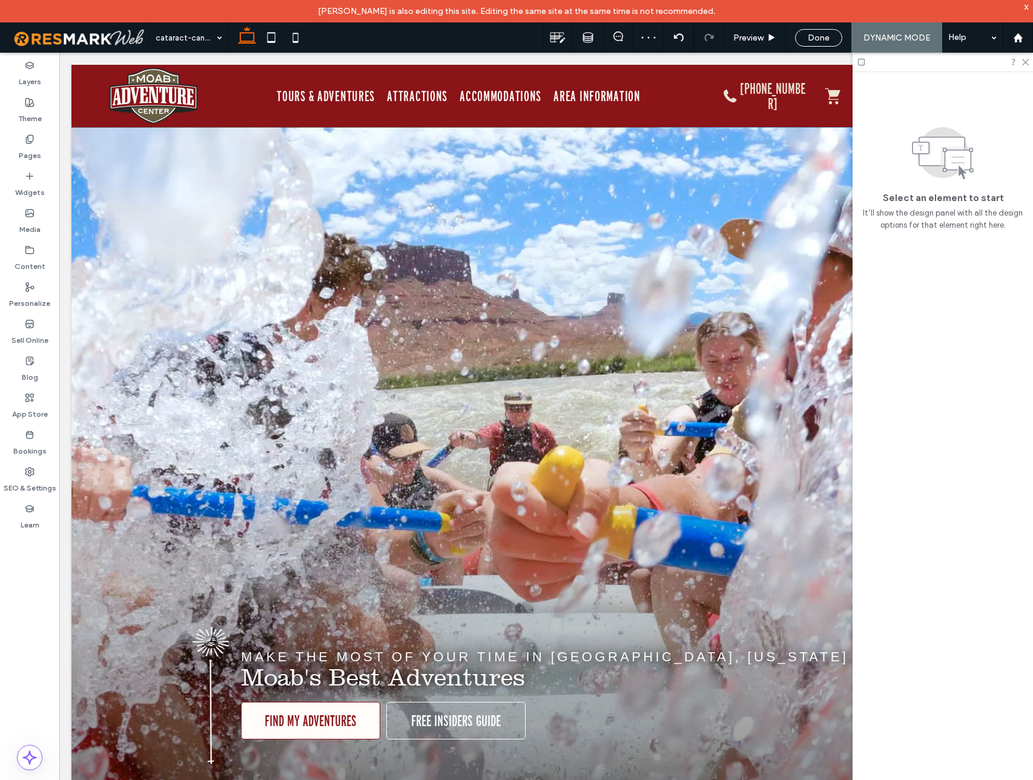
click at [806, 41] on div "Done" at bounding box center [818, 38] width 46 height 10
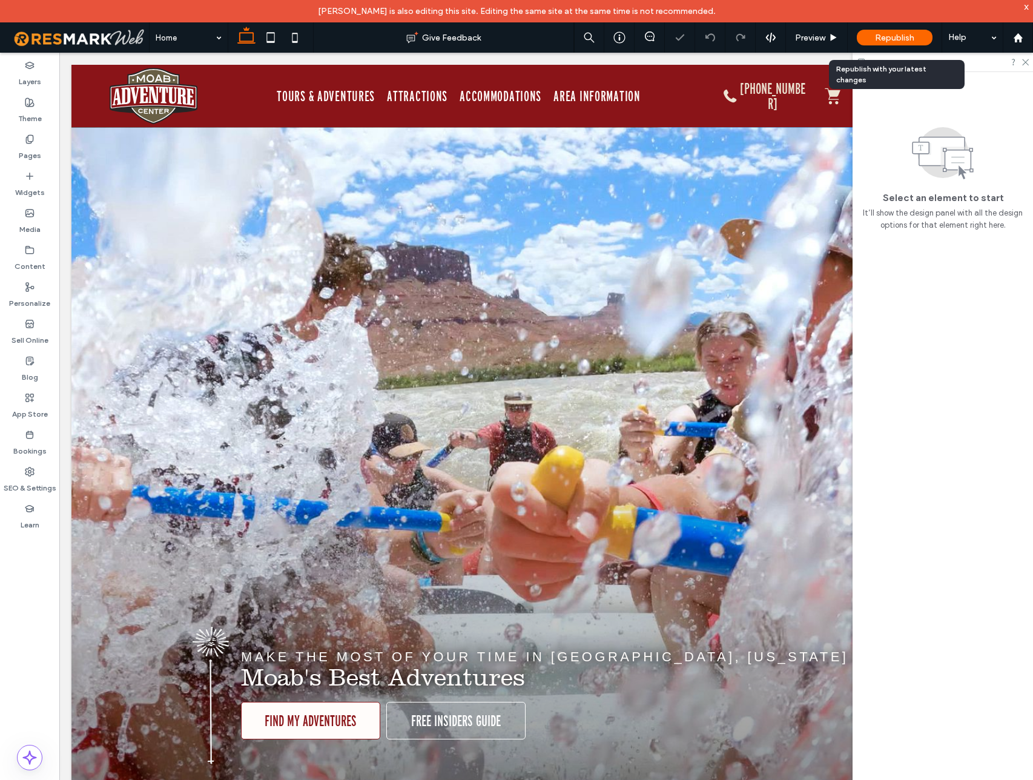
click at [885, 36] on span "Republish" at bounding box center [894, 38] width 39 height 10
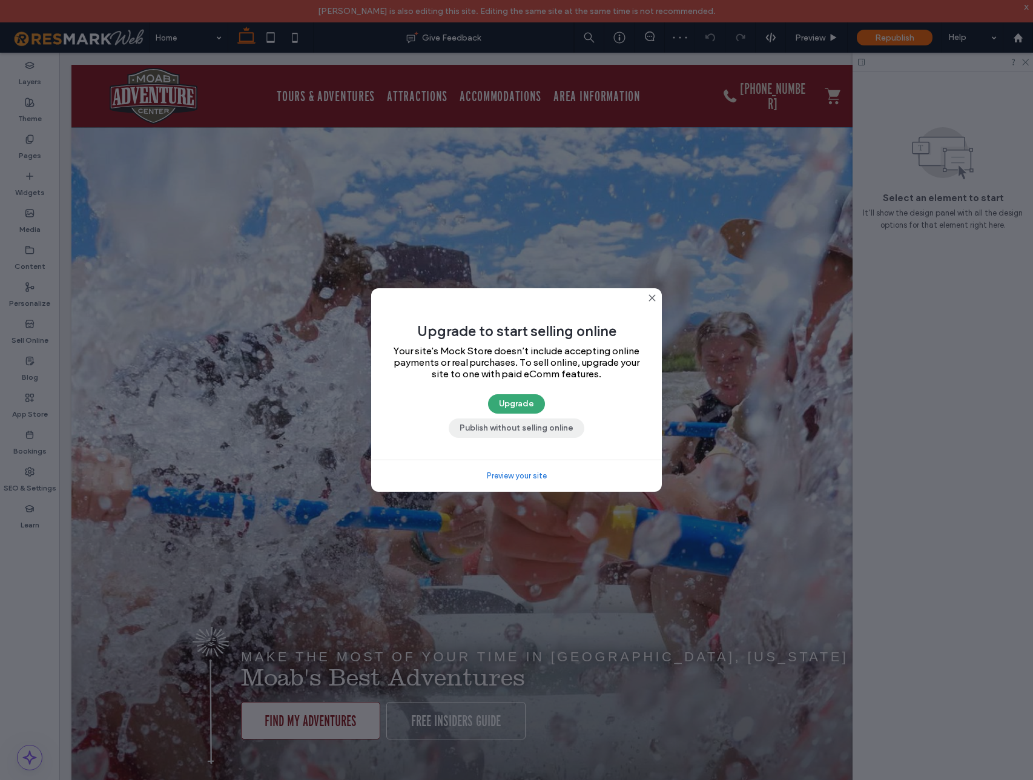
click at [503, 430] on button "Publish without selling online" at bounding box center [516, 427] width 136 height 19
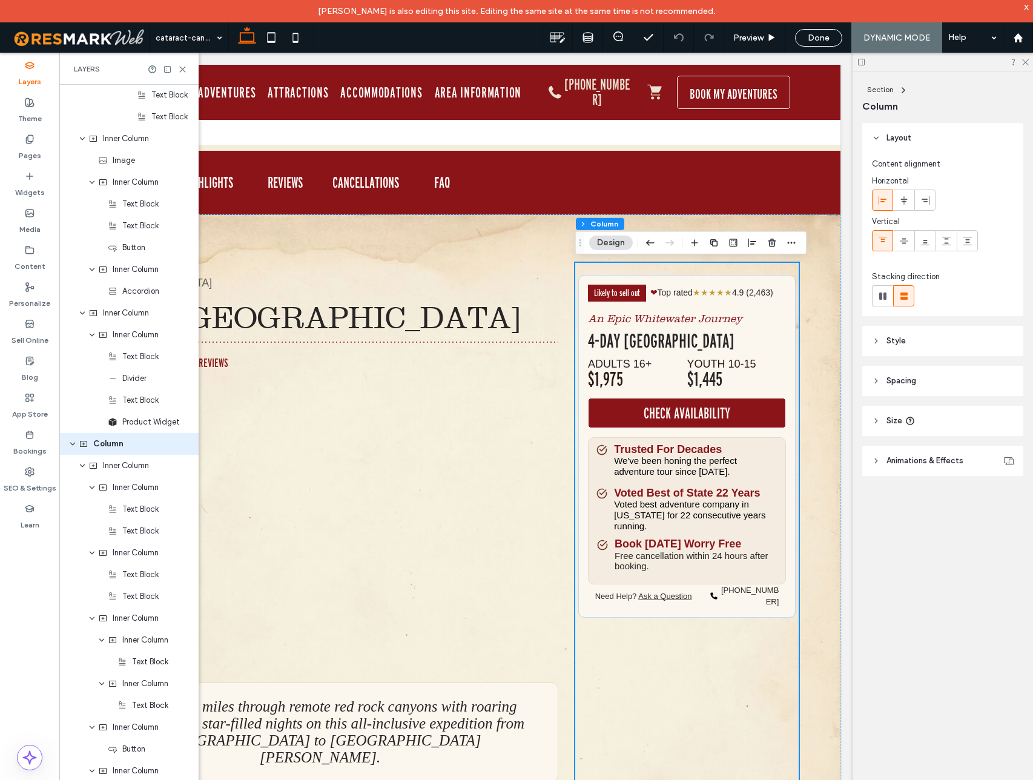
scroll to position [163, 0]
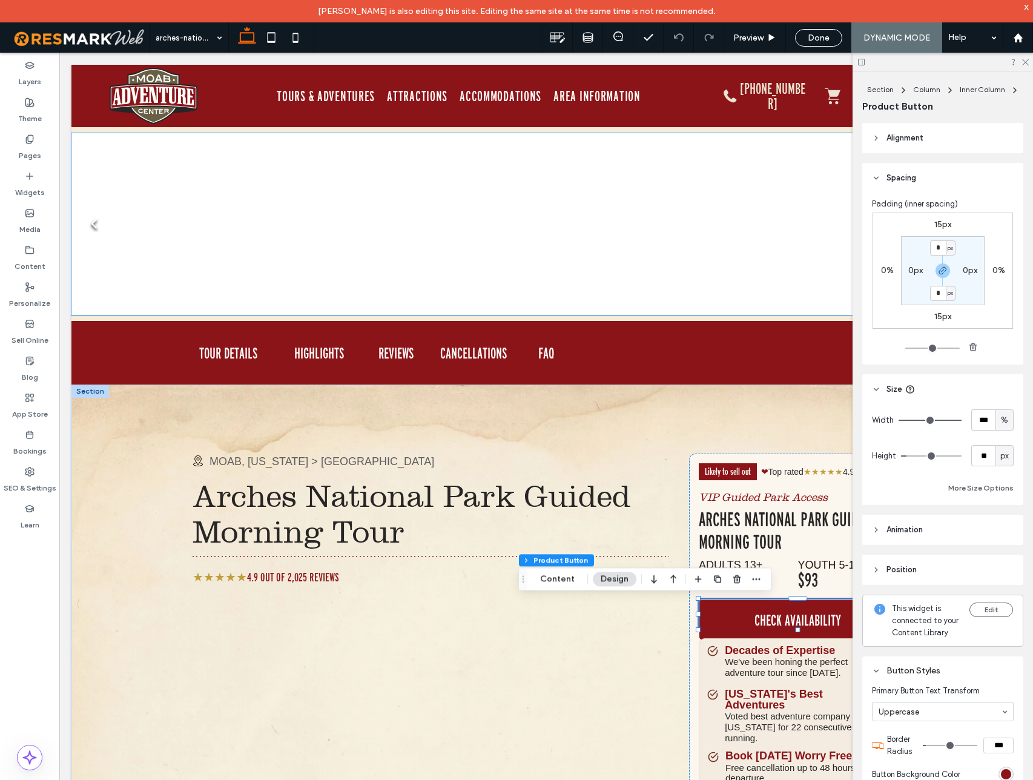
scroll to position [75, 0]
